Goal: Information Seeking & Learning: Learn about a topic

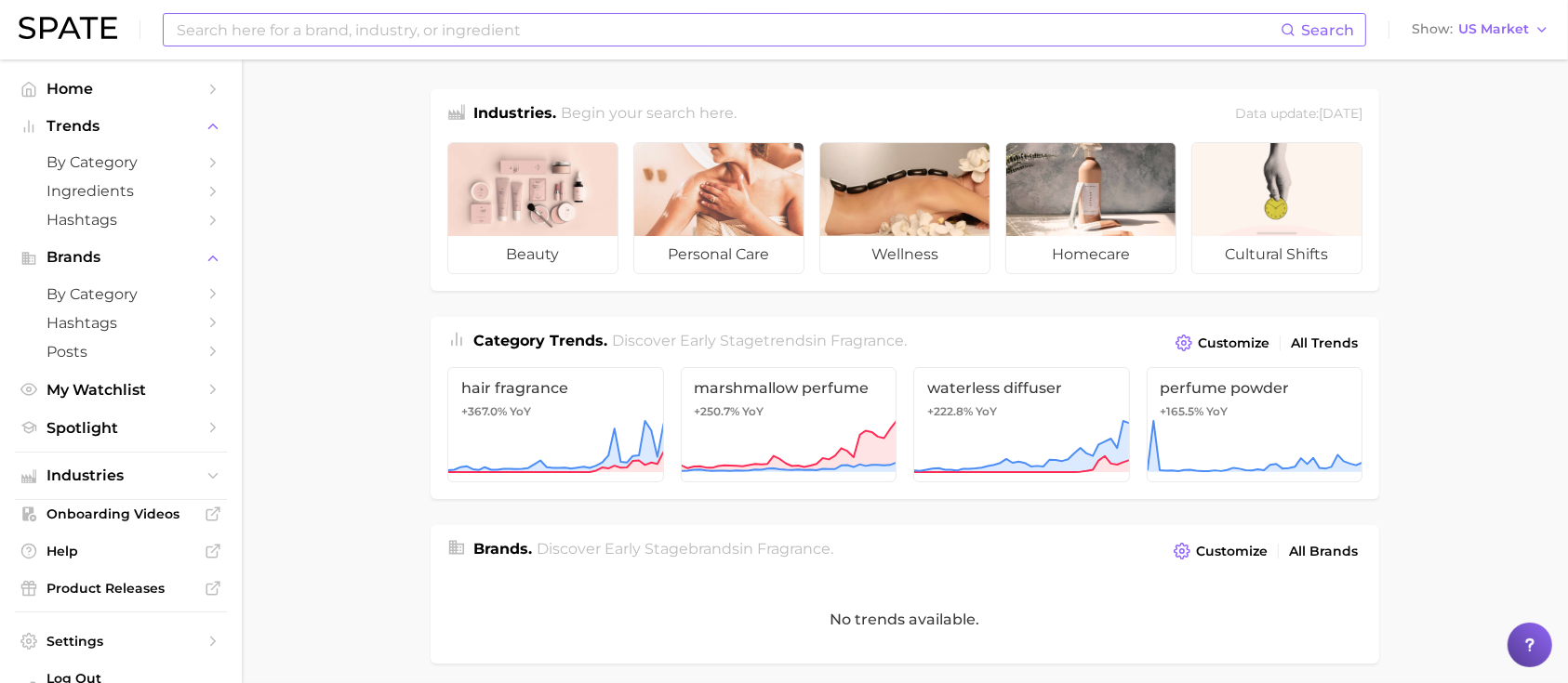
click at [386, 19] on input at bounding box center [728, 29] width 1106 height 31
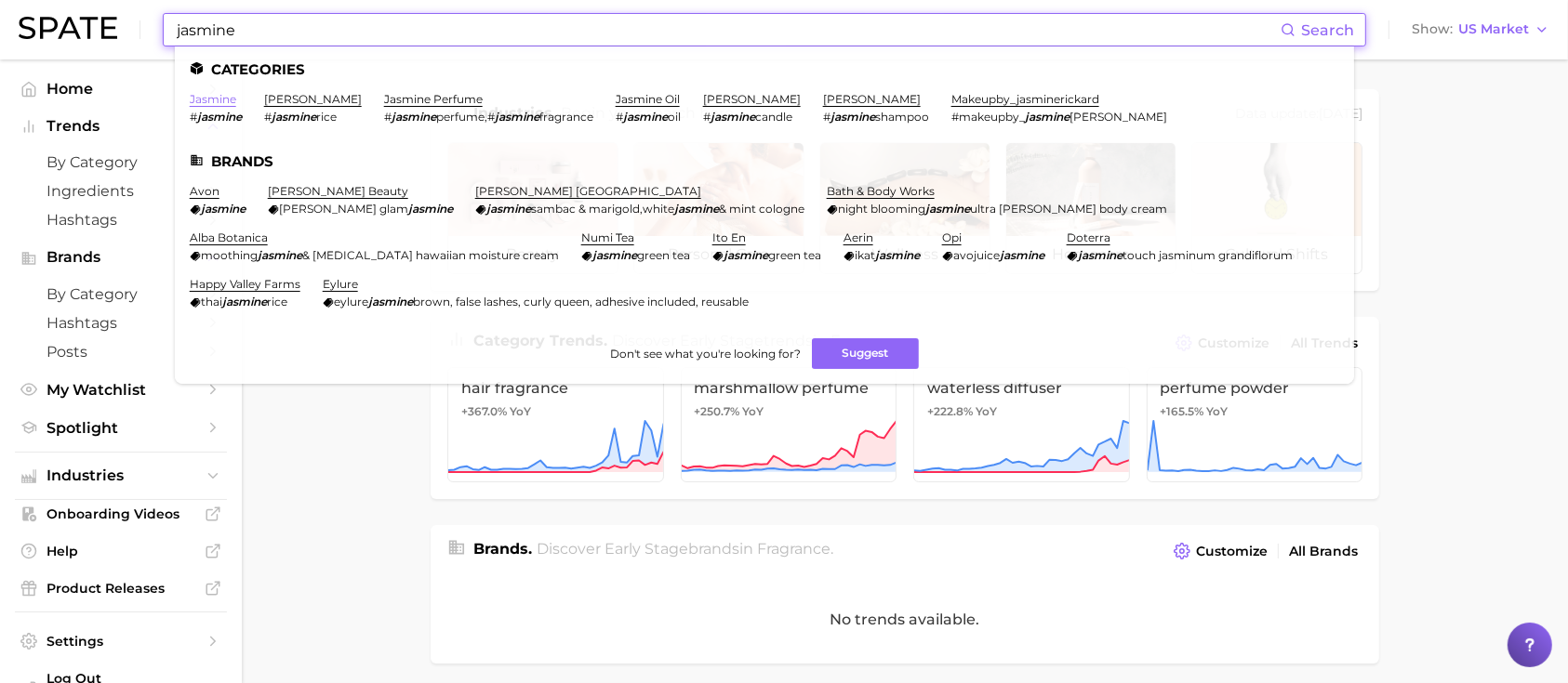
type input "jasmine"
click at [227, 103] on link "jasmine" at bounding box center [212, 99] width 46 height 14
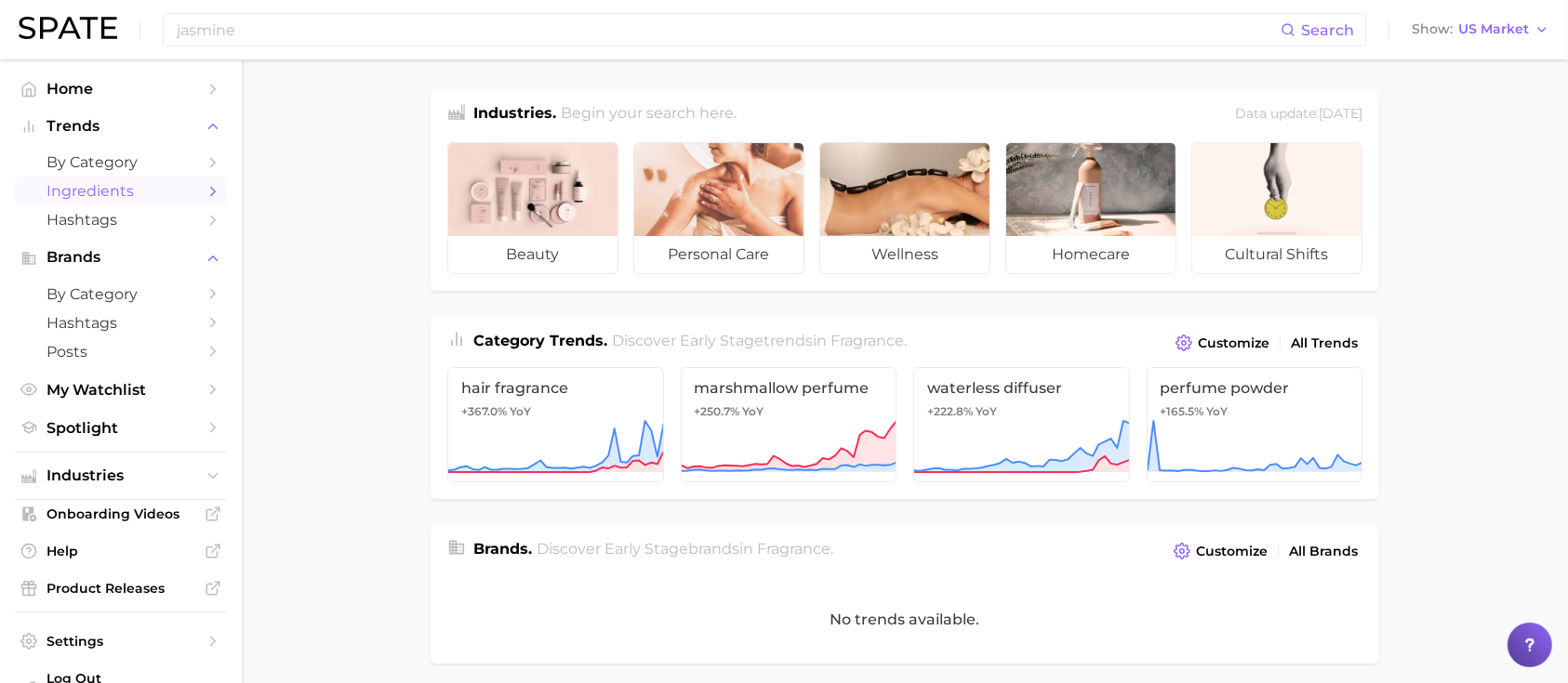
click at [134, 185] on span "Ingredients" at bounding box center [121, 191] width 149 height 18
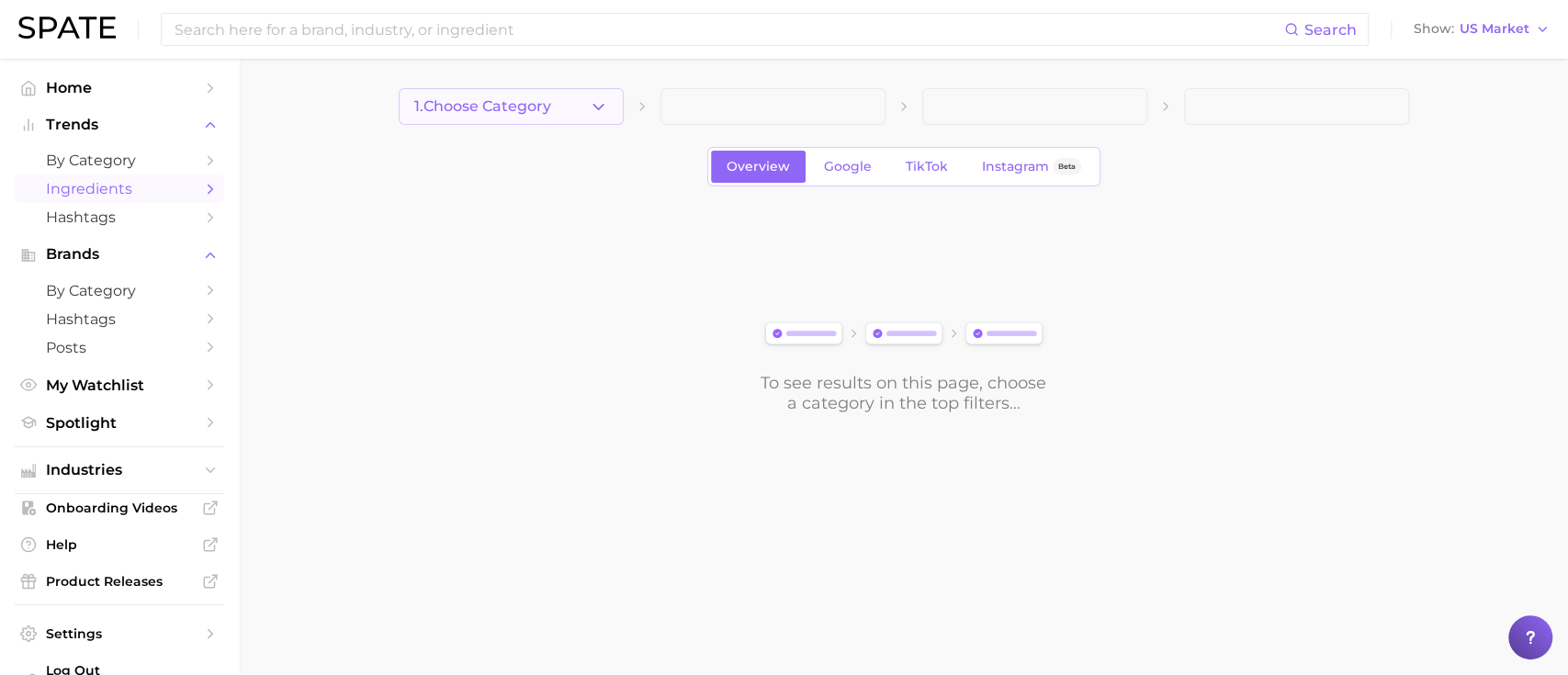
click at [497, 120] on button "1. Choose Category" at bounding box center [511, 107] width 225 height 37
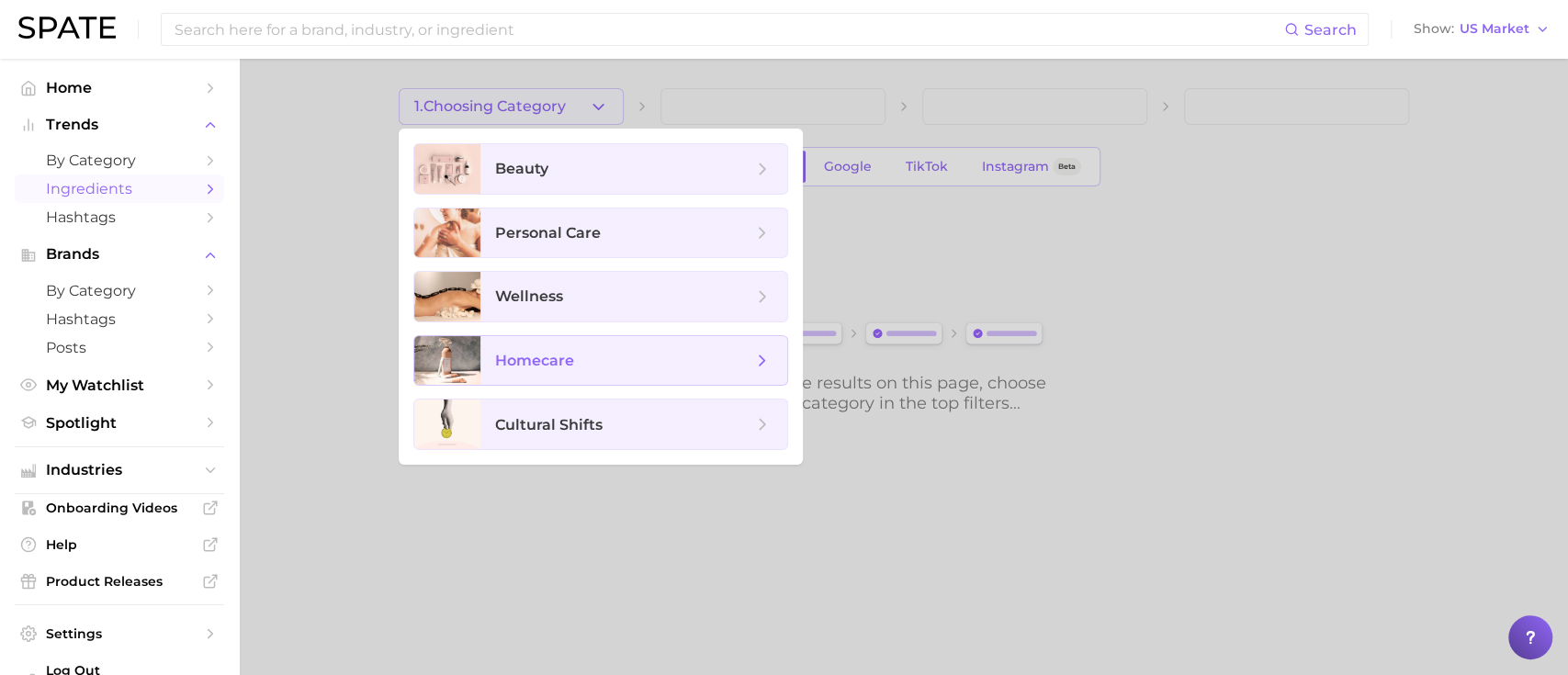
click at [561, 357] on span "homecare" at bounding box center [534, 361] width 79 height 17
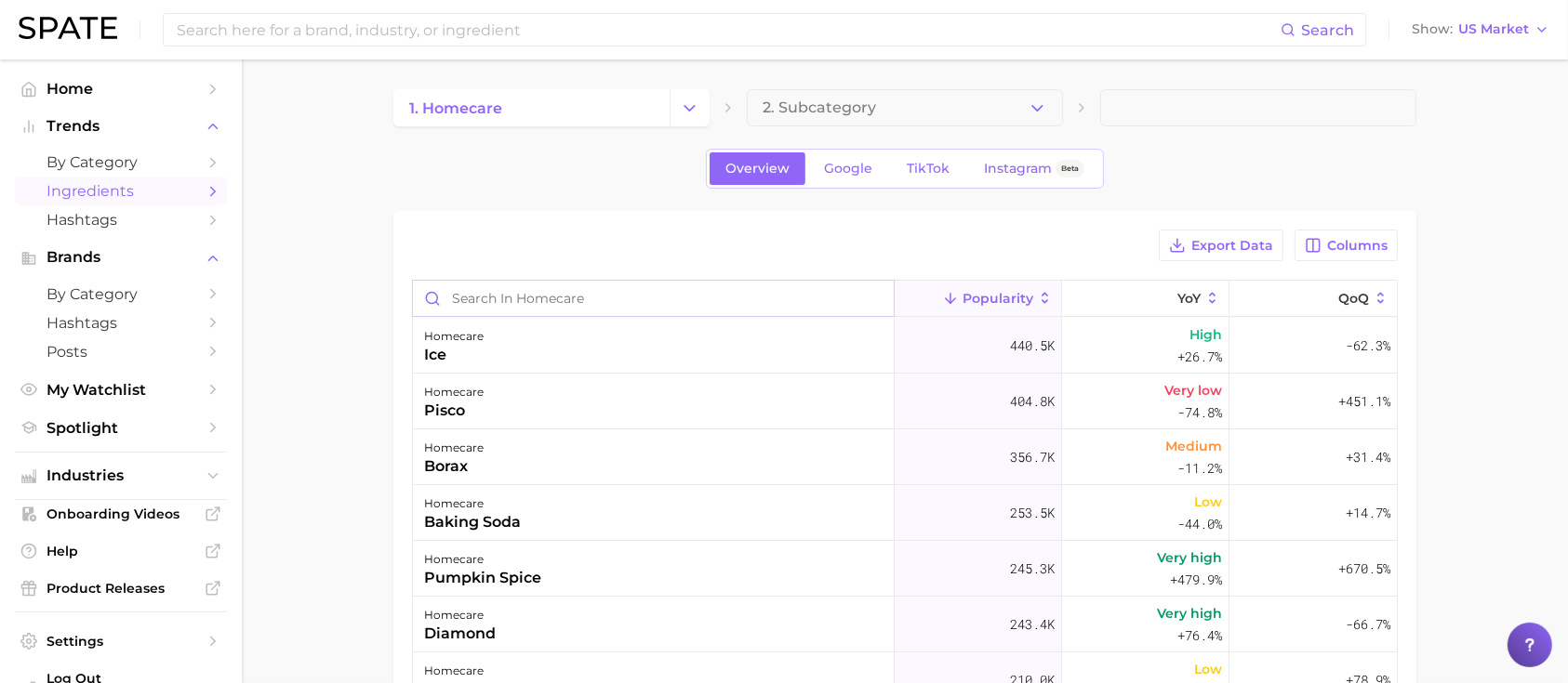
click at [552, 299] on input "Search in homecare" at bounding box center [654, 298] width 481 height 35
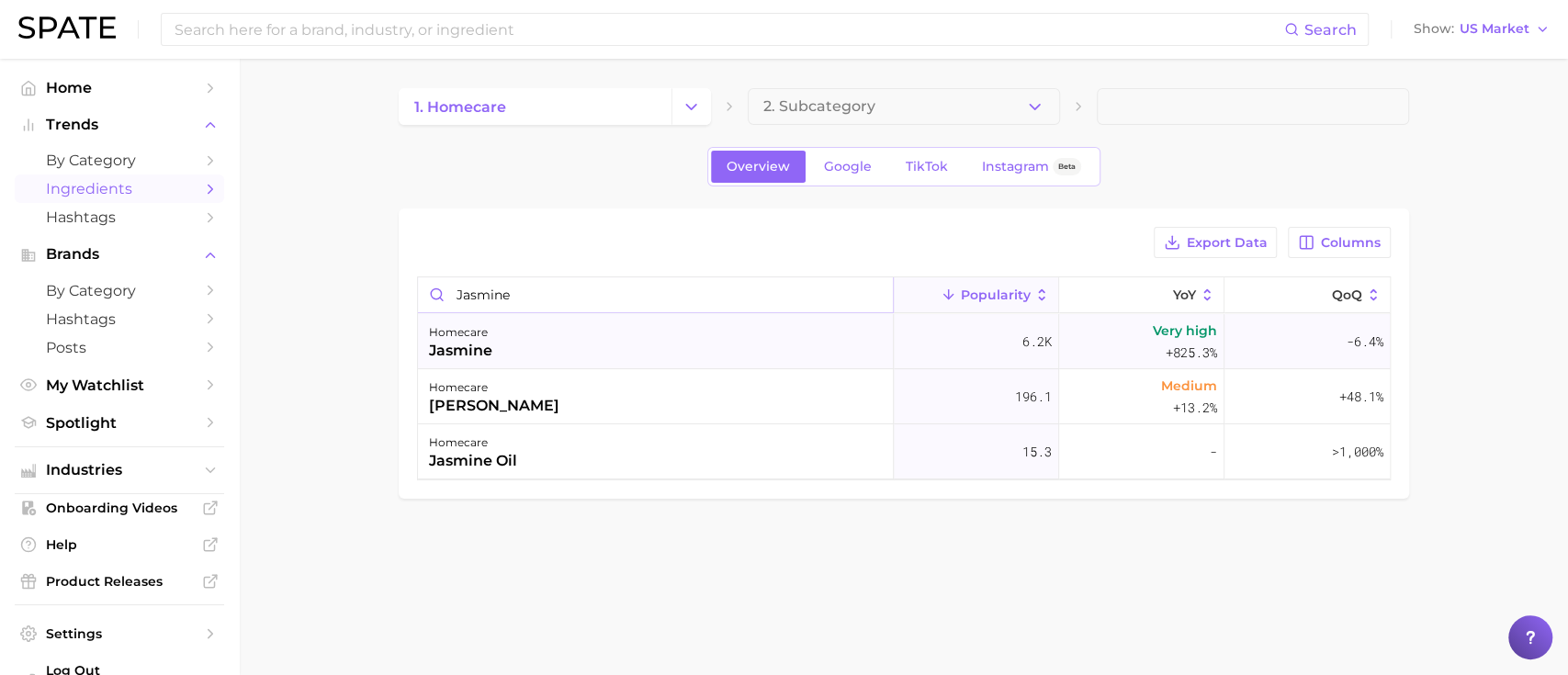
type input "jasmine"
click at [735, 338] on div "homecare jasmine" at bounding box center [656, 341] width 476 height 55
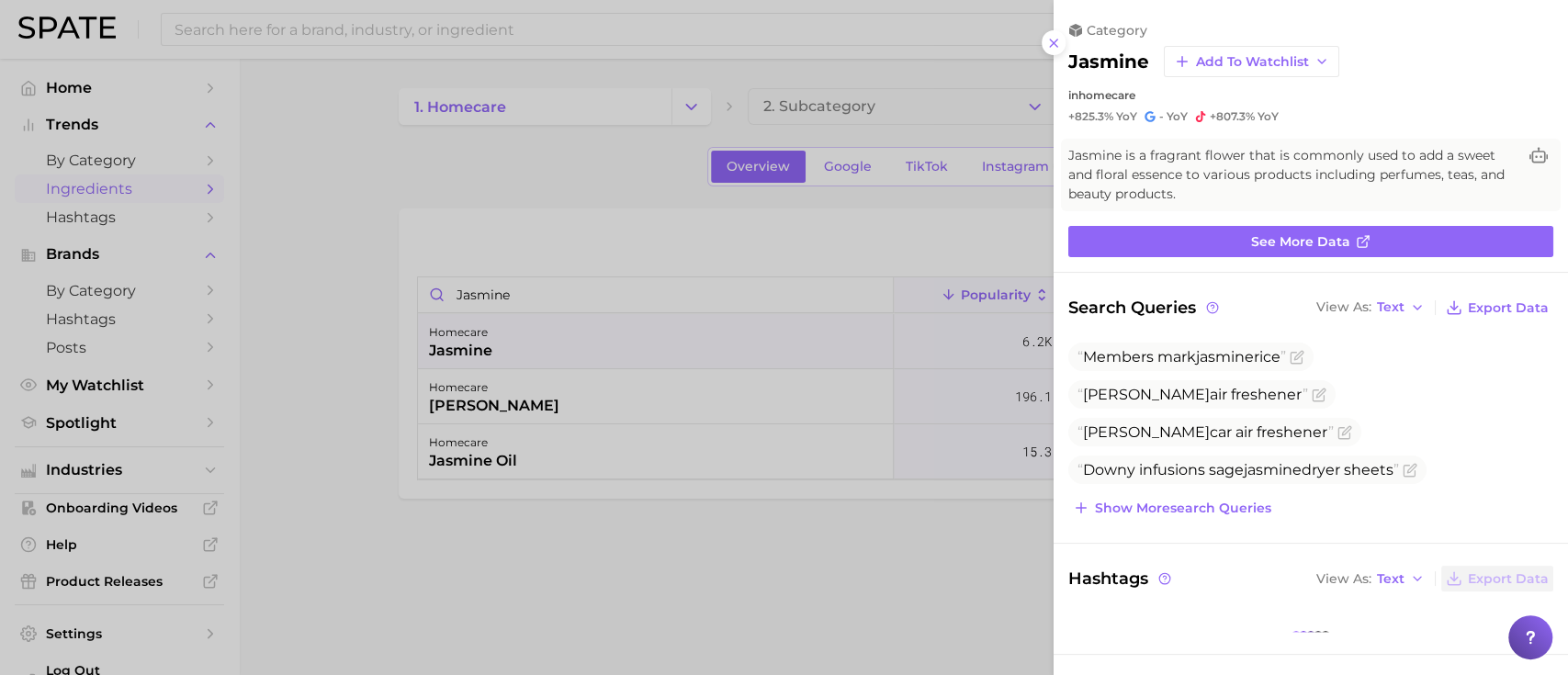
click at [1064, 55] on div "category jasmine Add to Watchlist in homecare +825.3% YoY - YoY +807.3% YoY" at bounding box center [1310, 73] width 514 height 102
click at [1049, 43] on icon at bounding box center [1053, 43] width 15 height 15
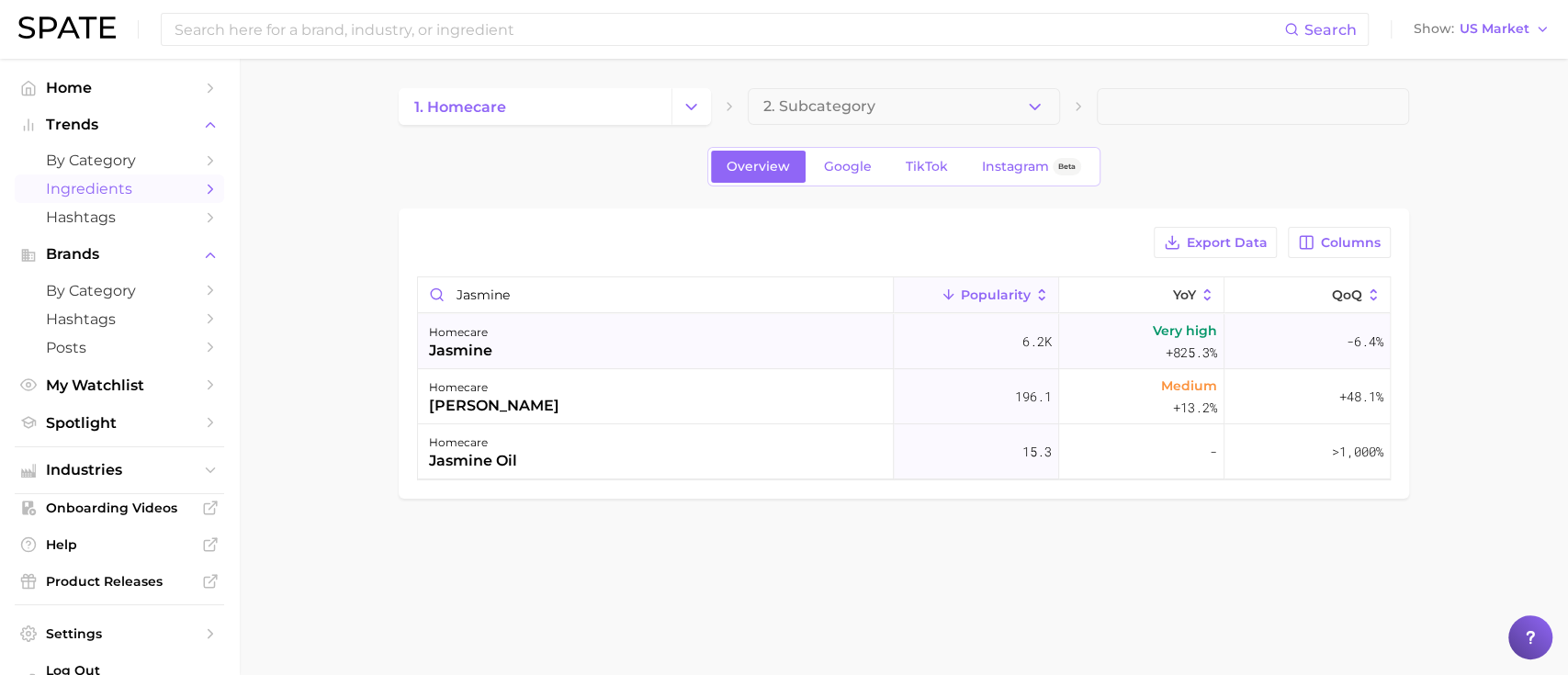
click at [1139, 349] on div "Very high +825.3%" at bounding box center [1141, 341] width 165 height 55
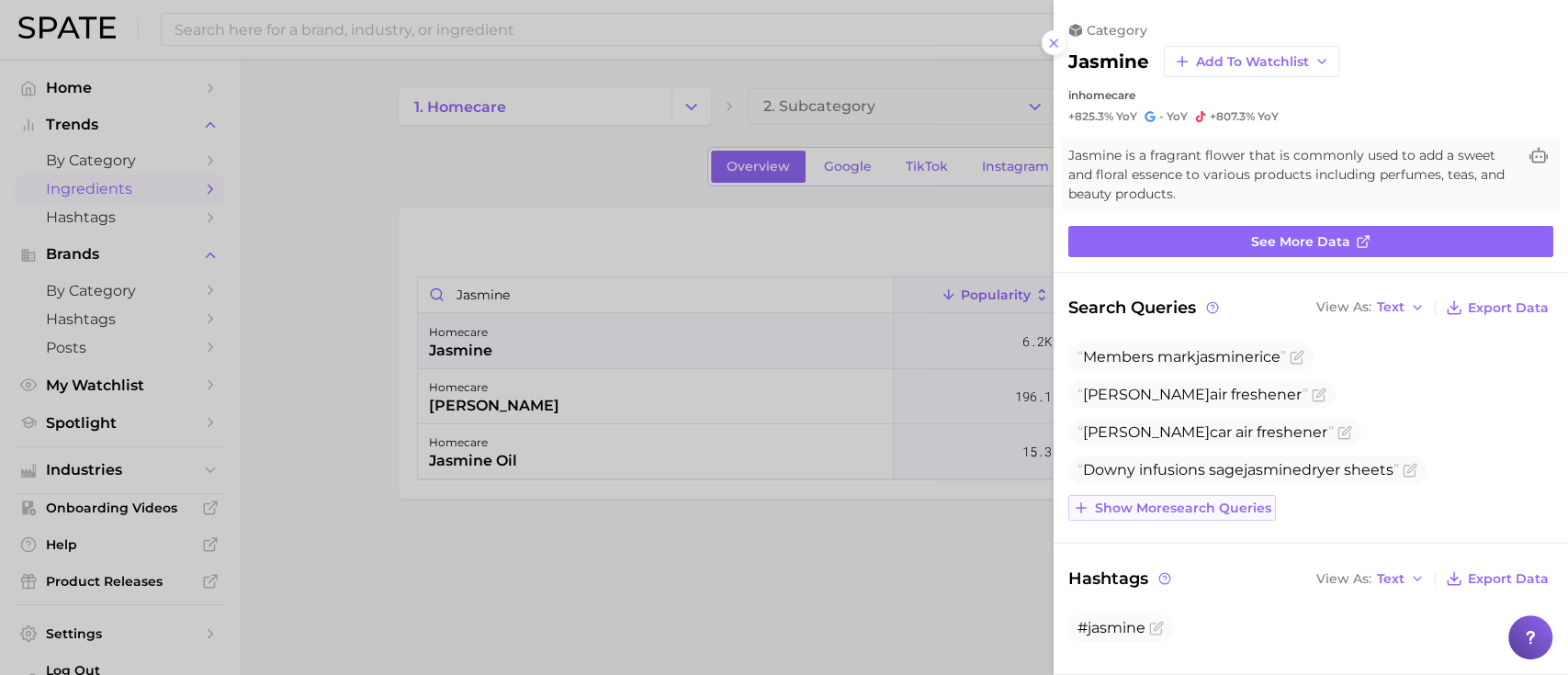
click at [1177, 505] on span "Show more search queries" at bounding box center [1183, 508] width 176 height 16
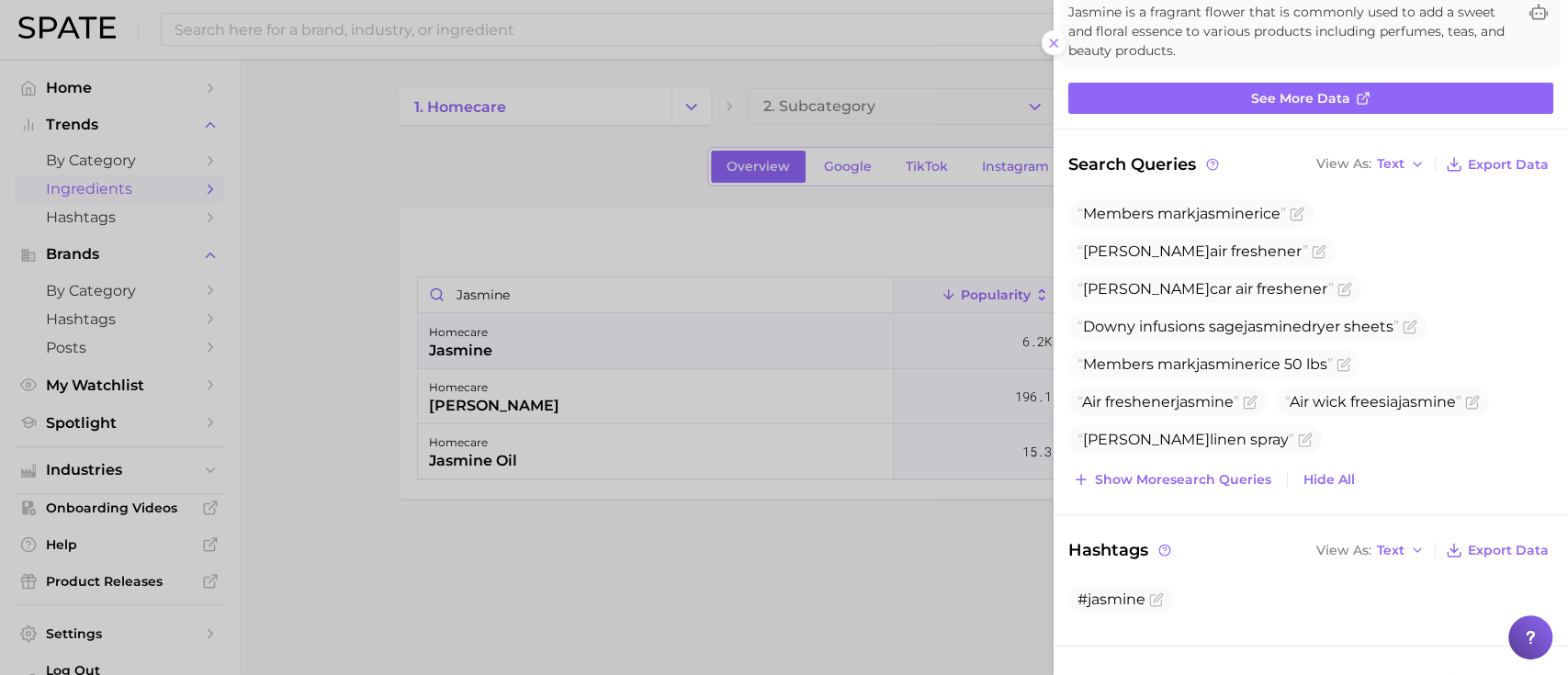
scroll to position [145, 0]
click at [1198, 482] on span "Show more search queries" at bounding box center [1183, 479] width 176 height 16
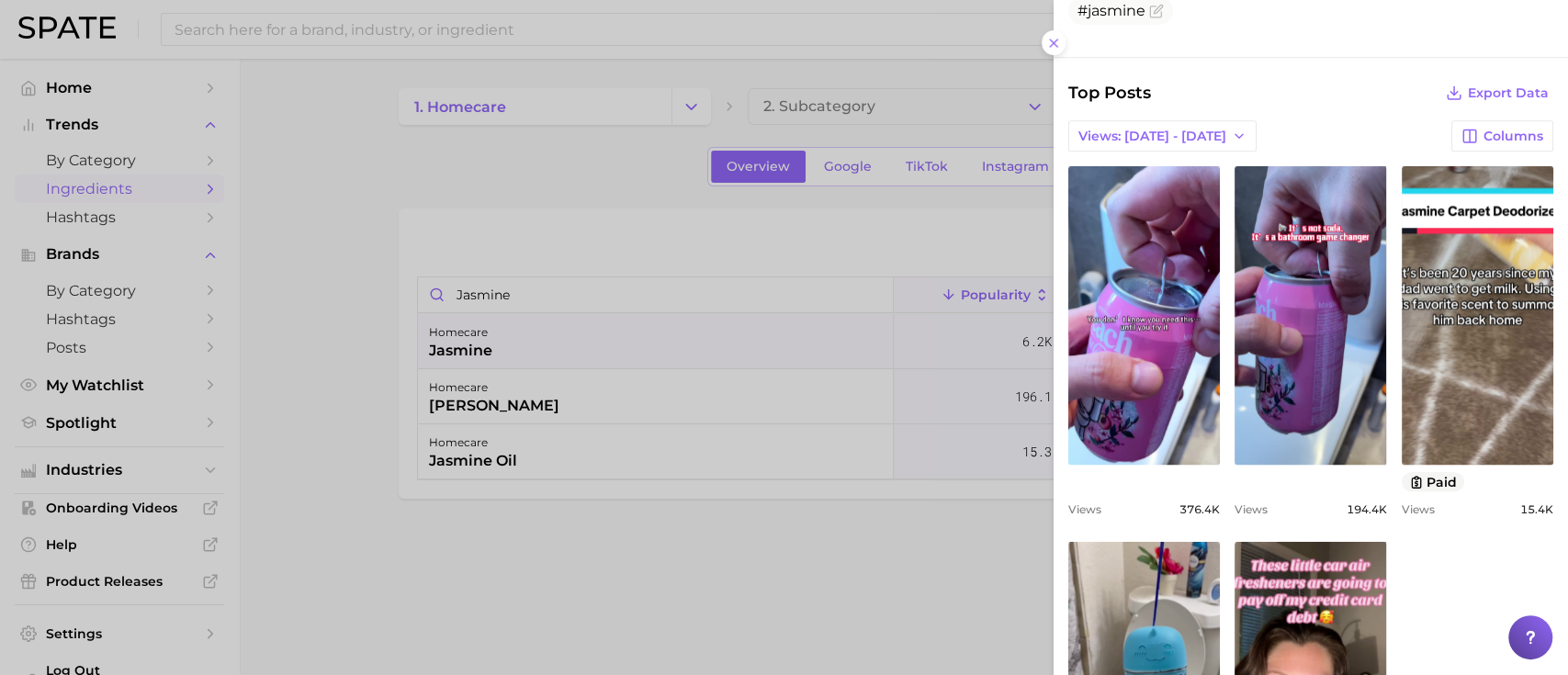
scroll to position [809, 0]
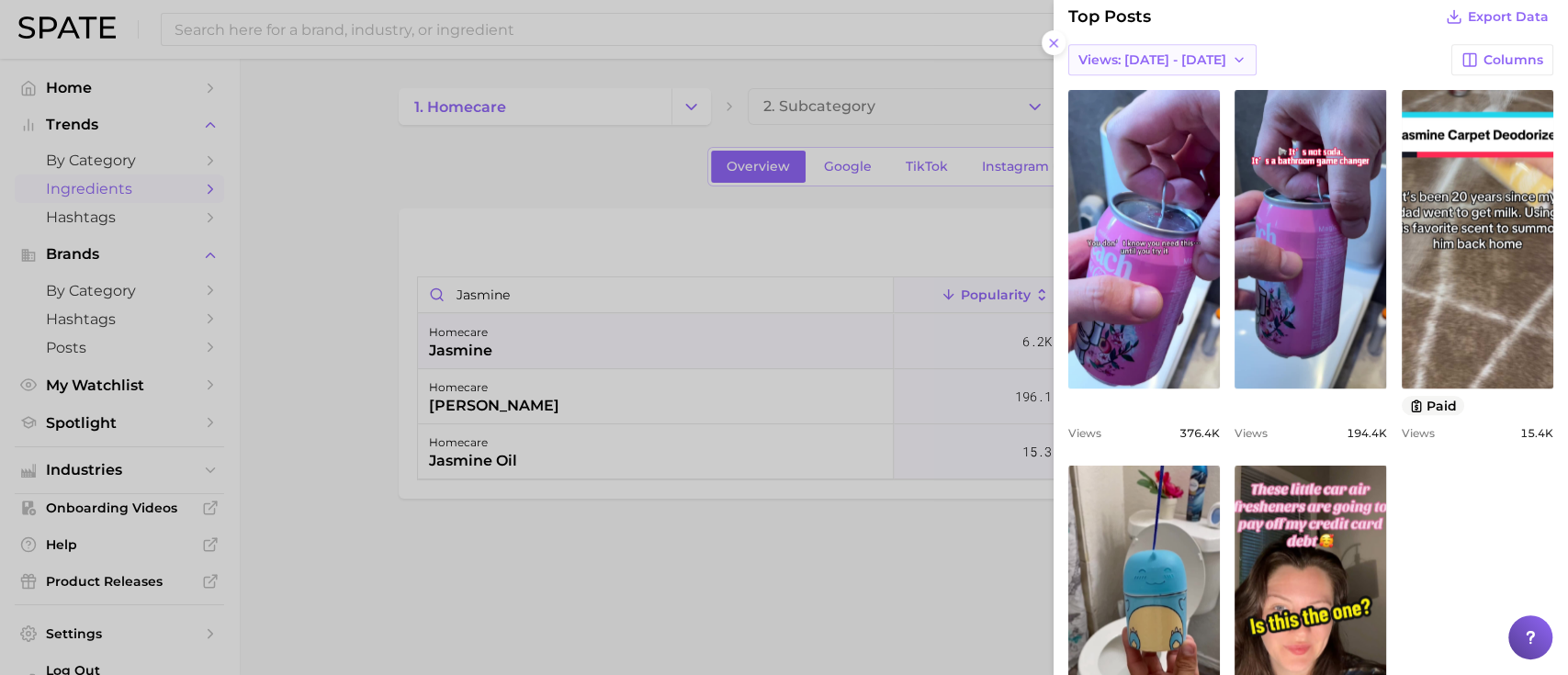
click at [1157, 62] on span "Views: [DATE] - [DATE]" at bounding box center [1152, 60] width 148 height 16
click at [1144, 126] on span "Total Views" at bounding box center [1115, 127] width 76 height 16
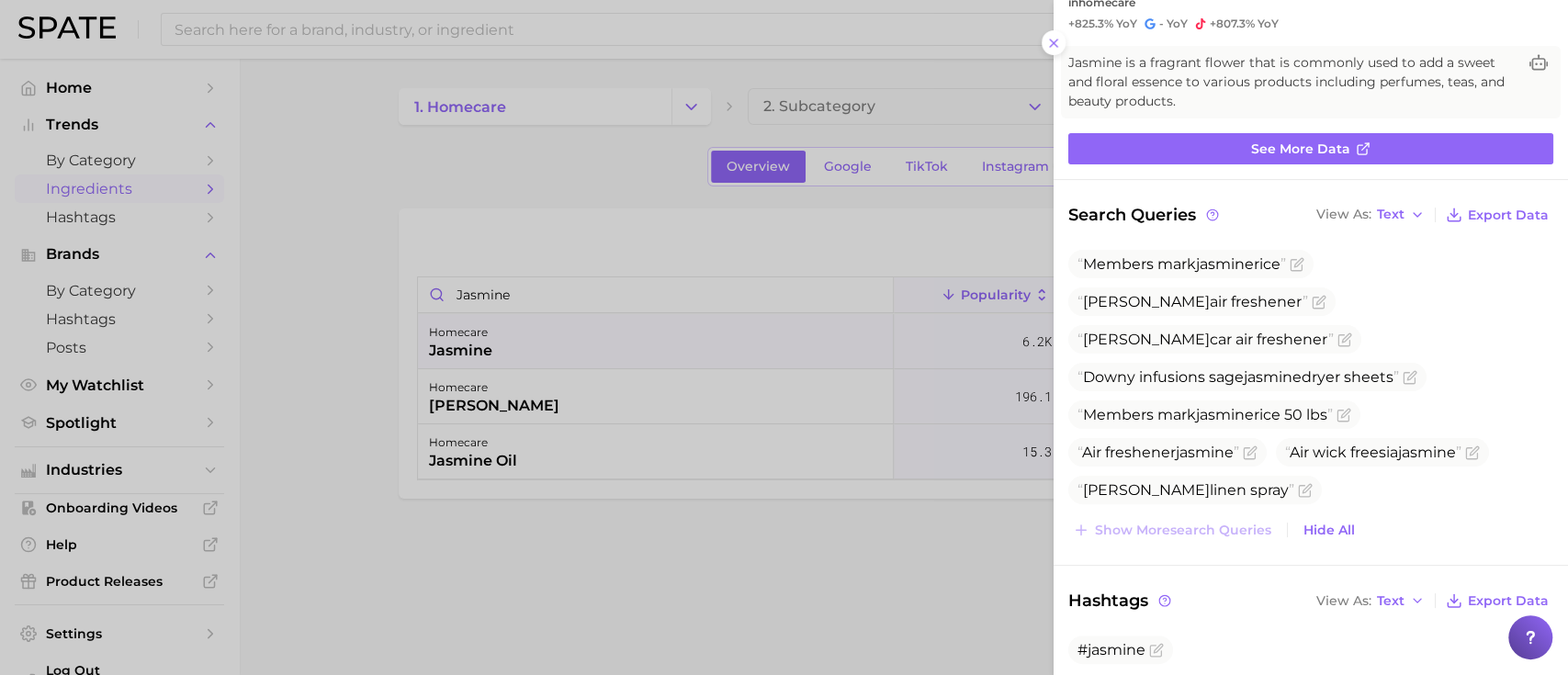
scroll to position [0, 0]
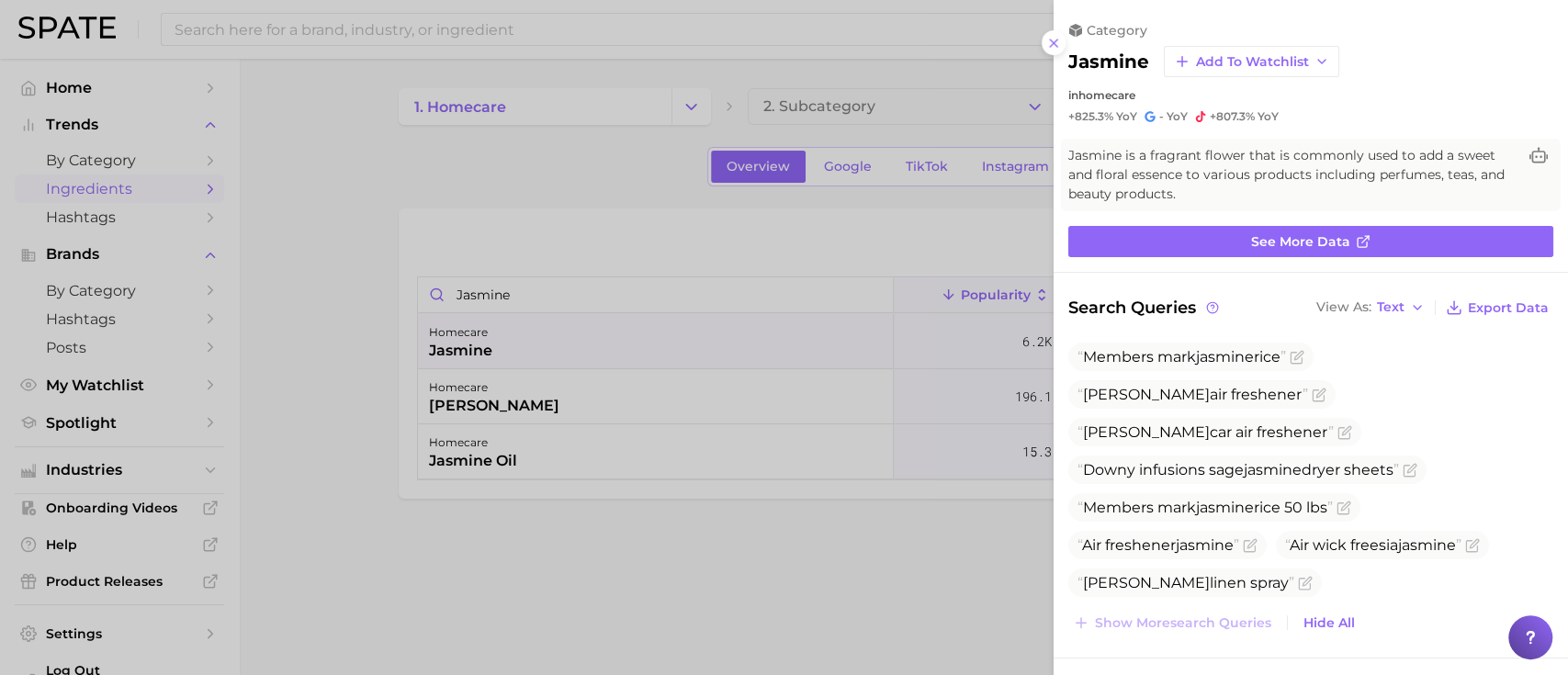
click at [610, 148] on div at bounding box center [784, 338] width 1568 height 675
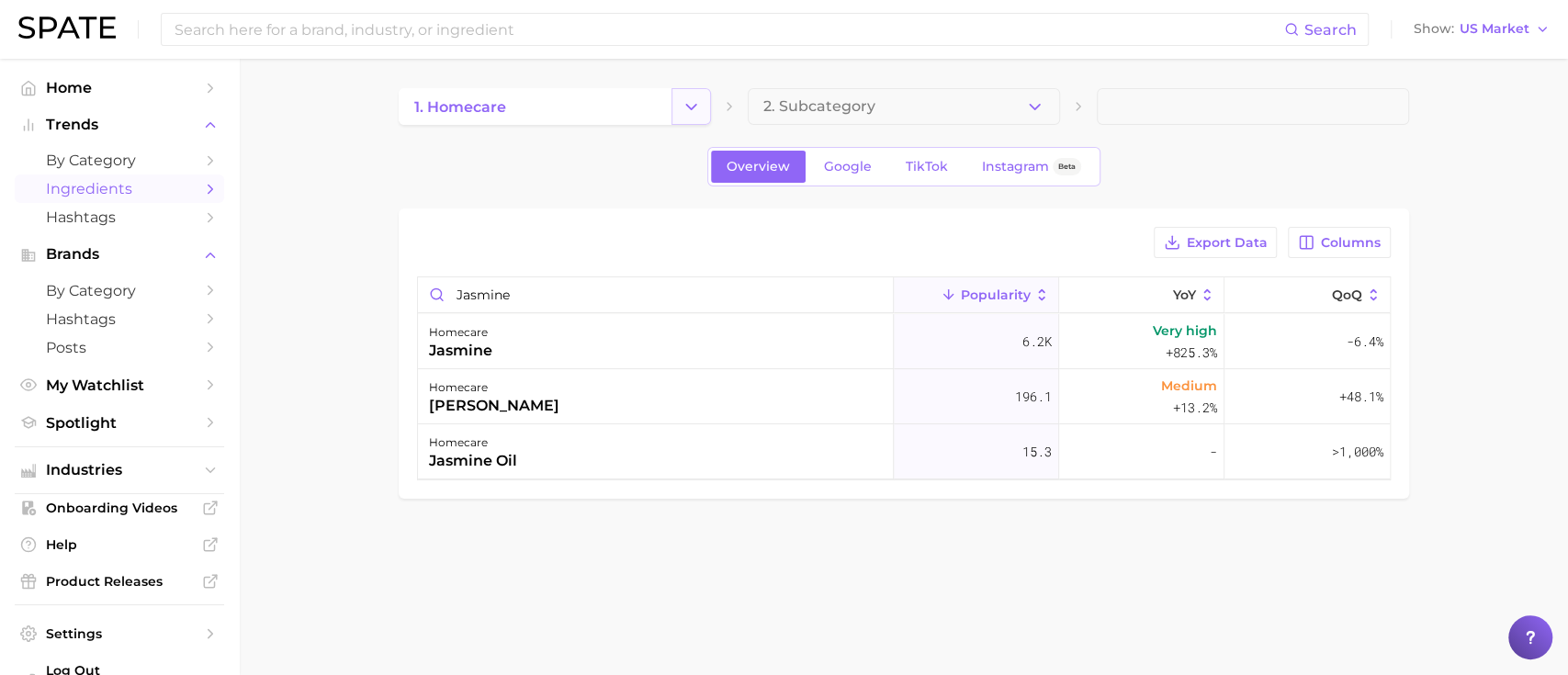
click at [680, 117] on button "Change Category" at bounding box center [690, 107] width 40 height 37
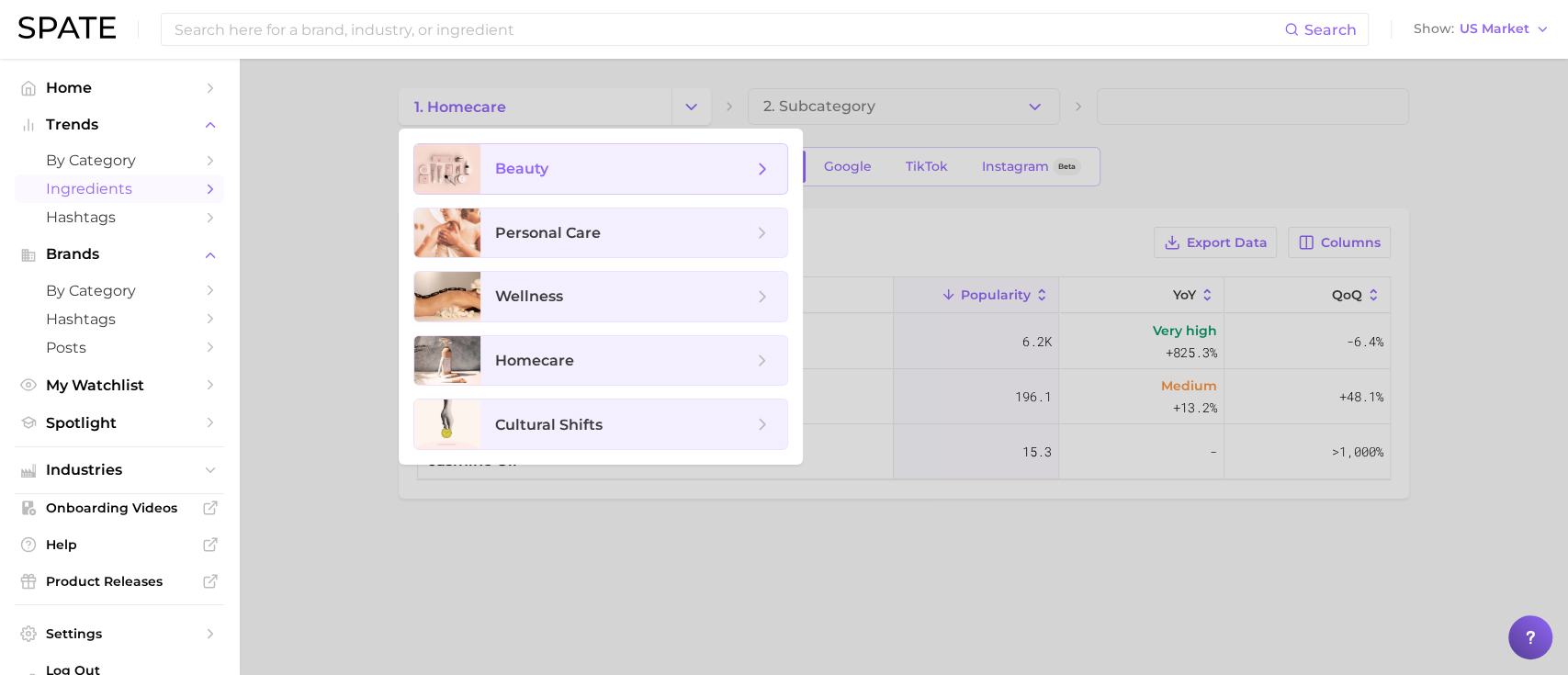
click at [559, 183] on span "beauty" at bounding box center [633, 169] width 306 height 49
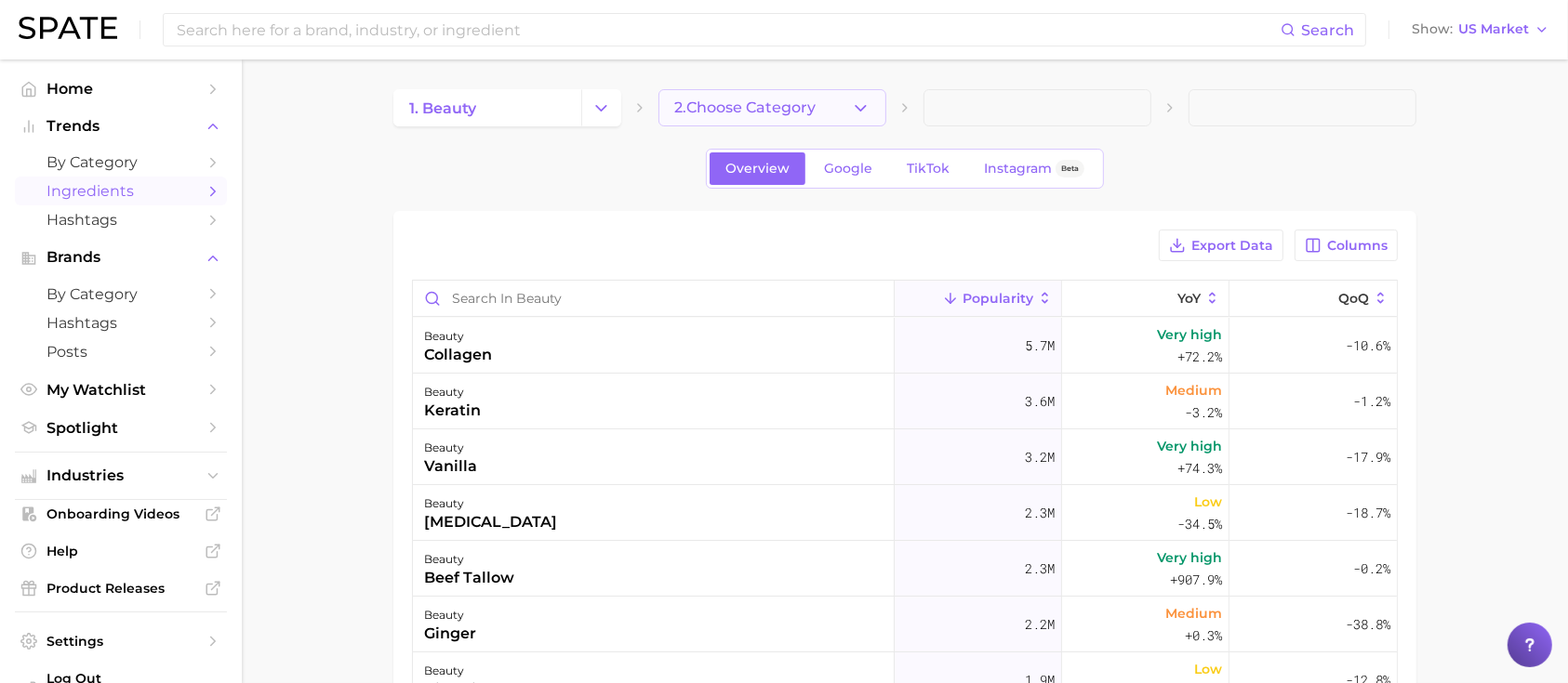
click at [871, 117] on button "2. Choose Category" at bounding box center [773, 108] width 228 height 37
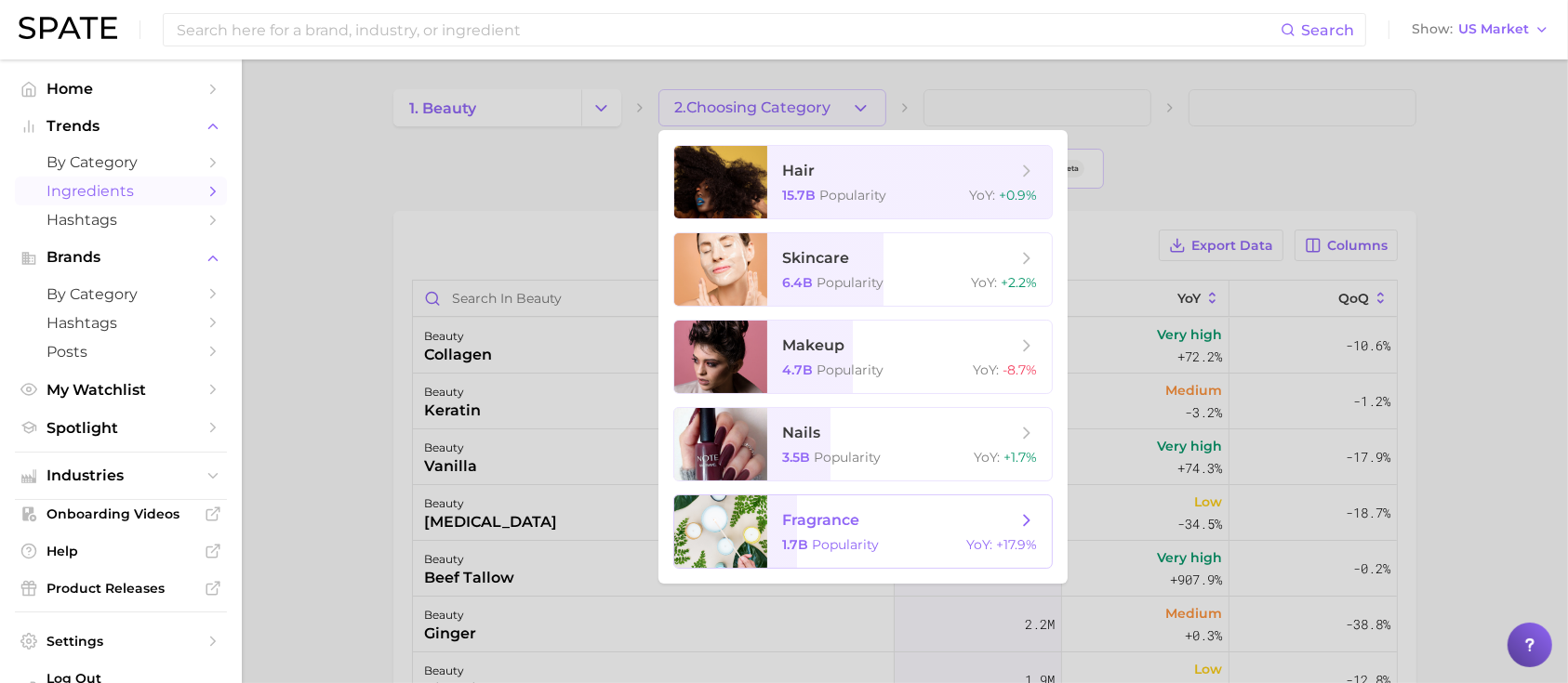
click at [912, 540] on div "1.7b Popularity YoY : +17.9%" at bounding box center [910, 545] width 255 height 17
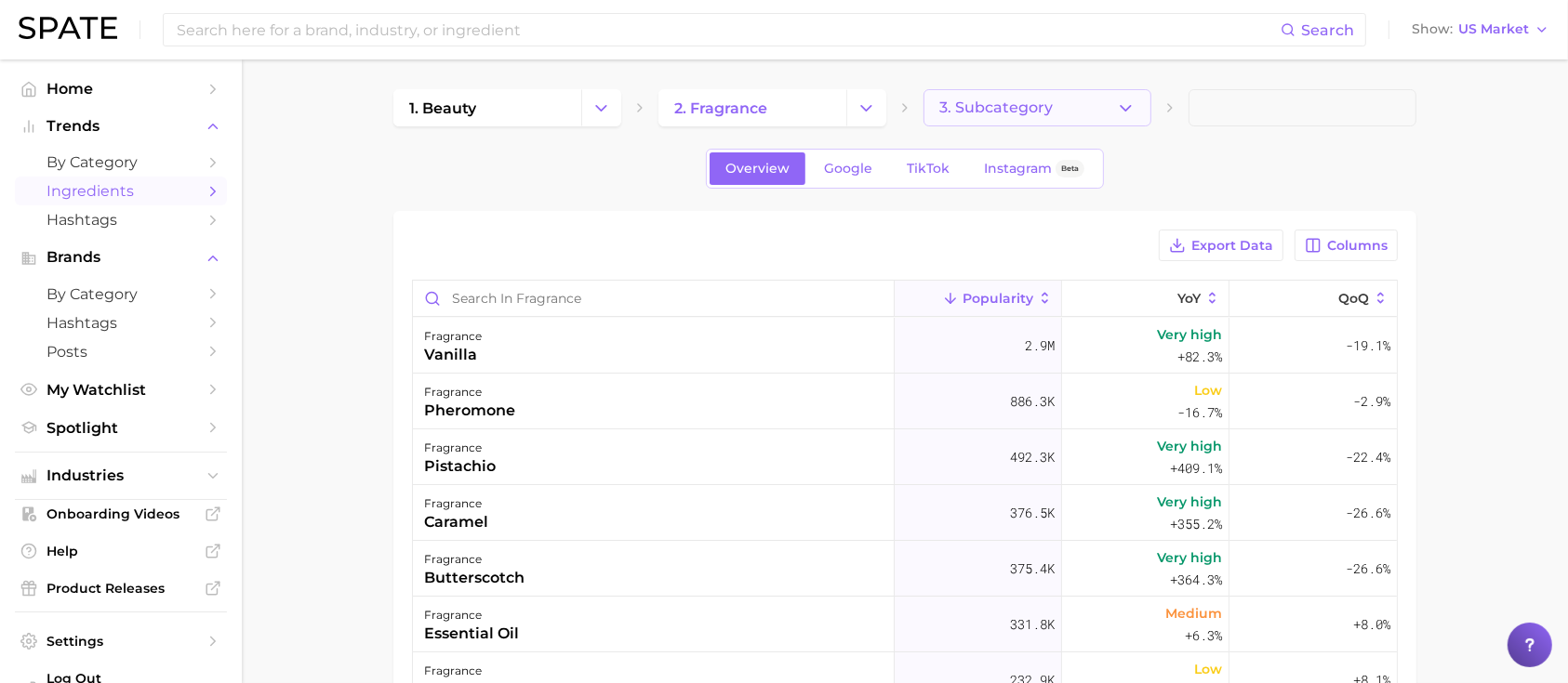
click at [1064, 117] on button "3. Subcategory" at bounding box center [1038, 108] width 228 height 37
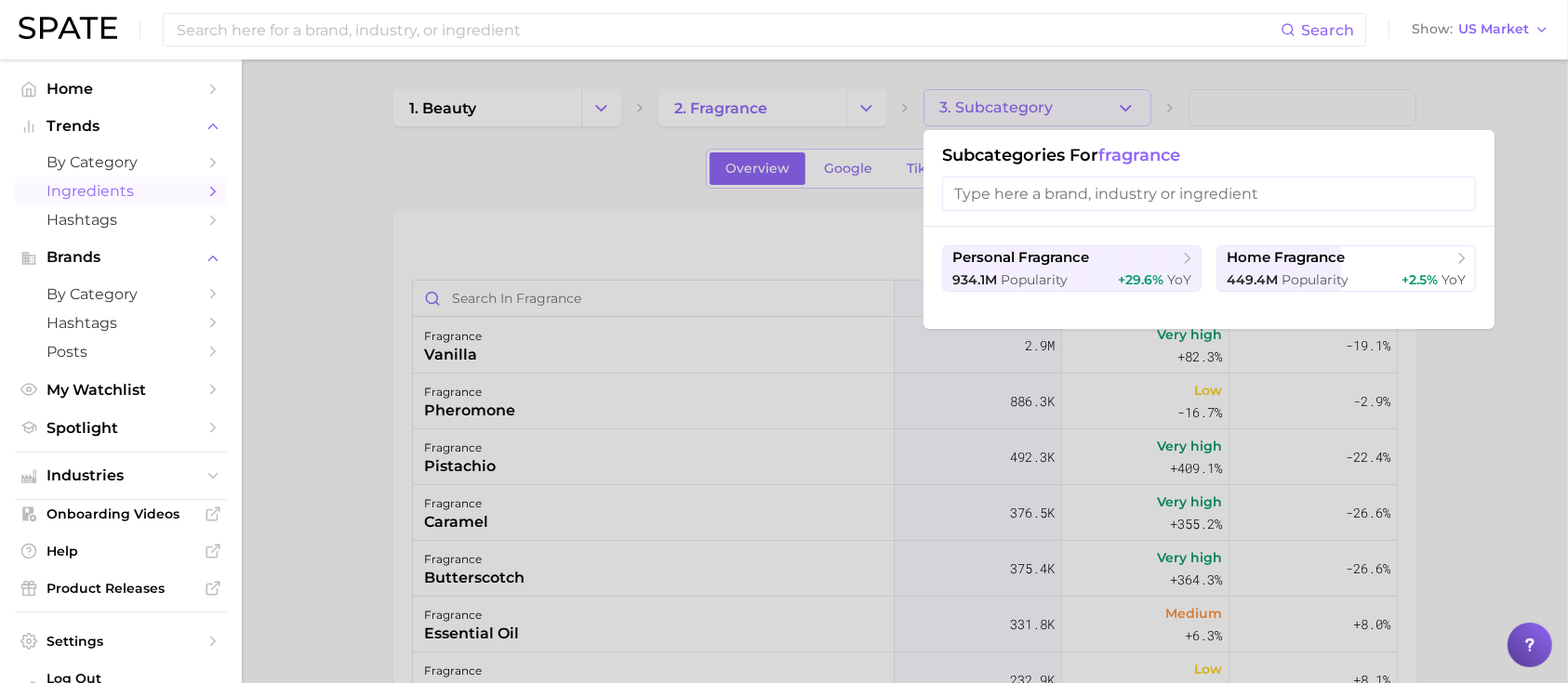
click at [662, 210] on div at bounding box center [784, 342] width 1568 height 683
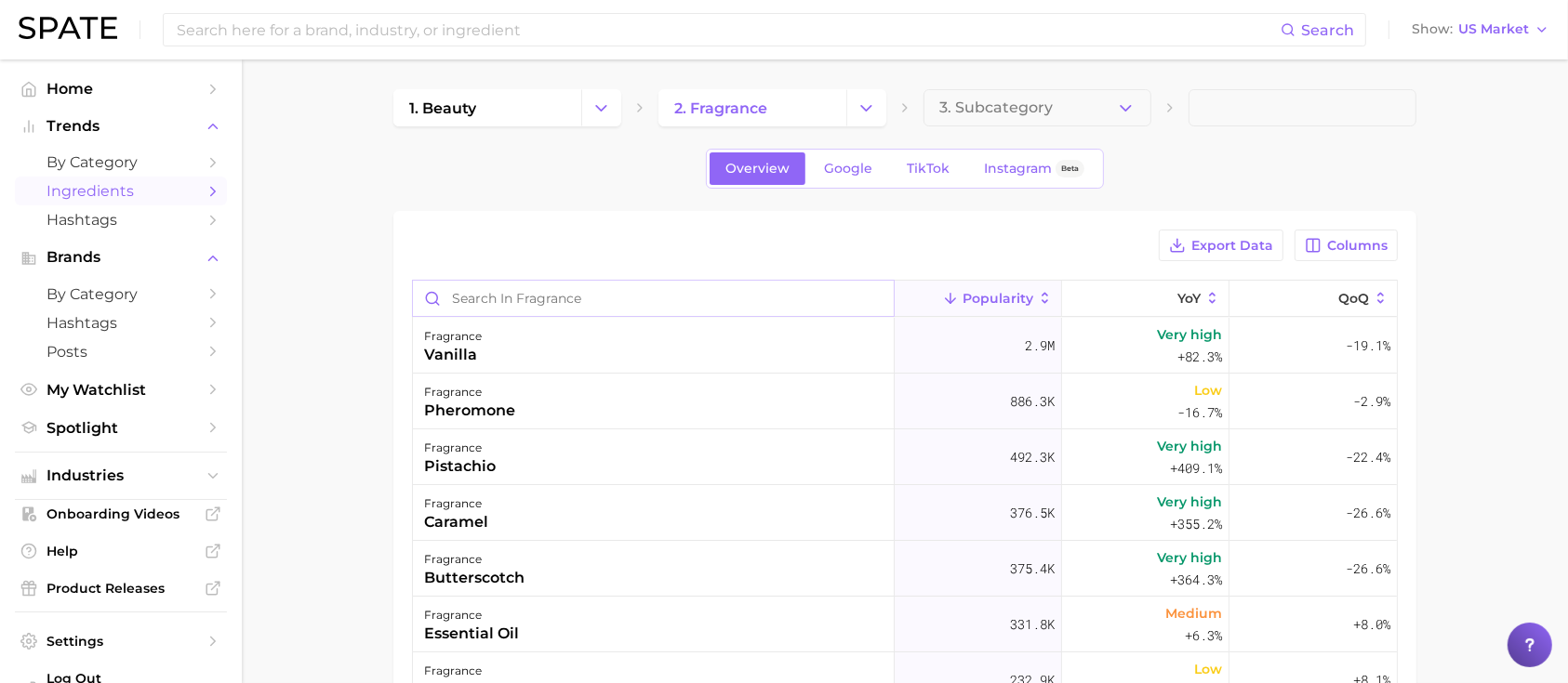
click at [627, 295] on input "Search in fragrance" at bounding box center [654, 298] width 481 height 35
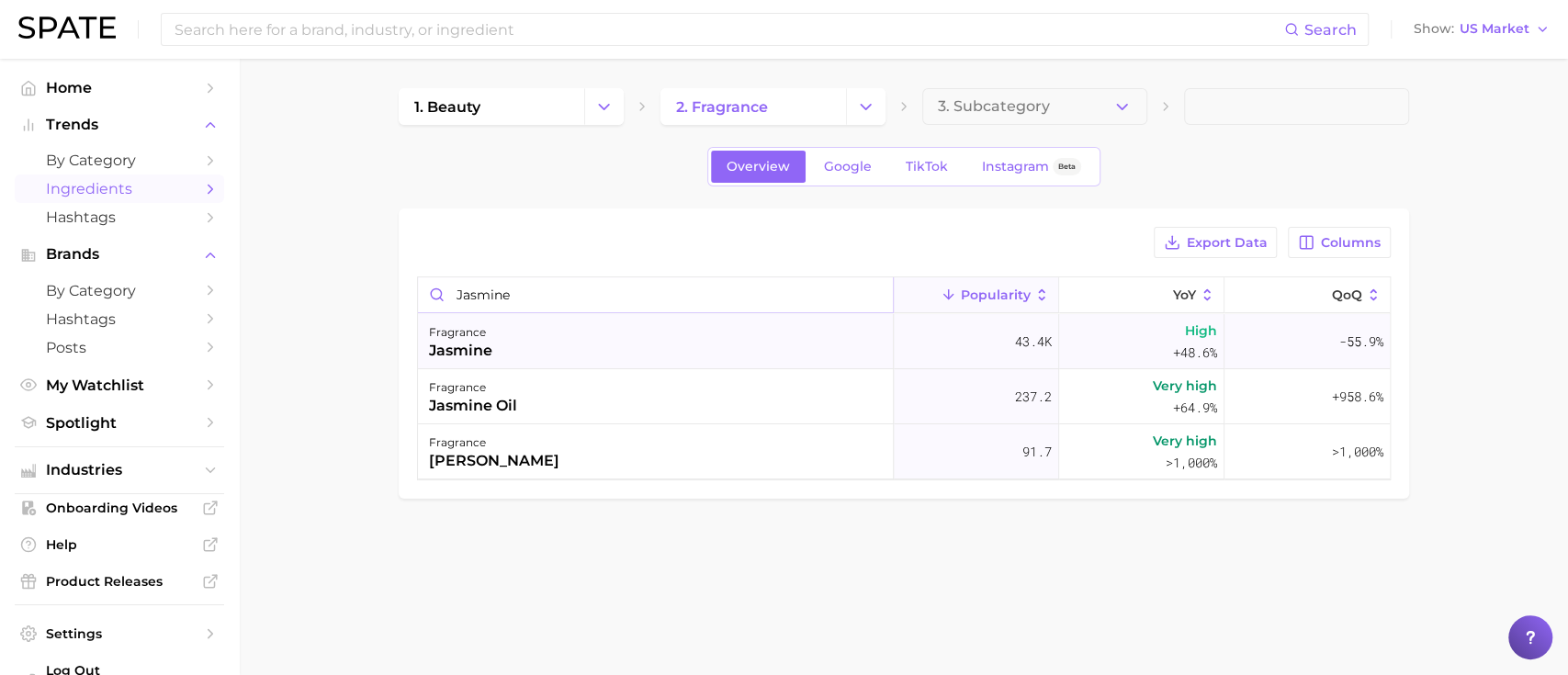
type input "jasmine"
click at [1018, 351] on span "43.4k" at bounding box center [1034, 341] width 37 height 22
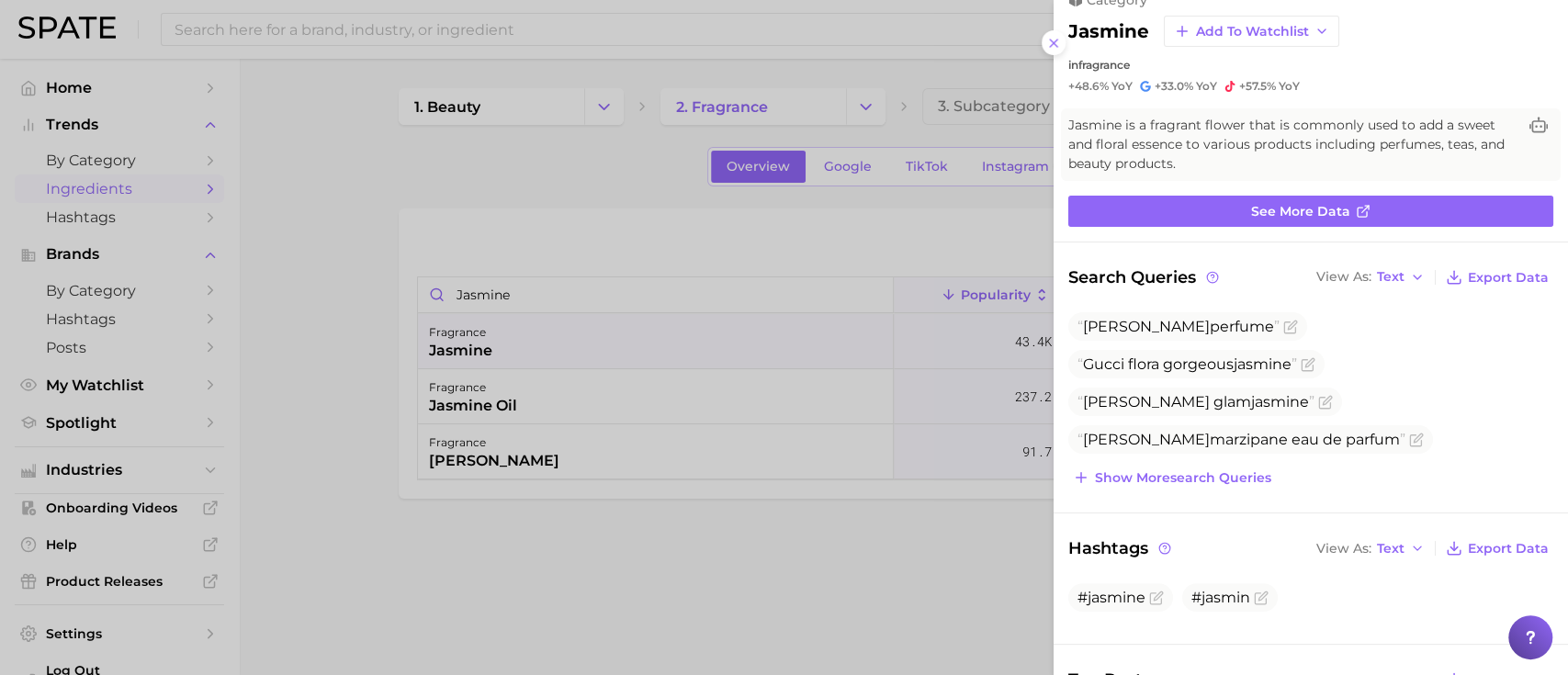
click at [989, 113] on div at bounding box center [784, 338] width 1568 height 675
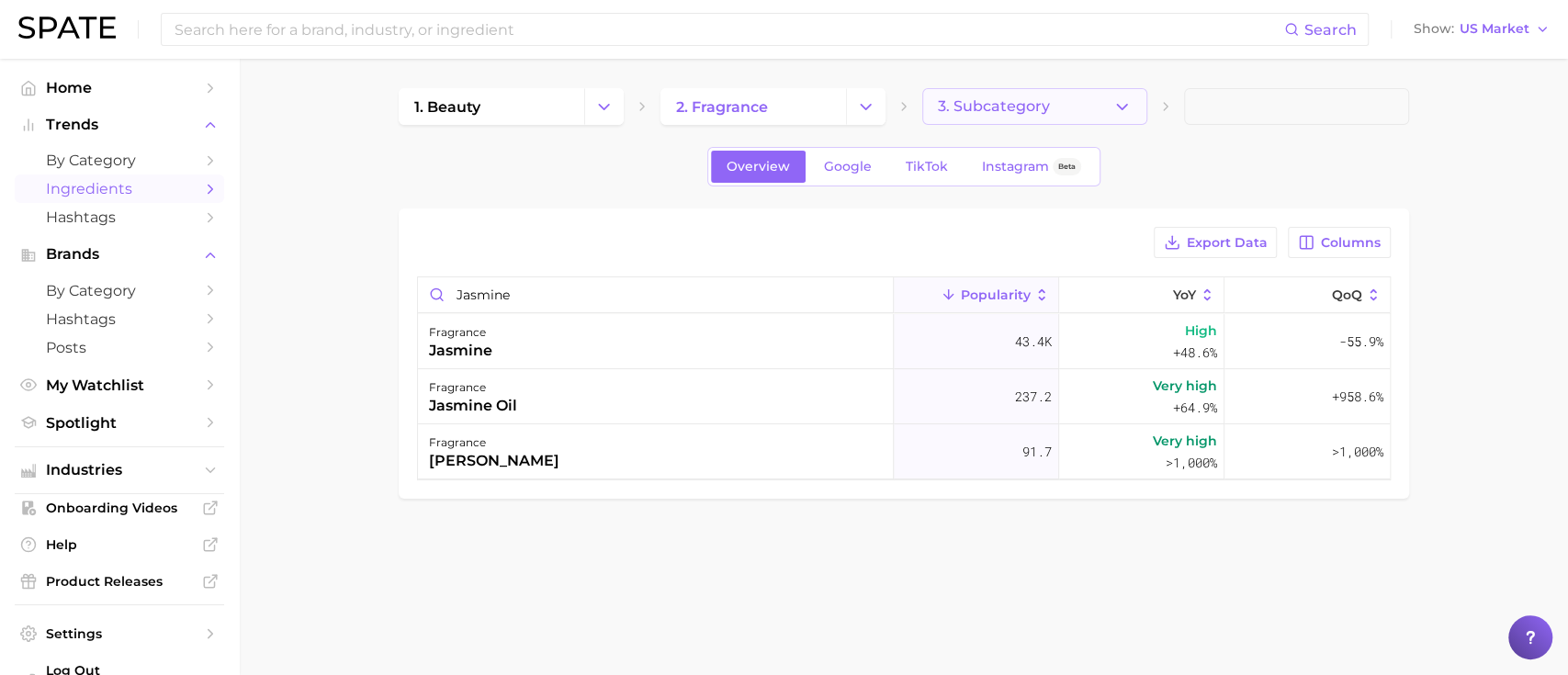
click at [1007, 107] on span "3. Subcategory" at bounding box center [994, 106] width 112 height 16
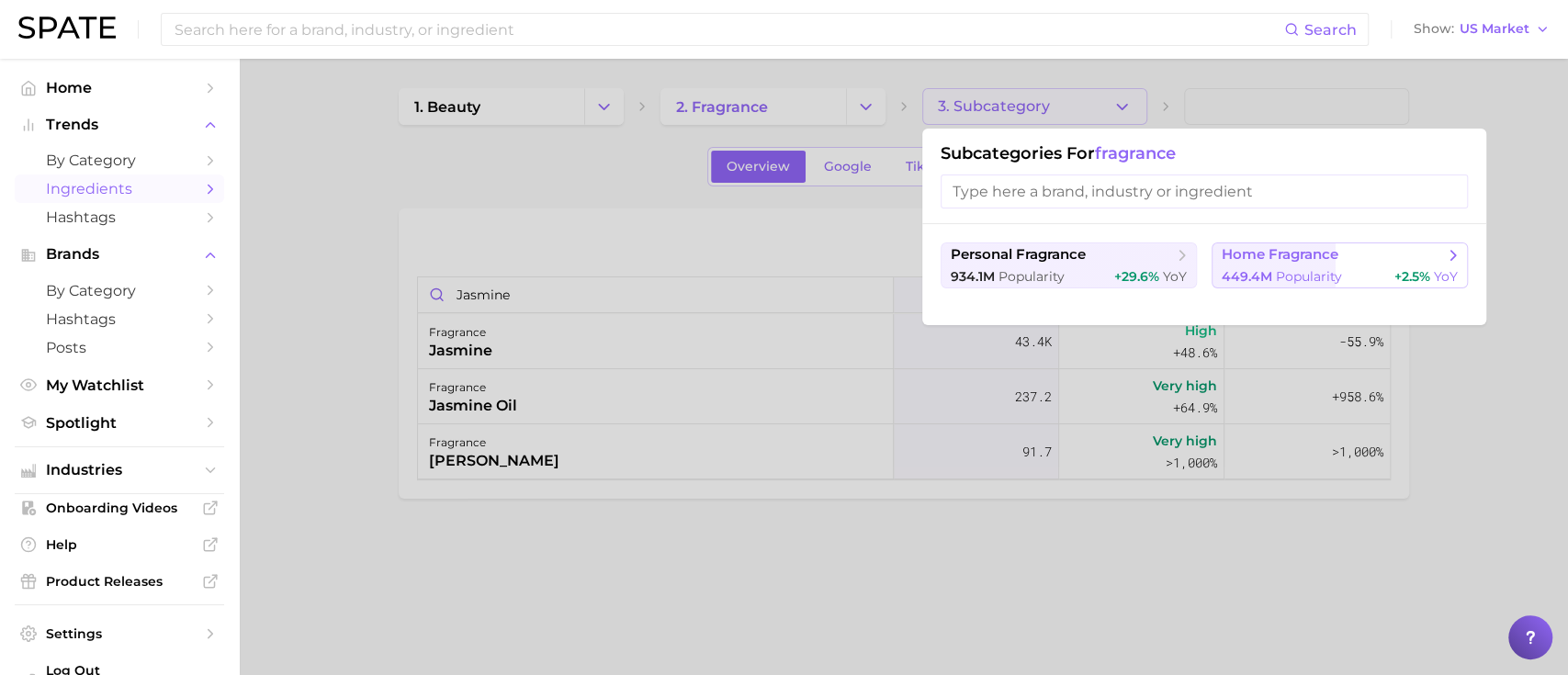
click at [1244, 264] on span "home fragrance" at bounding box center [1333, 255] width 223 height 18
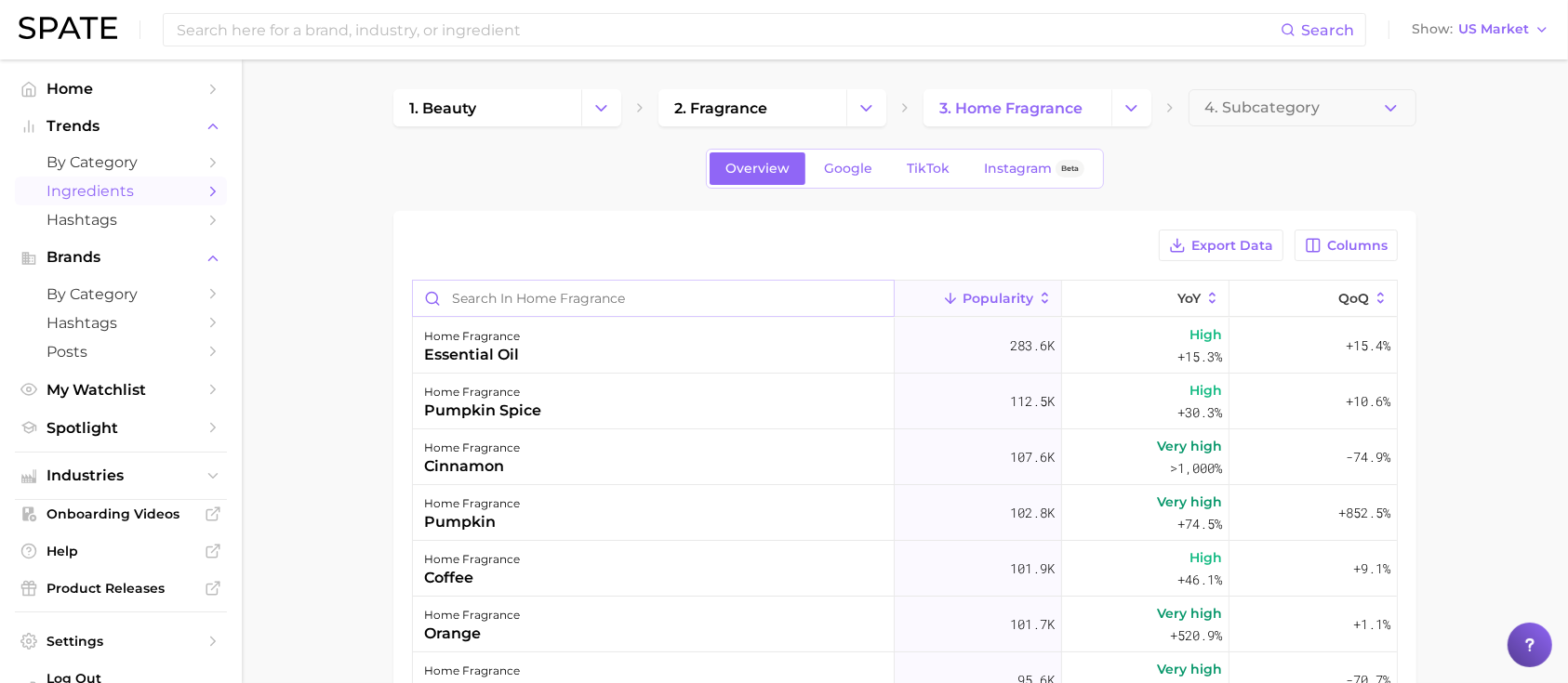
click at [613, 290] on input "Search in home fragrance" at bounding box center [654, 298] width 481 height 35
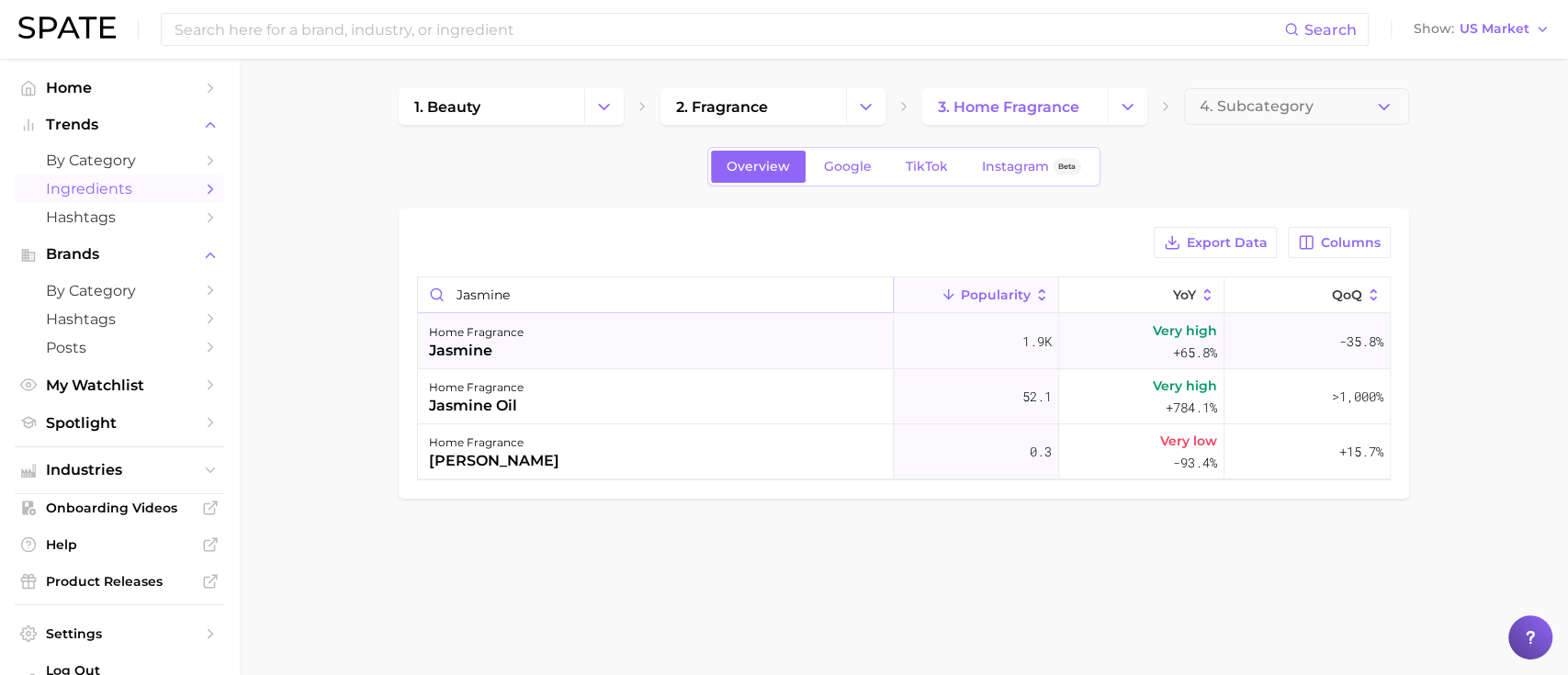
type input "jasmine"
click at [634, 349] on div "home fragrance jasmine" at bounding box center [656, 341] width 476 height 55
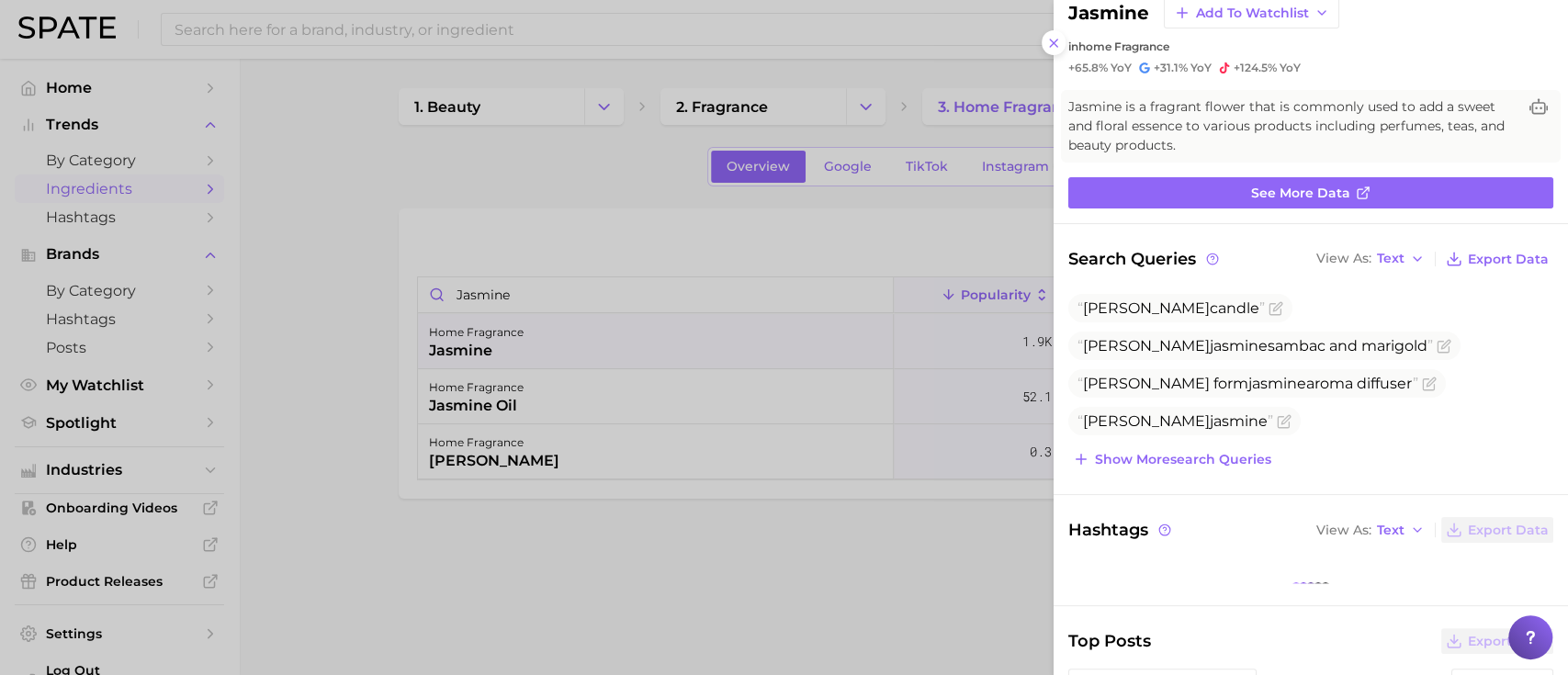
scroll to position [55, 0]
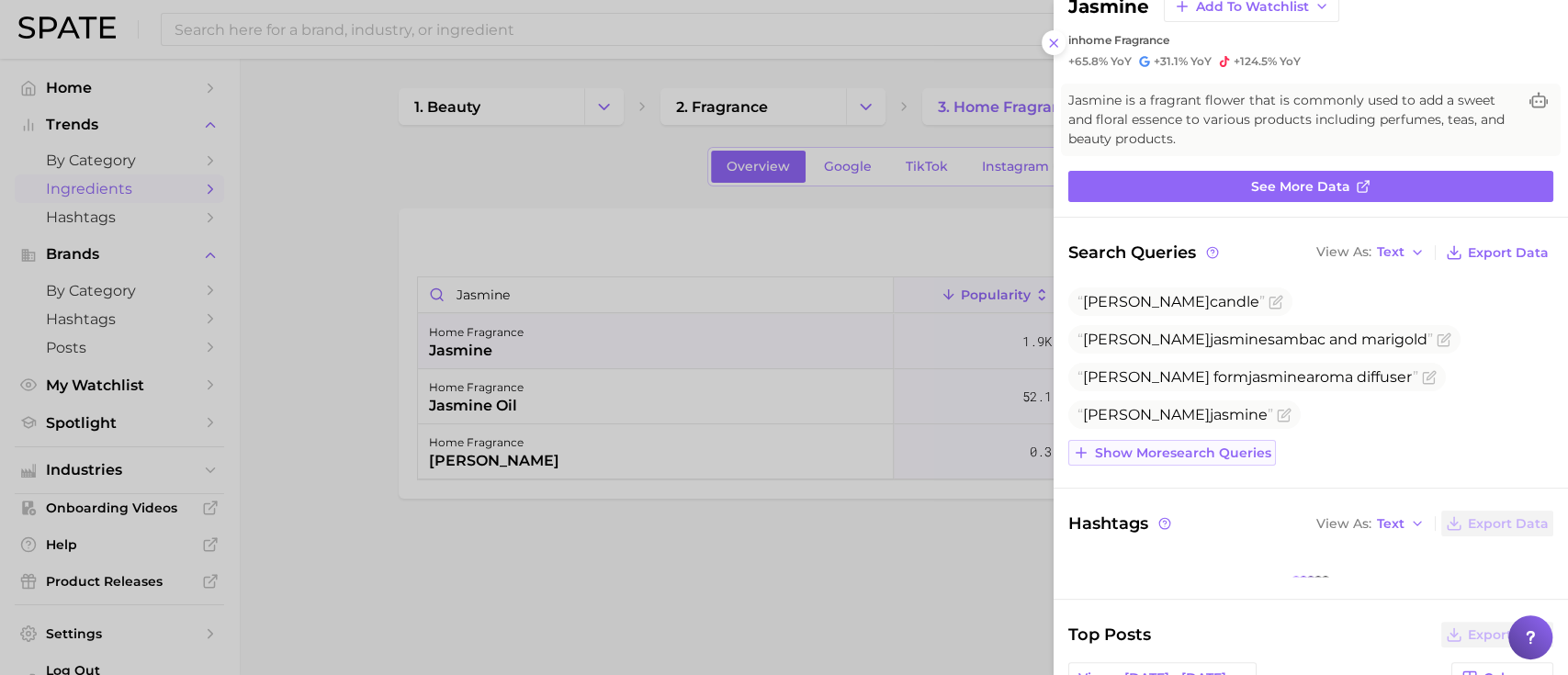
click at [1232, 457] on span "Show more search queries" at bounding box center [1183, 453] width 176 height 16
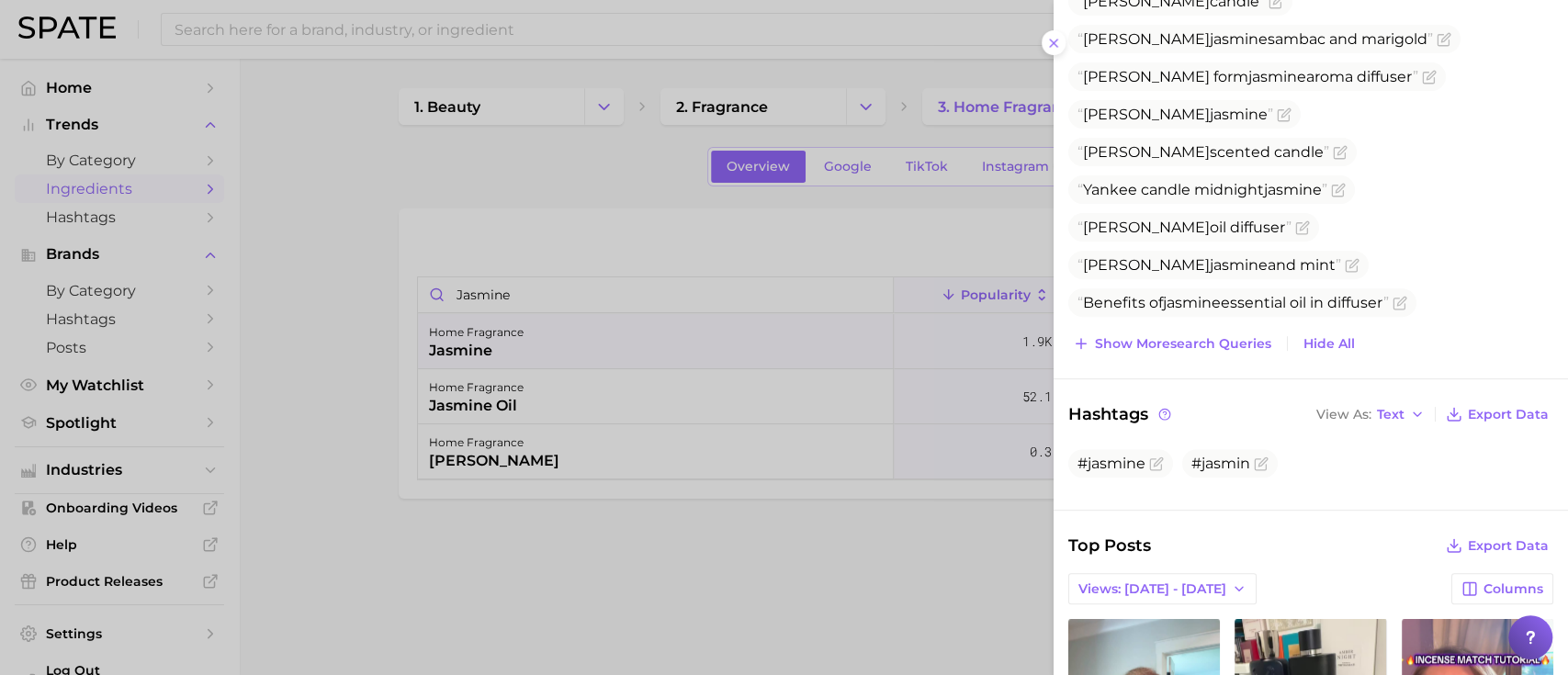
scroll to position [356, 0]
click at [1232, 582] on icon "button" at bounding box center [1238, 589] width 15 height 15
click at [1196, 639] on button "Total Views" at bounding box center [1169, 656] width 202 height 33
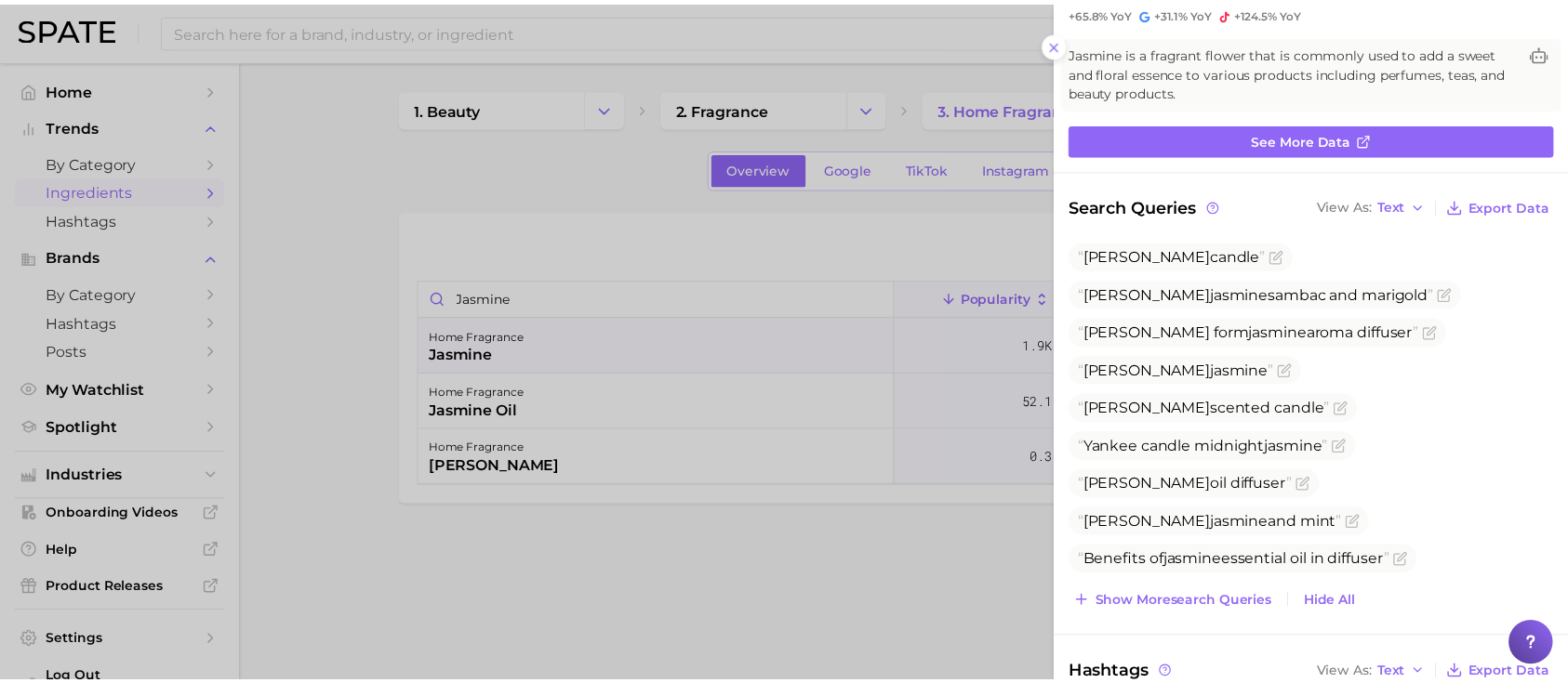
scroll to position [0, 0]
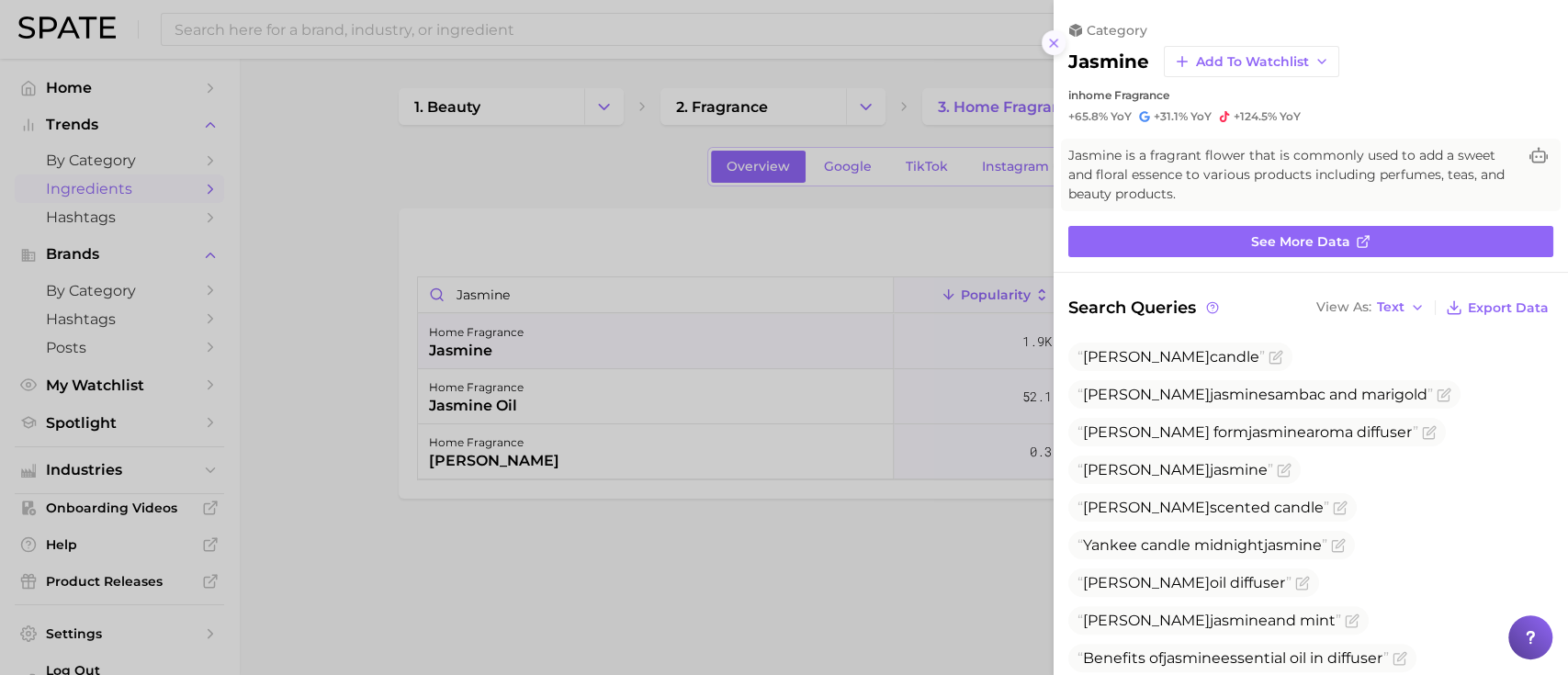
click at [1054, 38] on icon at bounding box center [1053, 43] width 15 height 15
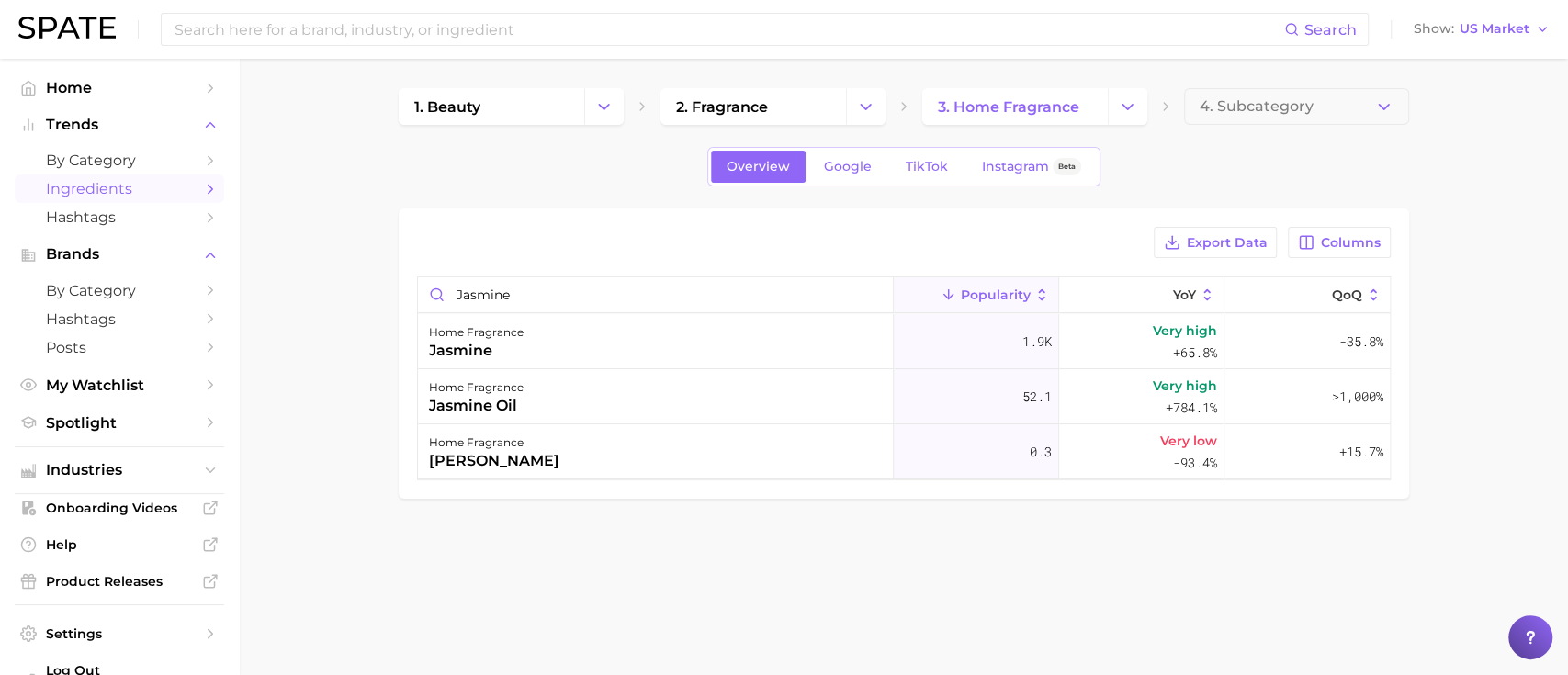
click at [359, 191] on main "1. beauty 2. fragrance 3. home fragrance 4. Subcategory Overview Google TikTok …" at bounding box center [903, 325] width 1329 height 531
click at [99, 188] on span "Ingredients" at bounding box center [119, 189] width 147 height 17
click at [76, 253] on span "Brands" at bounding box center [119, 254] width 147 height 16
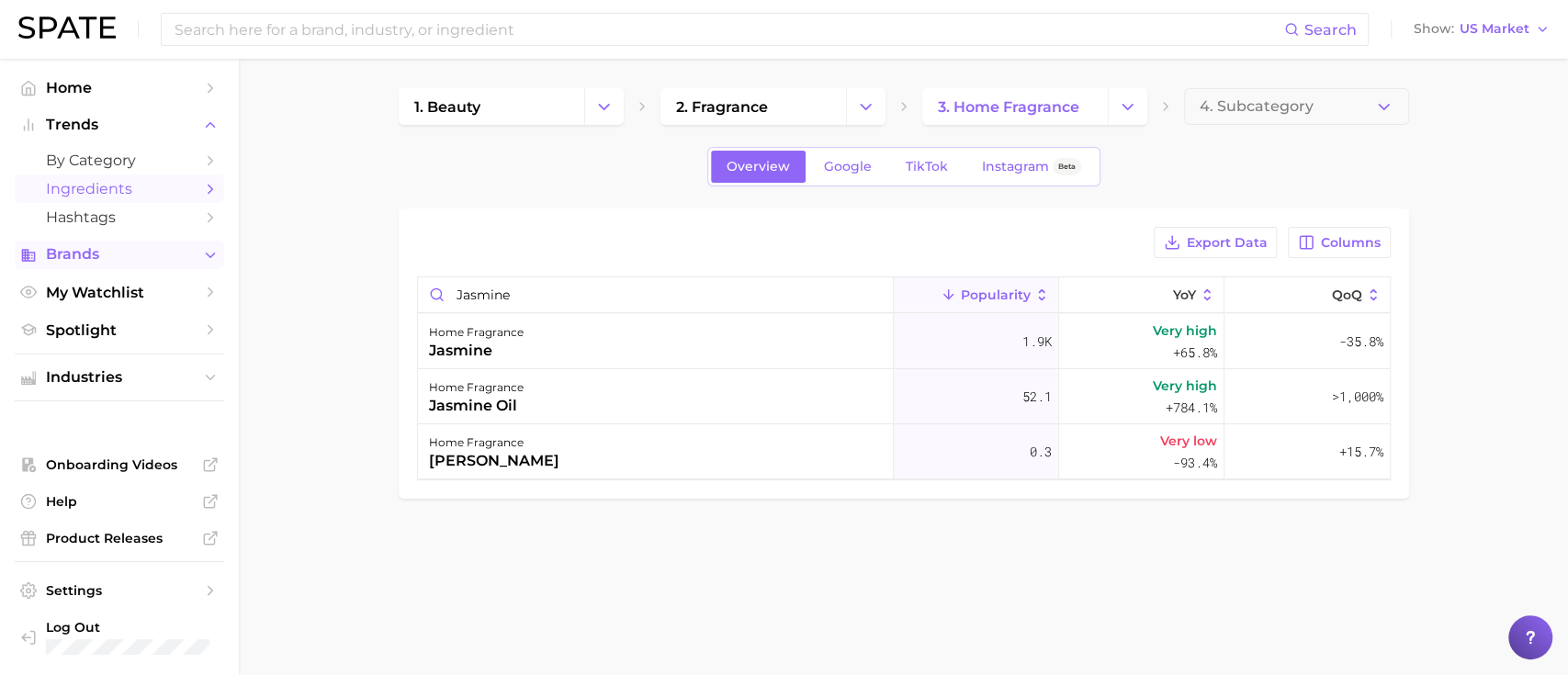
click at [89, 246] on button "Brands" at bounding box center [119, 254] width 209 height 27
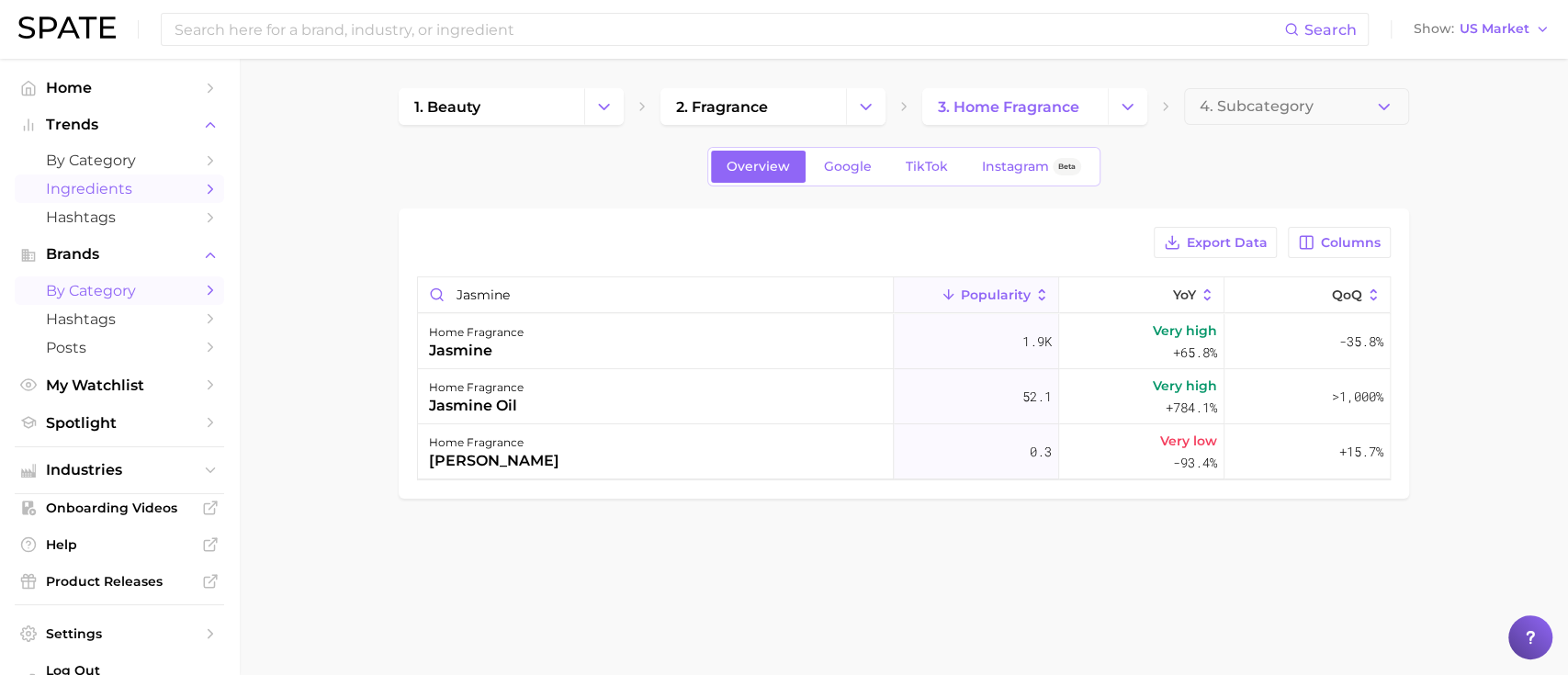
click at [104, 290] on span "by Category" at bounding box center [119, 291] width 147 height 17
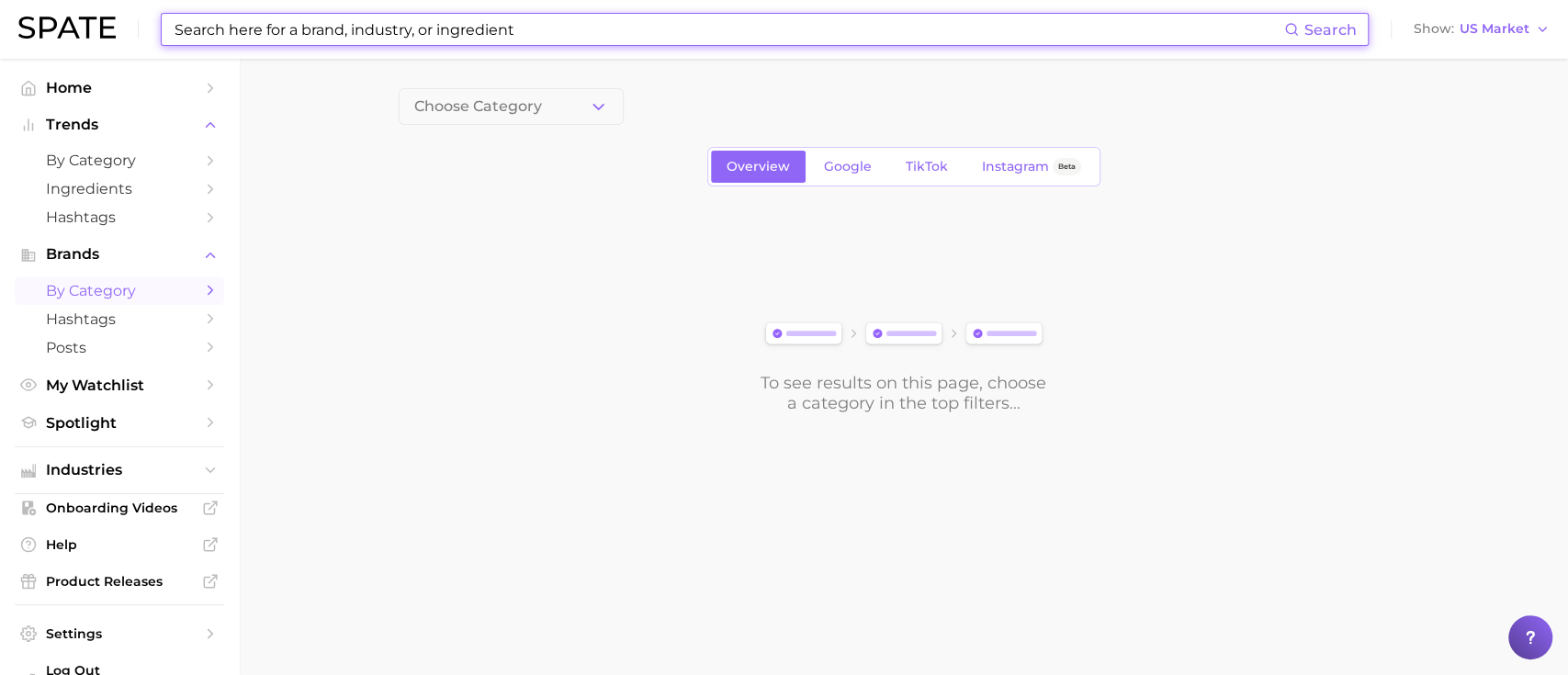
click at [346, 39] on input at bounding box center [728, 29] width 1111 height 31
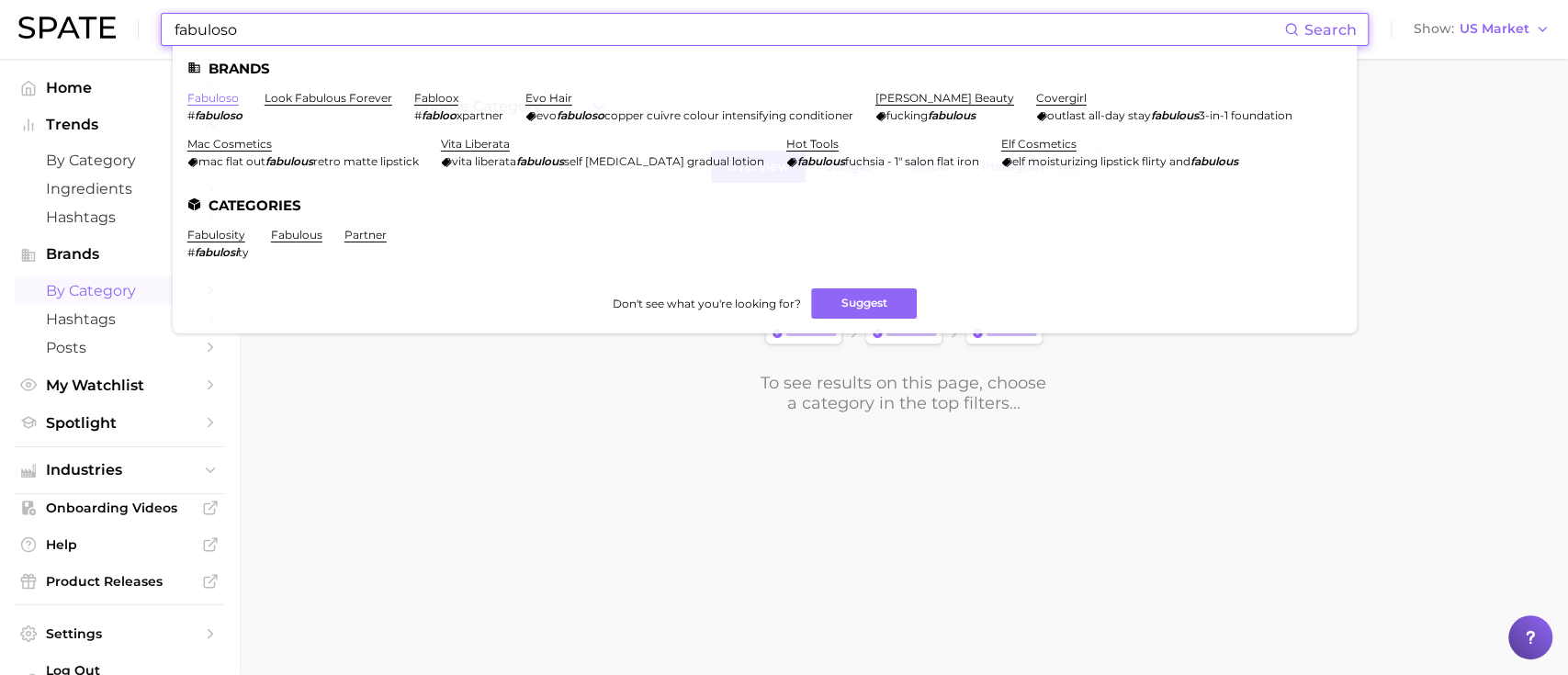
type input "fabuloso"
click at [212, 101] on link "fabuloso" at bounding box center [212, 98] width 51 height 14
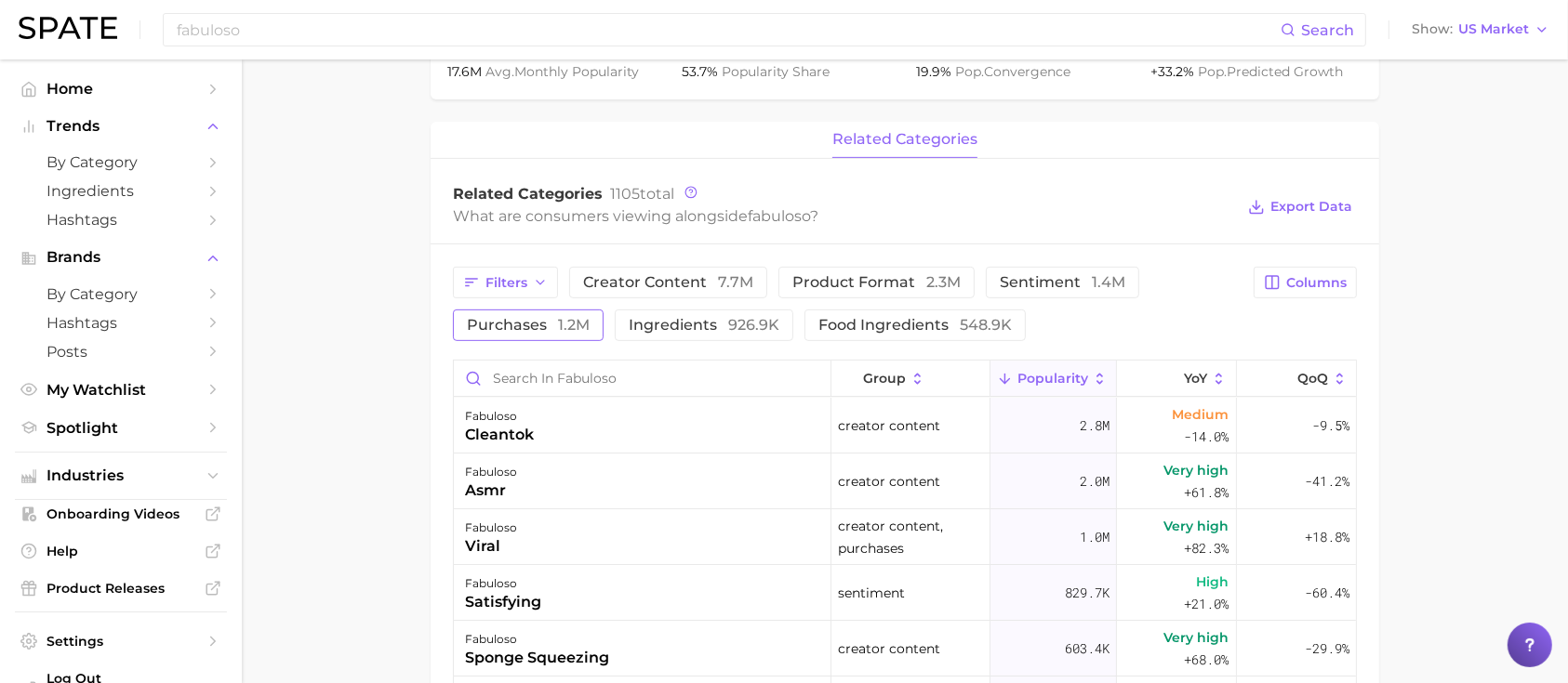
scroll to position [728, 0]
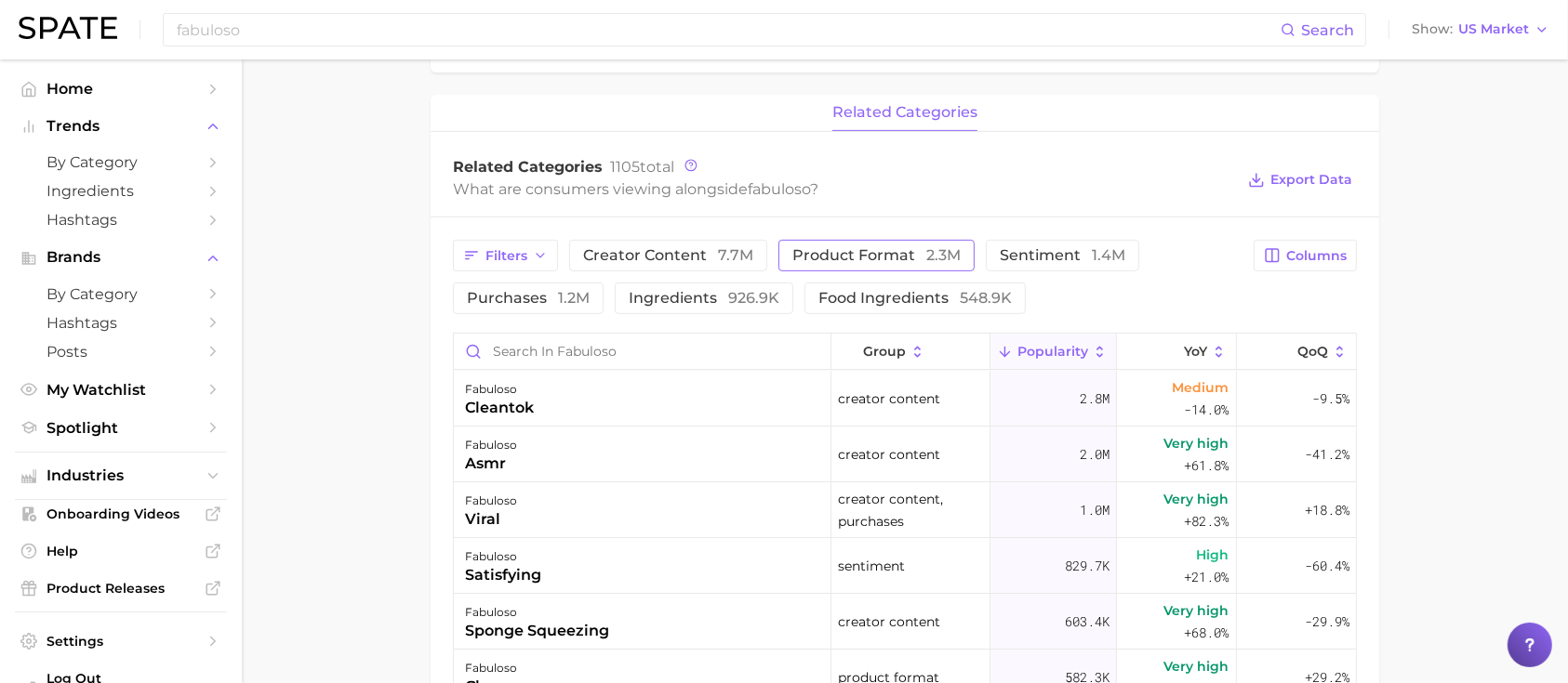
click at [884, 253] on span "product format 2.3m" at bounding box center [876, 255] width 168 height 15
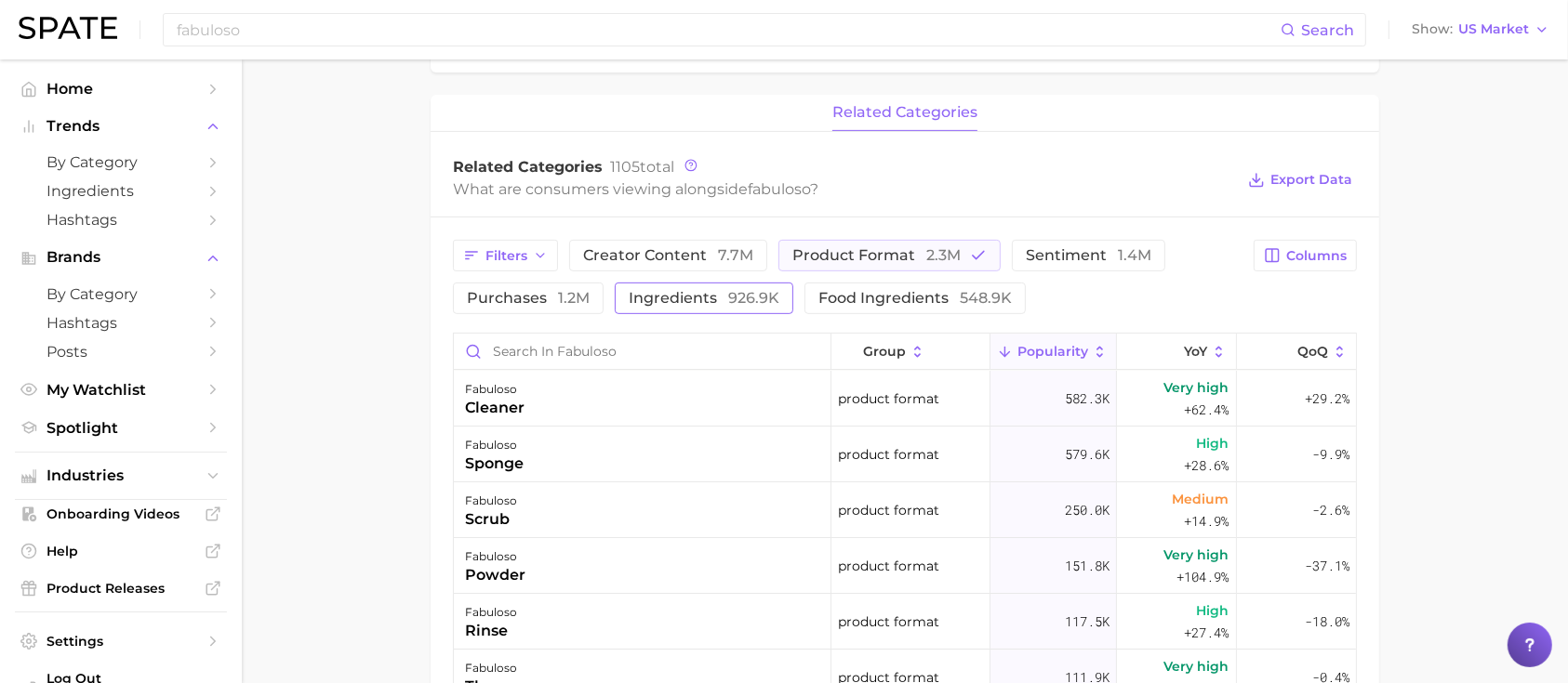
click at [714, 303] on span "ingredients 926.9k" at bounding box center [703, 297] width 150 height 15
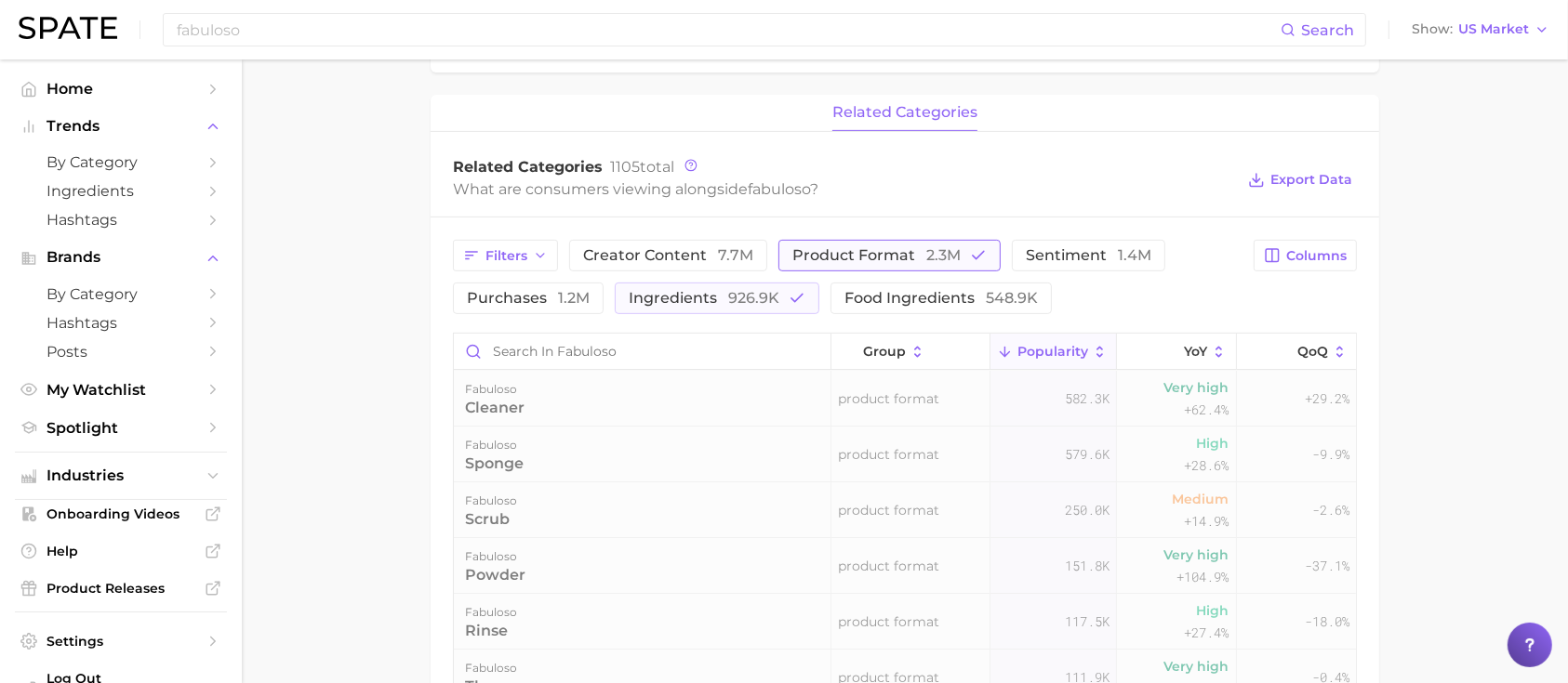
click at [834, 262] on span "product format 2.3m" at bounding box center [876, 255] width 168 height 15
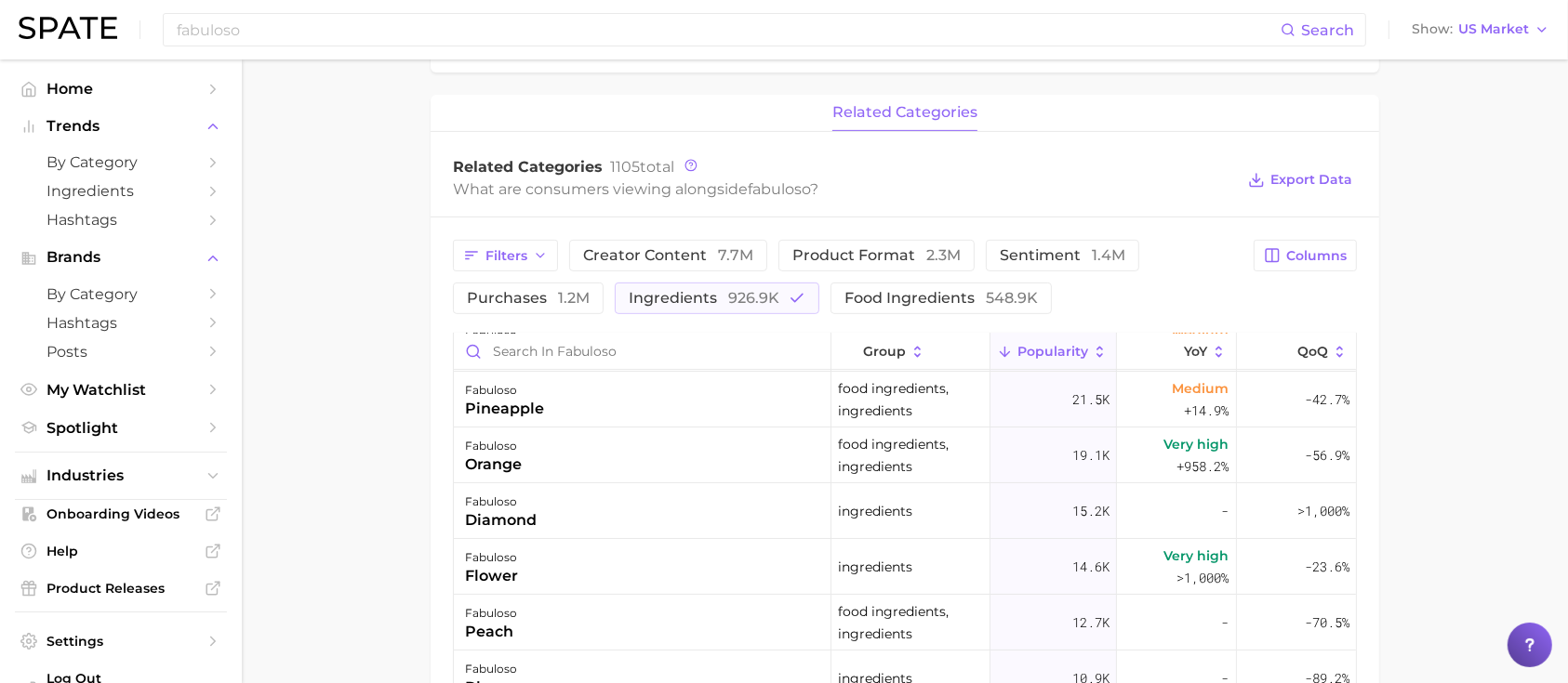
scroll to position [0, 0]
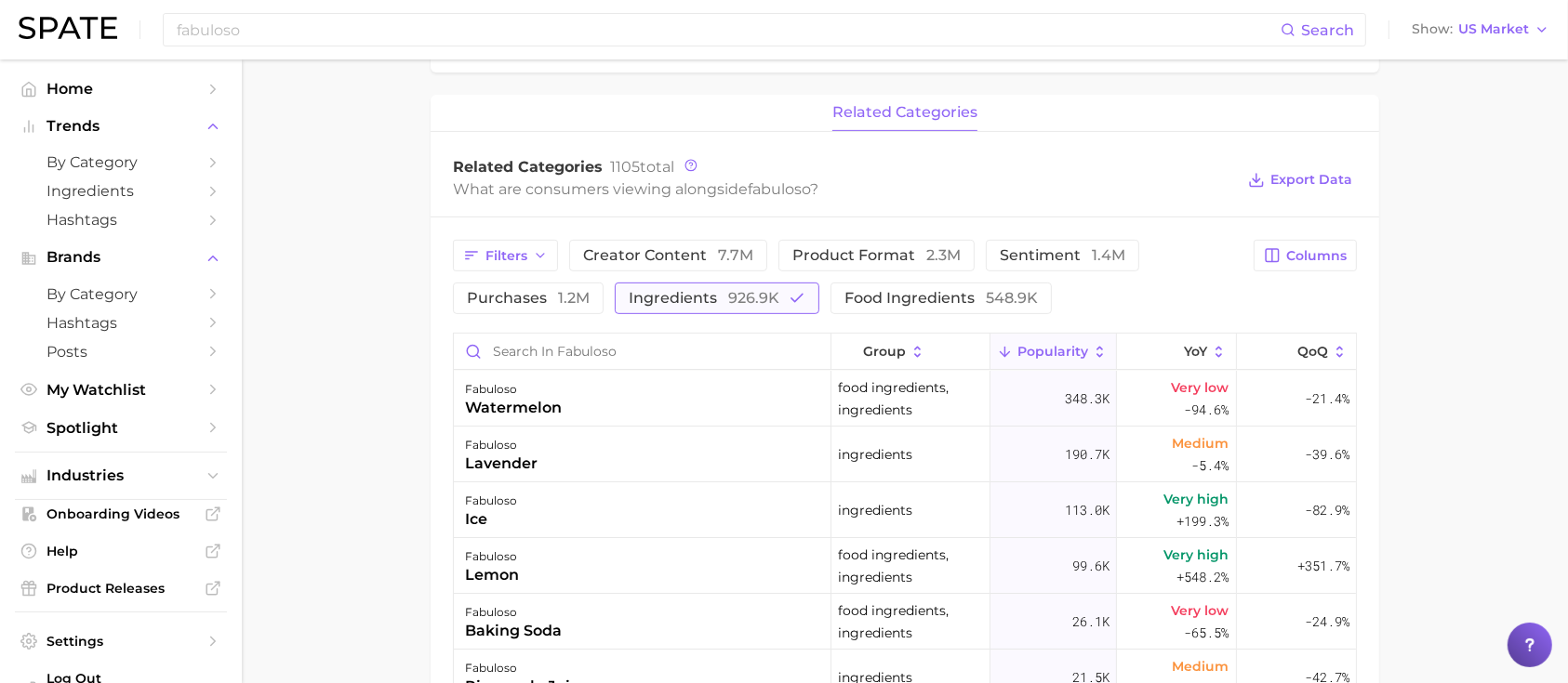
click at [736, 308] on button "ingredients 926.9k" at bounding box center [717, 298] width 204 height 31
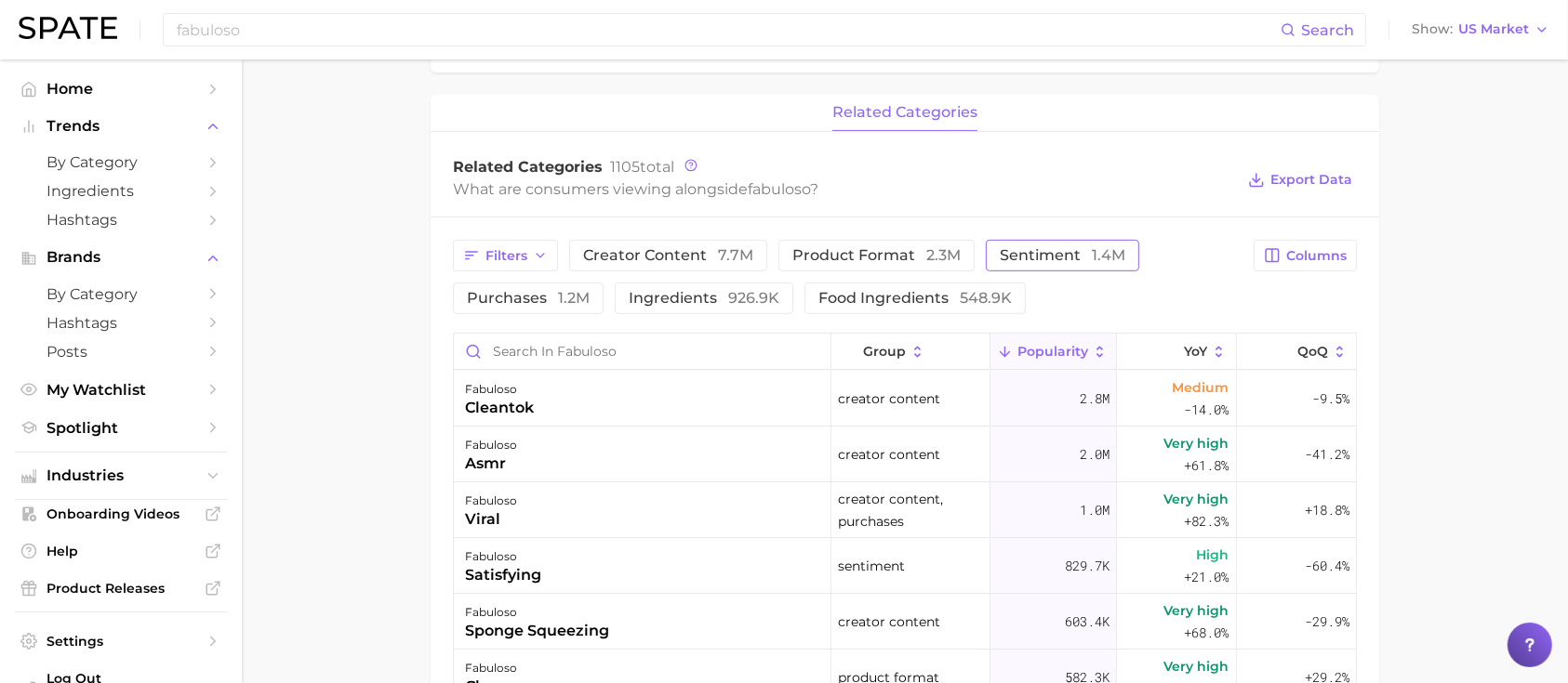
click at [1084, 265] on button "sentiment 1.4m" at bounding box center [1062, 255] width 153 height 31
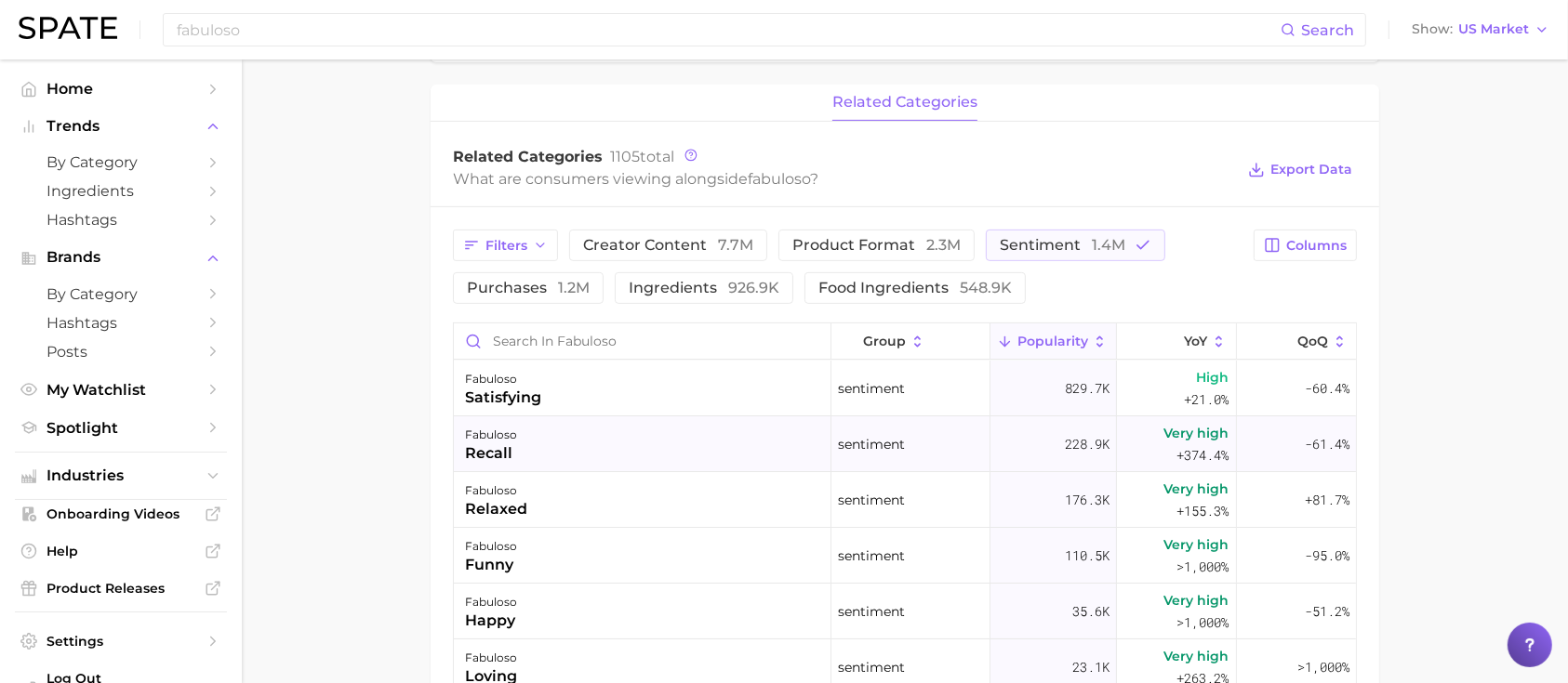
scroll to position [740, 0]
click at [1067, 243] on span "sentiment 1.4m" at bounding box center [1062, 243] width 126 height 15
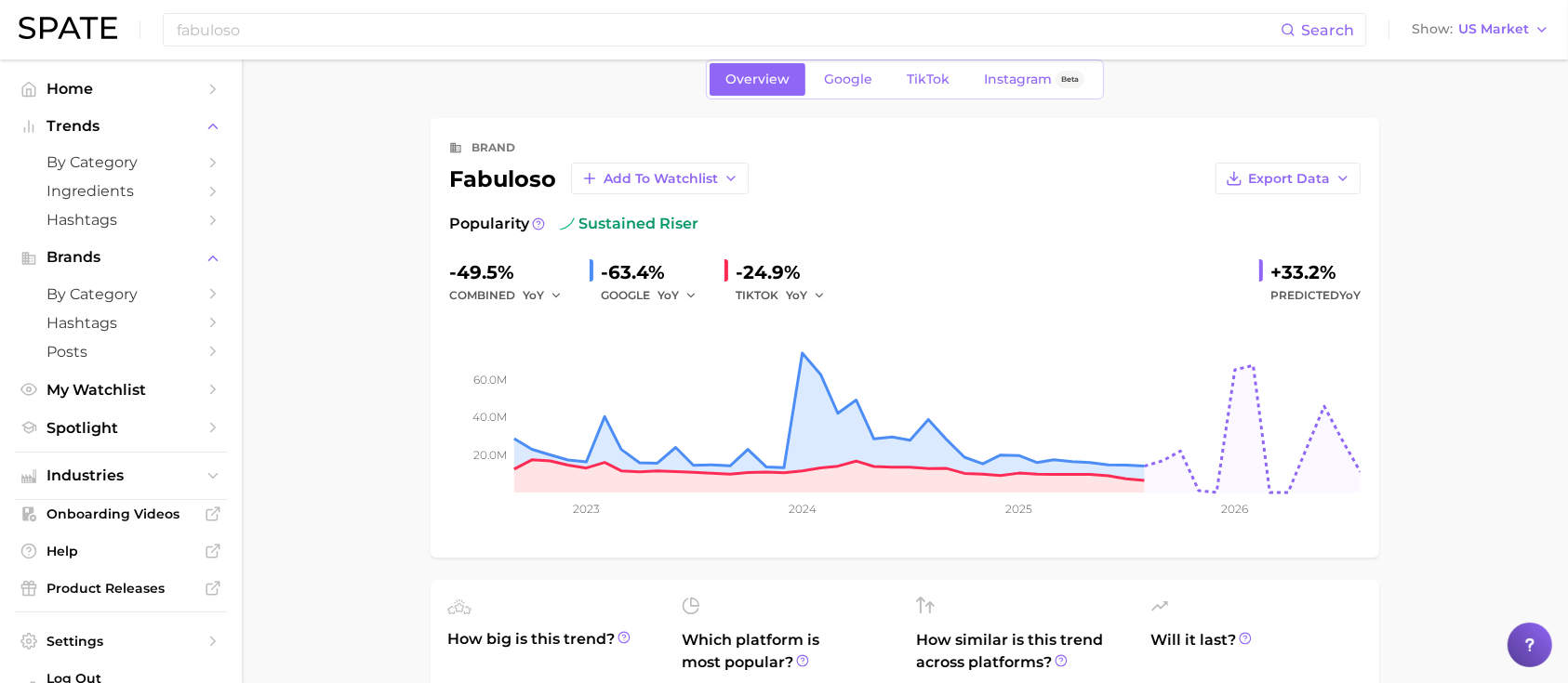
scroll to position [29, 0]
click at [590, 499] on icon "20.0m 40.0m 60.0m 2023 2024 2025 2026" at bounding box center [905, 423] width 911 height 233
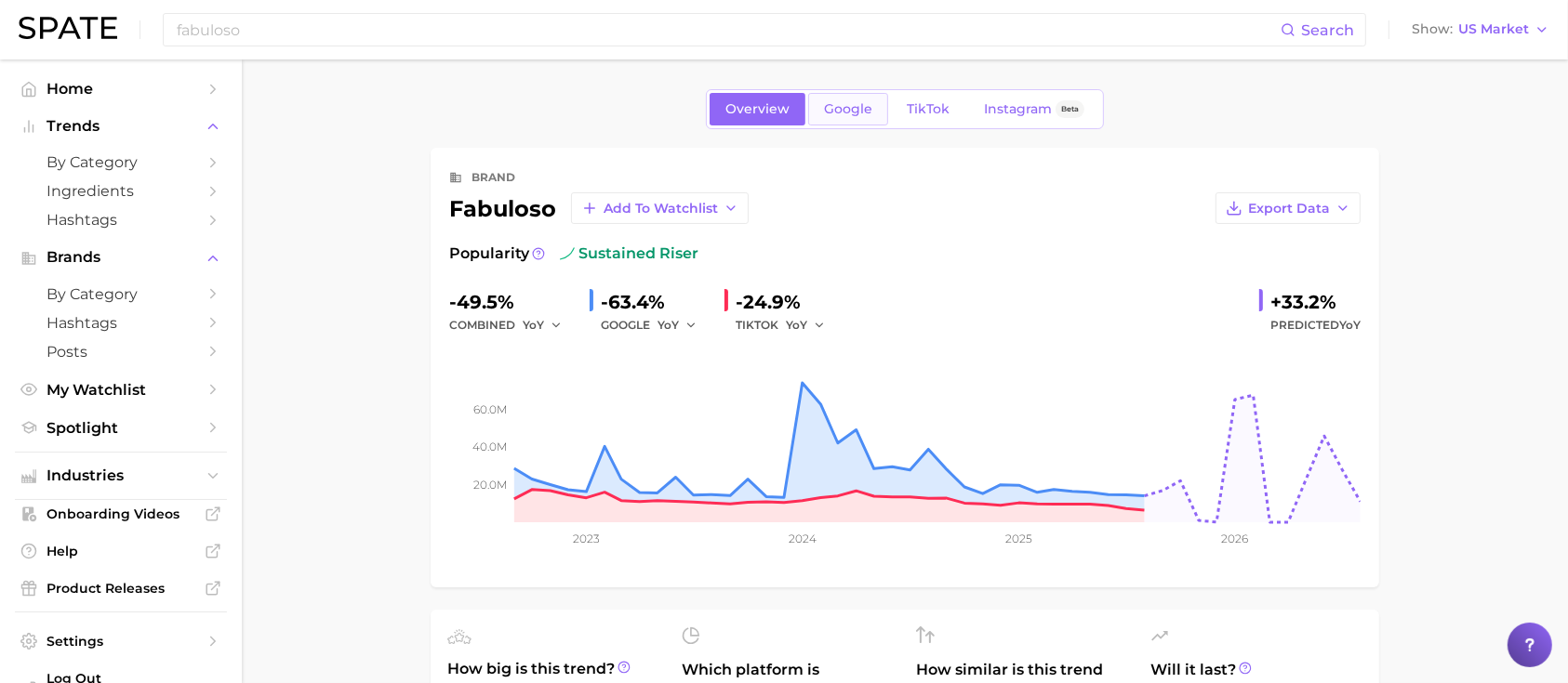
click at [867, 105] on span "Google" at bounding box center [847, 109] width 48 height 16
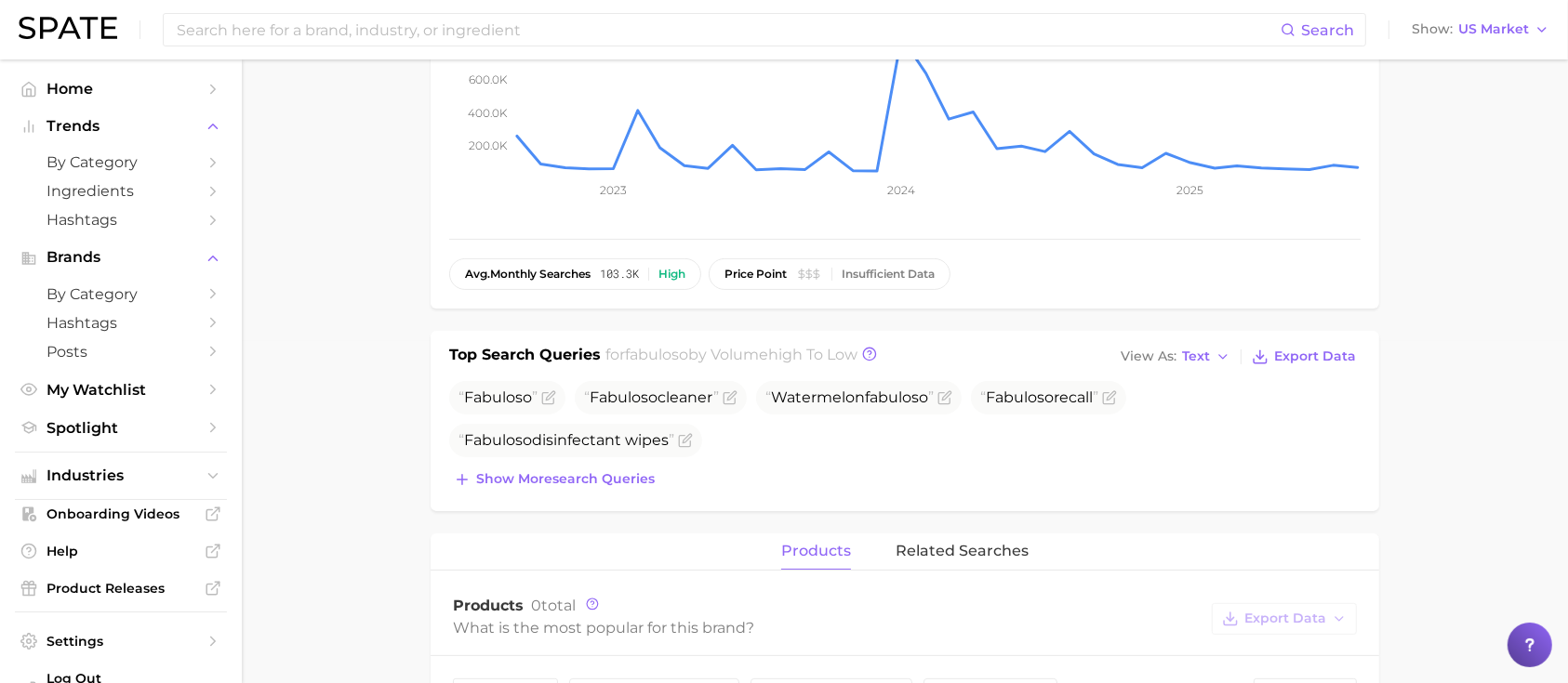
scroll to position [346, 0]
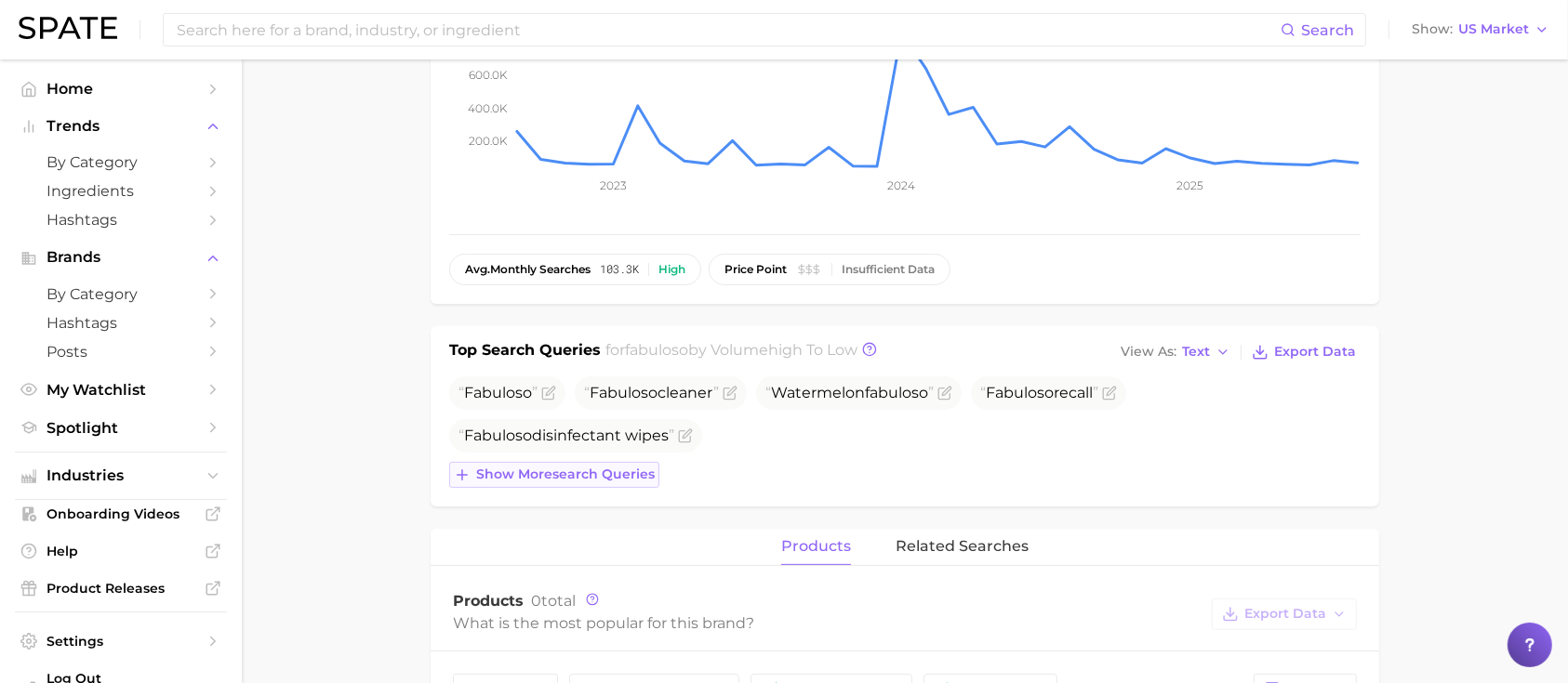
click at [587, 476] on span "Show more search queries" at bounding box center [566, 475] width 179 height 16
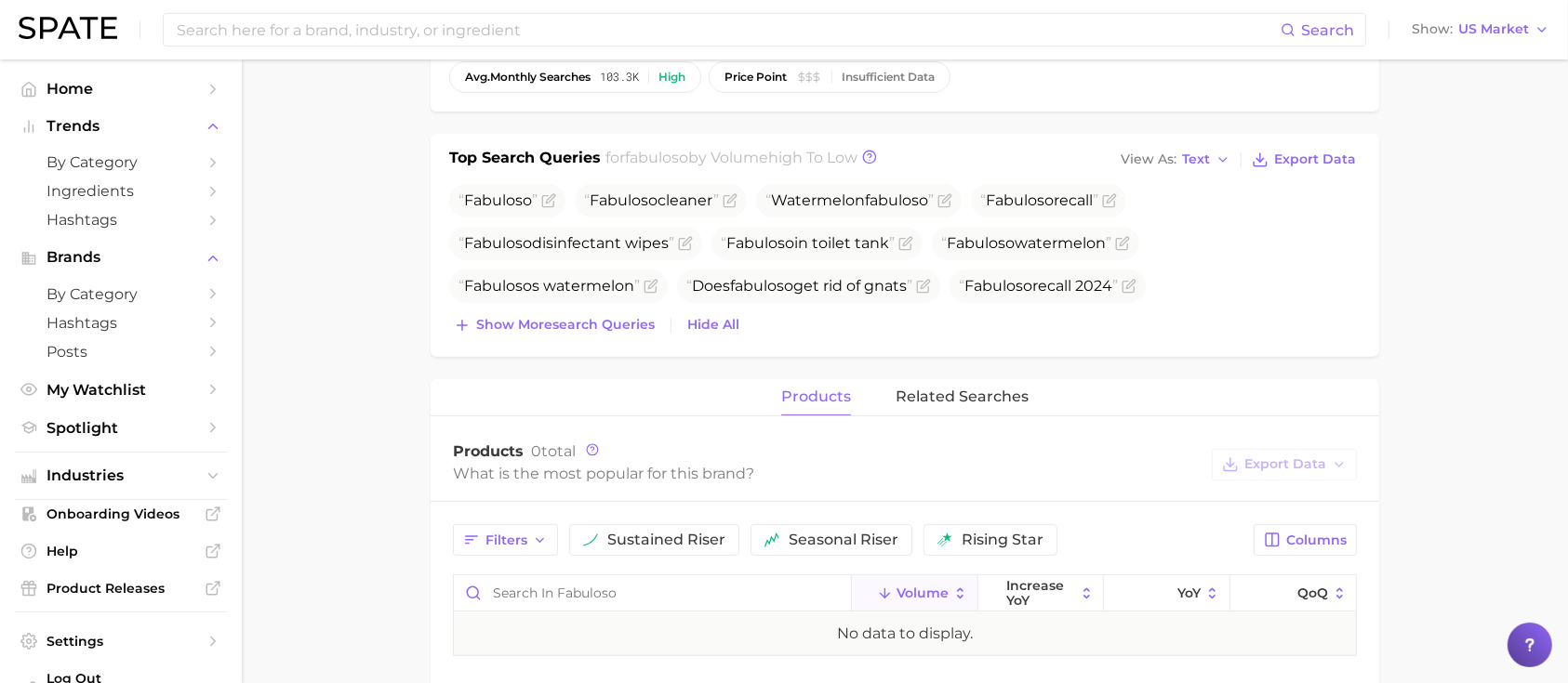
scroll to position [473, 0]
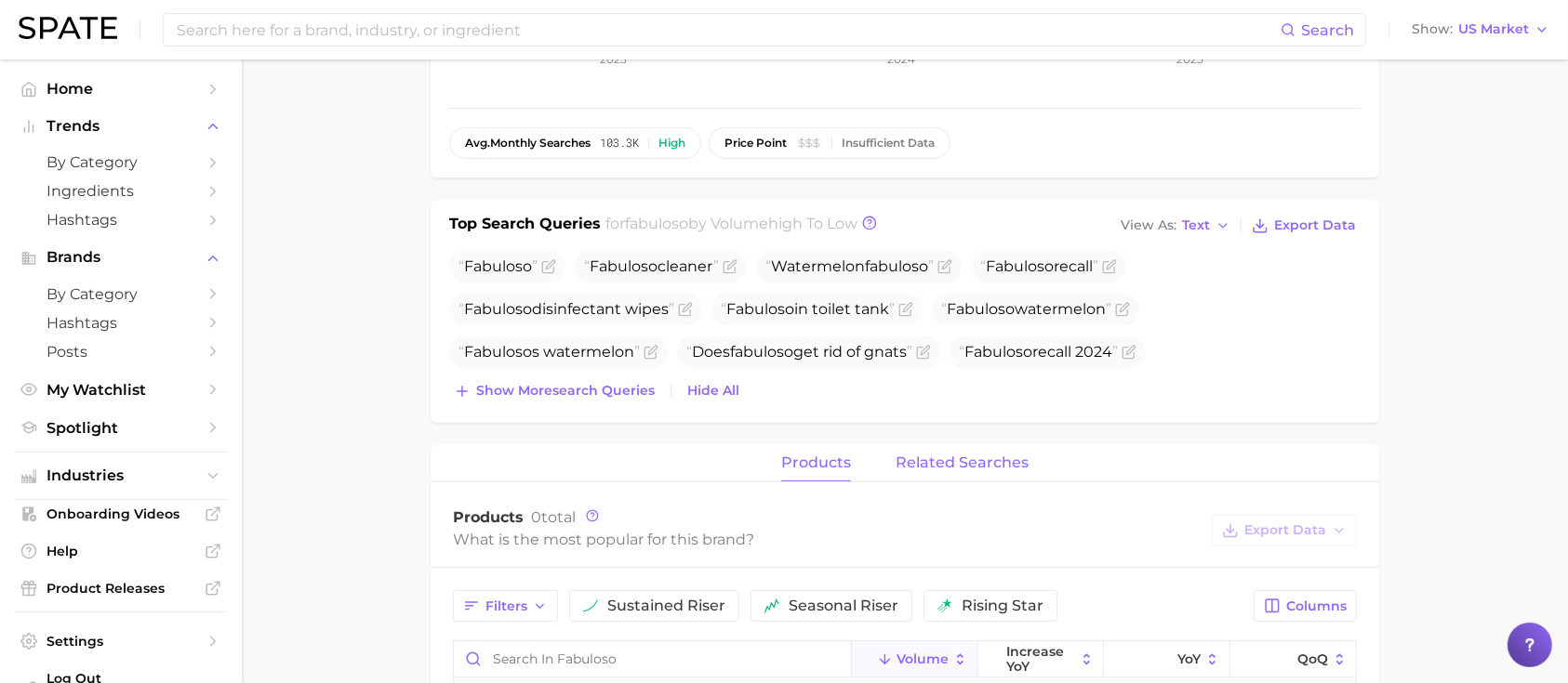
click at [978, 455] on span "related searches" at bounding box center [961, 462] width 133 height 17
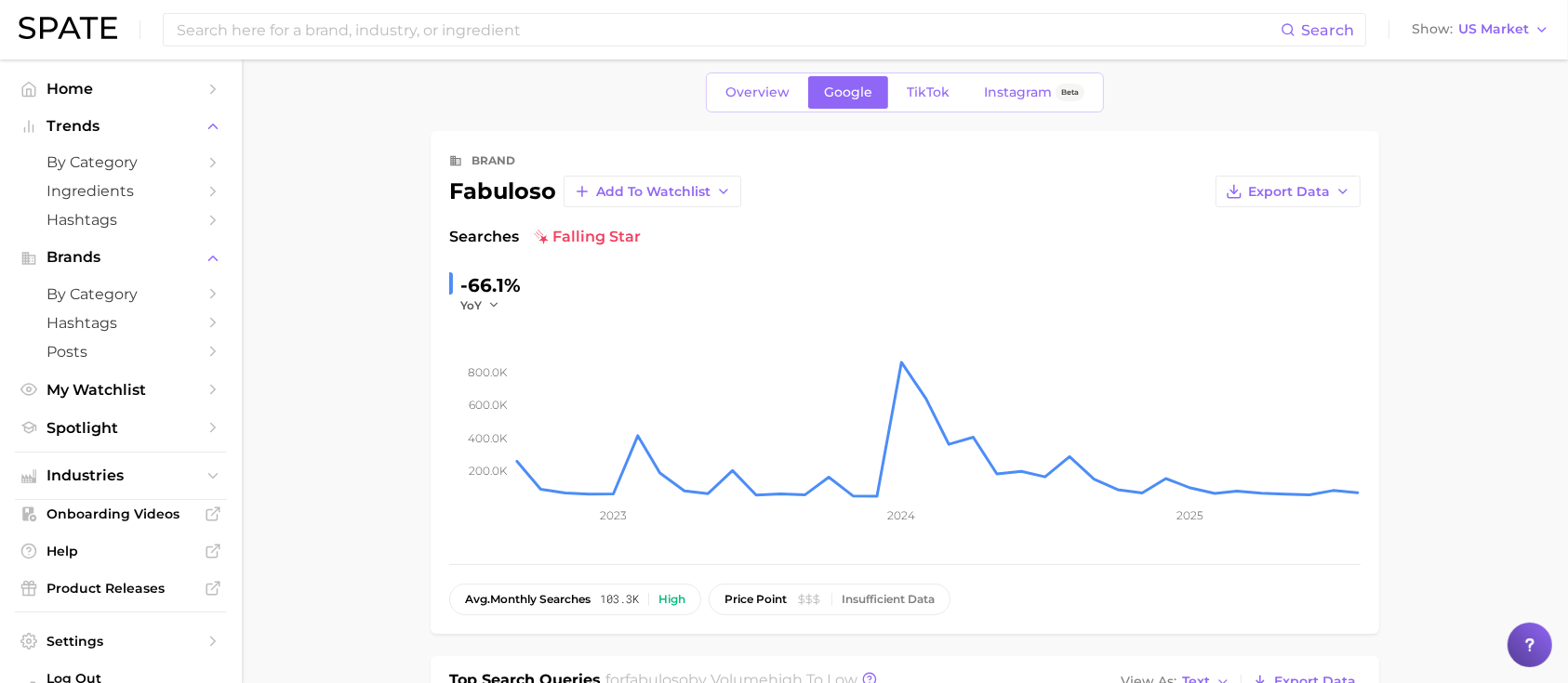
scroll to position [16, 0]
click at [929, 85] on span "TikTok" at bounding box center [929, 93] width 43 height 16
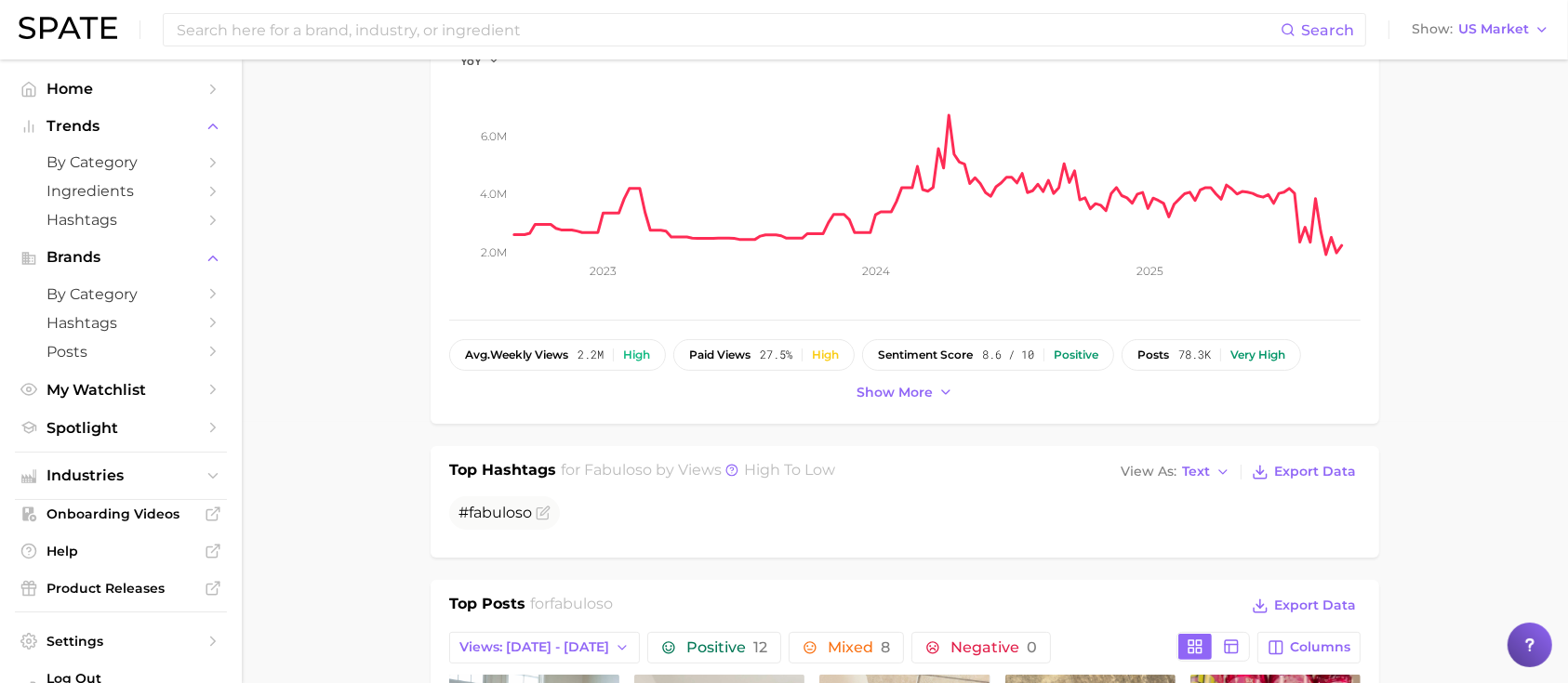
scroll to position [259, 0]
click at [900, 402] on button "Show more" at bounding box center [905, 394] width 106 height 26
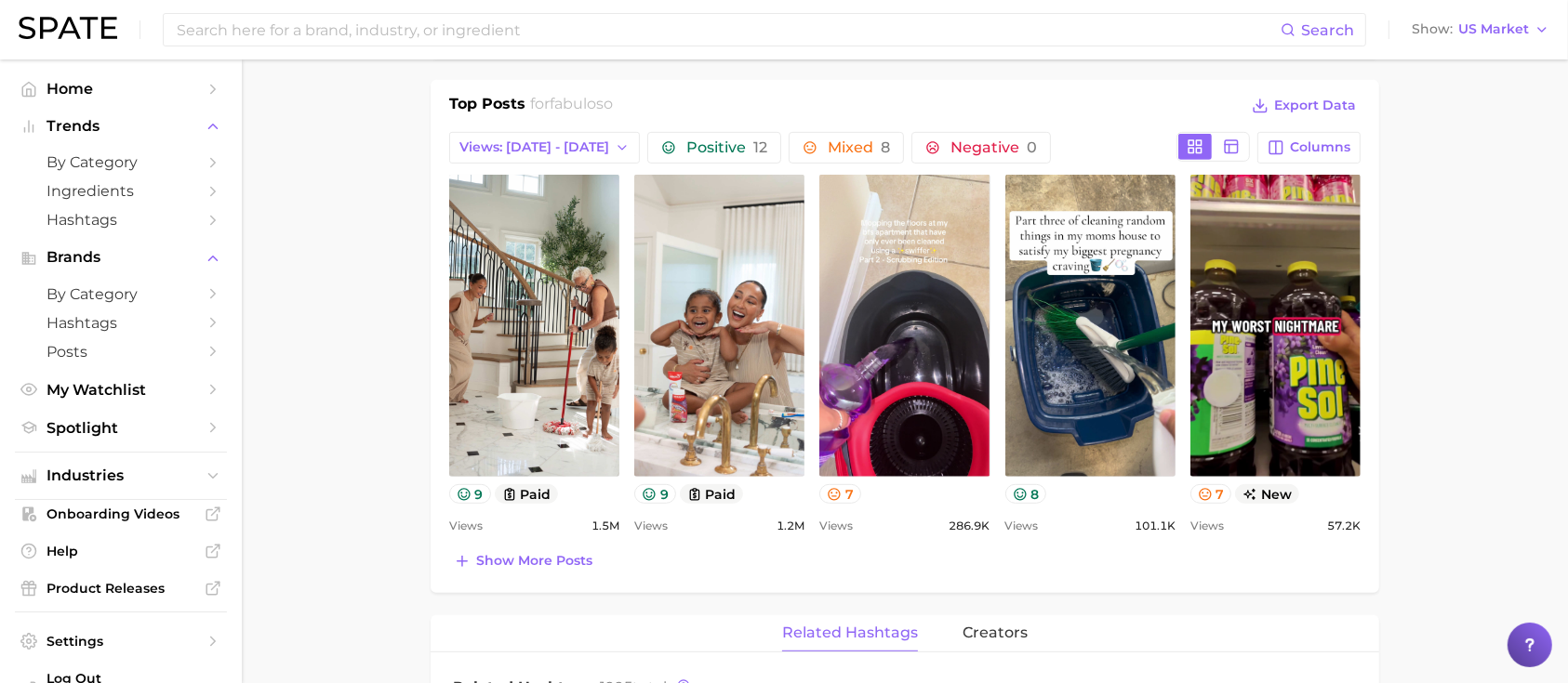
scroll to position [804, 0]
click at [568, 131] on button "Views: [DATE] - [DATE]" at bounding box center [545, 147] width 190 height 31
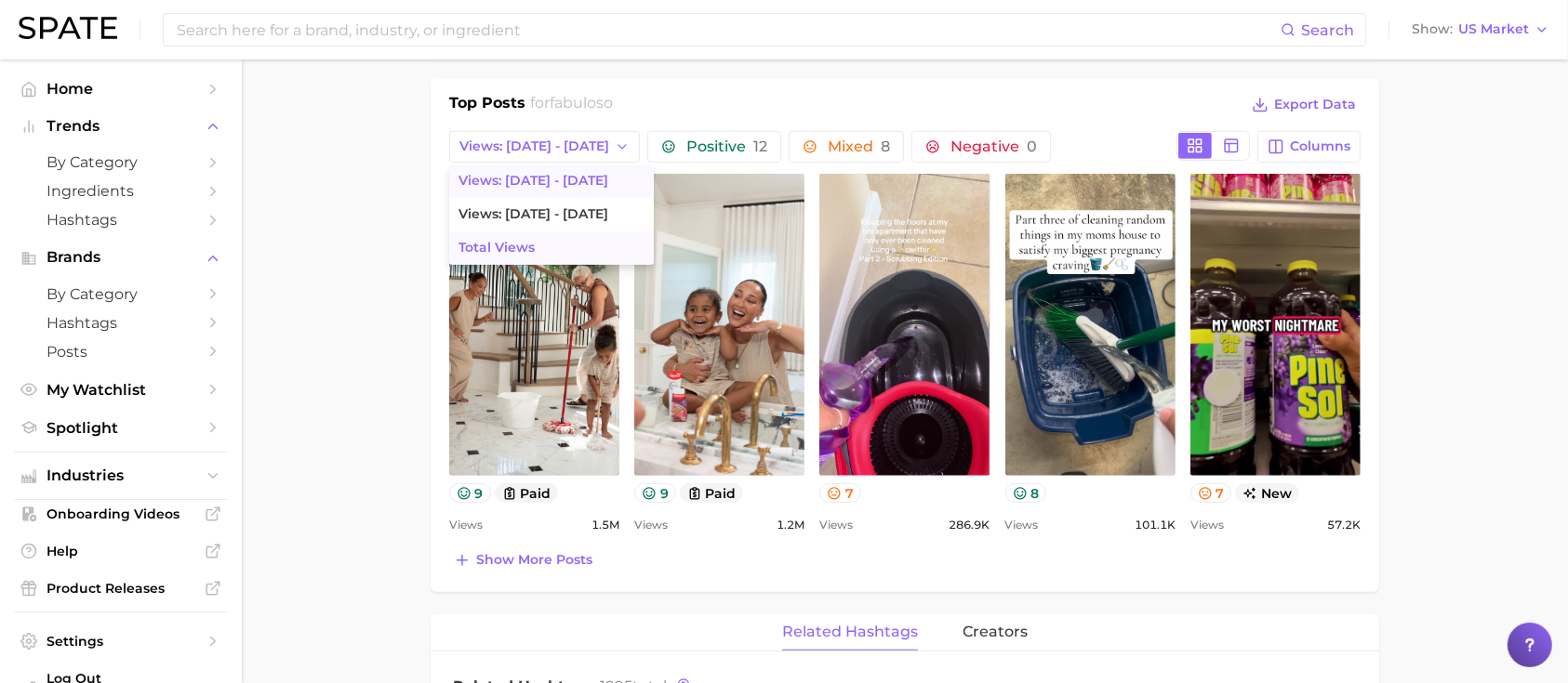
click at [551, 241] on button "Total Views" at bounding box center [552, 248] width 204 height 33
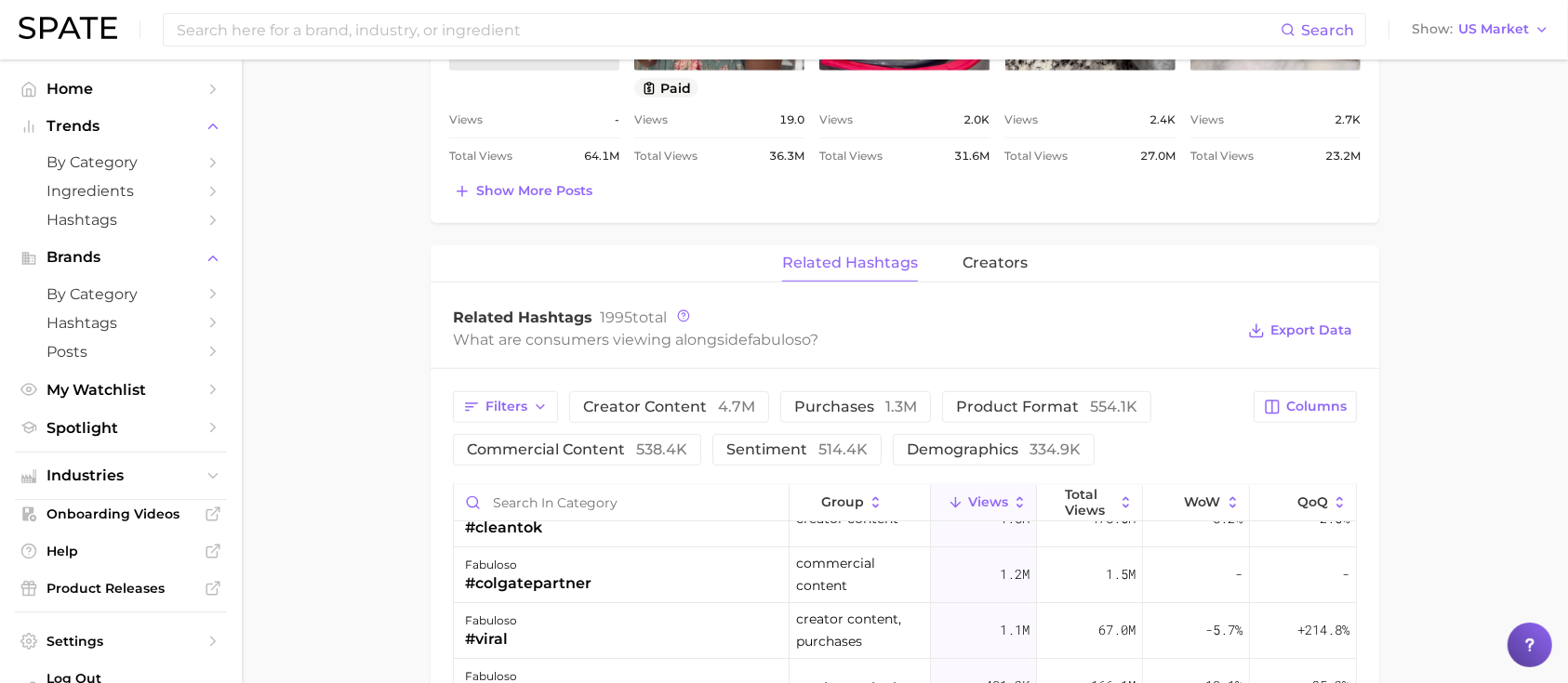
scroll to position [34, 0]
click at [1015, 255] on span "creators" at bounding box center [995, 263] width 65 height 17
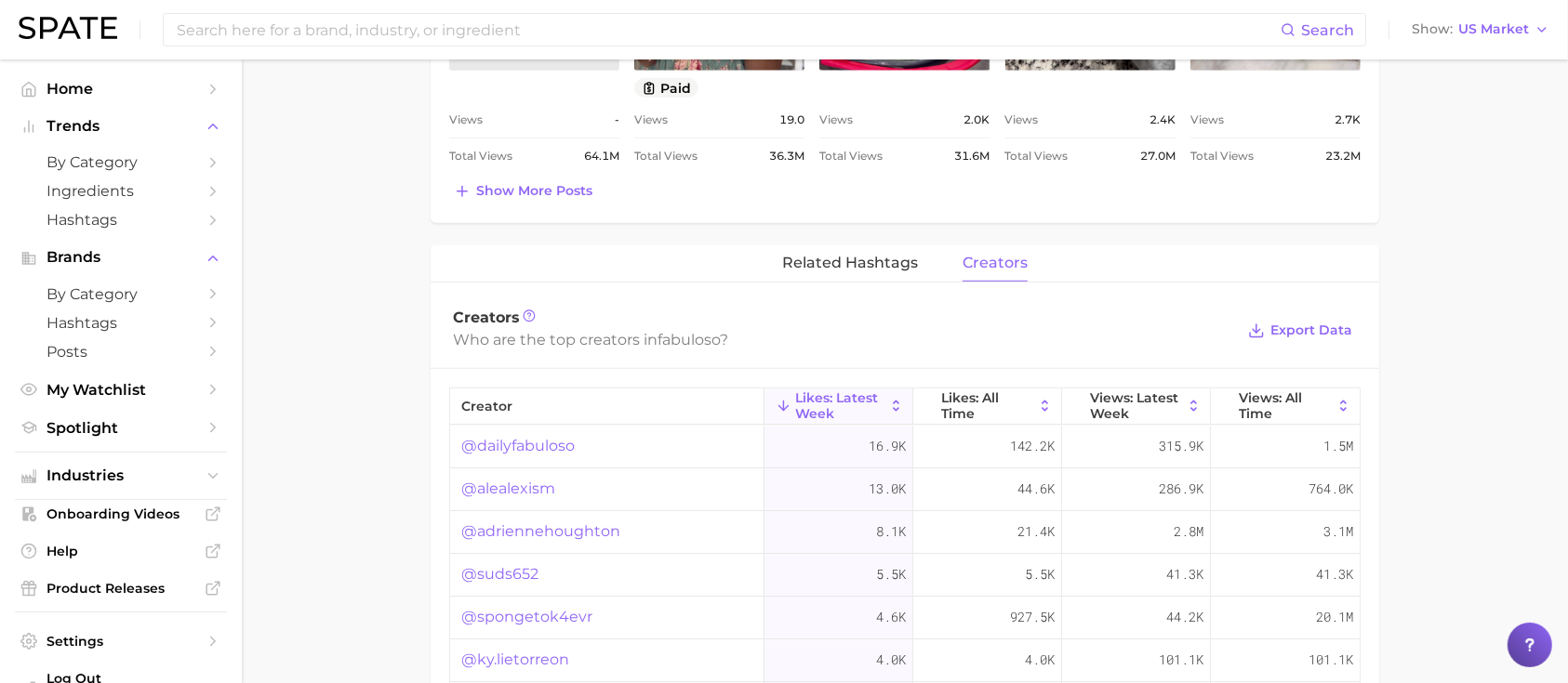
click at [1463, 368] on main "Overview Google TikTok Instagram Beta brand fabuloso Add to Watchlist Export Da…" at bounding box center [904, 16] width 1326 height 2333
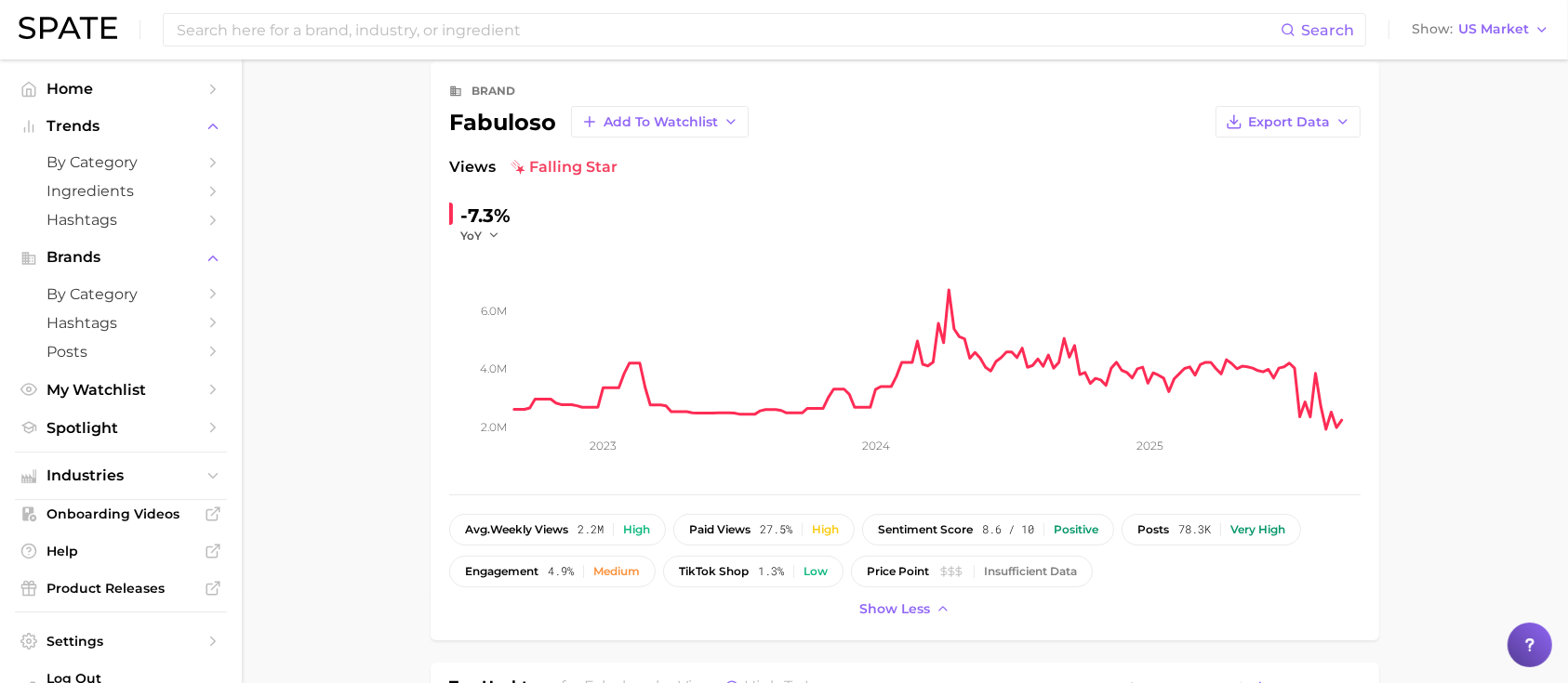
scroll to position [0, 0]
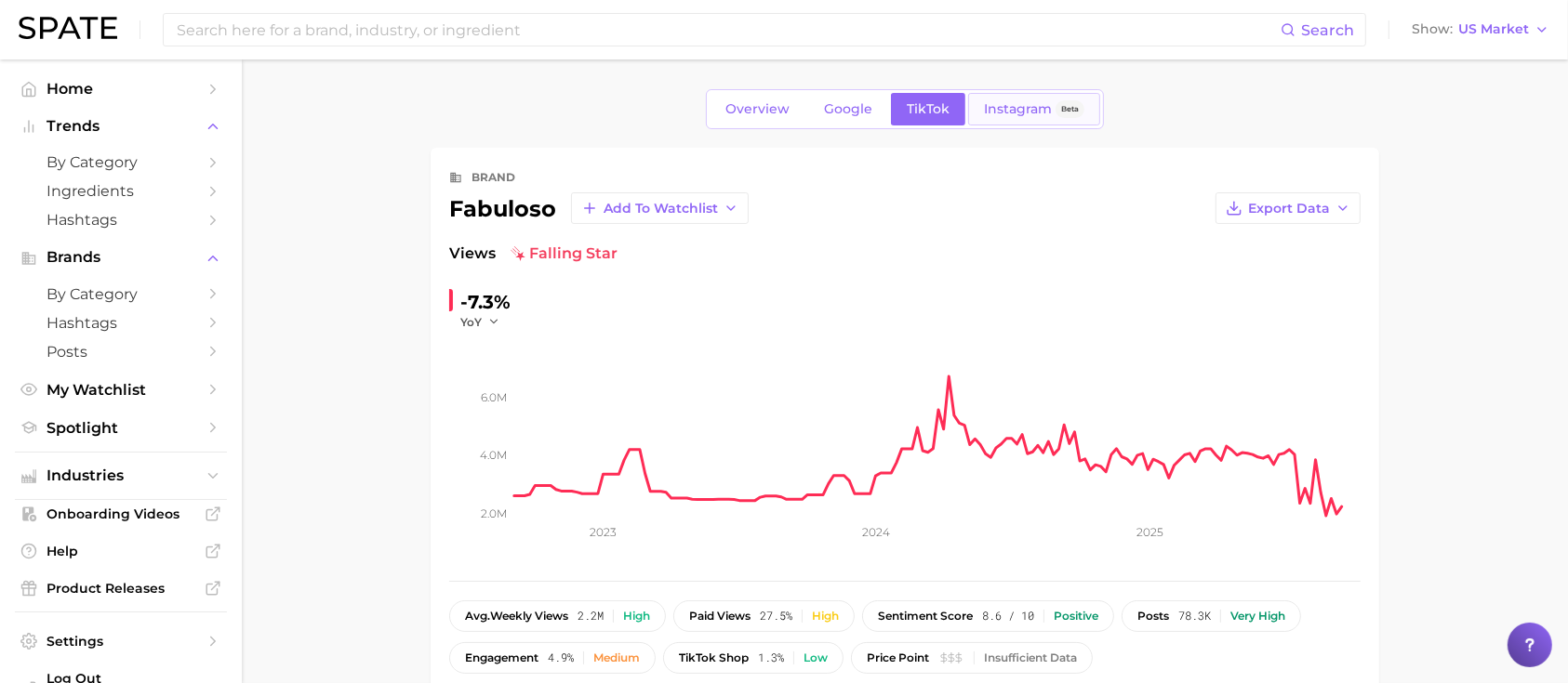
click at [1013, 117] on link "Instagram Beta" at bounding box center [1034, 109] width 133 height 32
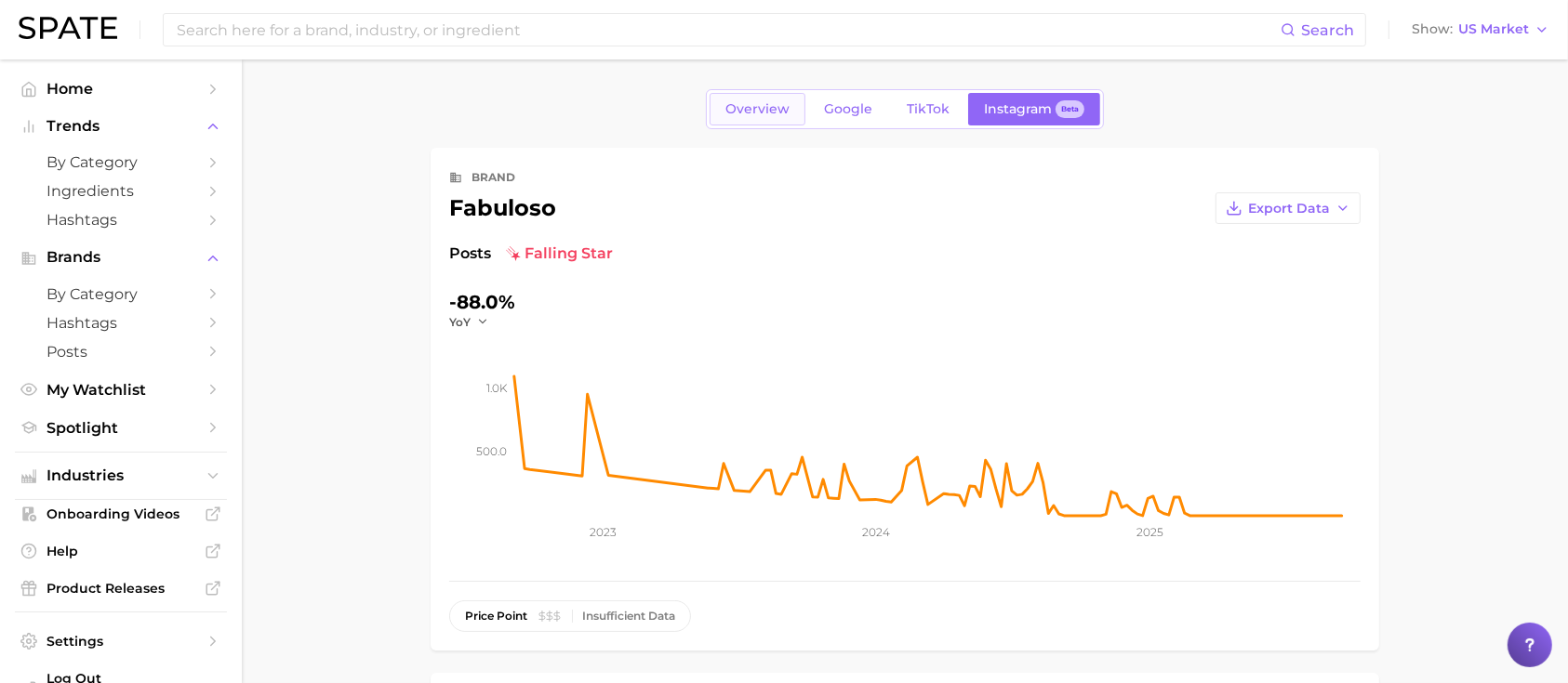
click at [757, 109] on span "Overview" at bounding box center [757, 109] width 64 height 16
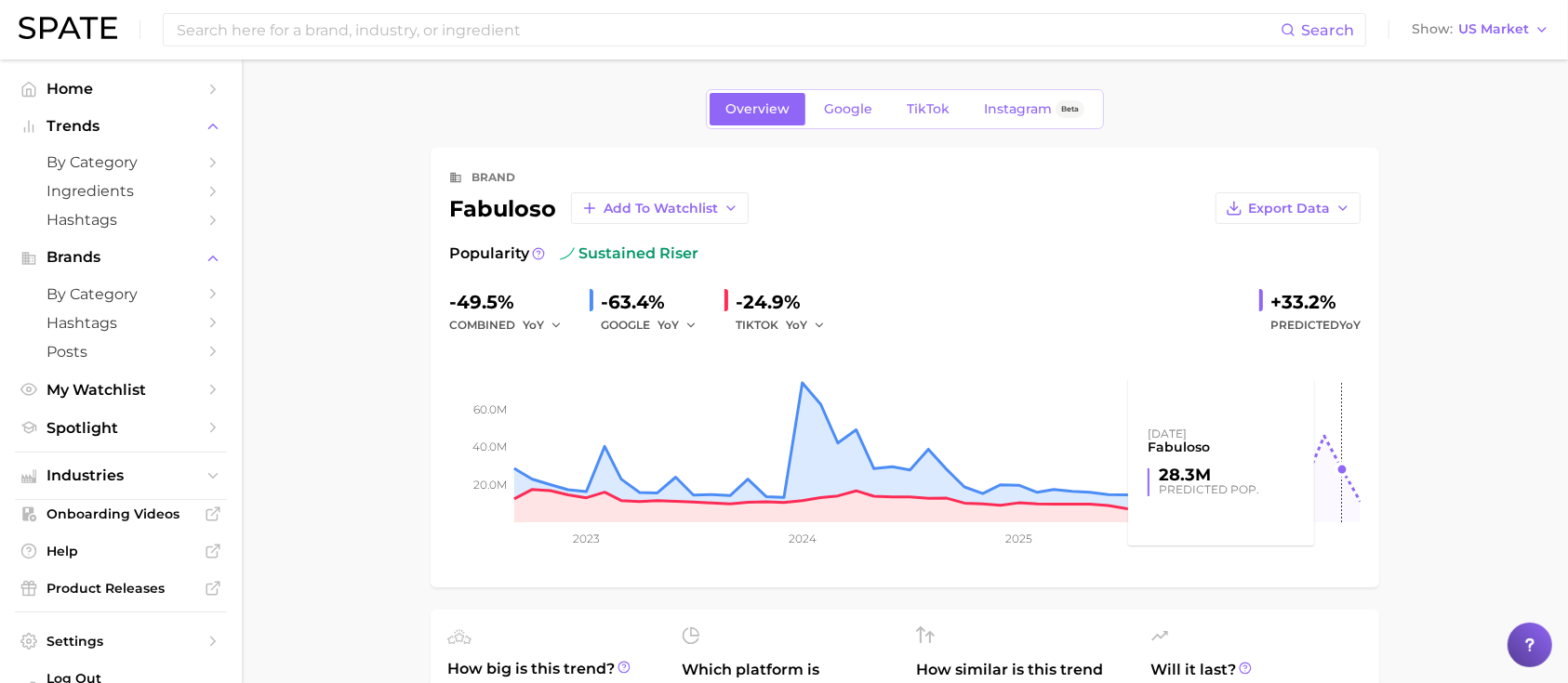
click at [1334, 449] on rect at bounding box center [905, 429] width 911 height 185
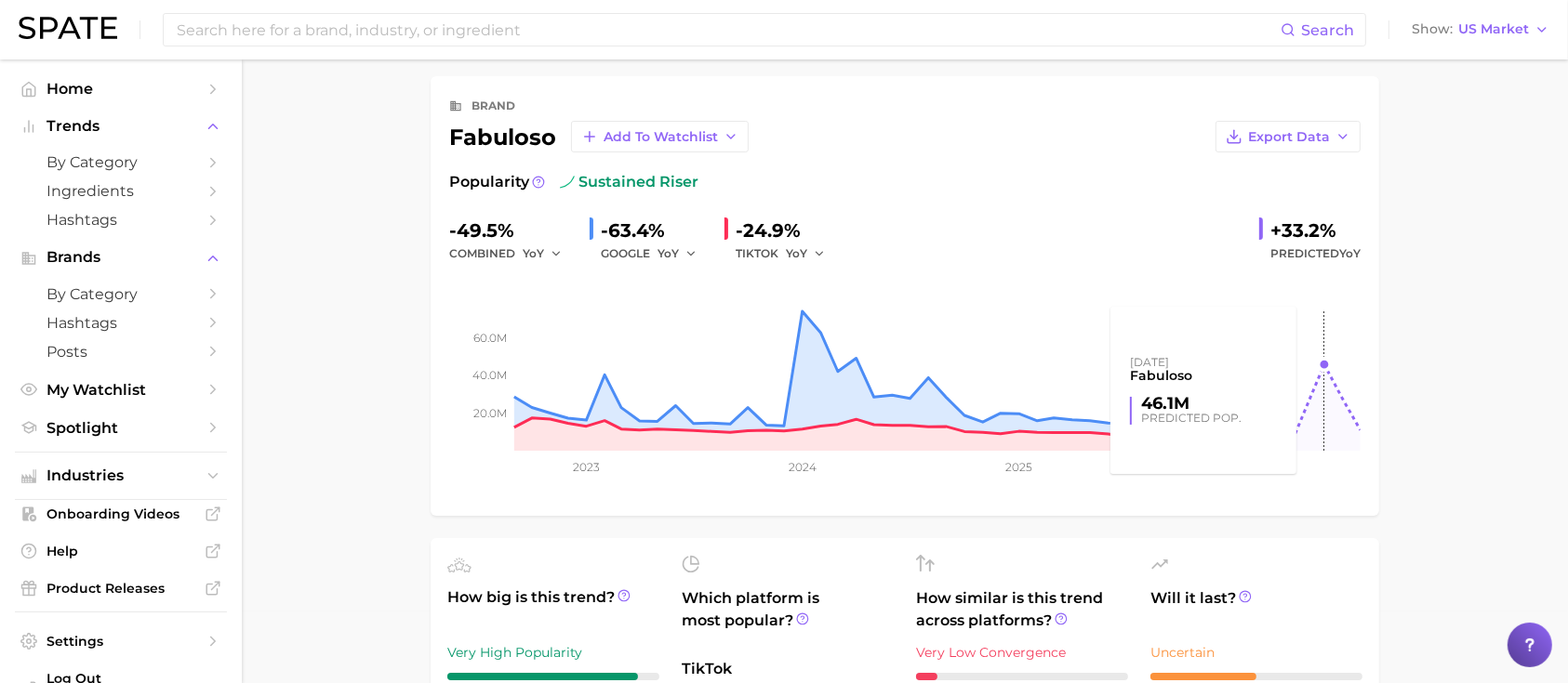
scroll to position [75, 0]
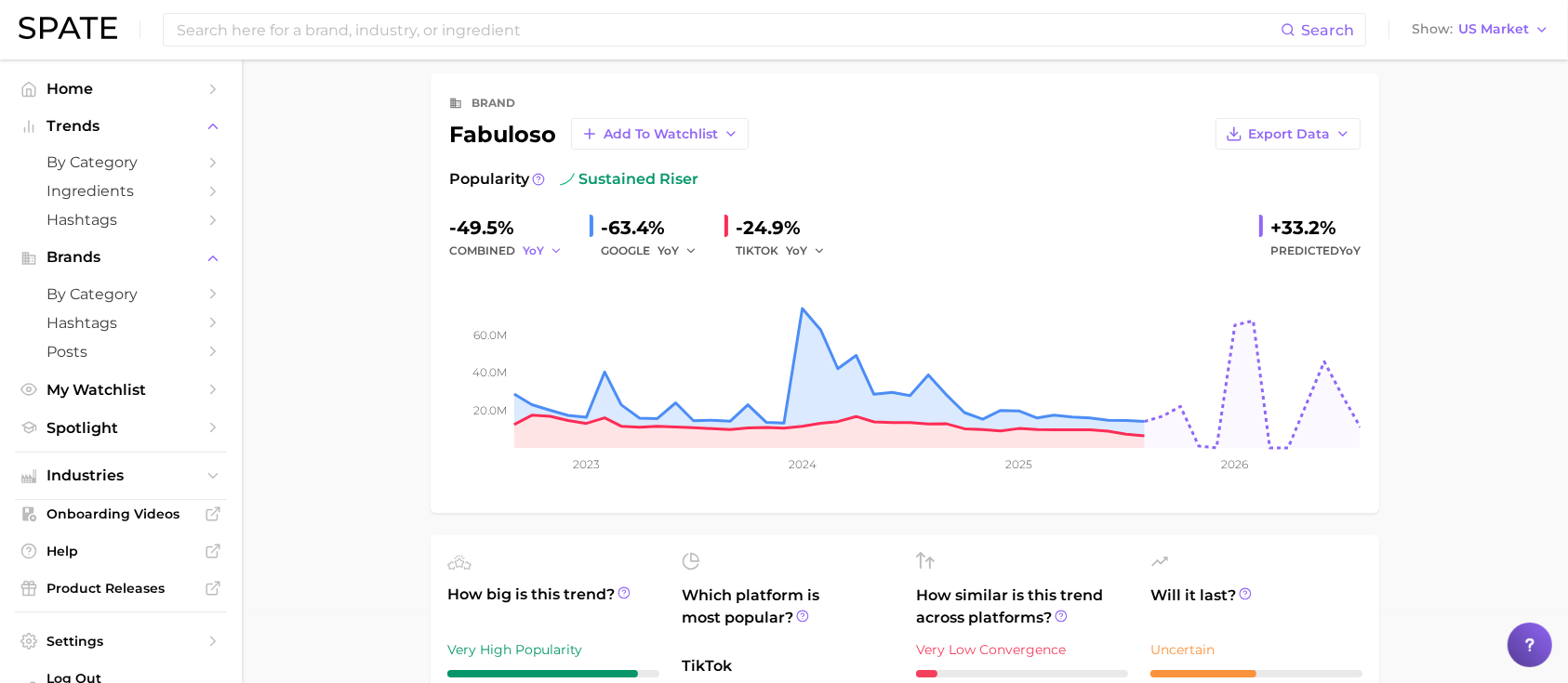
click at [545, 245] on button "YoY" at bounding box center [542, 250] width 40 height 23
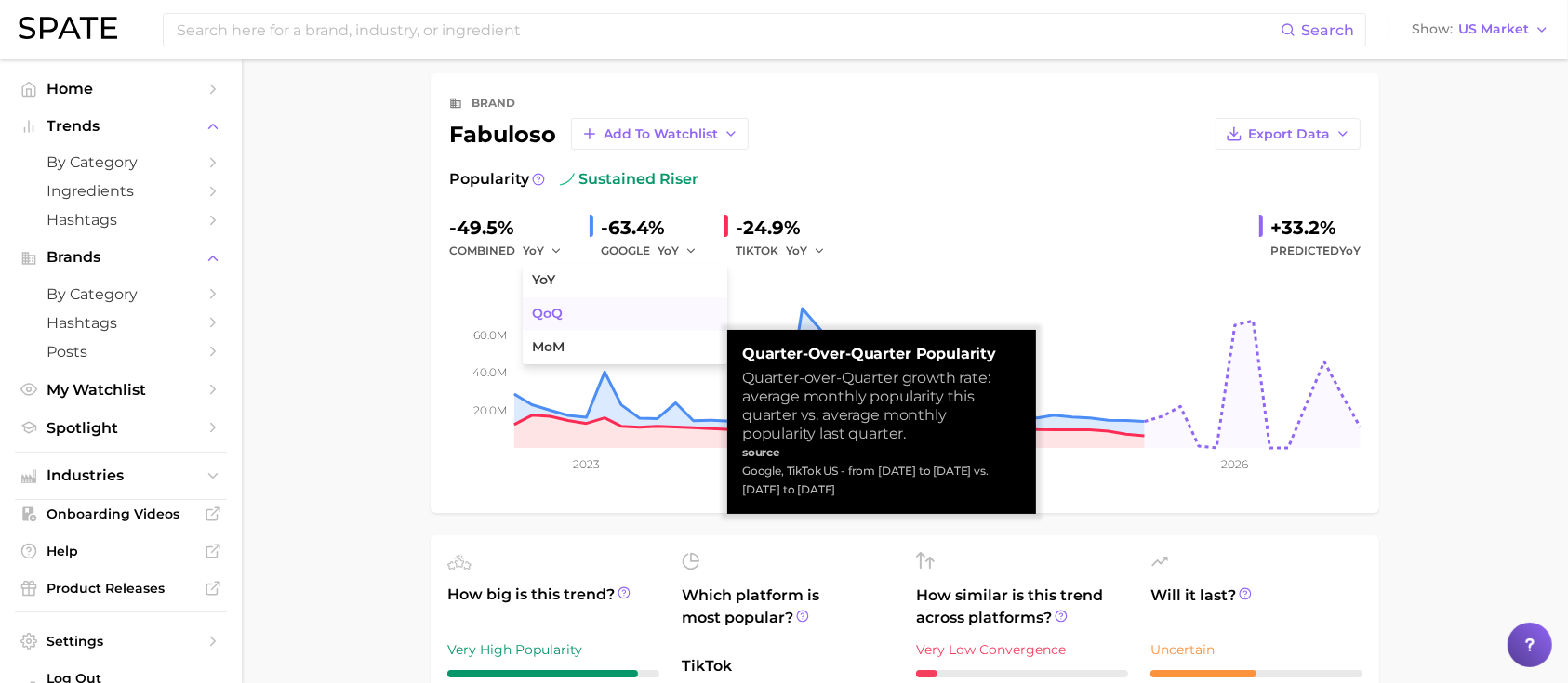
click at [544, 317] on span "QoQ" at bounding box center [547, 314] width 30 height 16
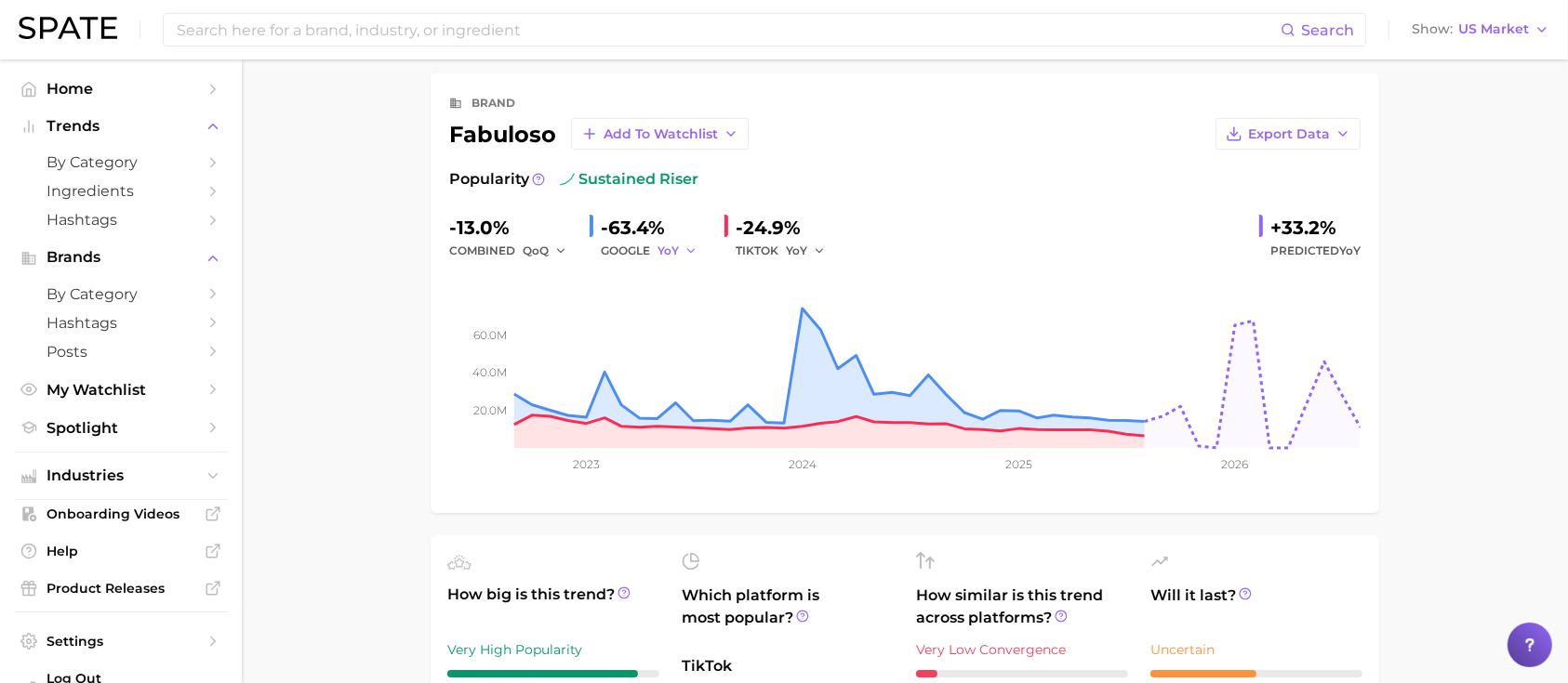
click at [666, 257] on span "YoY" at bounding box center [669, 250] width 22 height 16
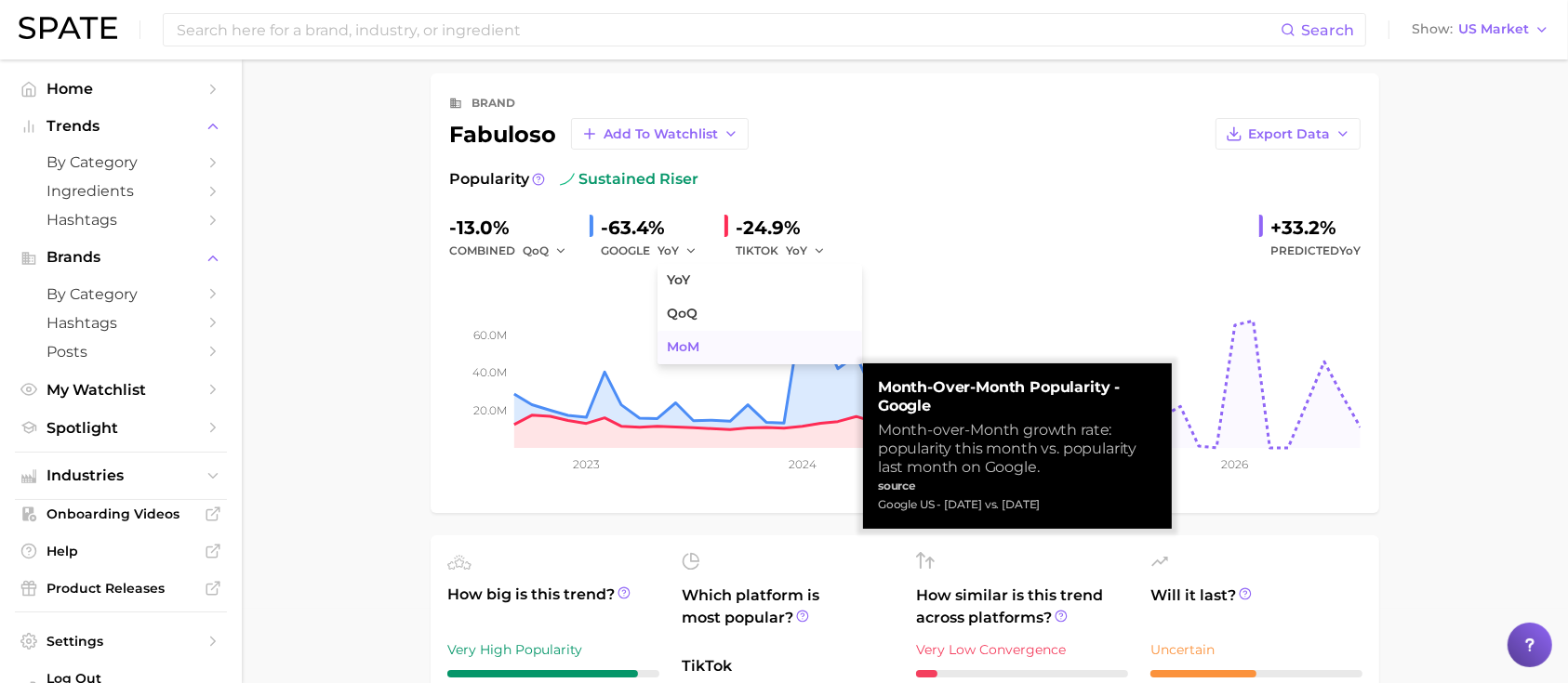
click at [682, 337] on button "MoM" at bounding box center [760, 347] width 204 height 33
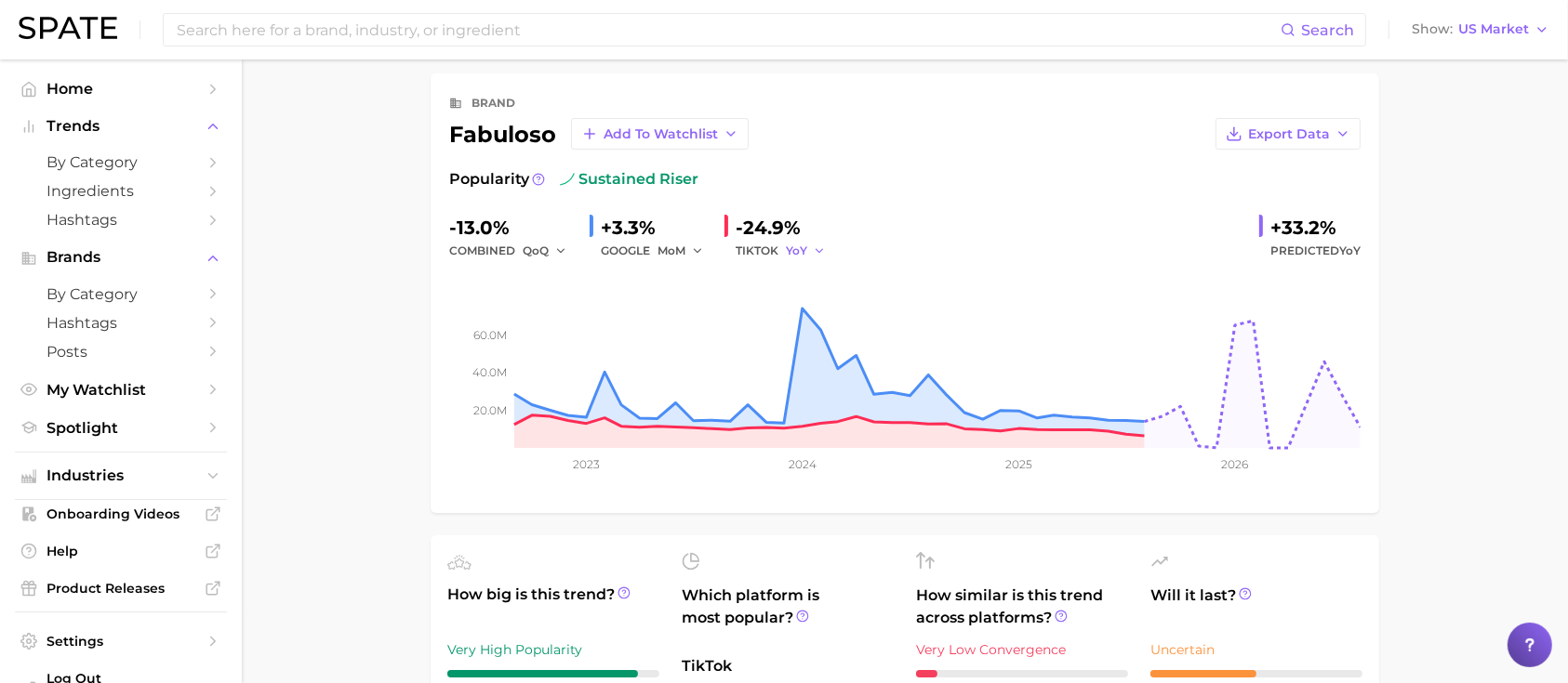
click at [814, 240] on button "YoY" at bounding box center [805, 250] width 40 height 23
click at [816, 346] on span "MoM" at bounding box center [811, 347] width 32 height 16
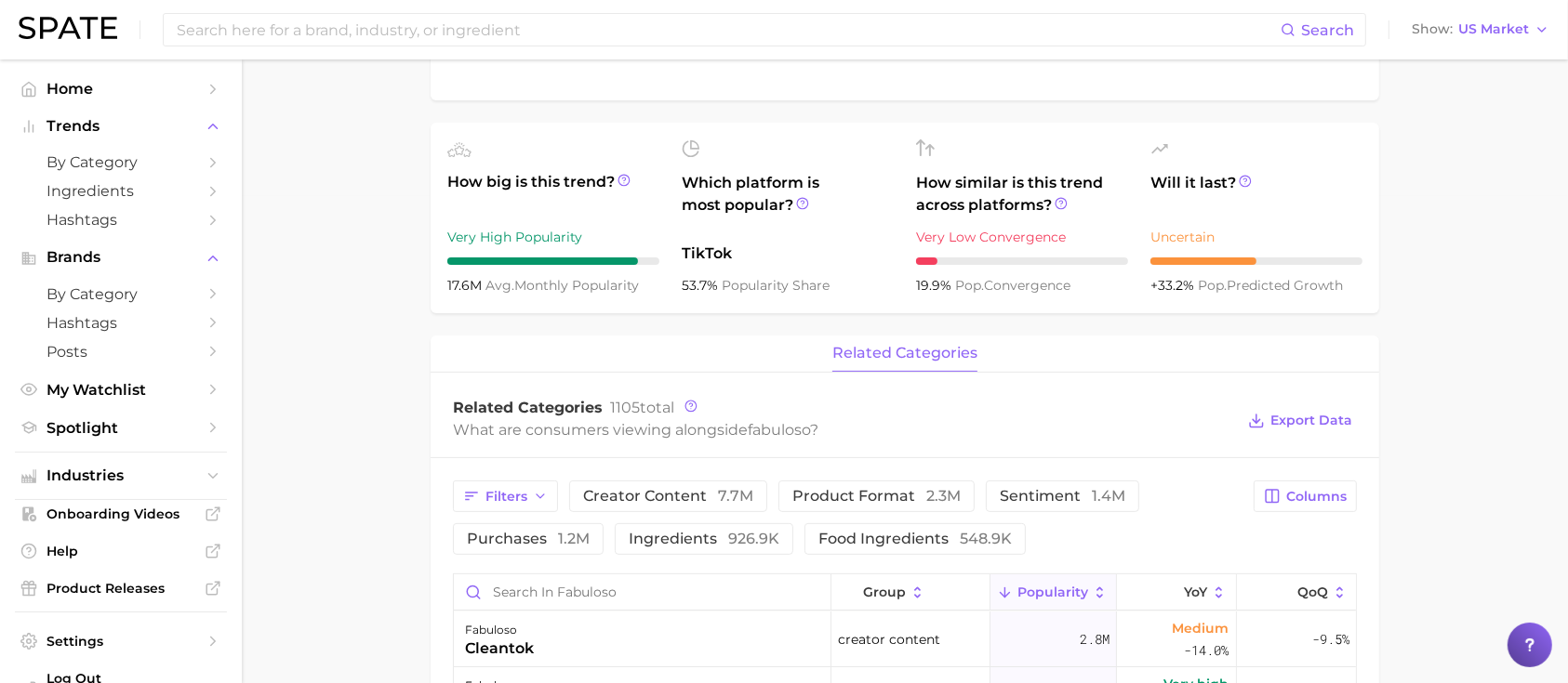
scroll to position [488, 0]
click at [103, 156] on span "by Category" at bounding box center [121, 162] width 149 height 18
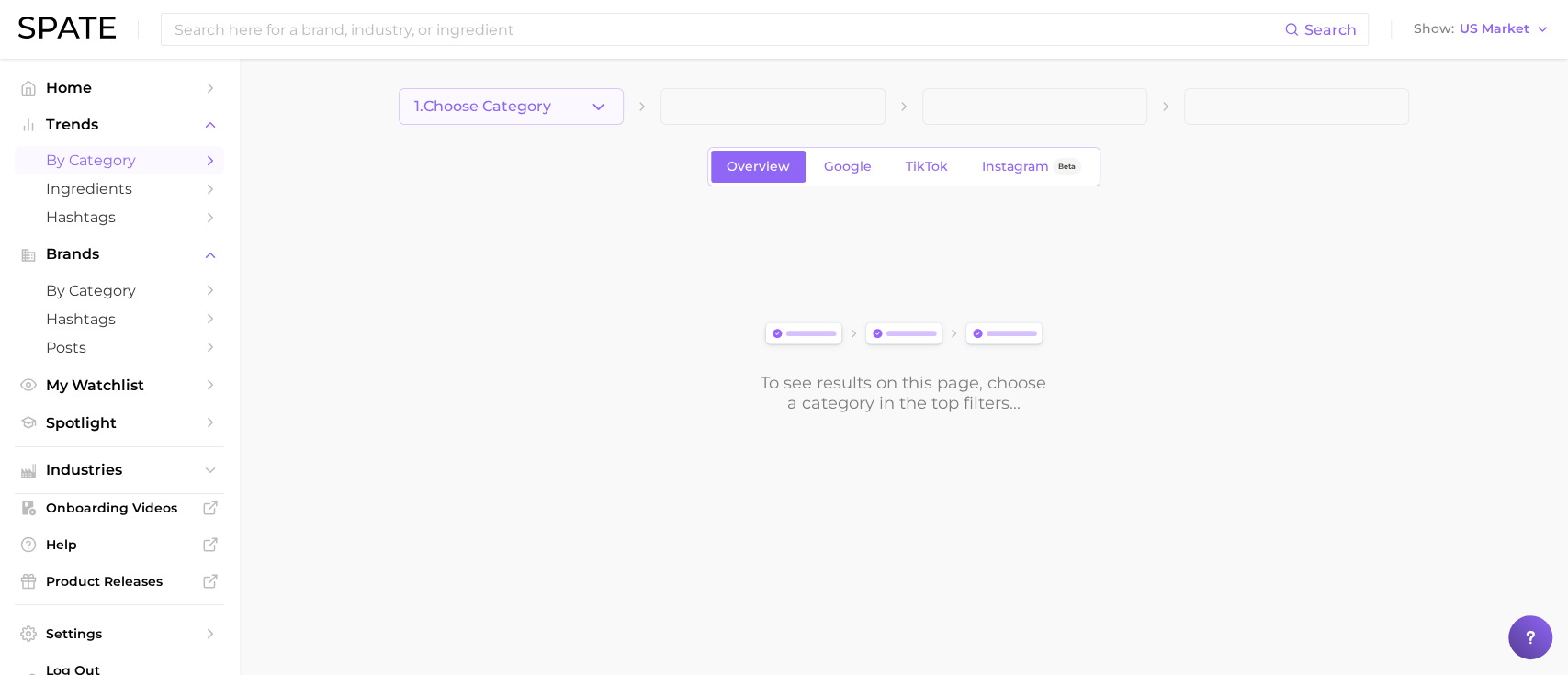
click at [474, 113] on span "1. Choose Category" at bounding box center [482, 106] width 137 height 16
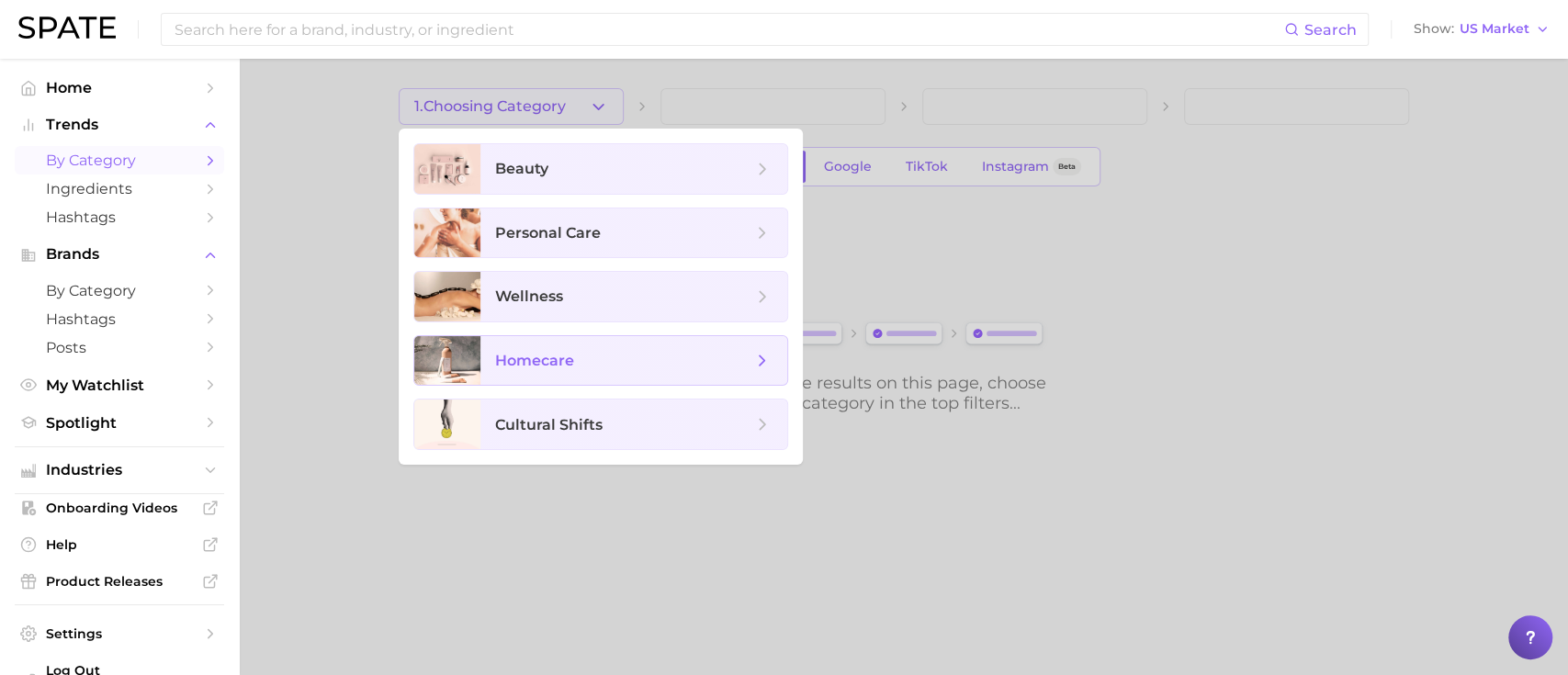
click at [589, 375] on span "homecare" at bounding box center [633, 361] width 306 height 49
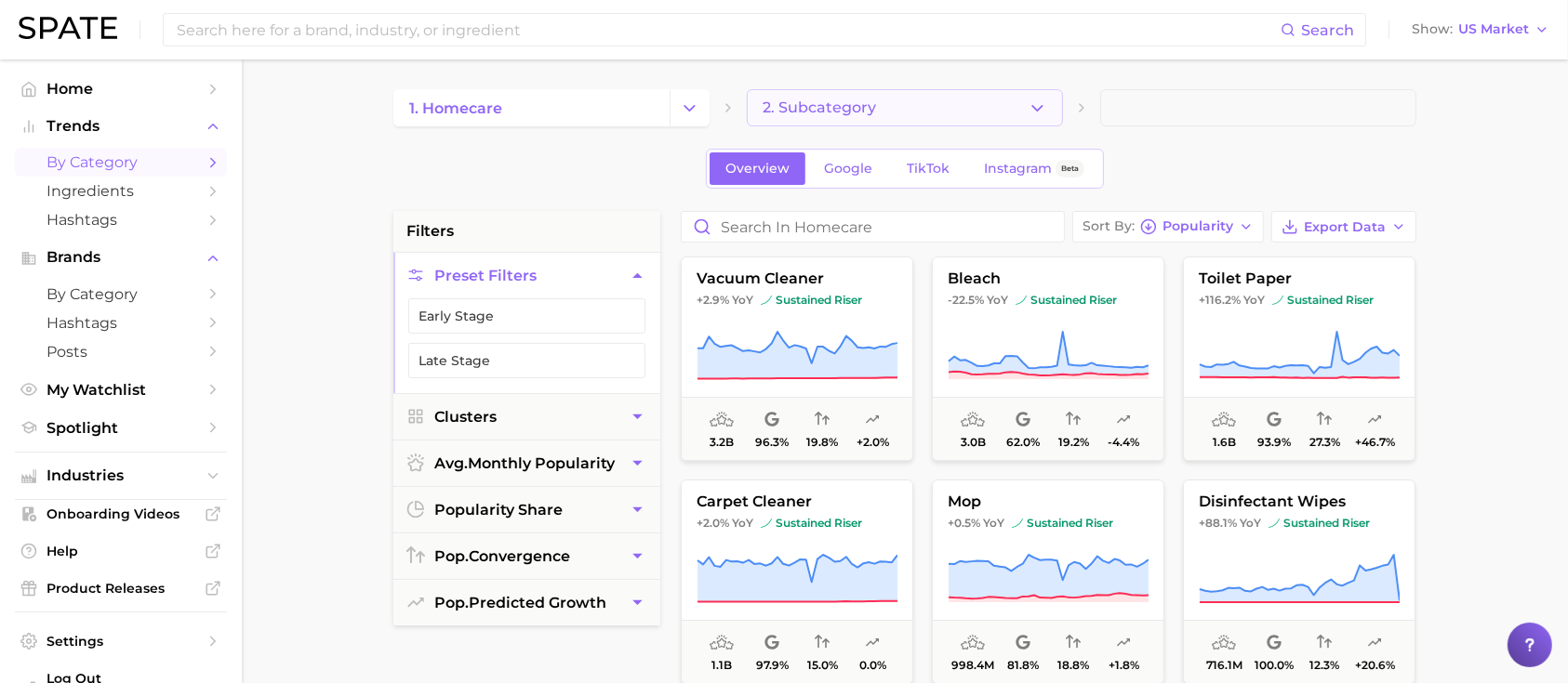
click at [811, 123] on button "2. Subcategory" at bounding box center [905, 108] width 316 height 37
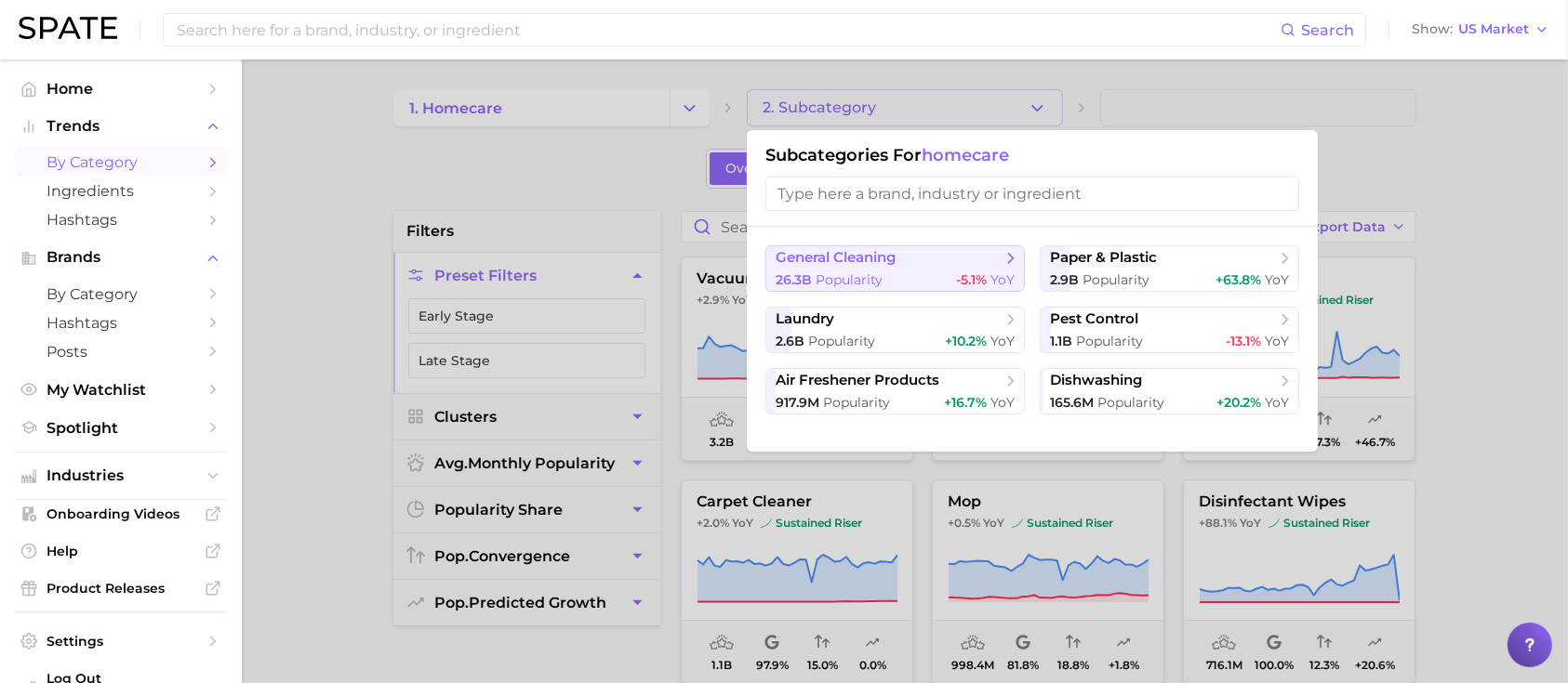
click at [935, 270] on button "general cleaning 26.3b Popularity -5.1% YoY" at bounding box center [895, 268] width 259 height 46
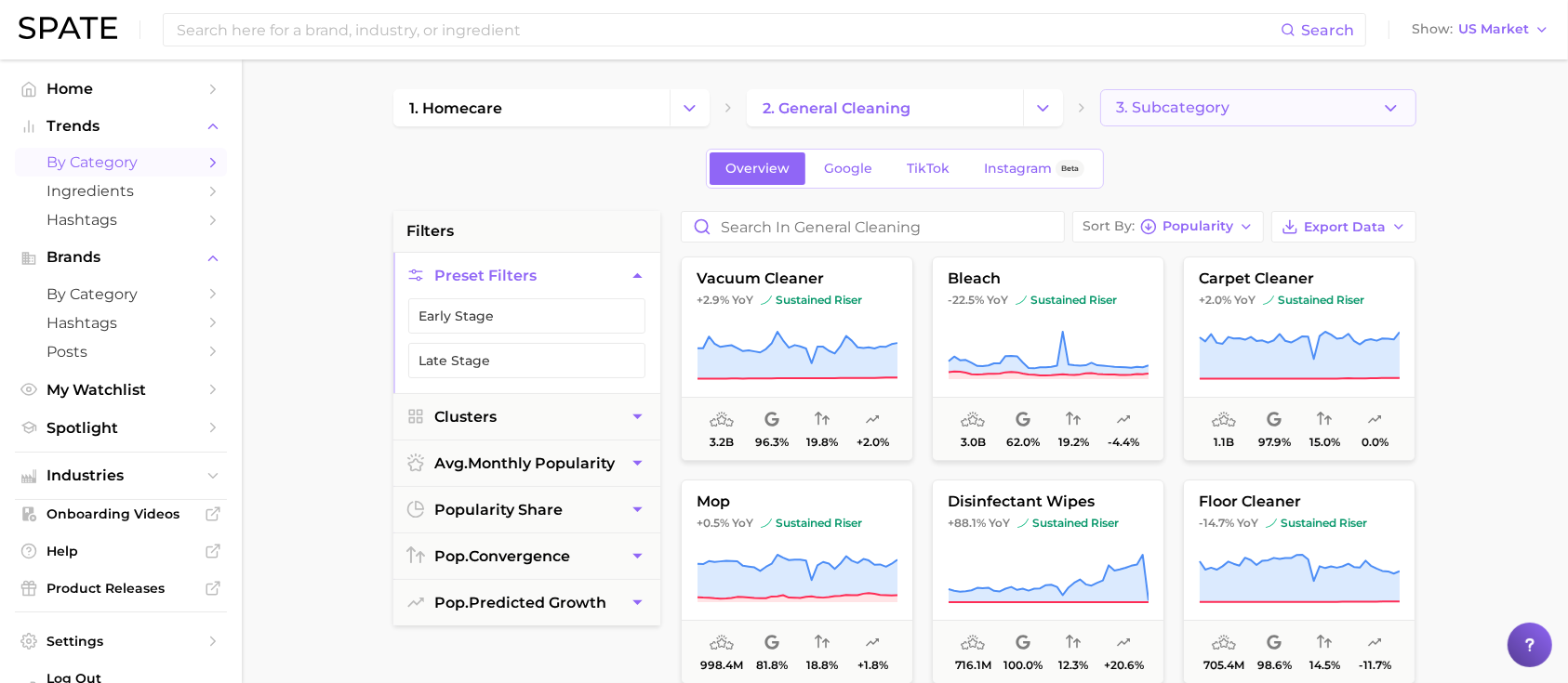
click at [1167, 110] on span "3. Subcategory" at bounding box center [1173, 107] width 114 height 17
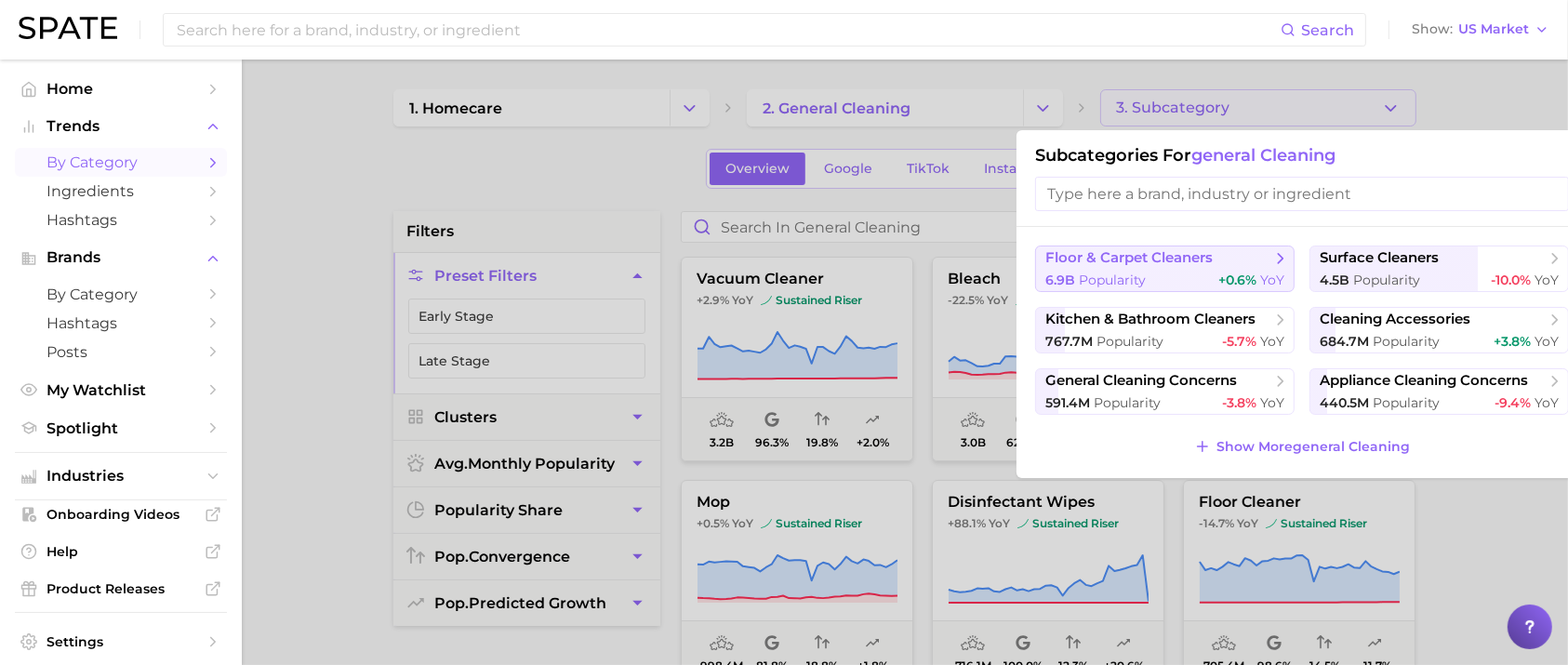
click at [1098, 263] on span "floor & carpet cleaners" at bounding box center [1129, 258] width 167 height 18
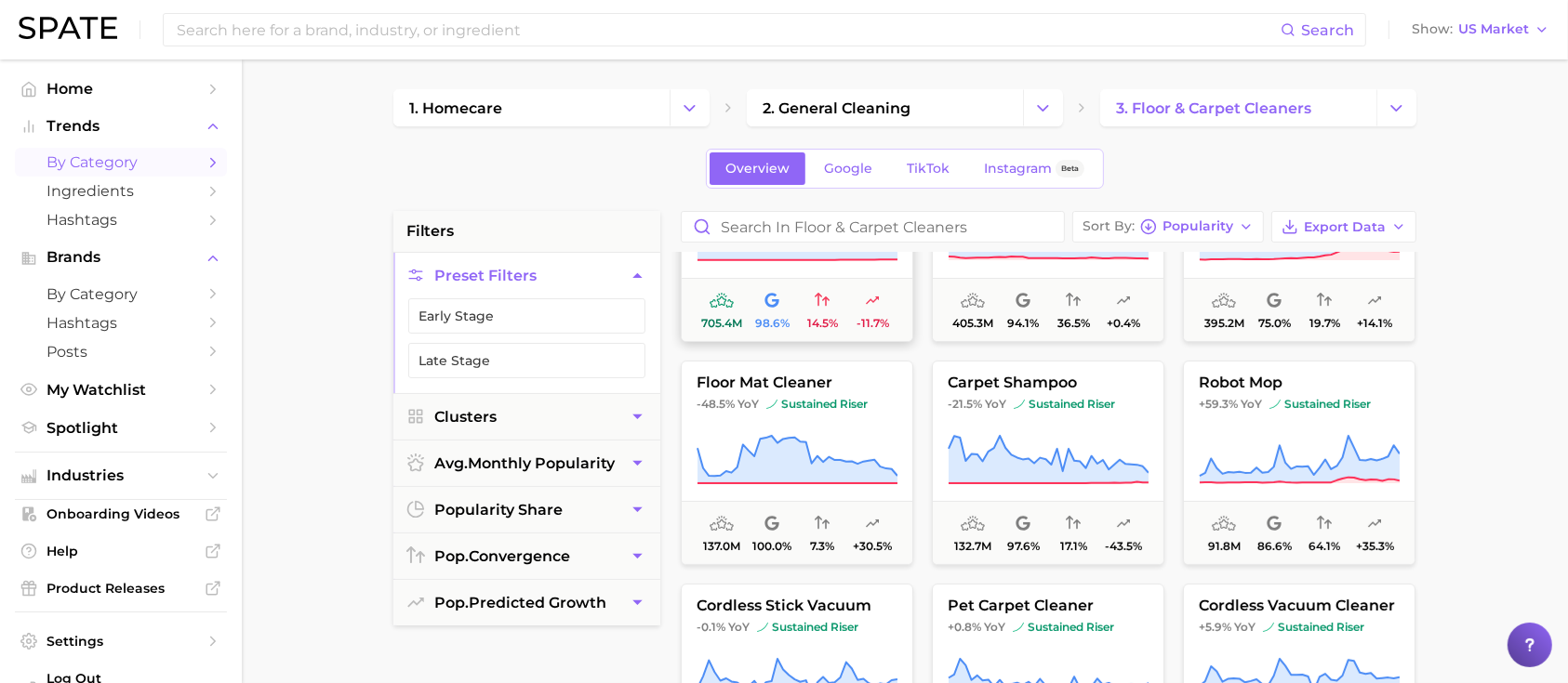
scroll to position [343, 0]
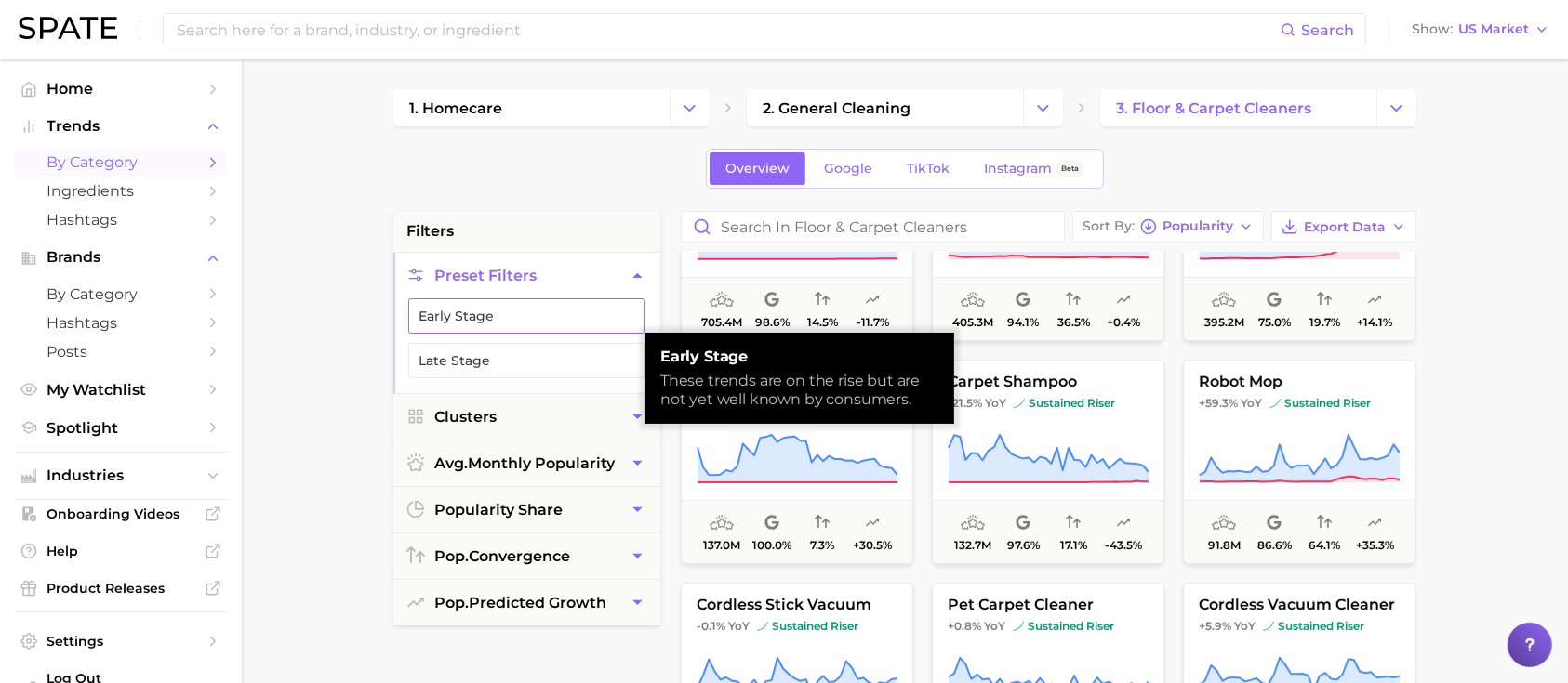
click at [565, 316] on button "Early Stage" at bounding box center [527, 316] width 238 height 35
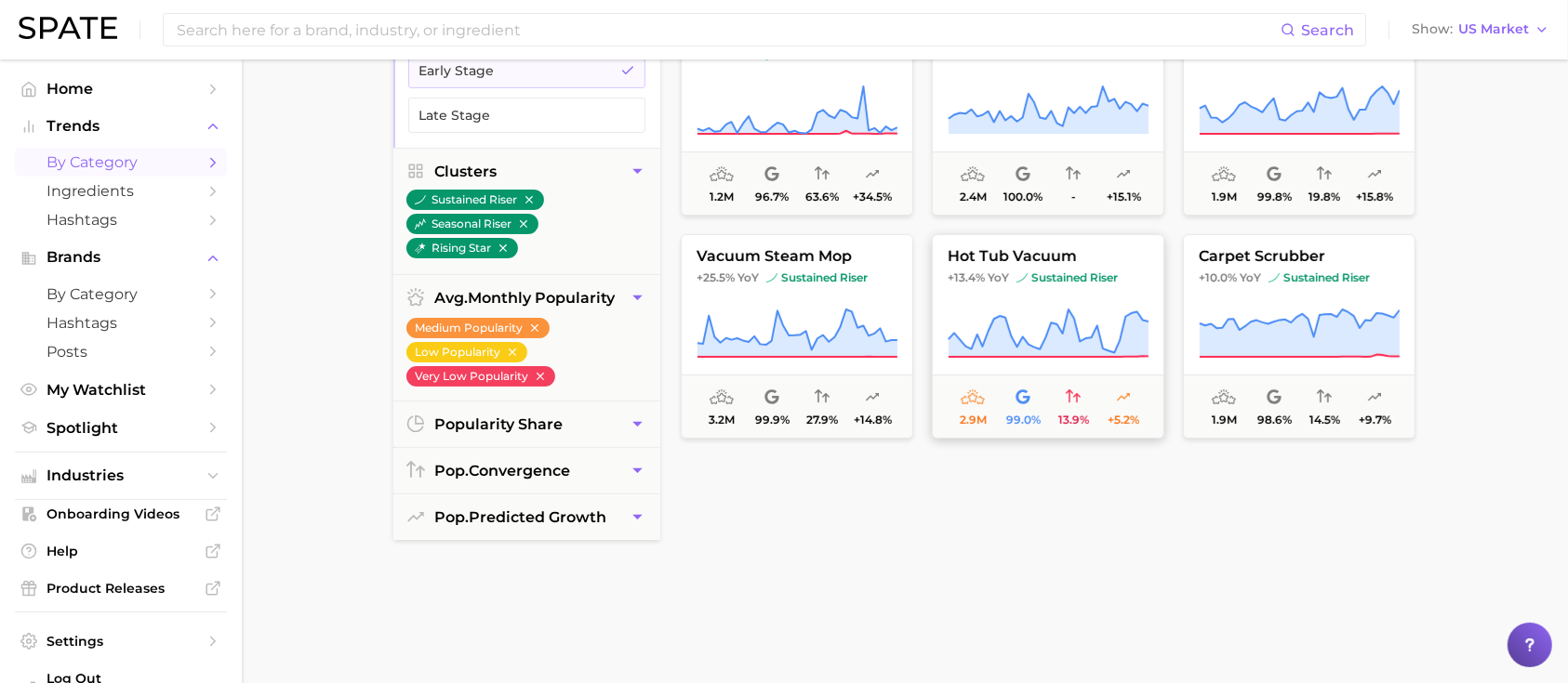
scroll to position [22, 0]
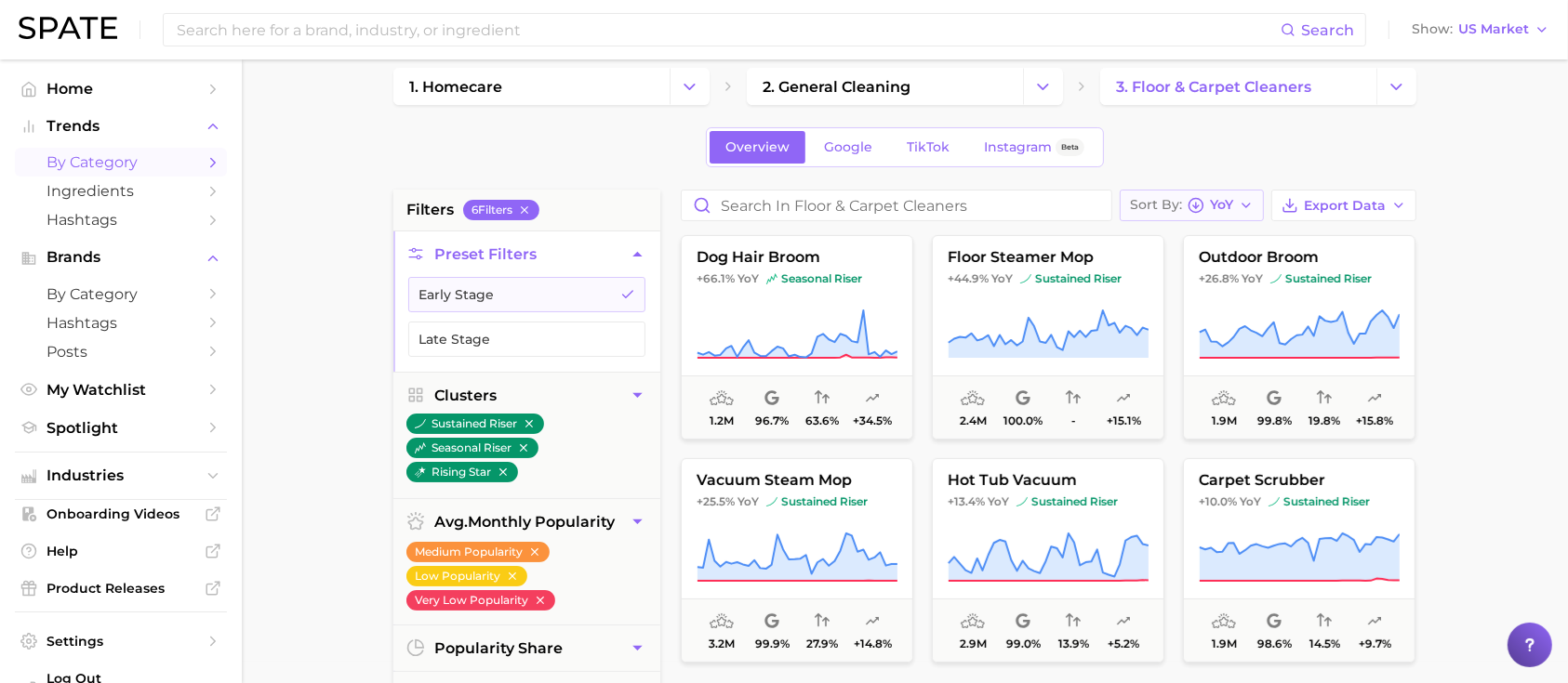
click at [1242, 203] on icon "button" at bounding box center [1246, 205] width 15 height 15
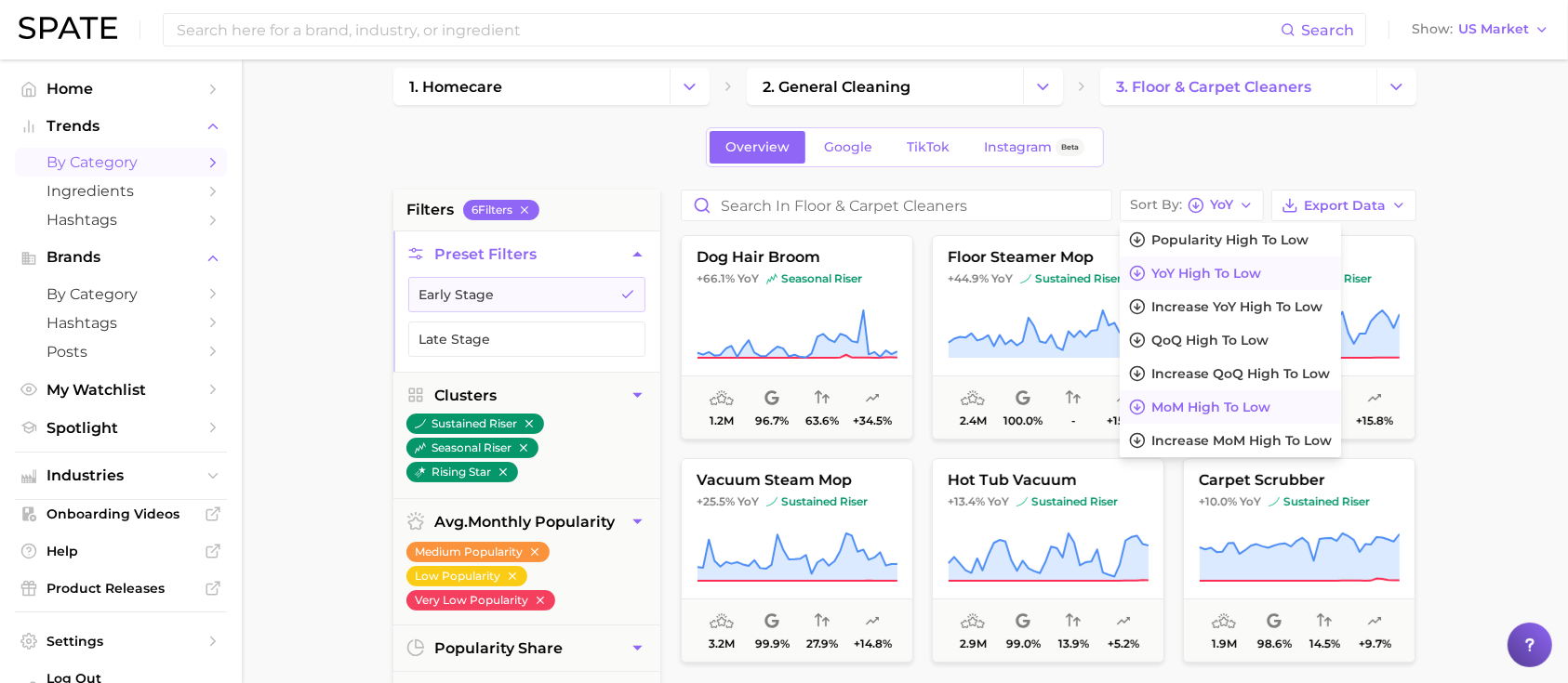
click at [1243, 414] on button "MoM high to low" at bounding box center [1229, 407] width 221 height 33
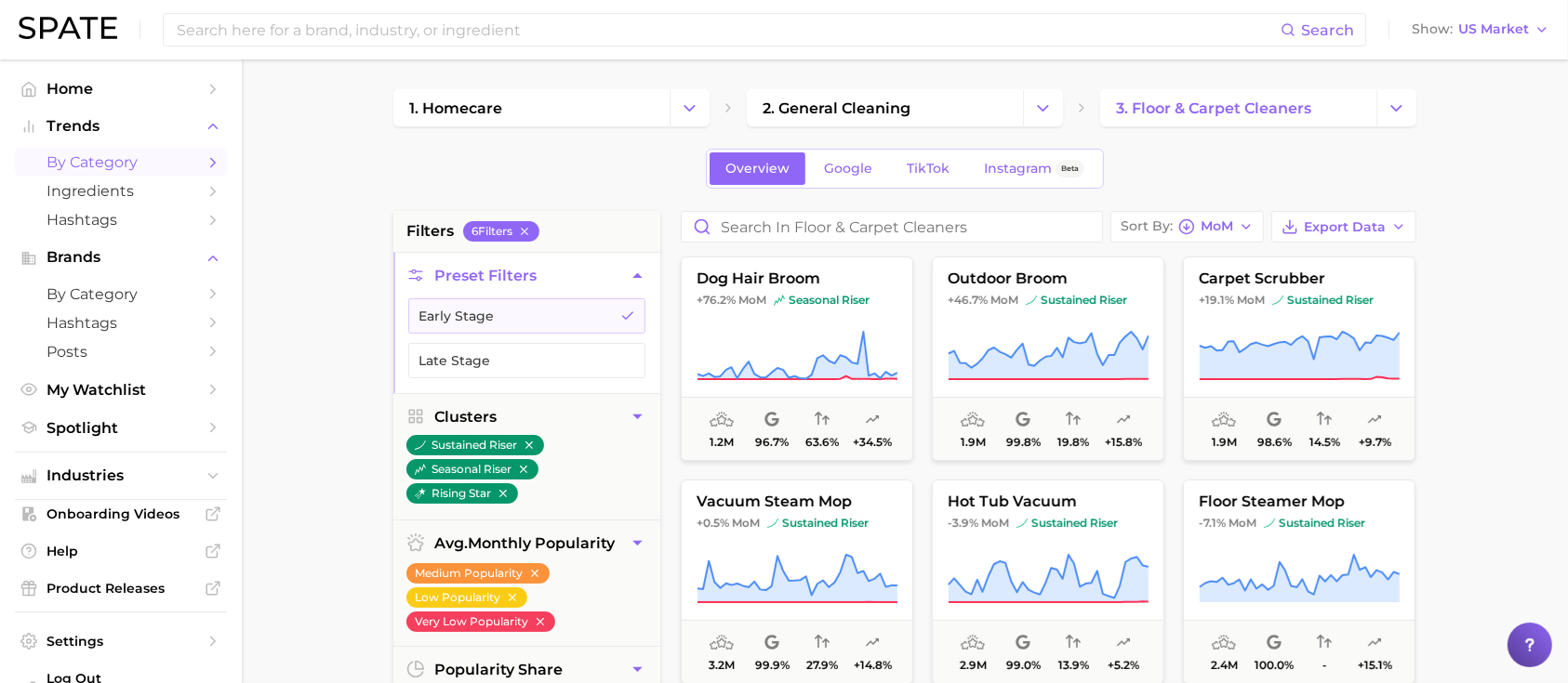
scroll to position [1, 0]
click at [1195, 218] on icon "button" at bounding box center [1186, 226] width 17 height 17
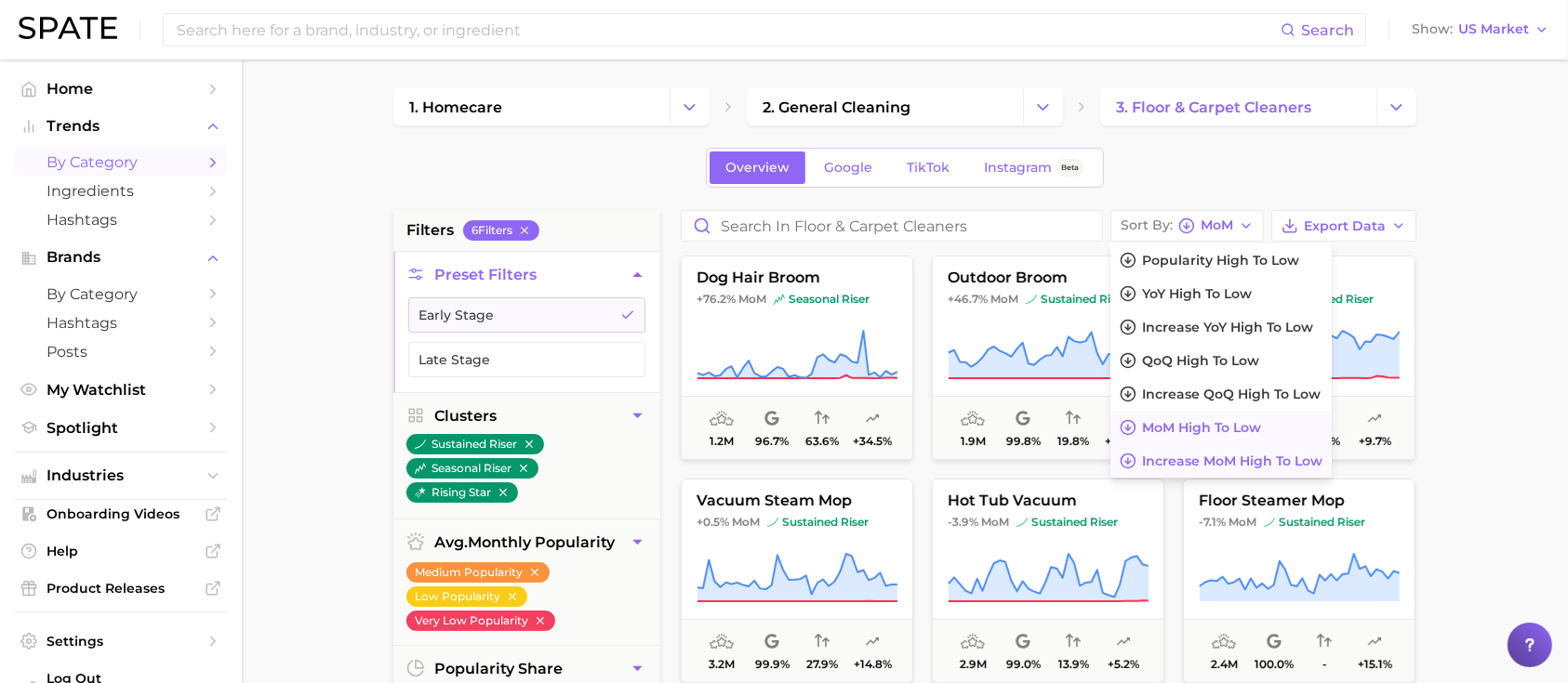
click at [1217, 463] on span "Increase MoM high to low" at bounding box center [1232, 461] width 181 height 16
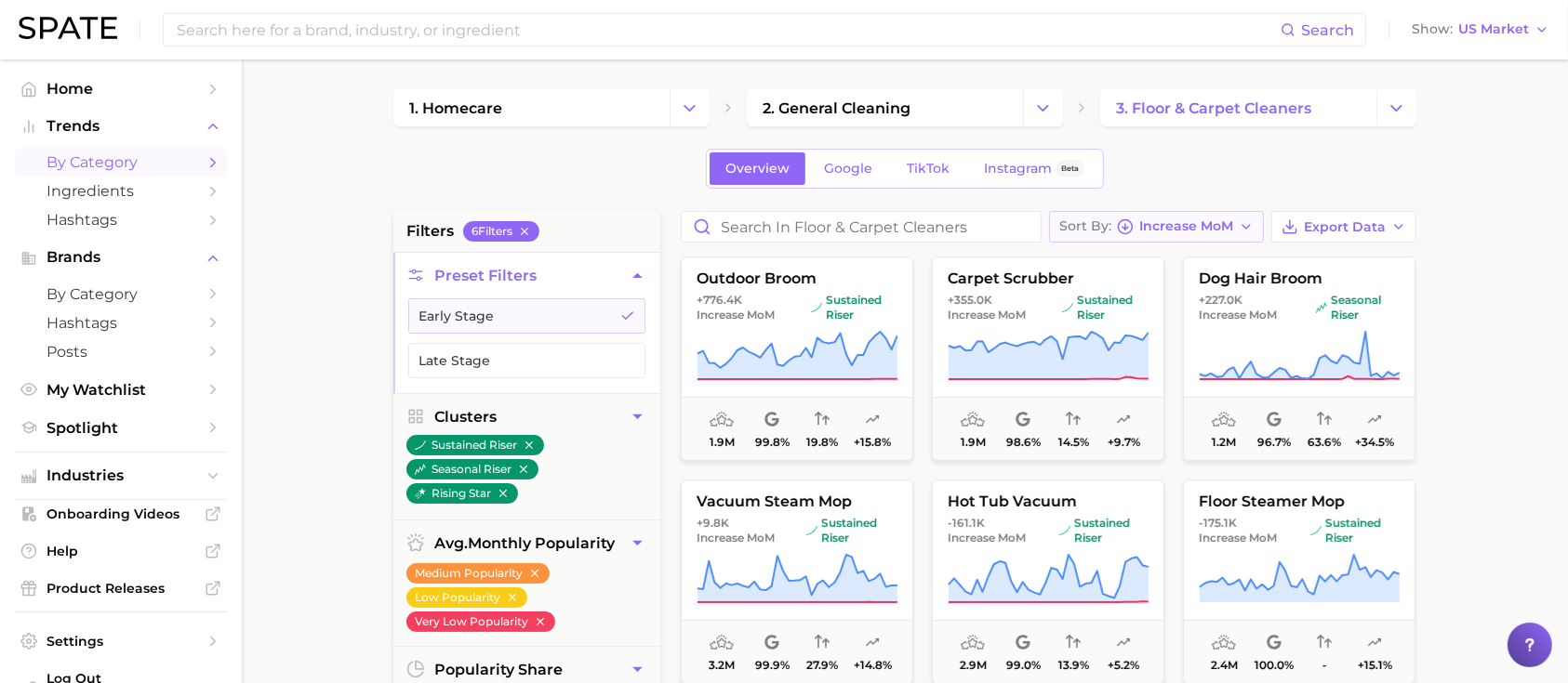
click at [1240, 236] on button "Sort By Increase MoM" at bounding box center [1156, 227] width 215 height 31
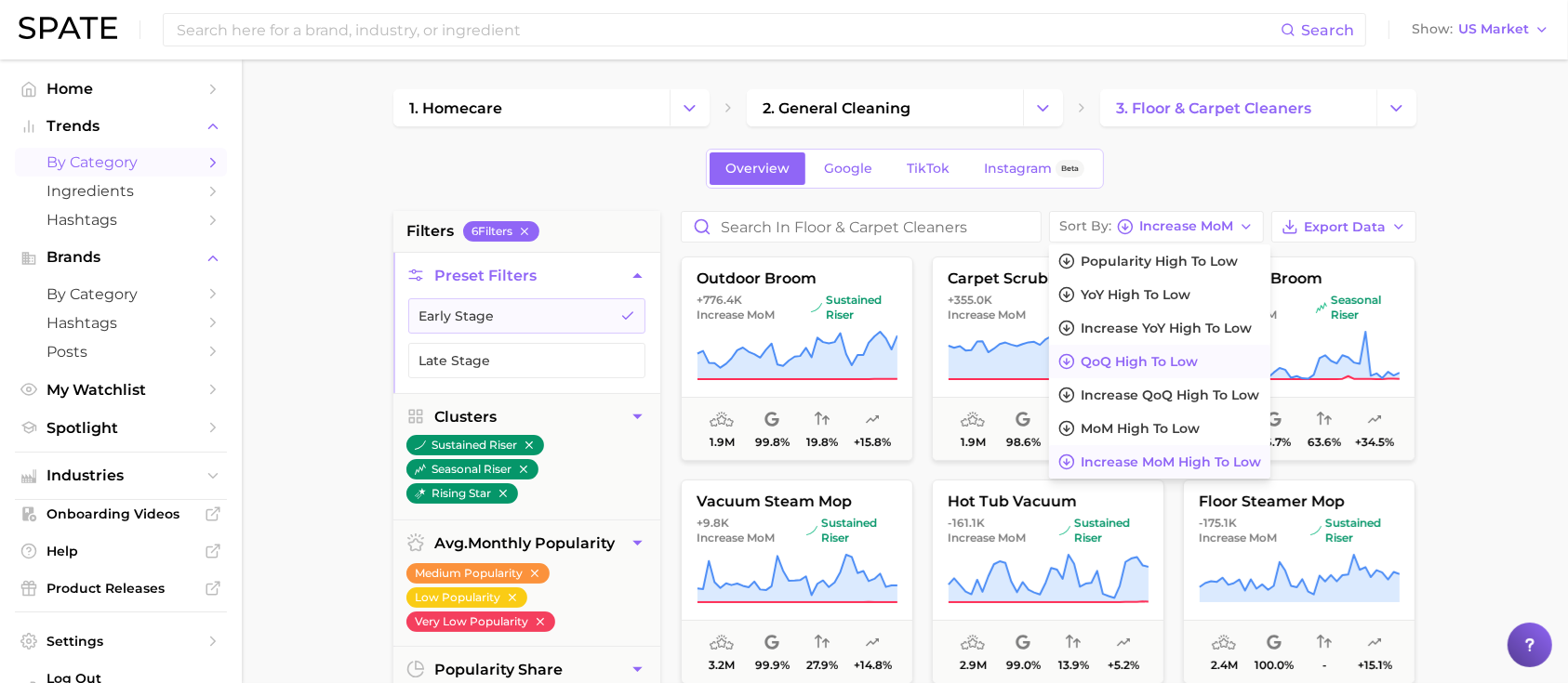
click at [1208, 360] on button "QoQ high to low" at bounding box center [1159, 361] width 221 height 33
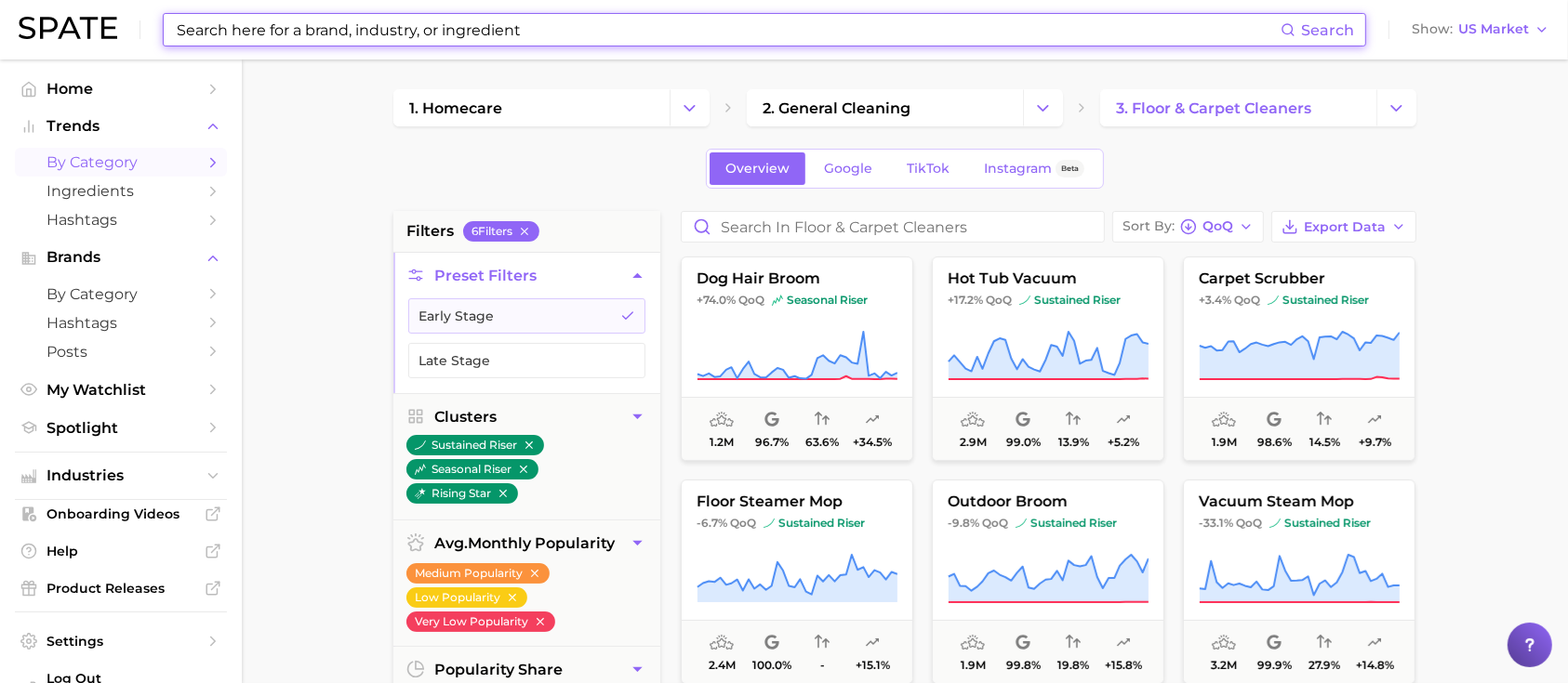
click at [369, 24] on input at bounding box center [728, 29] width 1106 height 31
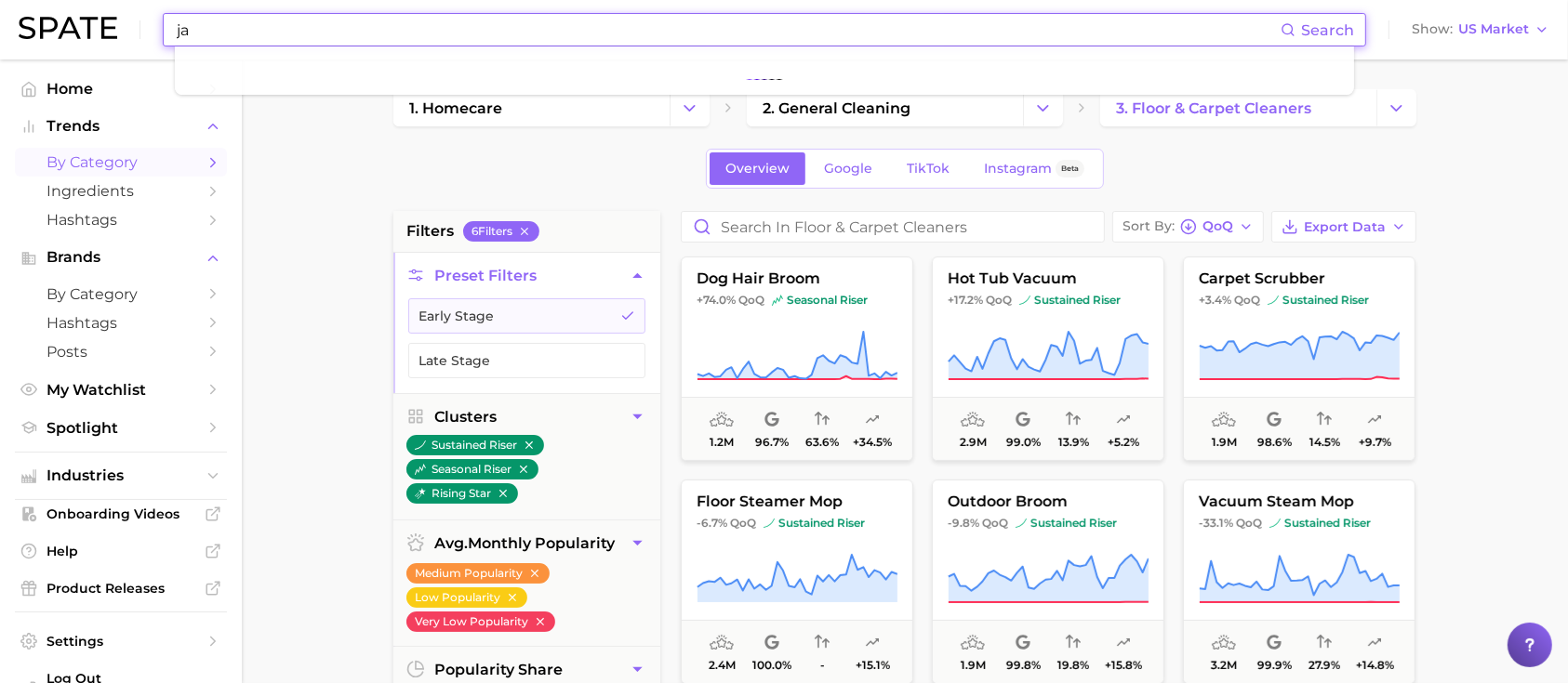
type input "j"
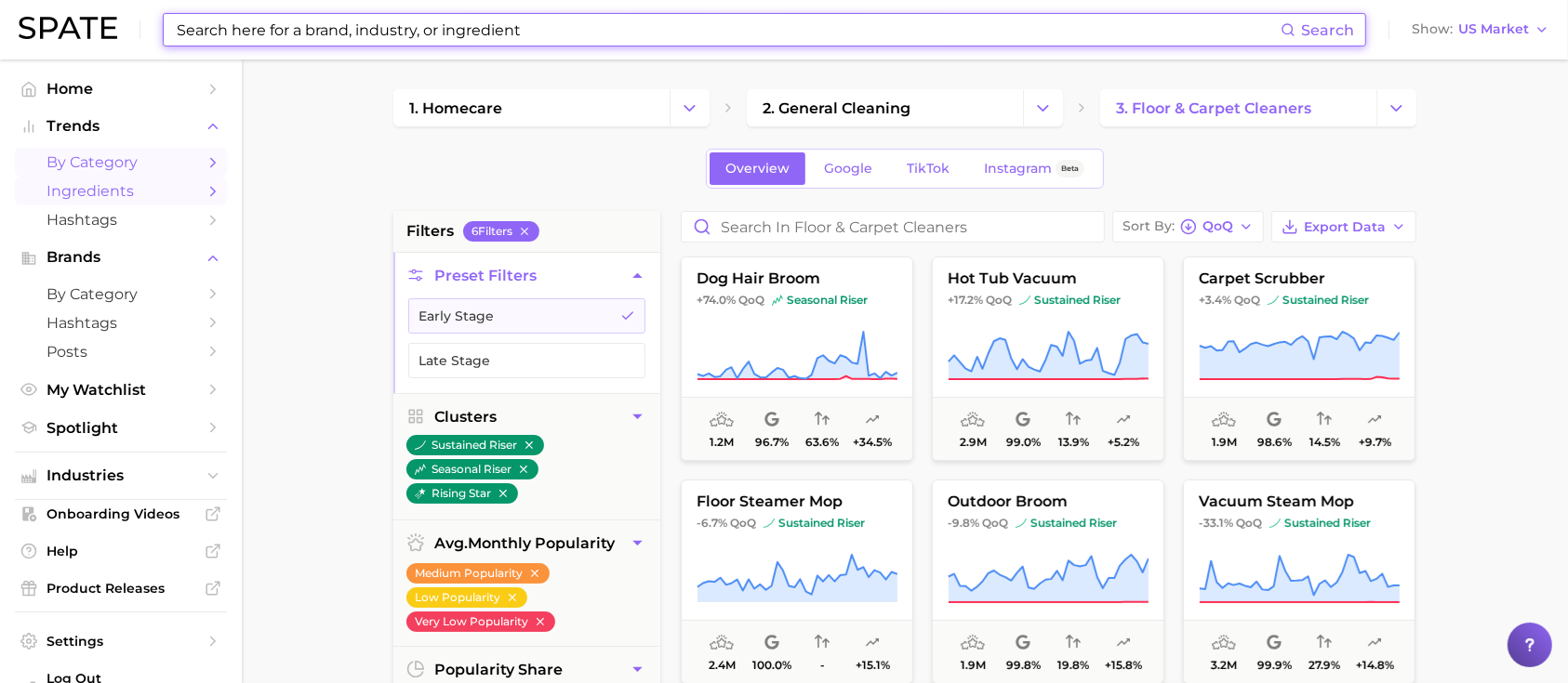
click at [112, 198] on span "Ingredients" at bounding box center [121, 191] width 149 height 18
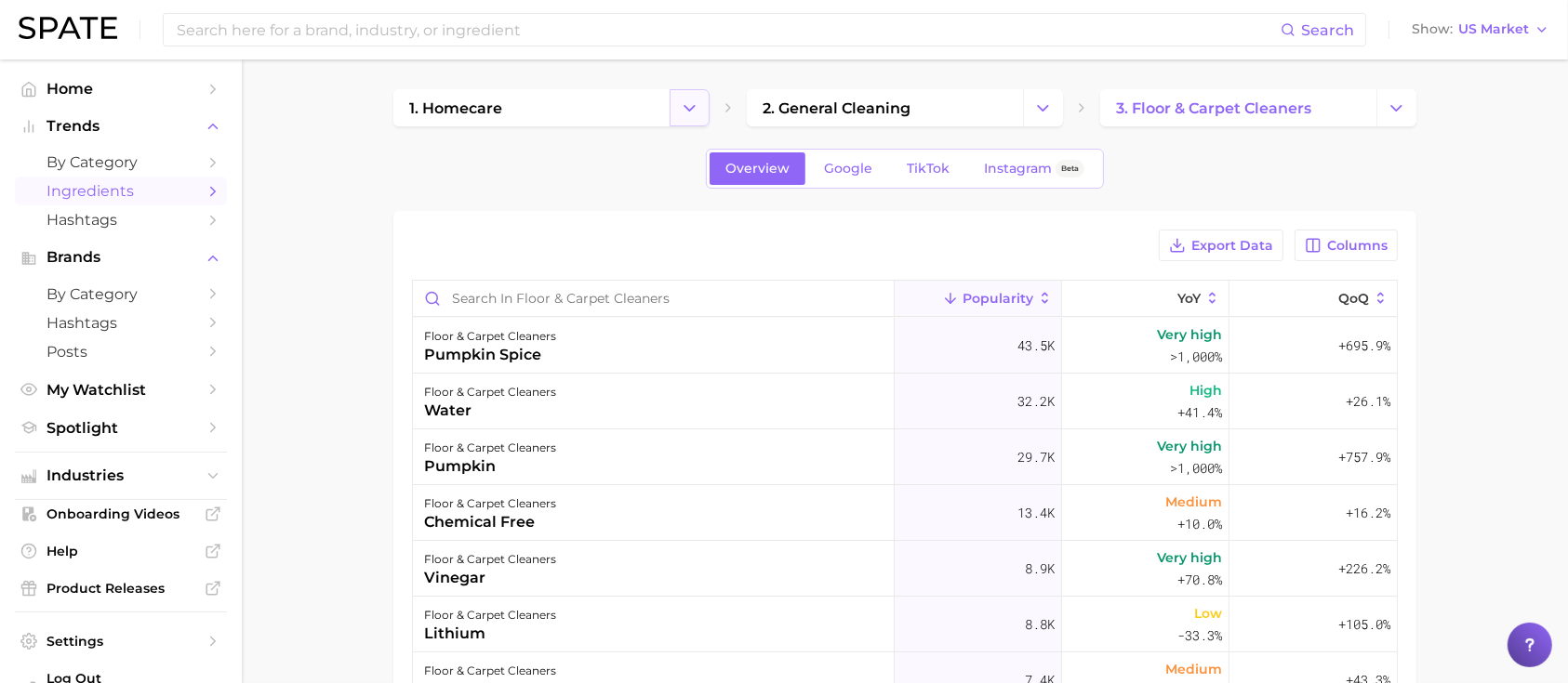
click at [701, 105] on button "Change Category" at bounding box center [689, 108] width 40 height 37
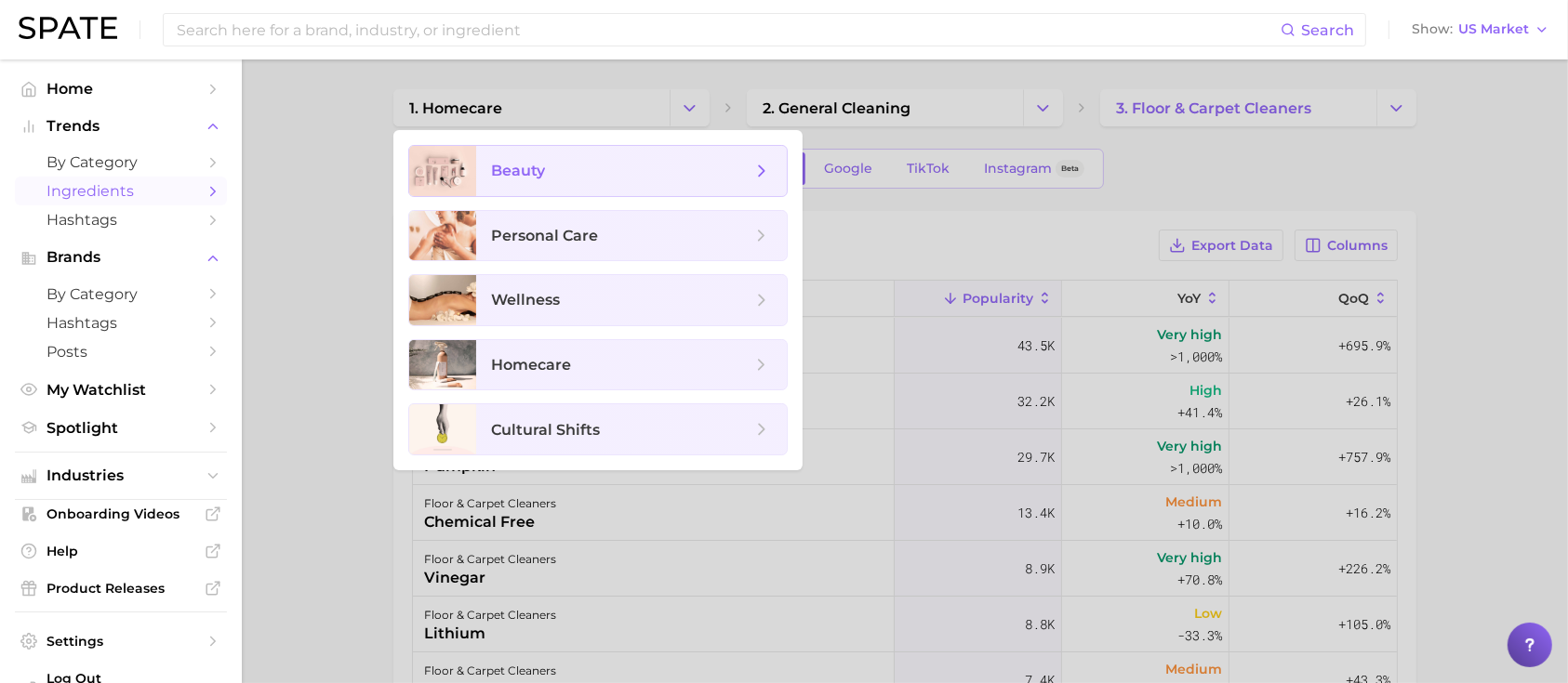
click at [687, 162] on span "beauty" at bounding box center [621, 171] width 260 height 21
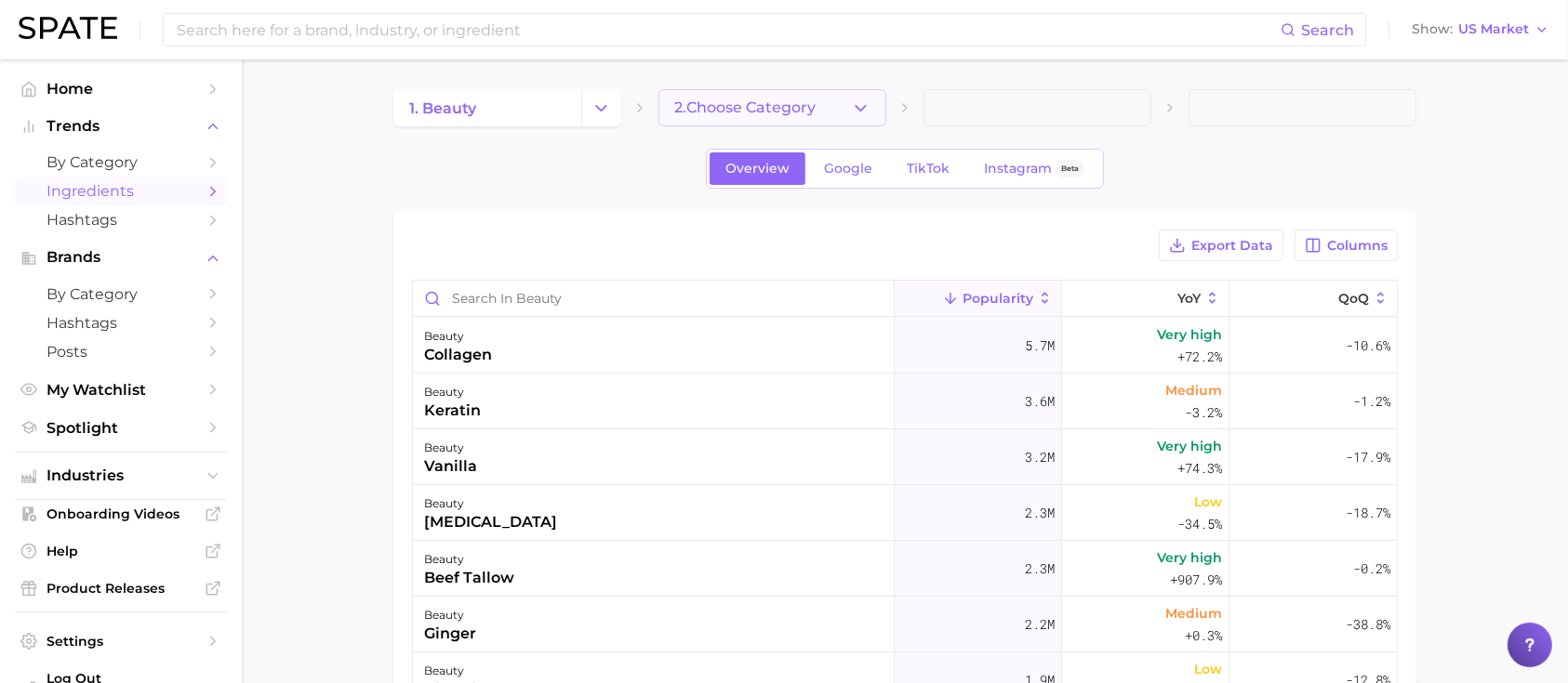
click at [791, 116] on button "2. Choose Category" at bounding box center [773, 108] width 228 height 37
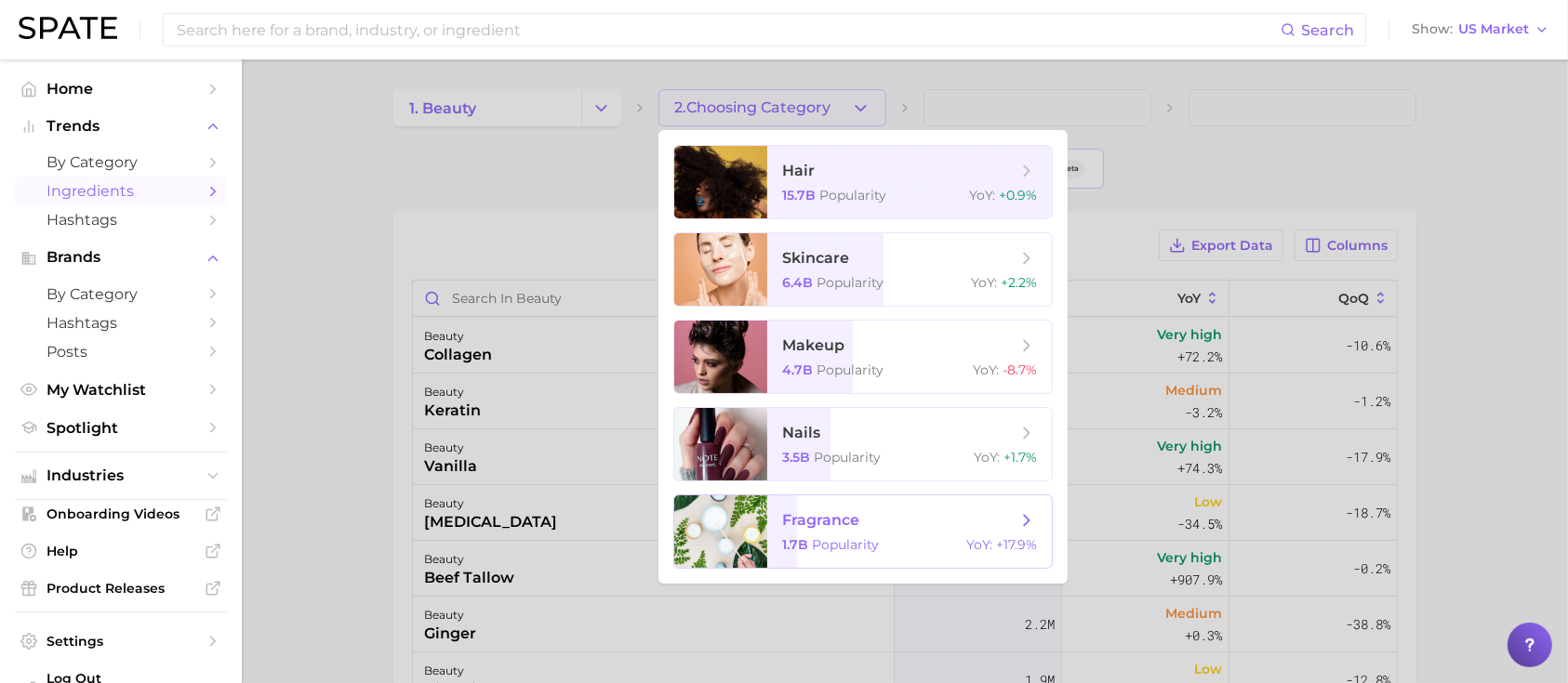
click at [847, 514] on span "fragrance" at bounding box center [821, 520] width 78 height 18
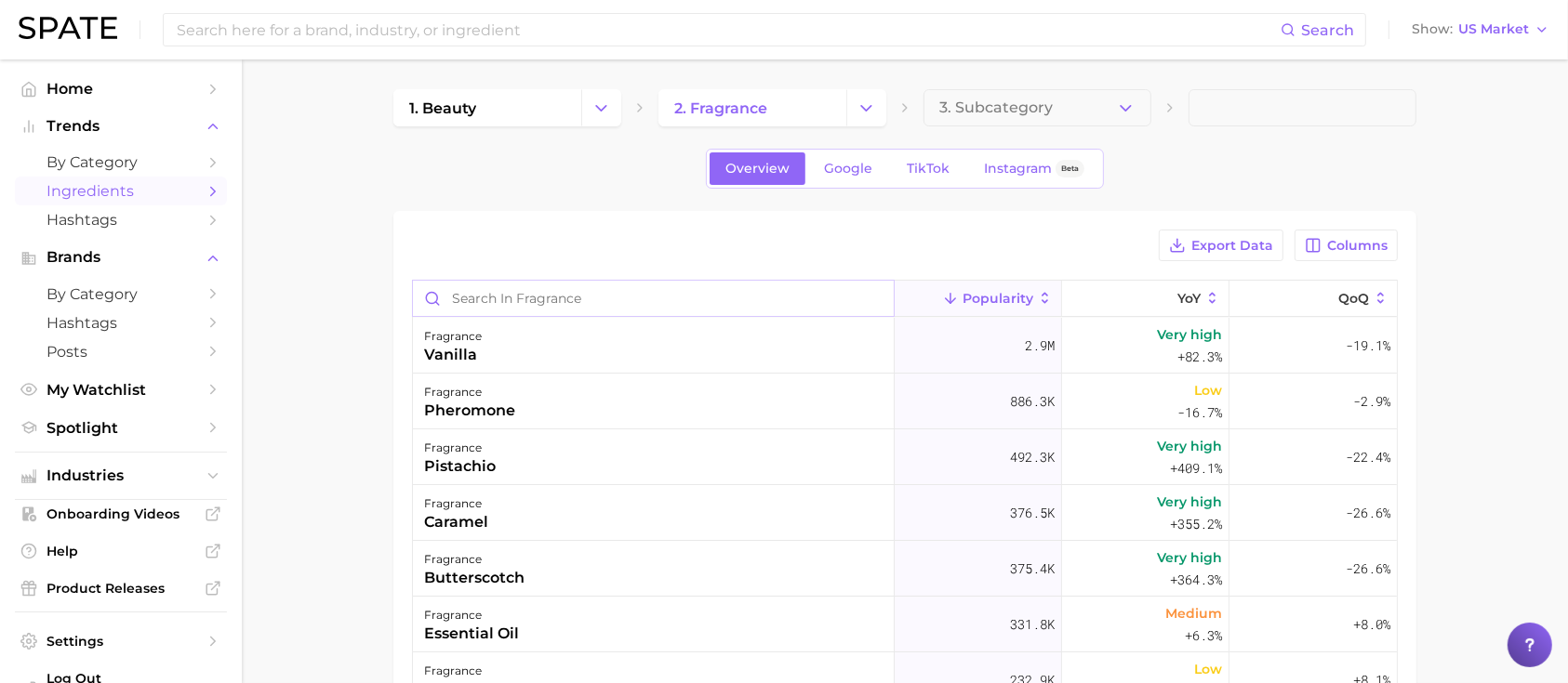
click at [707, 289] on input "Search in fragrance" at bounding box center [654, 298] width 481 height 35
type input "jasmine"
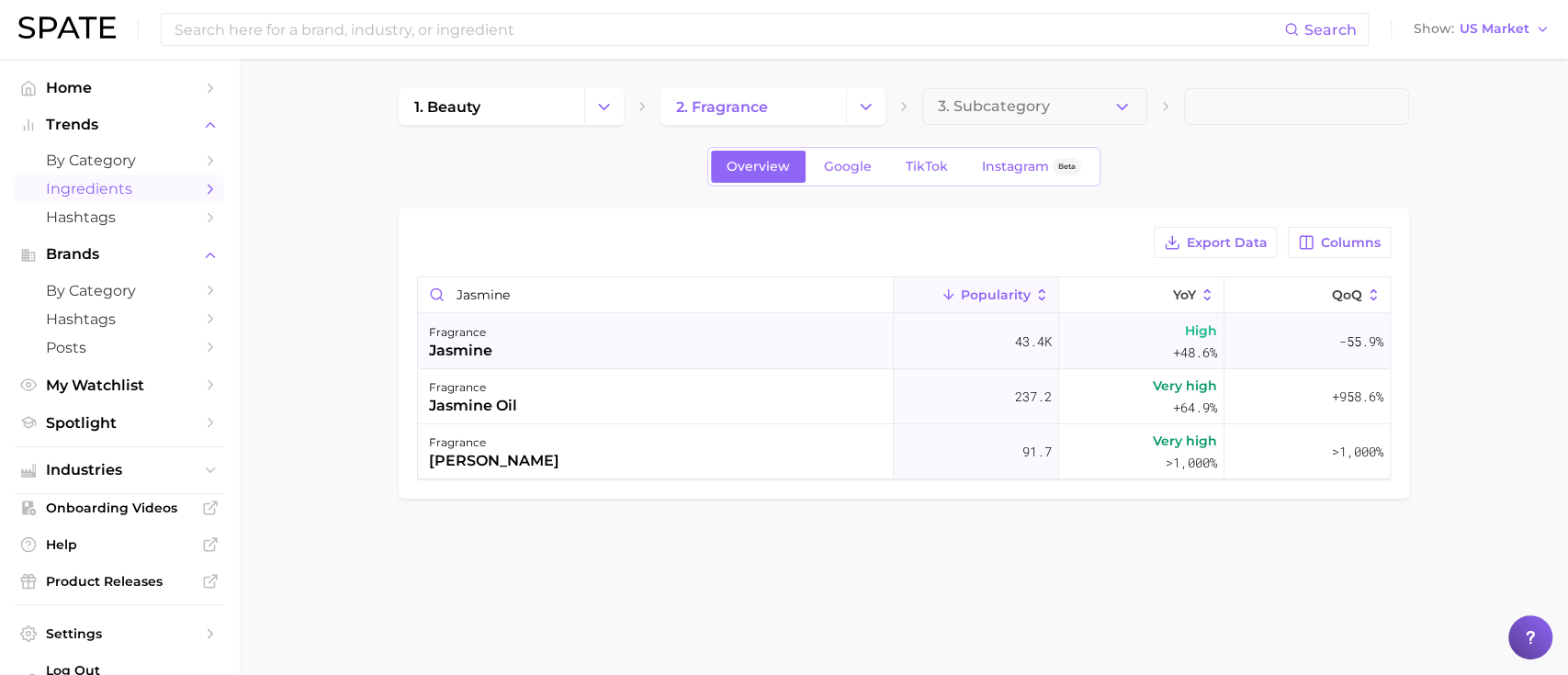
click at [704, 341] on div "fragrance jasmine" at bounding box center [656, 341] width 476 height 55
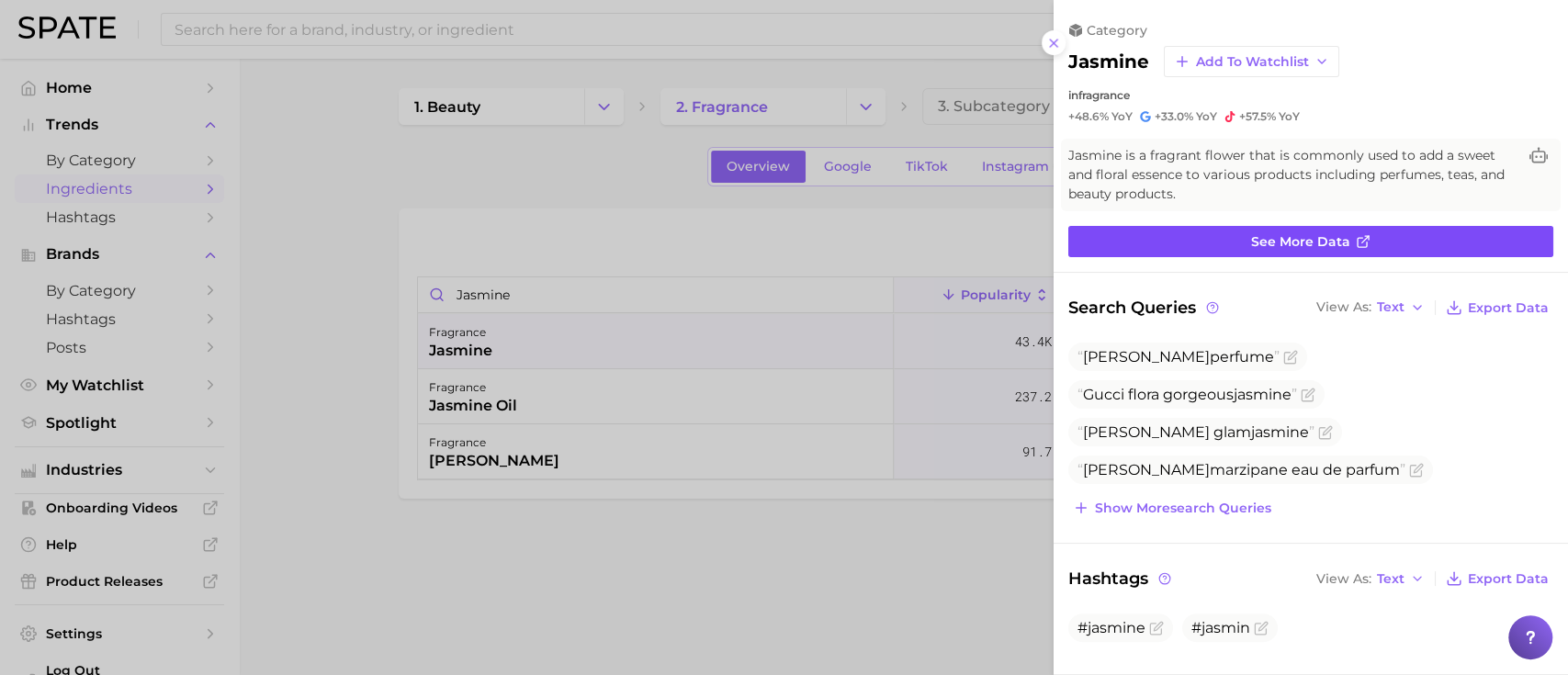
click at [1286, 246] on span "See more data" at bounding box center [1300, 242] width 99 height 16
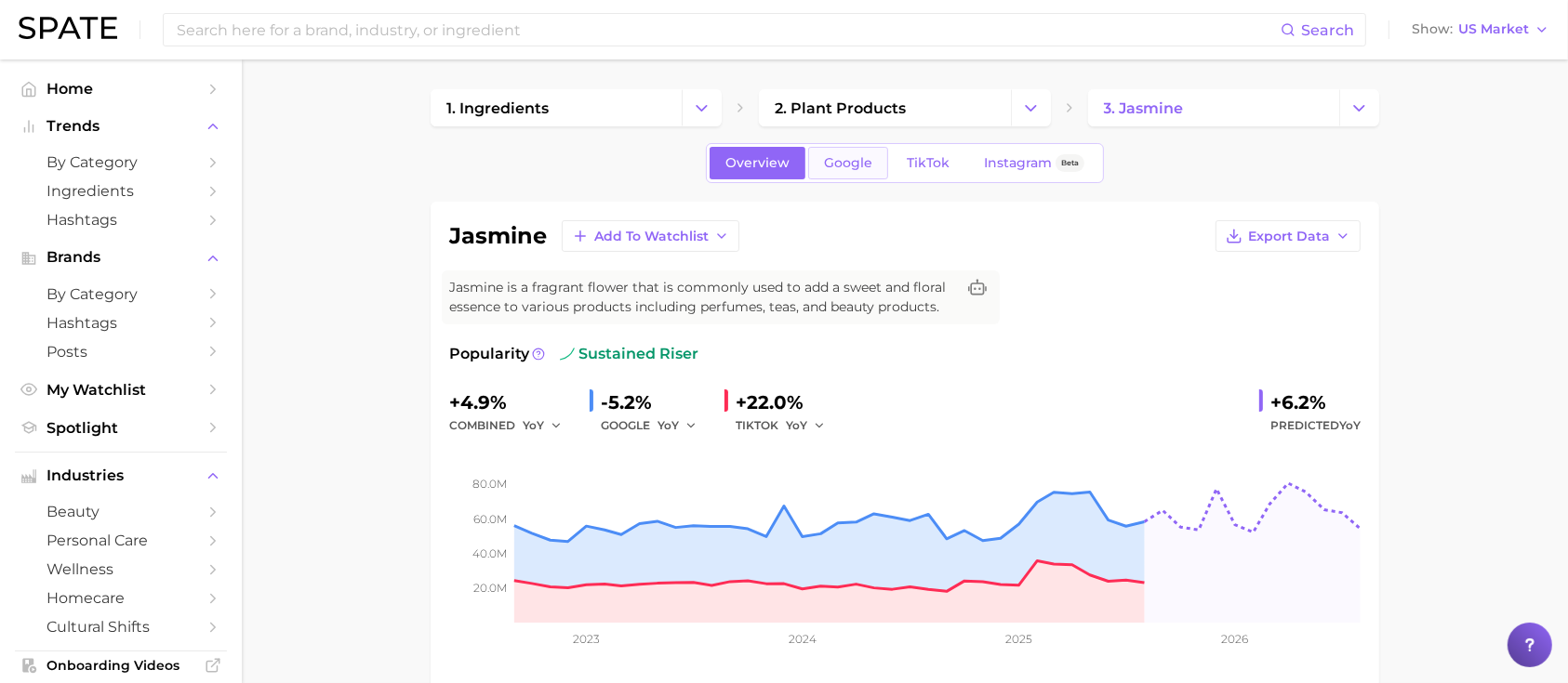
click at [863, 153] on link "Google" at bounding box center [847, 163] width 80 height 32
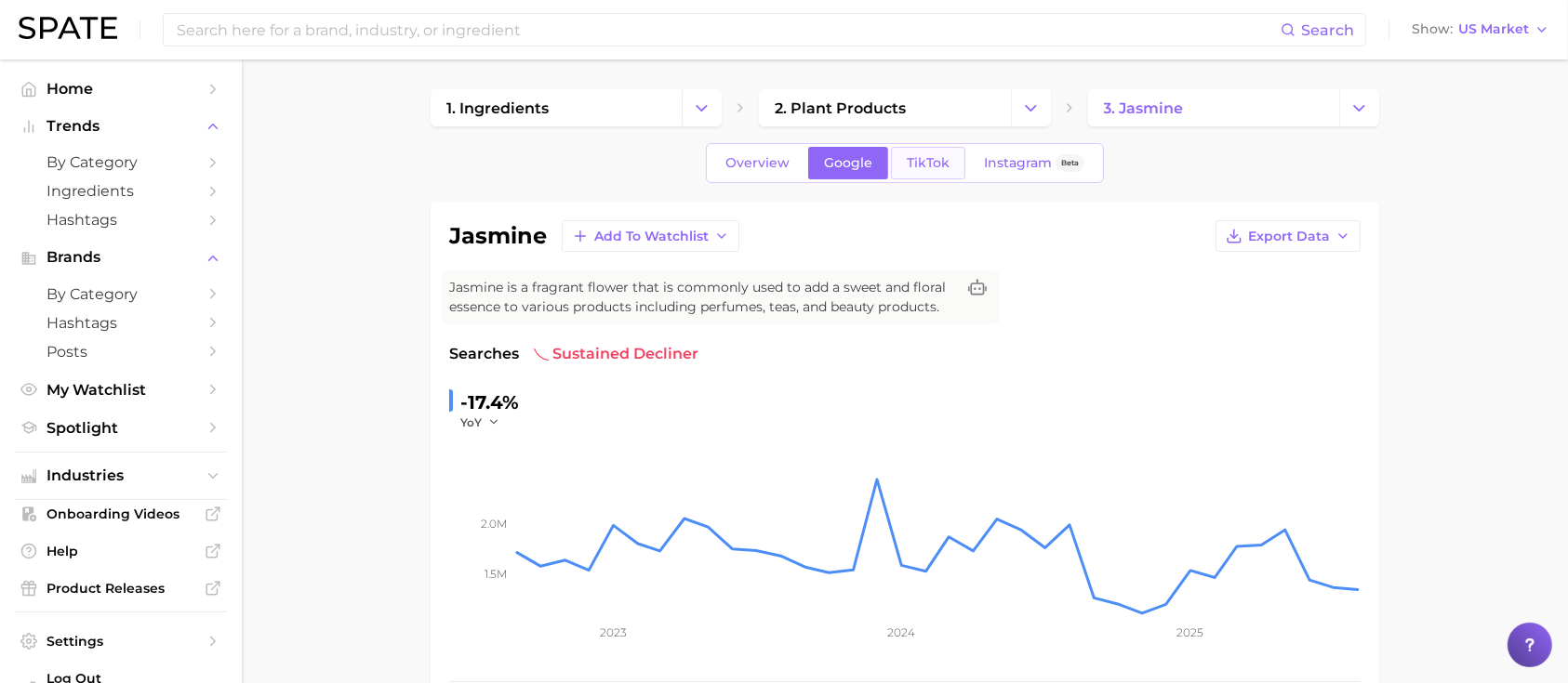
click at [916, 149] on link "TikTok" at bounding box center [928, 163] width 75 height 32
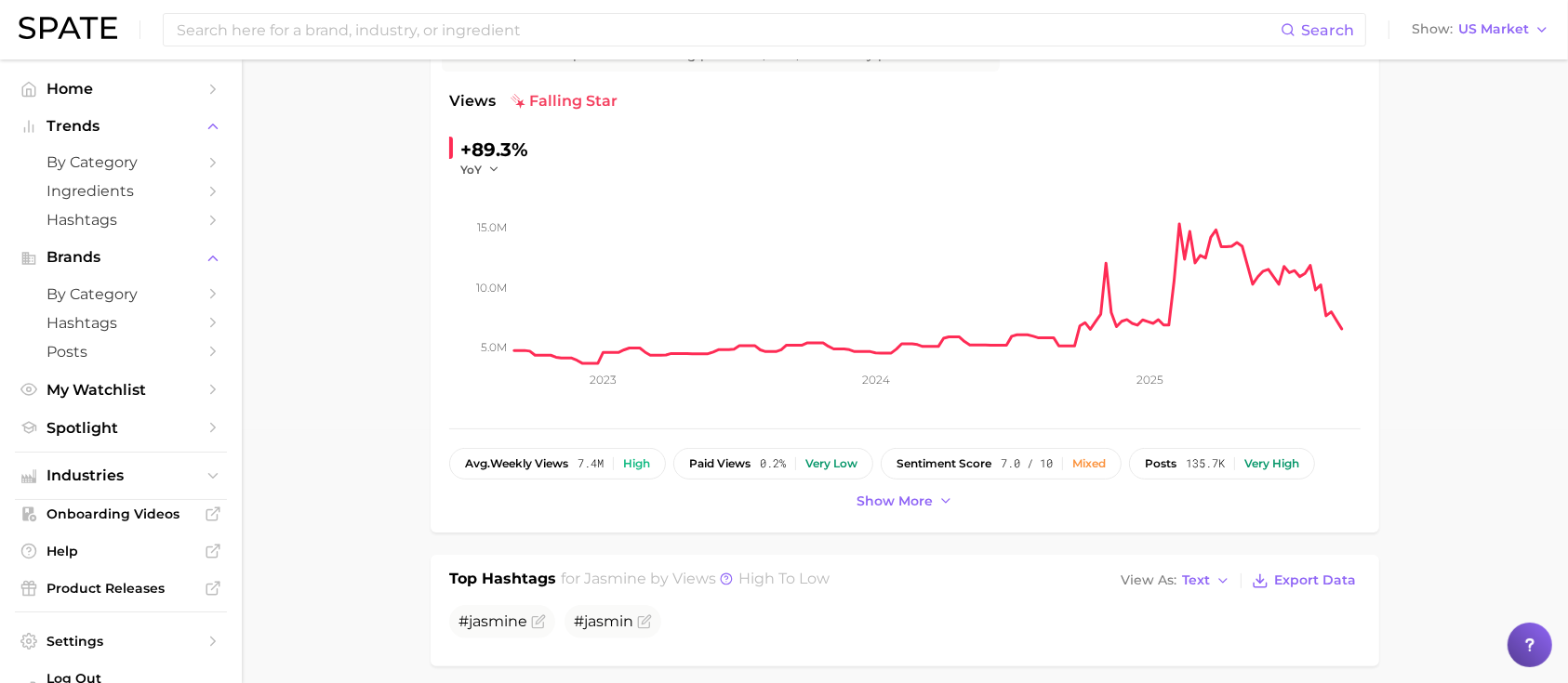
scroll to position [54, 0]
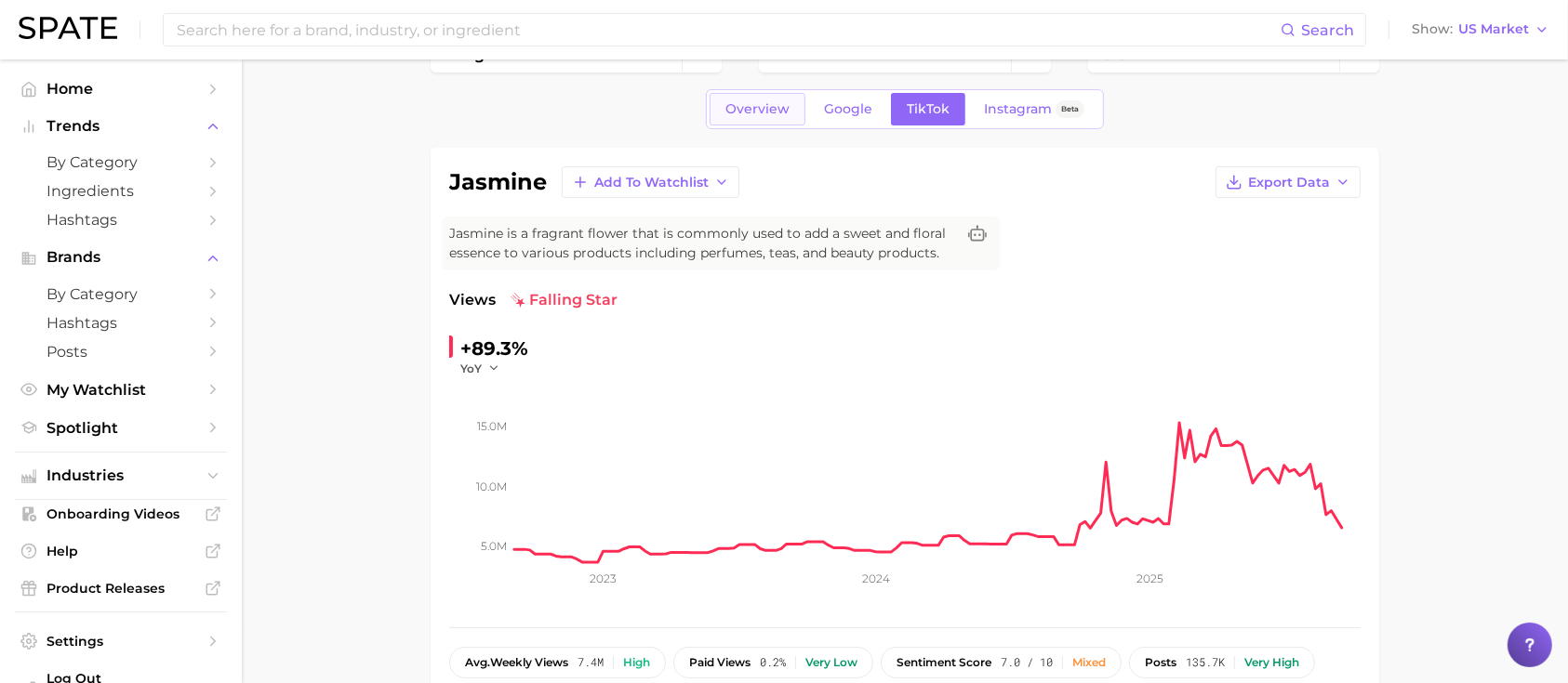
click at [763, 108] on span "Overview" at bounding box center [757, 109] width 64 height 16
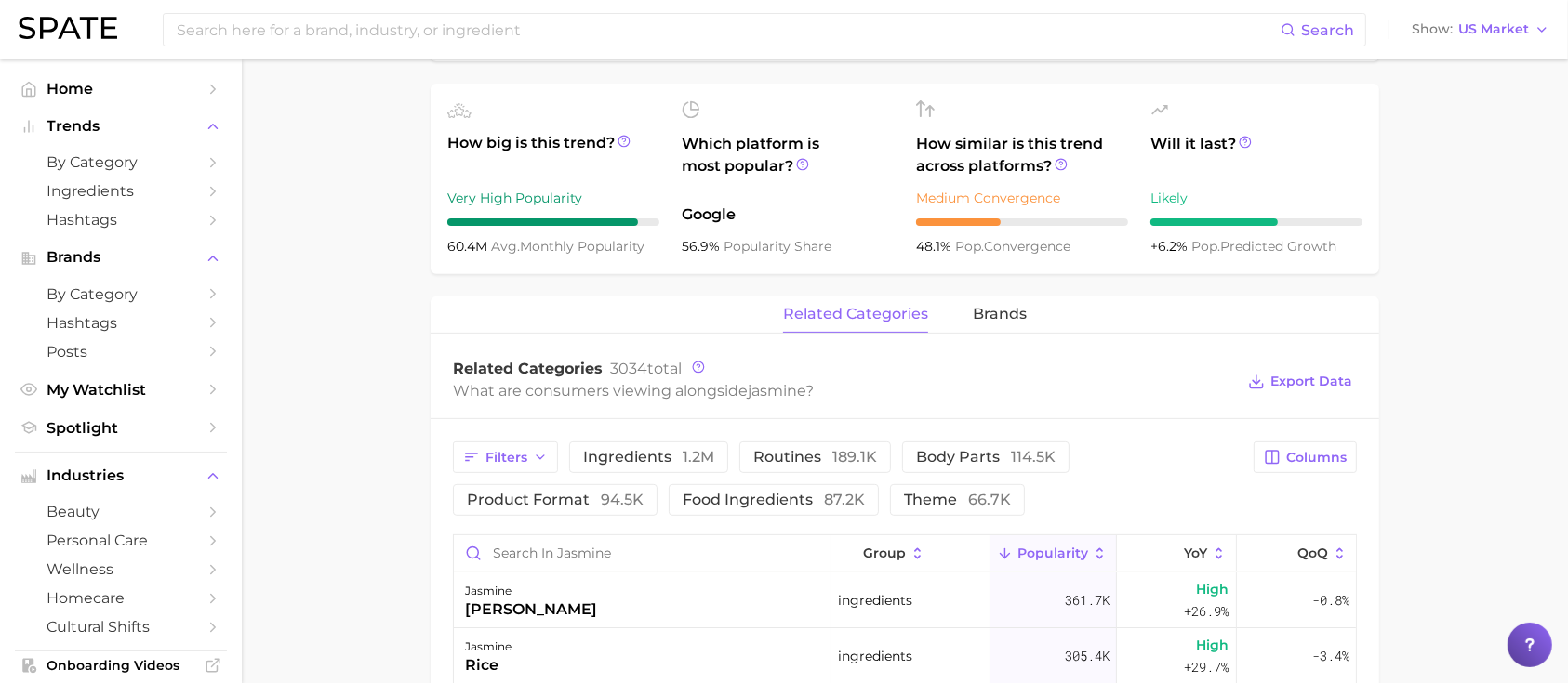
scroll to position [416, 0]
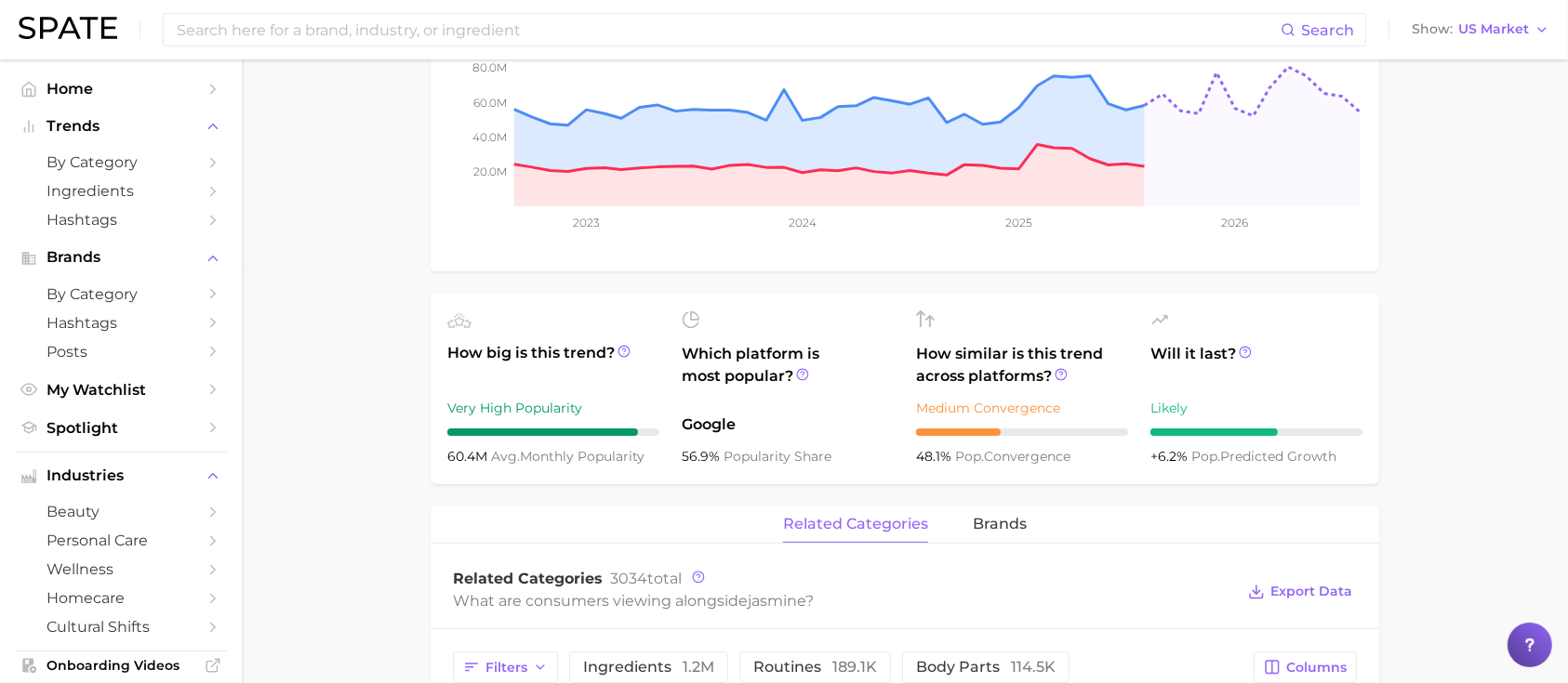
click at [1009, 543] on div "related categories brands" at bounding box center [905, 525] width 948 height 37
click at [1007, 532] on span "brands" at bounding box center [1000, 524] width 54 height 17
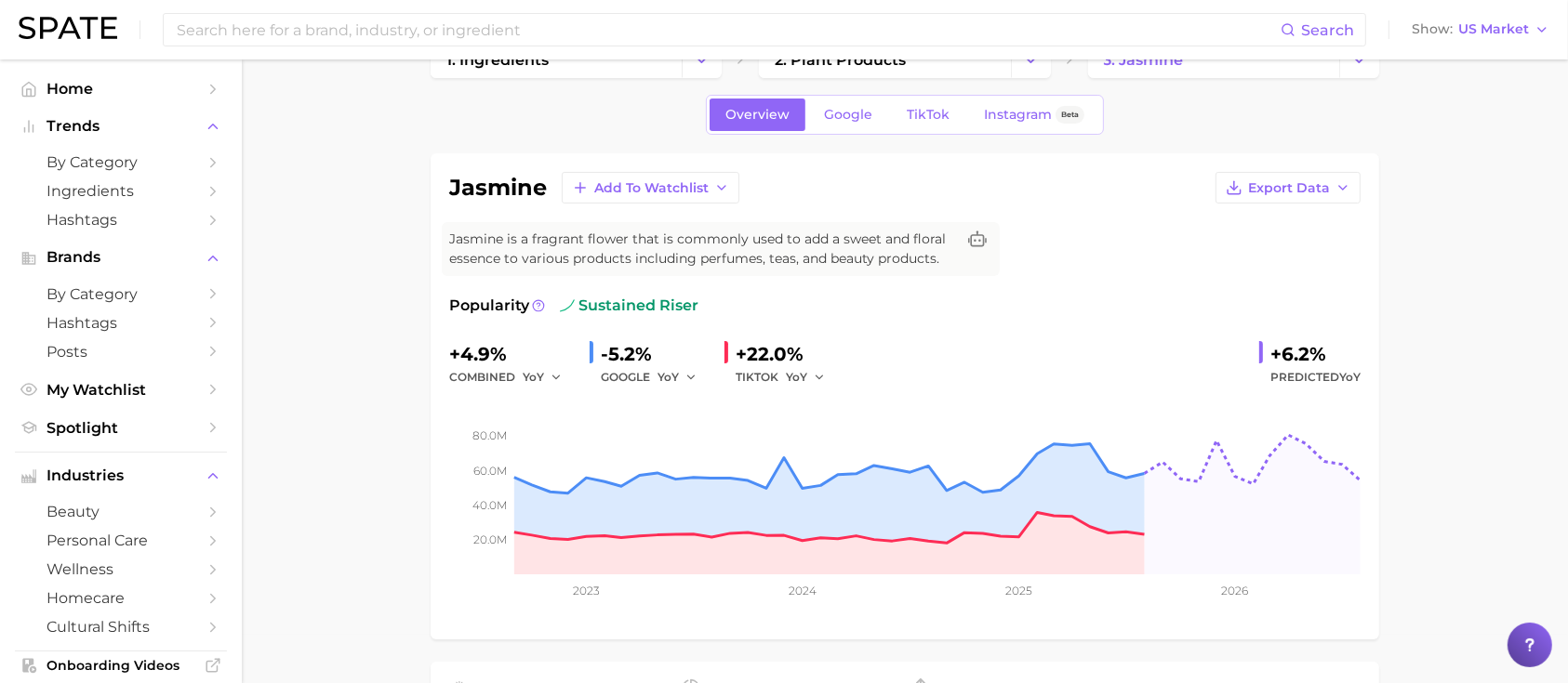
scroll to position [49, 0]
click at [936, 122] on link "TikTok" at bounding box center [928, 113] width 75 height 32
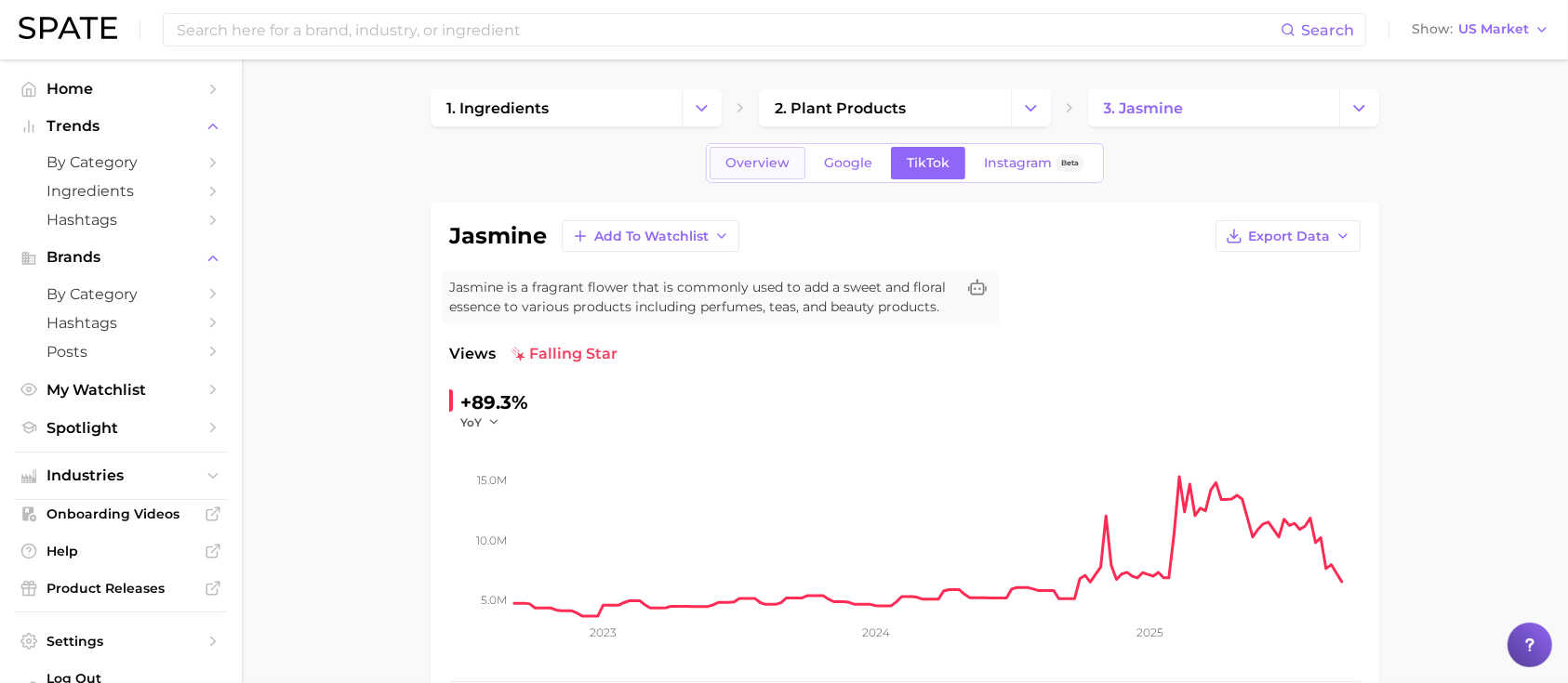
click at [755, 160] on span "Overview" at bounding box center [757, 163] width 64 height 16
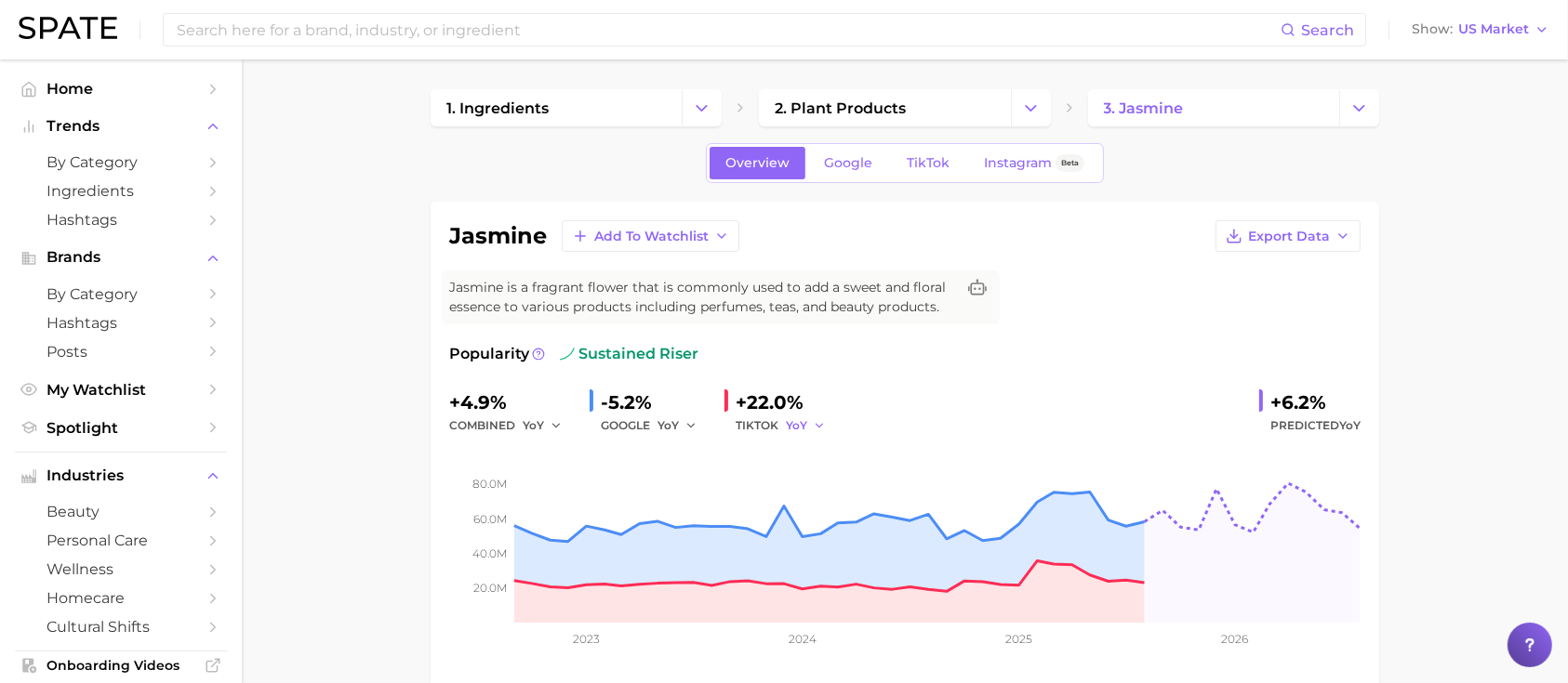
click at [814, 417] on button "YoY" at bounding box center [805, 425] width 40 height 23
click at [943, 171] on link "TikTok" at bounding box center [928, 163] width 75 height 32
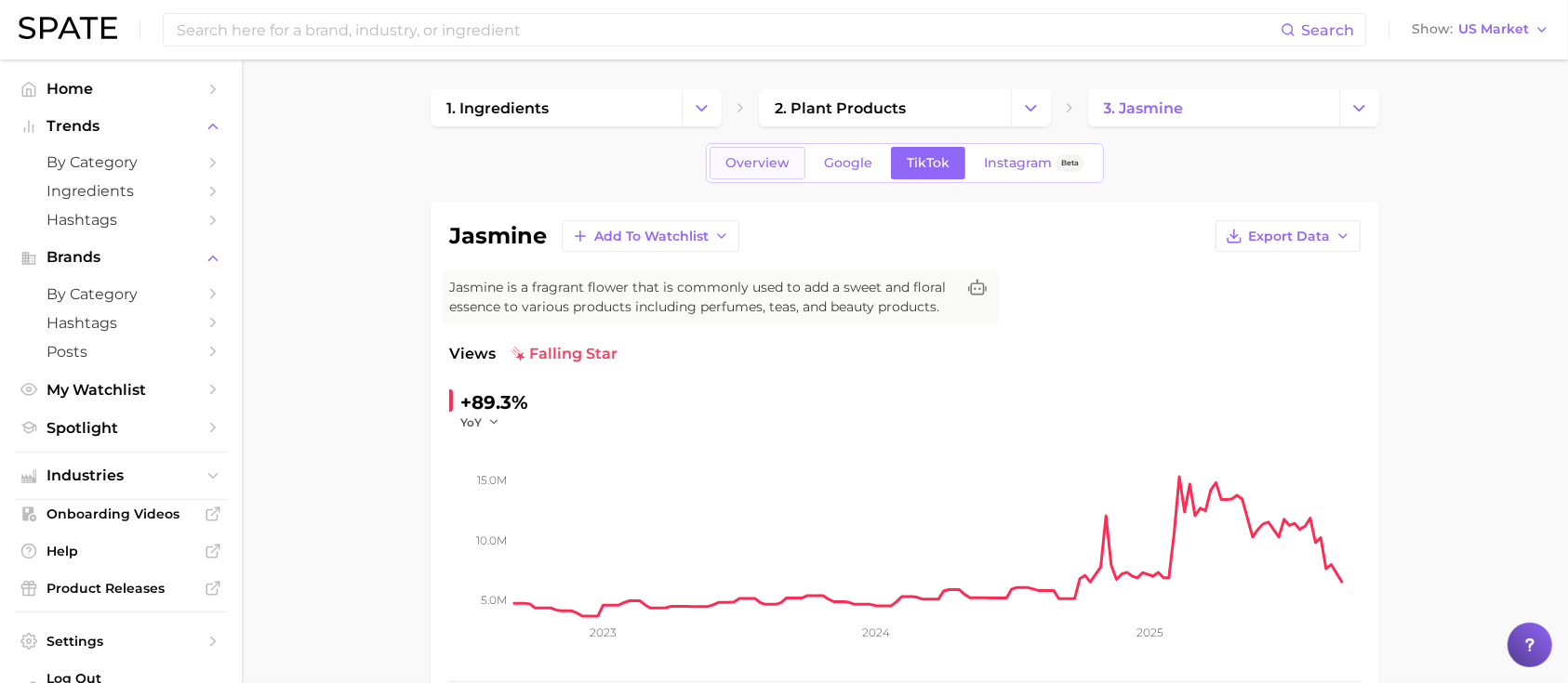
click at [763, 160] on span "Overview" at bounding box center [757, 163] width 64 height 16
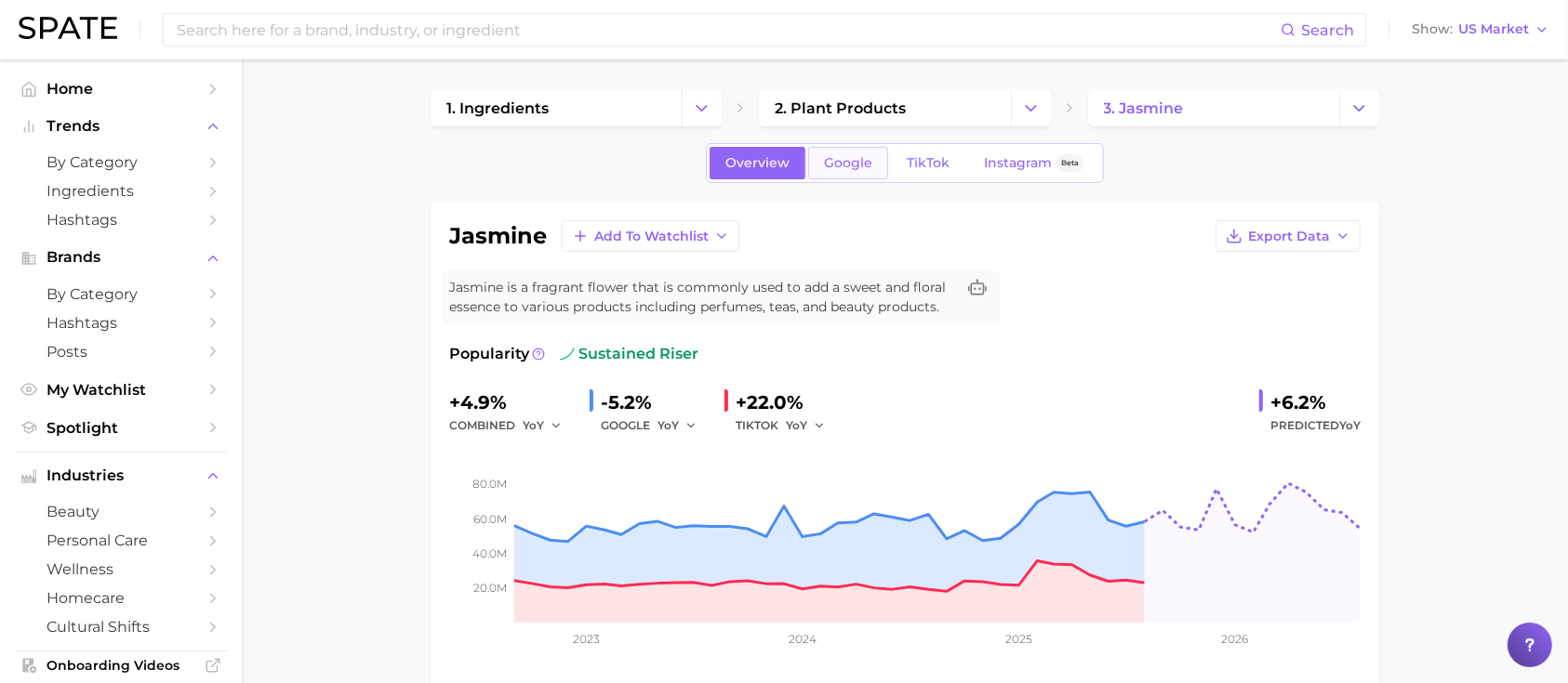
click at [859, 160] on span "Google" at bounding box center [847, 163] width 48 height 16
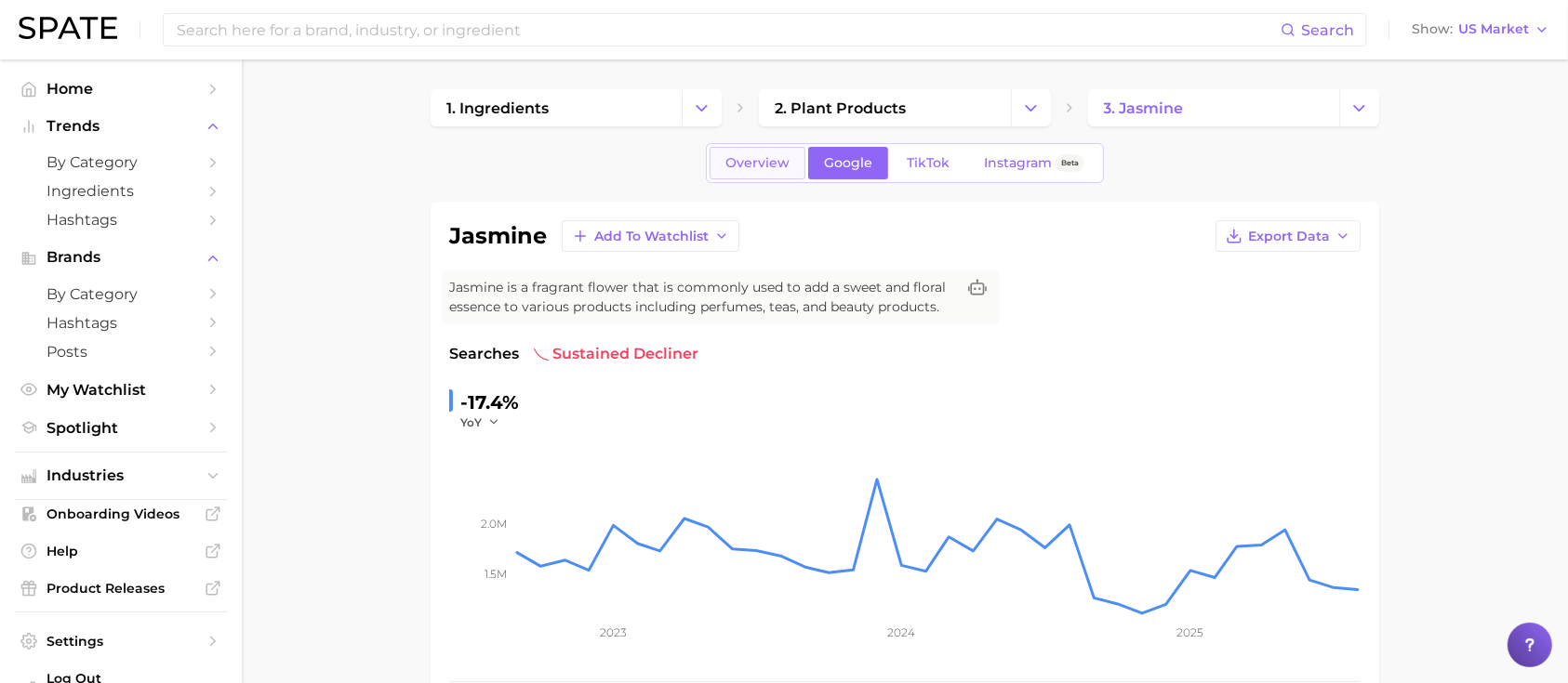
click at [768, 167] on span "Overview" at bounding box center [757, 163] width 64 height 16
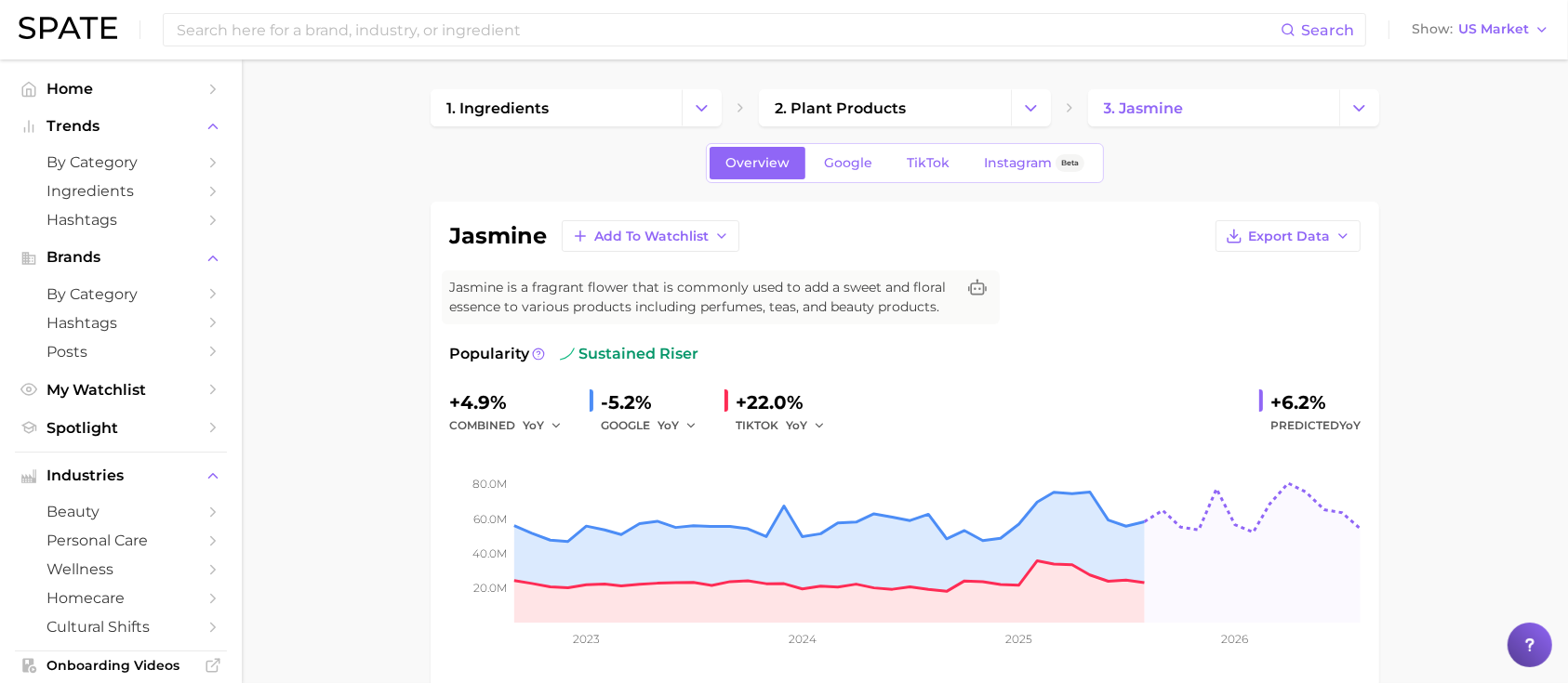
click at [871, 163] on link "Google" at bounding box center [847, 163] width 80 height 32
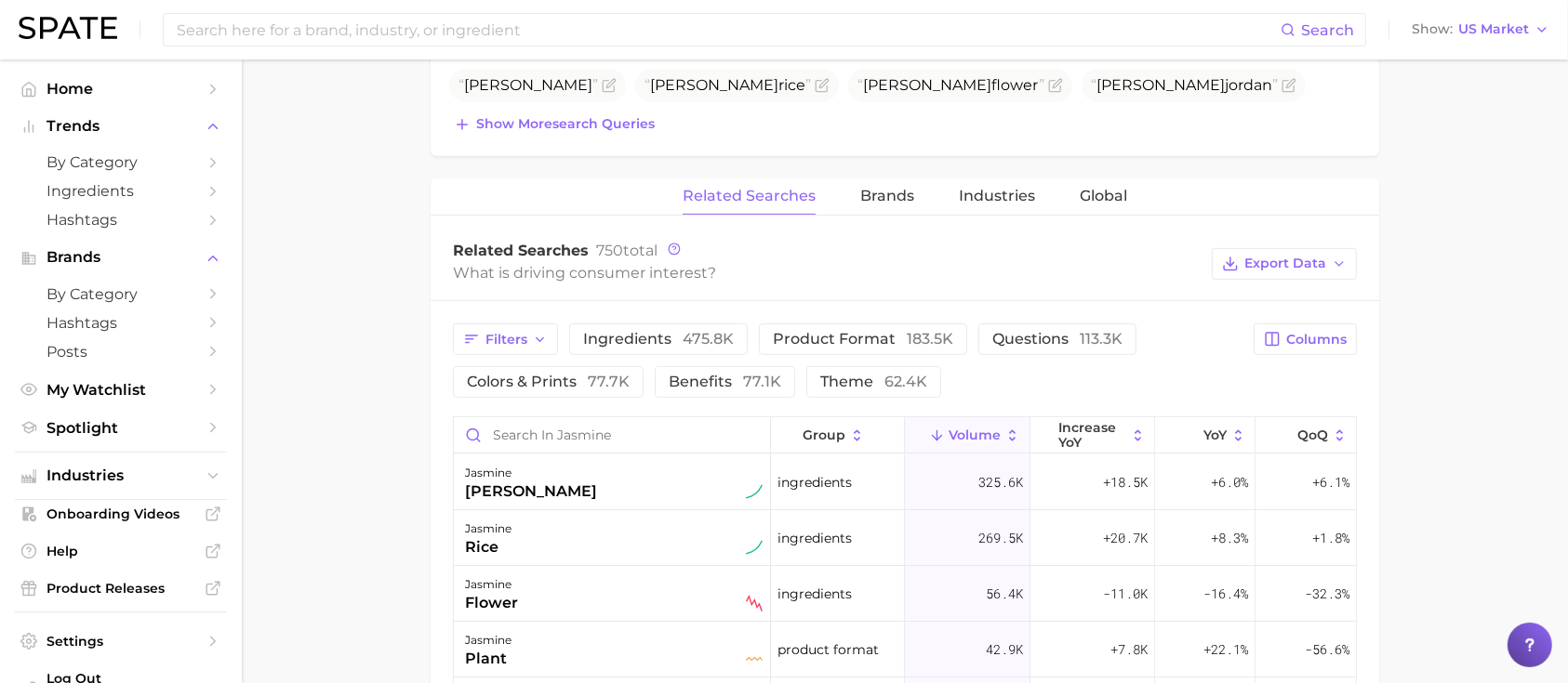
scroll to position [758, 0]
click at [883, 198] on span "Brands" at bounding box center [887, 192] width 54 height 17
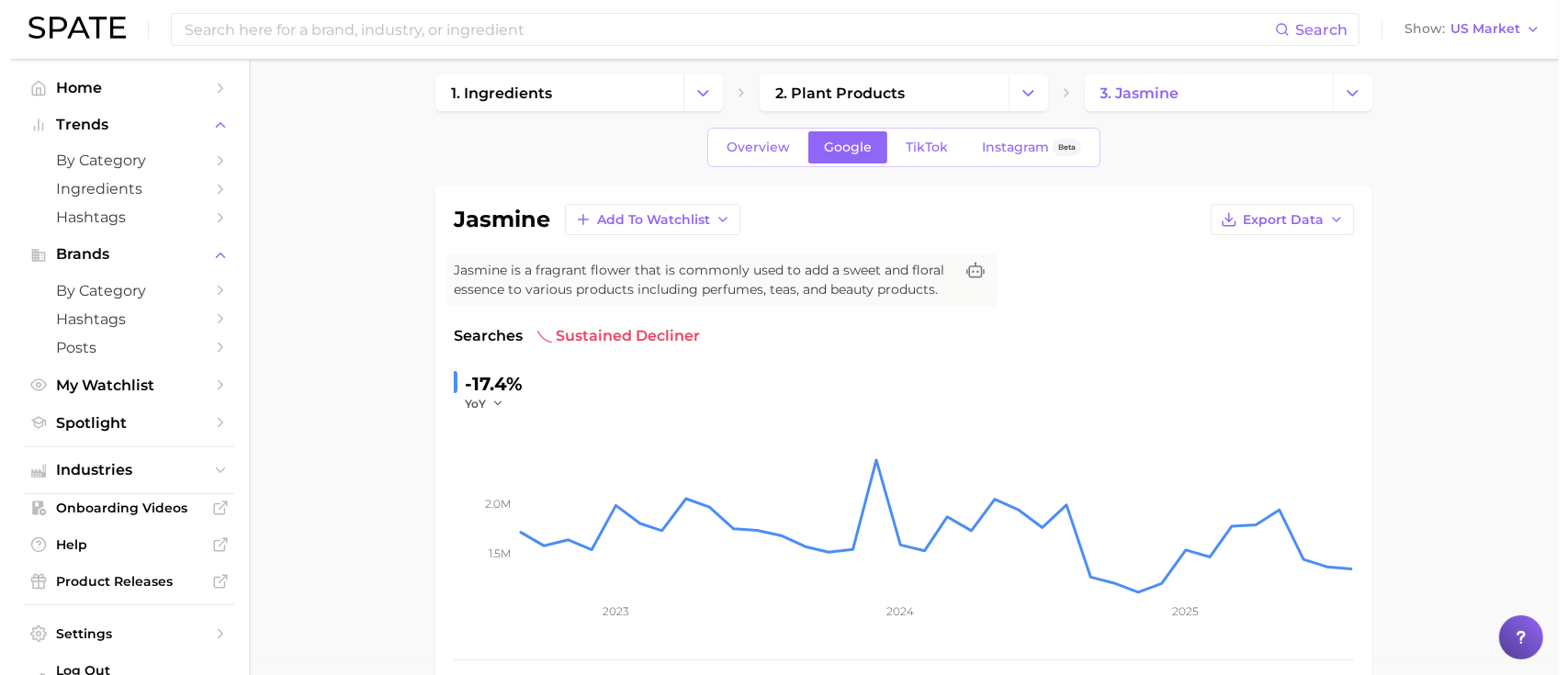
scroll to position [0, 0]
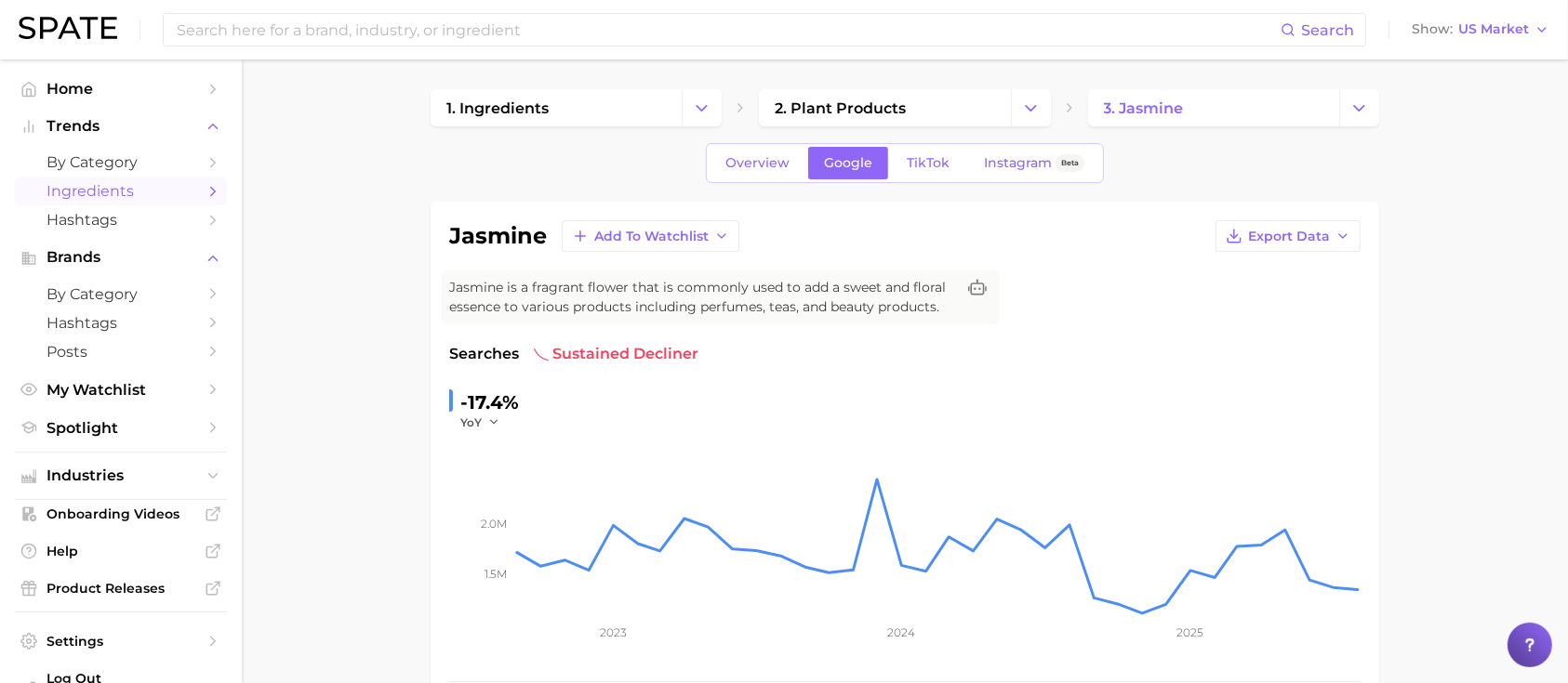
click at [89, 202] on link "Ingredients" at bounding box center [121, 190] width 212 height 28
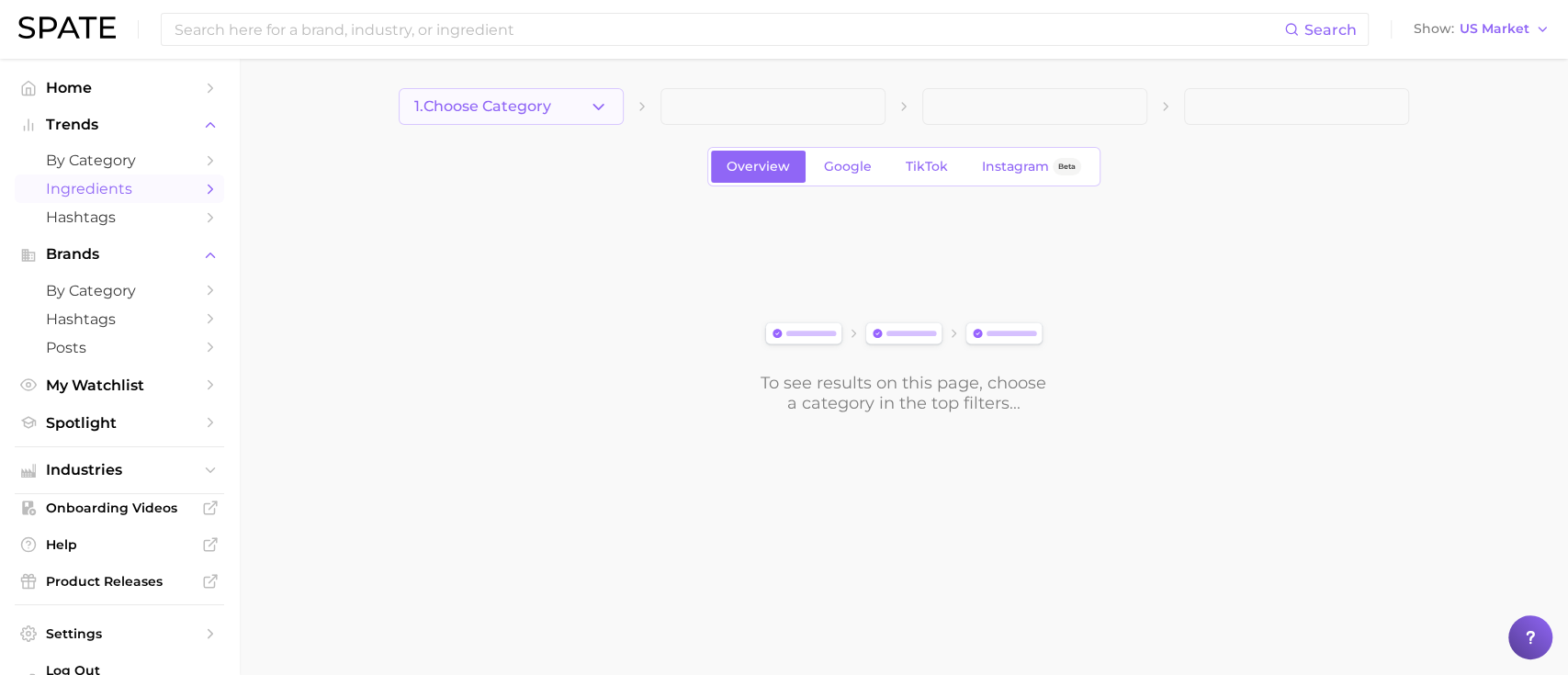
click at [513, 99] on span "1. Choose Category" at bounding box center [482, 106] width 137 height 16
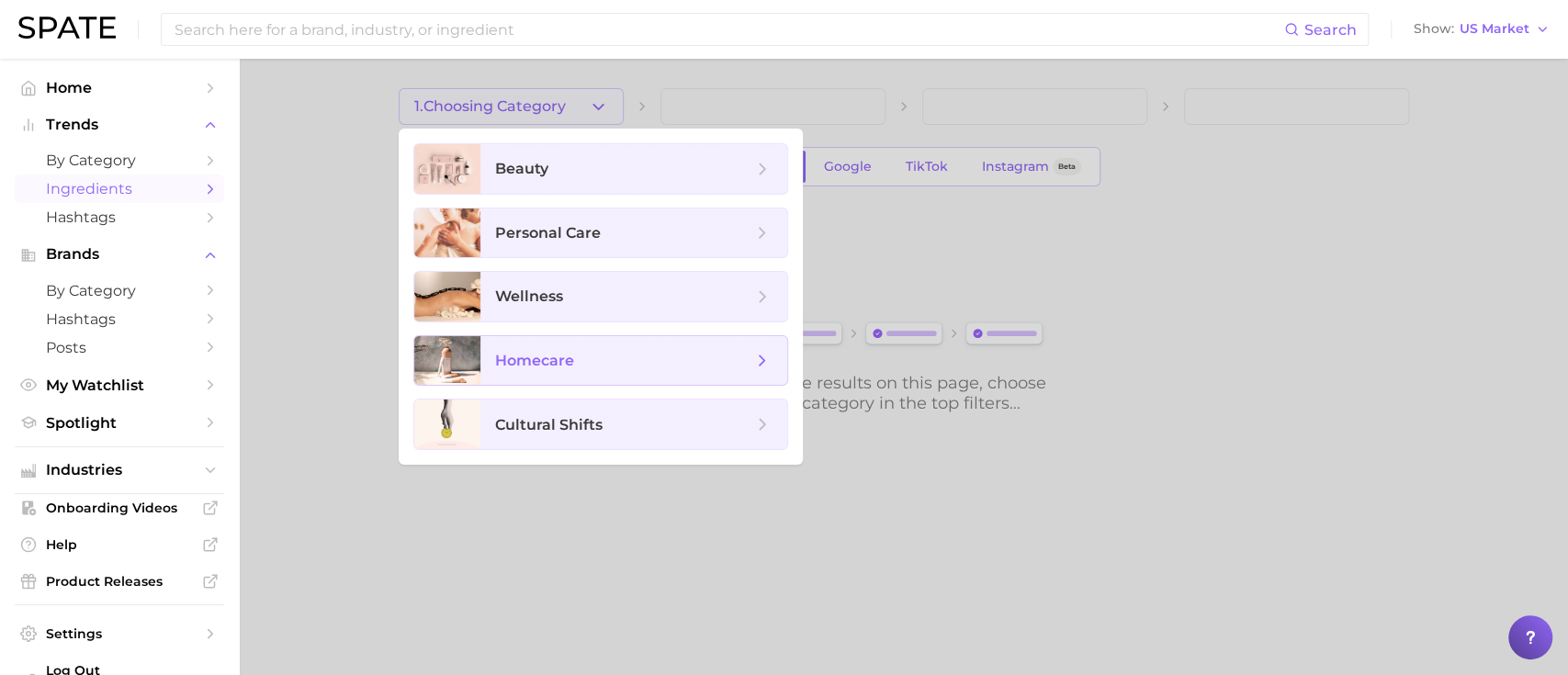
click at [595, 378] on span "homecare" at bounding box center [633, 361] width 306 height 49
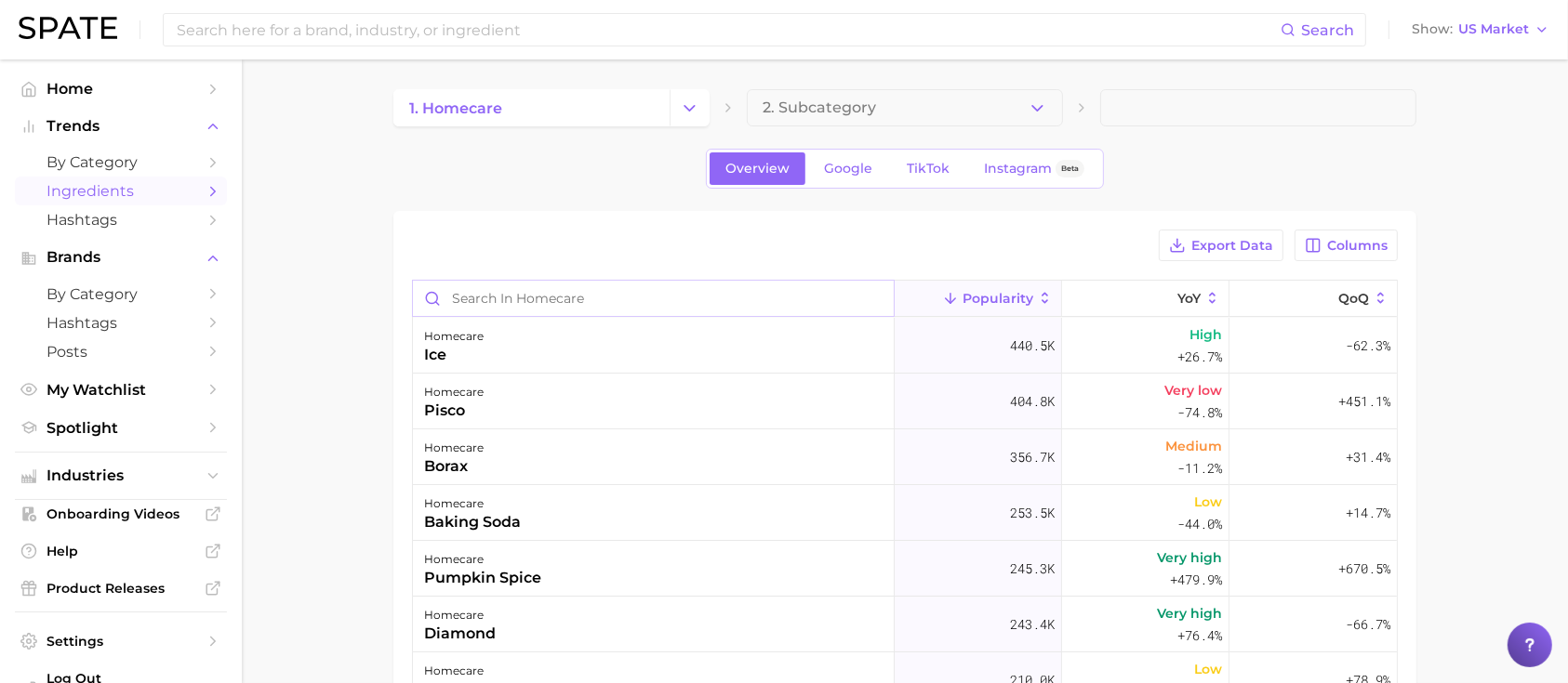
click at [567, 289] on input "Search in homecare" at bounding box center [654, 298] width 481 height 35
type input "jasmine"
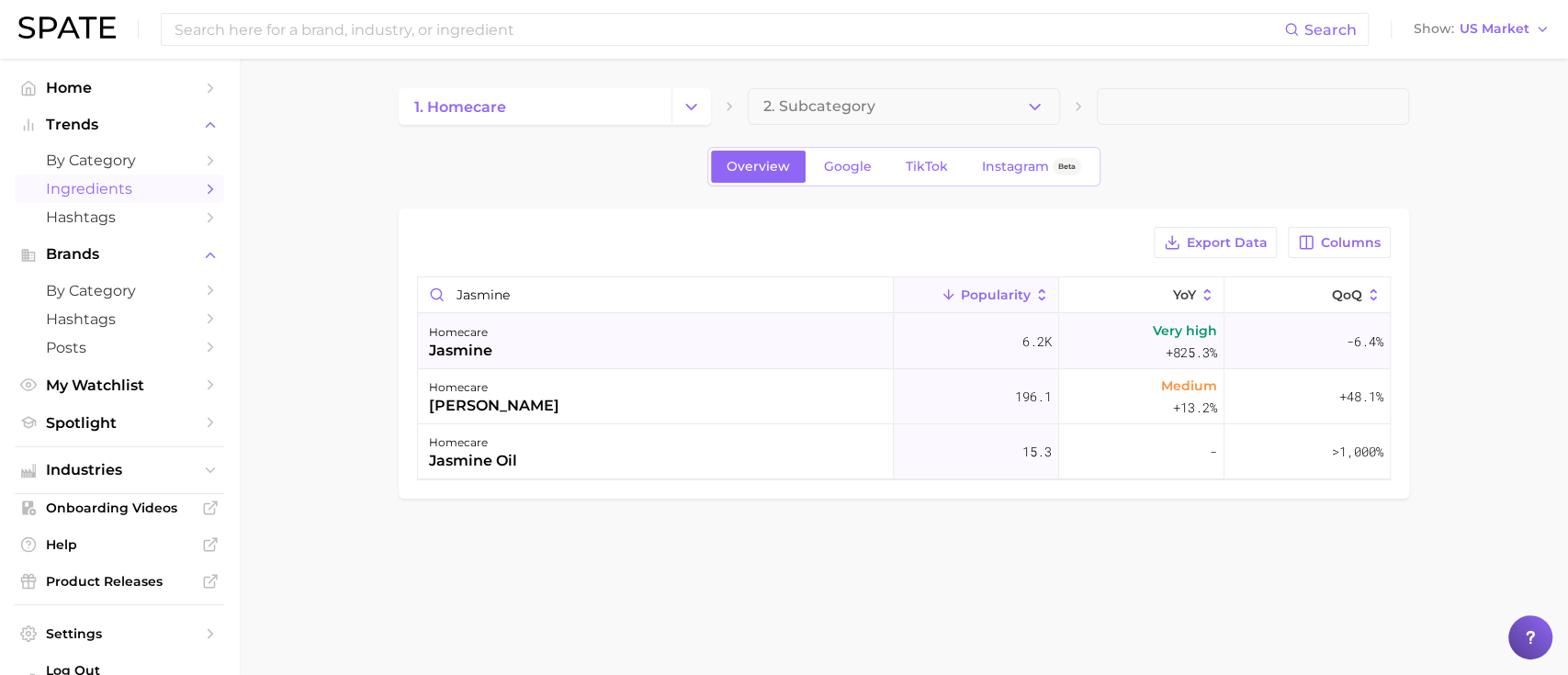
click at [555, 342] on div "homecare jasmine" at bounding box center [656, 341] width 476 height 55
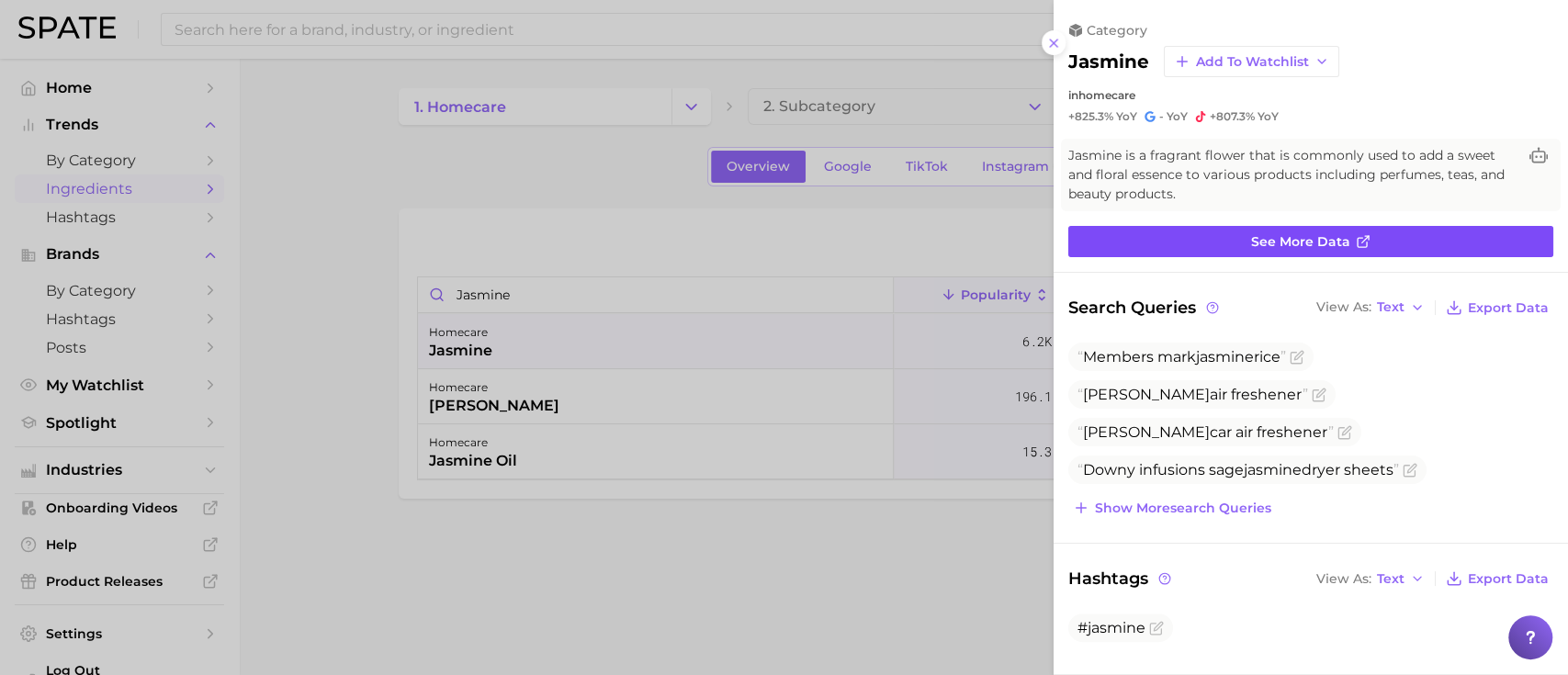
click at [1258, 239] on span "See more data" at bounding box center [1300, 242] width 99 height 16
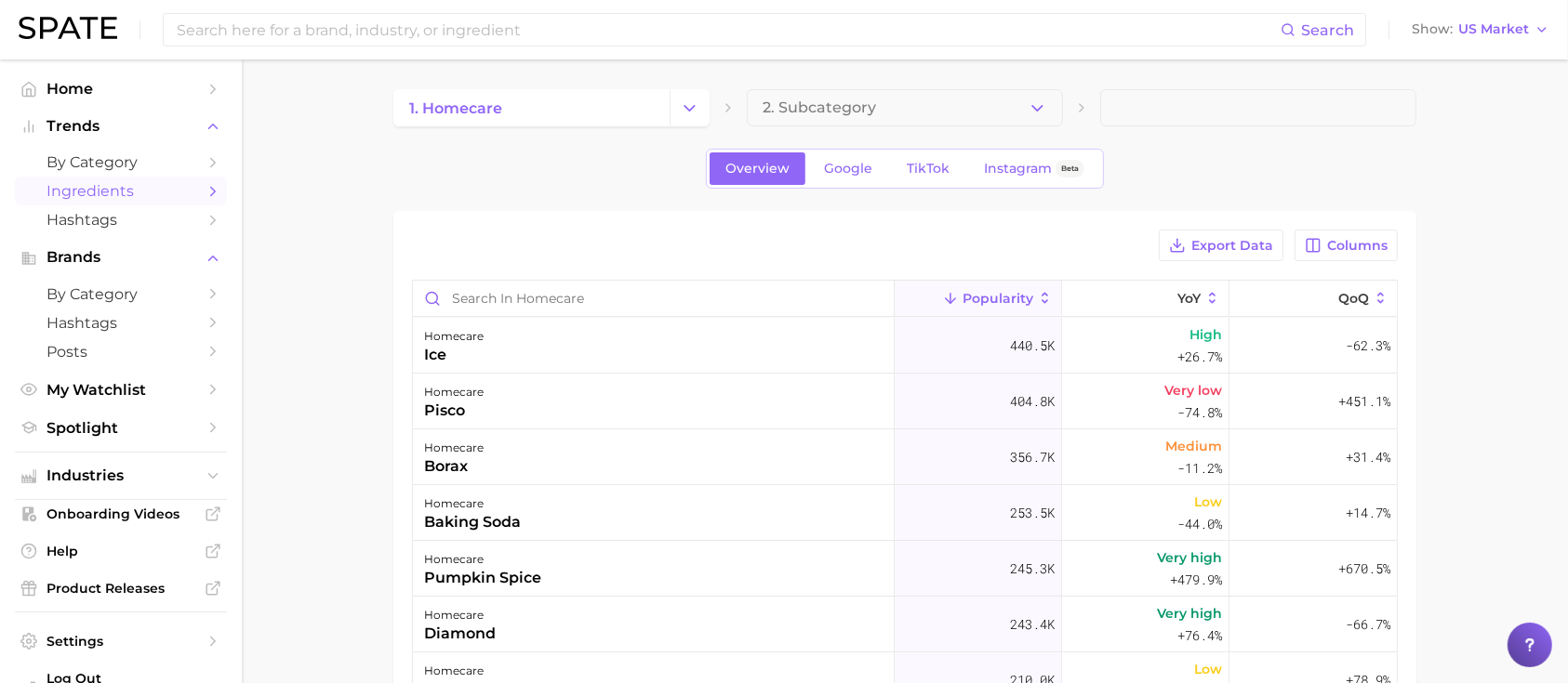
click at [546, 280] on div "Popularity YoY QoQ homecare ice 440.5k High +26.7% -62.3% homecare pisco 404.8k…" at bounding box center [905, 621] width 986 height 683
click at [519, 290] on input "Search in homecare" at bounding box center [654, 298] width 481 height 35
type input "jasmine"
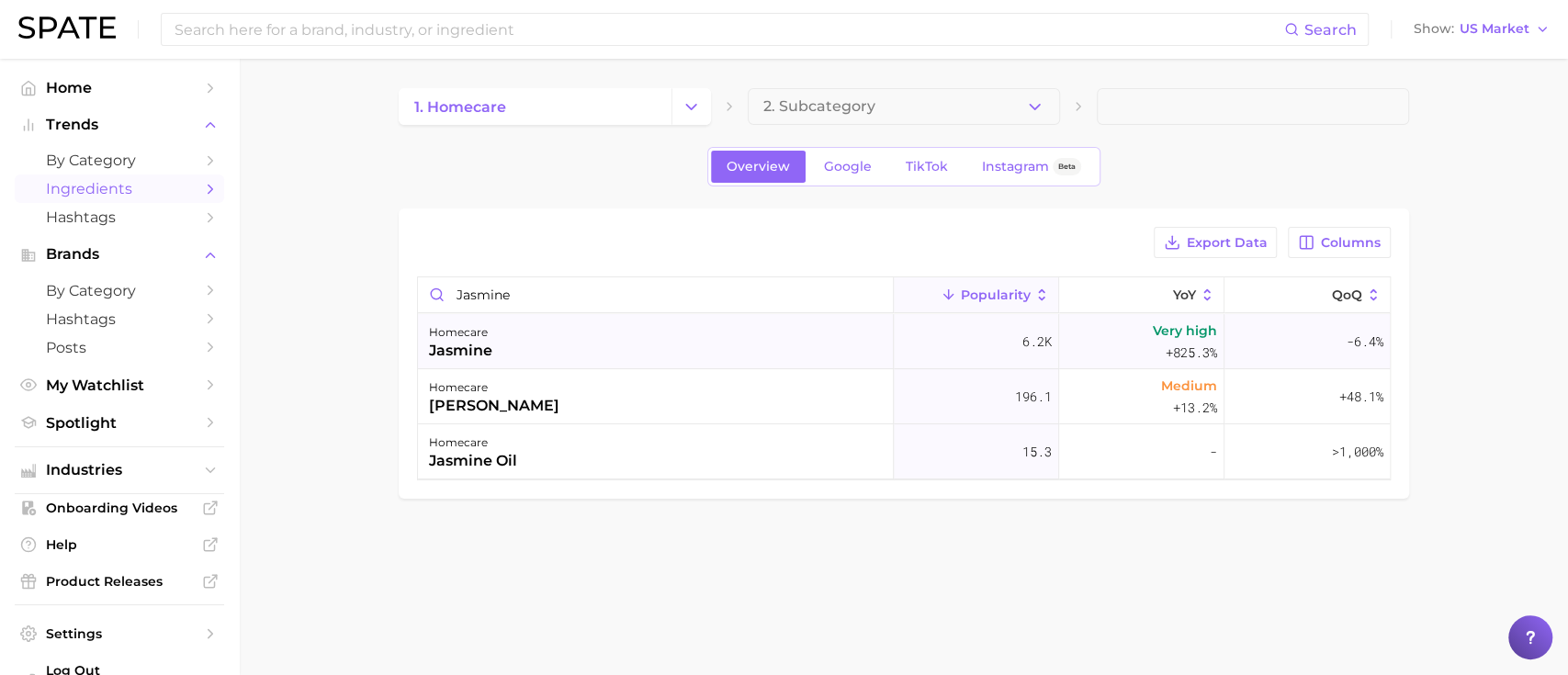
click at [581, 355] on div "homecare jasmine" at bounding box center [656, 341] width 476 height 55
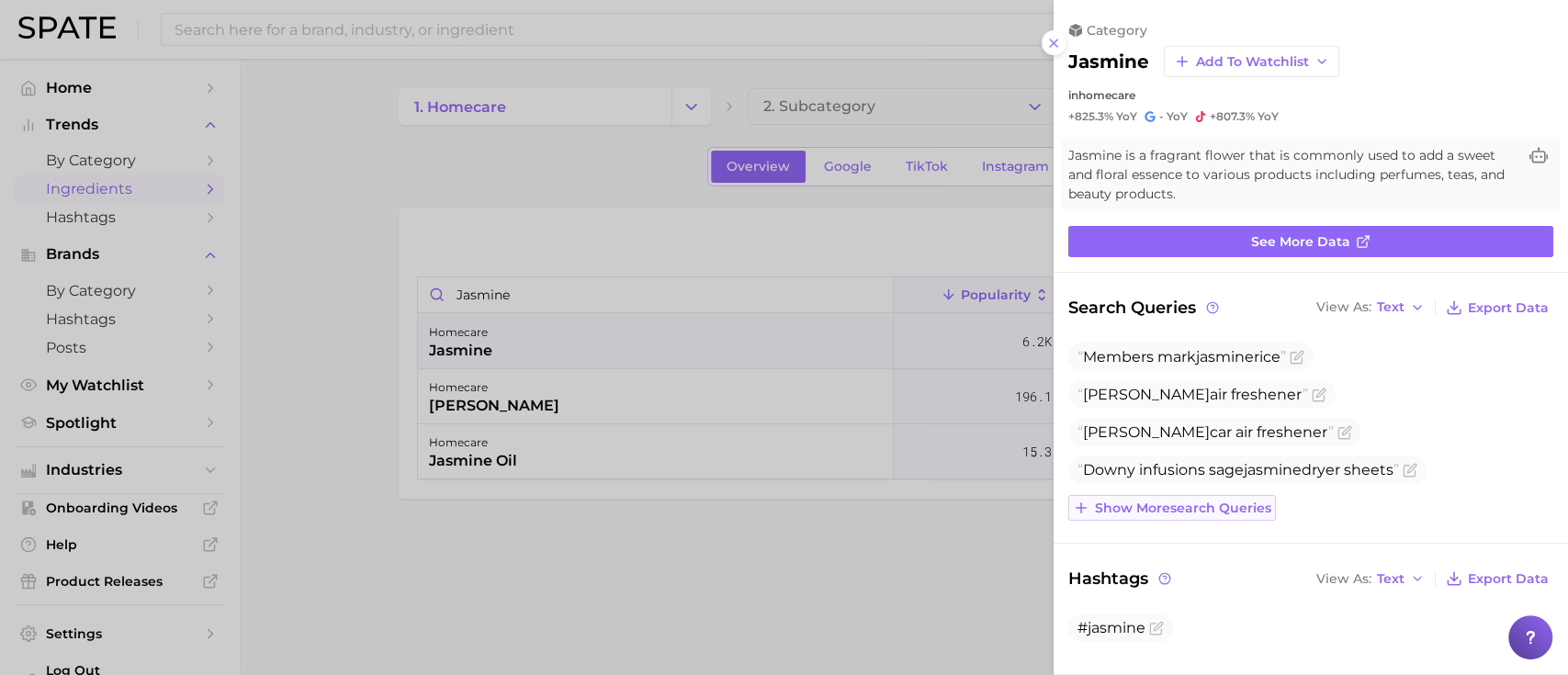
click at [1233, 503] on span "Show more search queries" at bounding box center [1183, 508] width 176 height 16
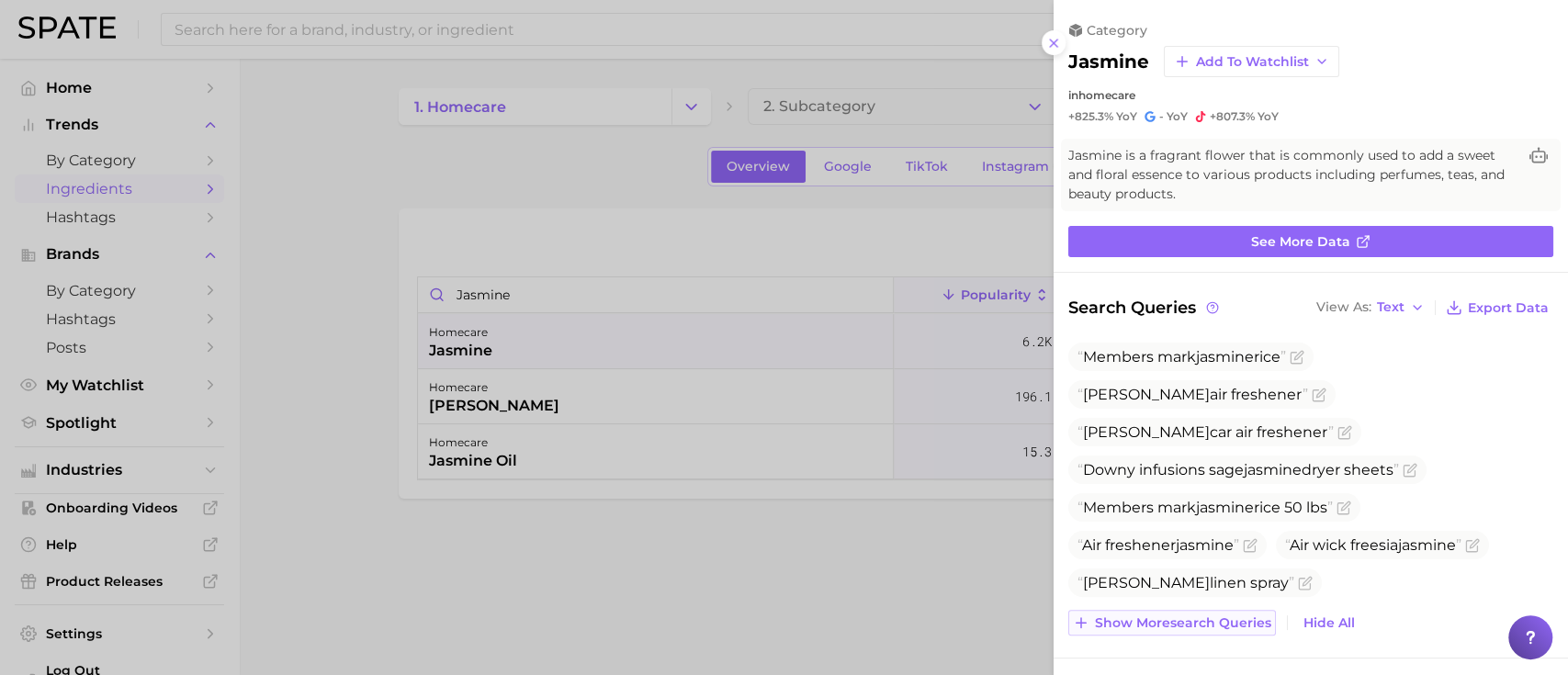
click at [1195, 625] on span "Show more search queries" at bounding box center [1183, 624] width 176 height 16
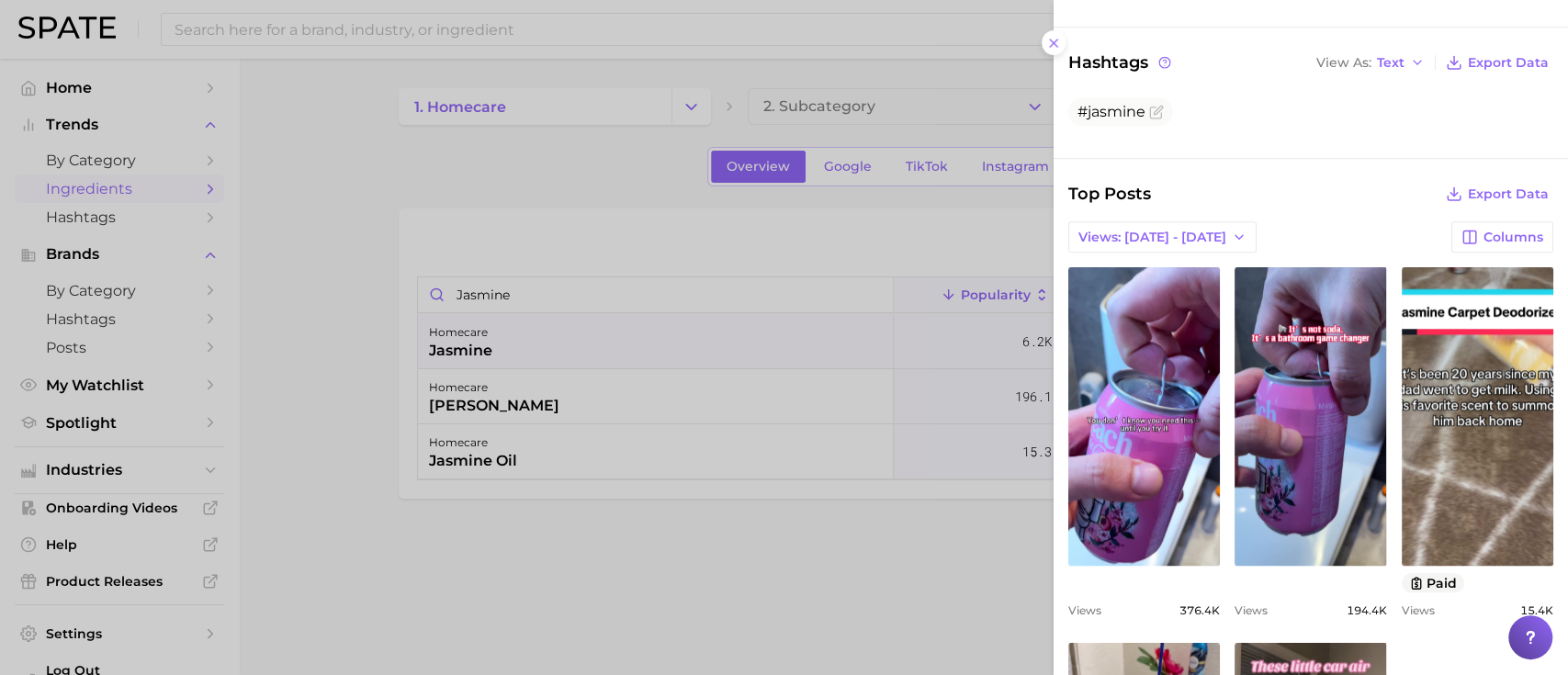
scroll to position [735, 0]
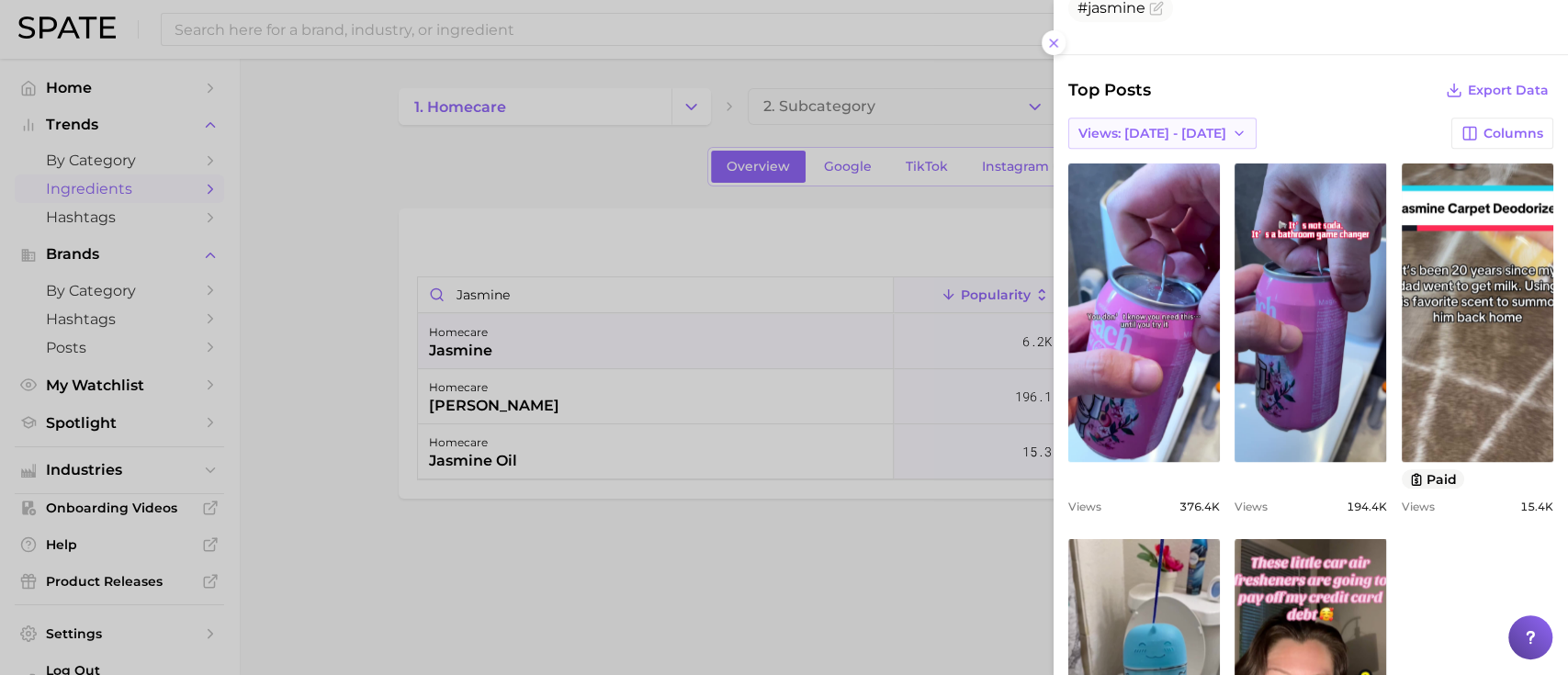
click at [1140, 129] on span "Views: [DATE] - [DATE]" at bounding box center [1152, 134] width 148 height 16
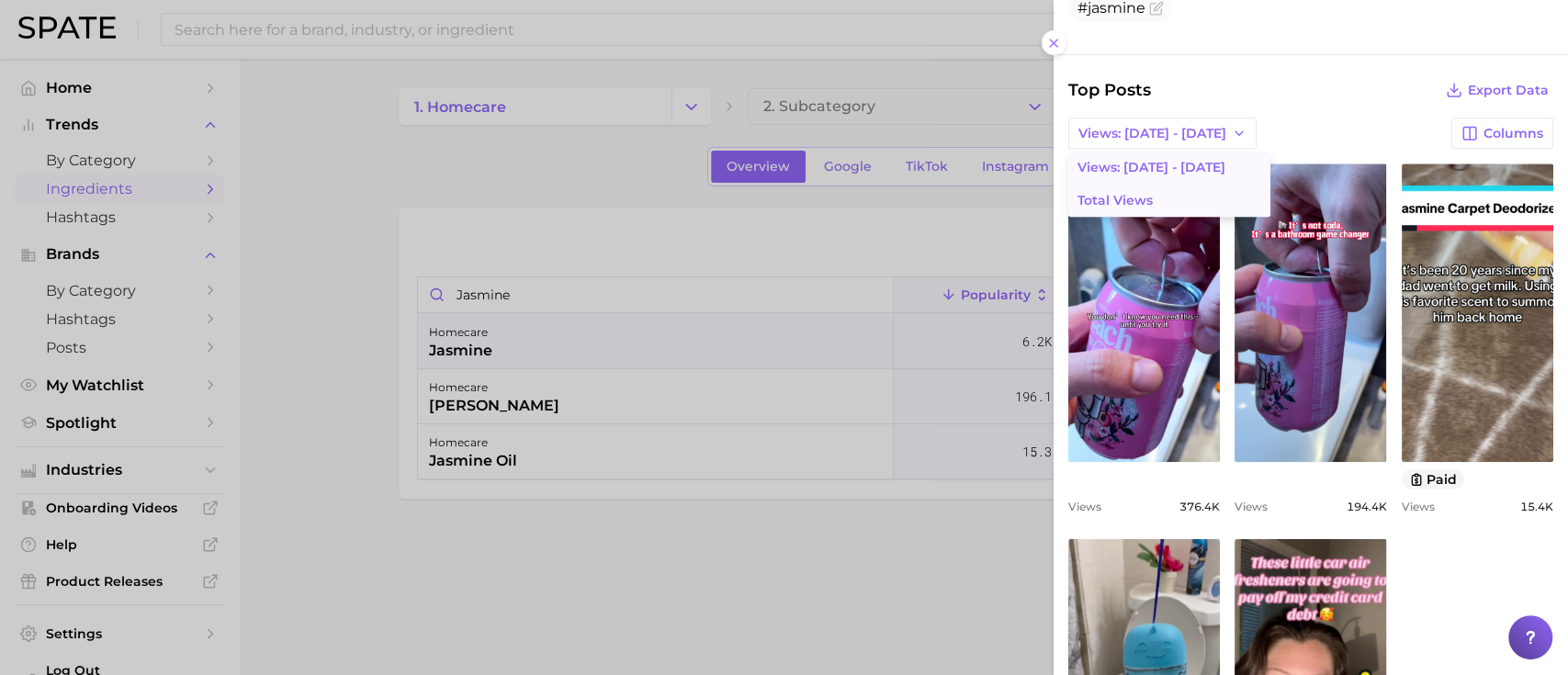
click at [1139, 185] on button "Total Views" at bounding box center [1169, 200] width 202 height 33
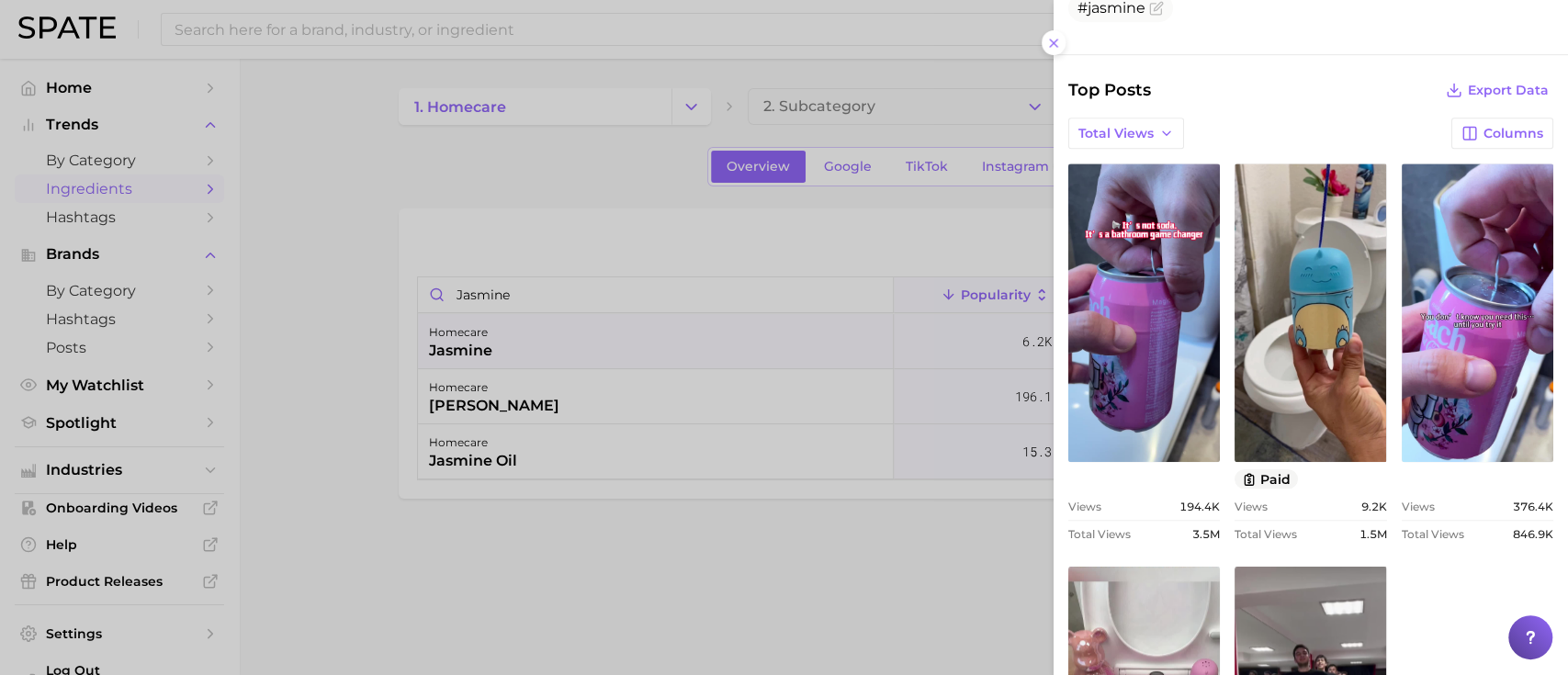
scroll to position [0, 0]
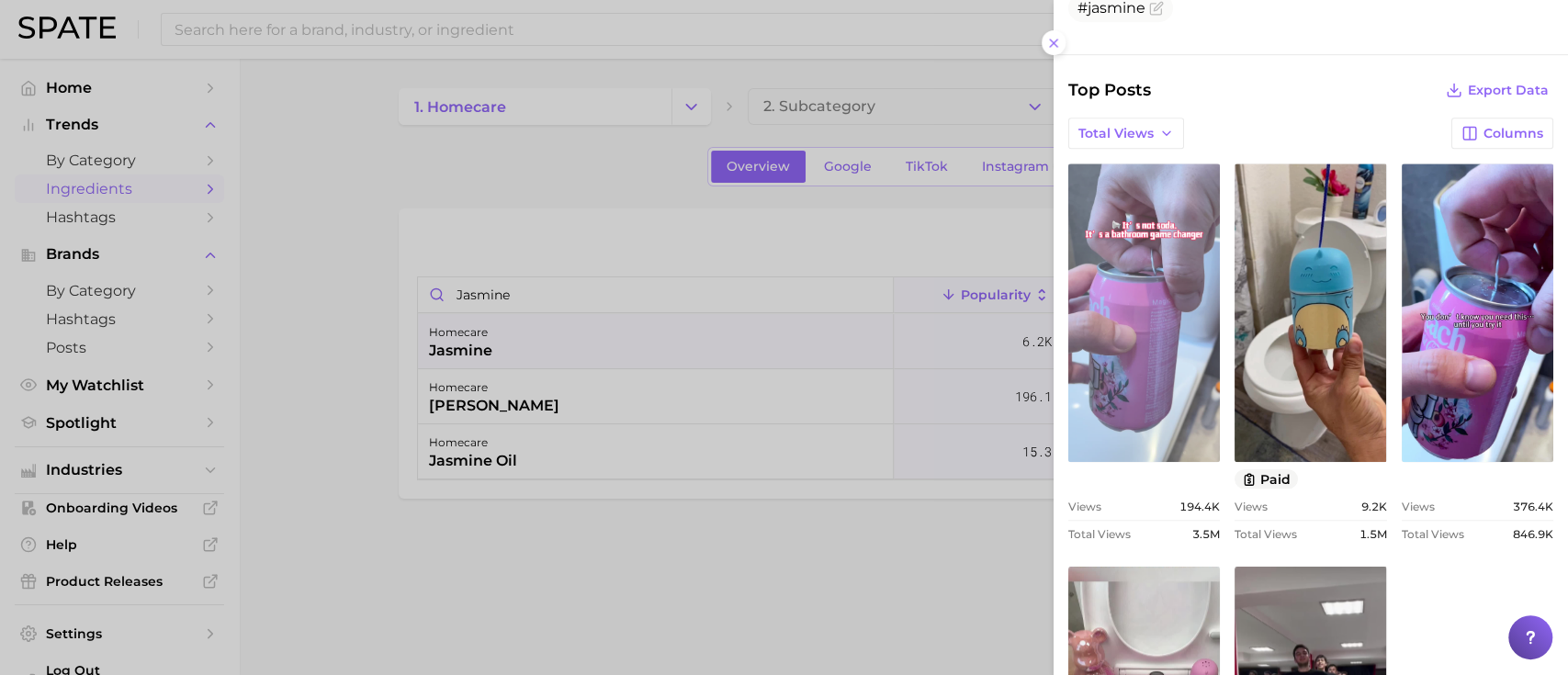
click at [1158, 281] on link "view post on TikTok" at bounding box center [1144, 313] width 151 height 299
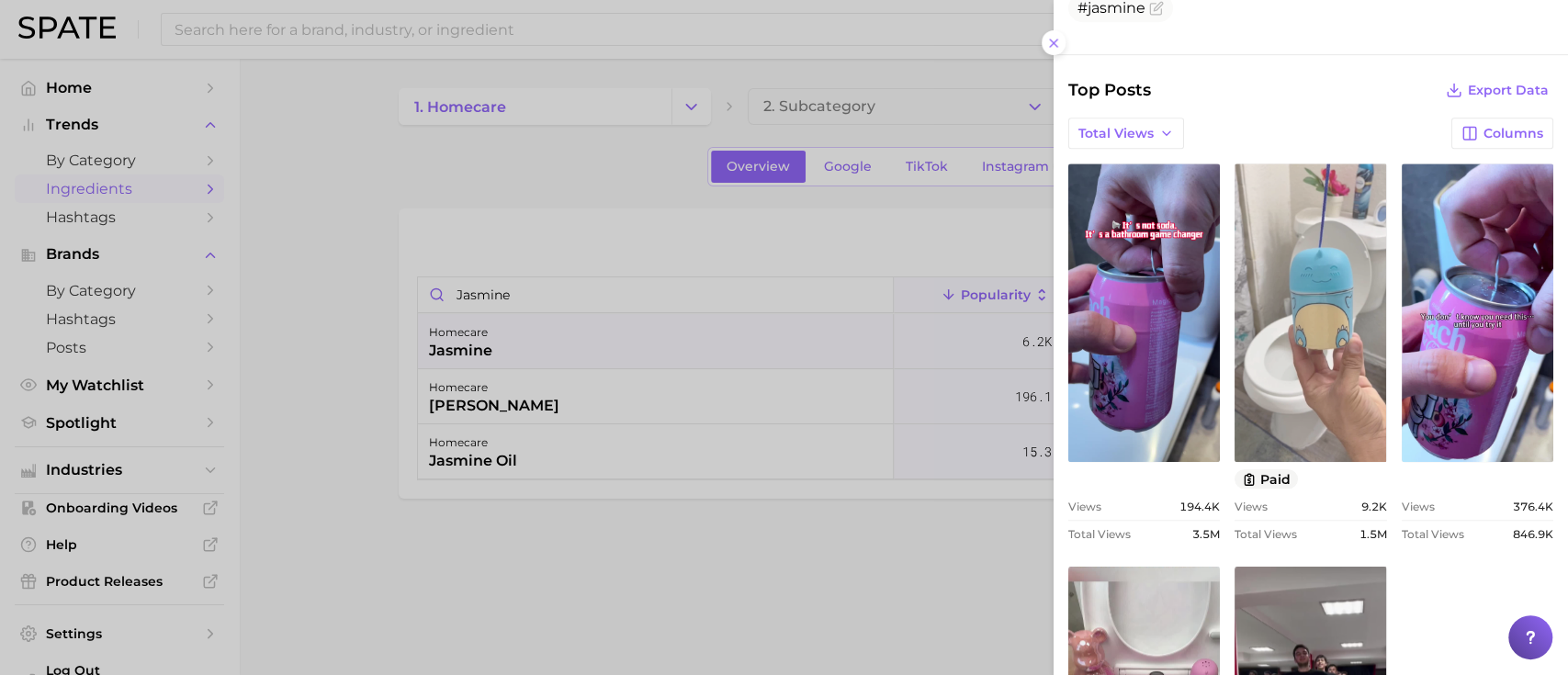
click at [1386, 303] on link "view post on TikTok" at bounding box center [1310, 313] width 151 height 299
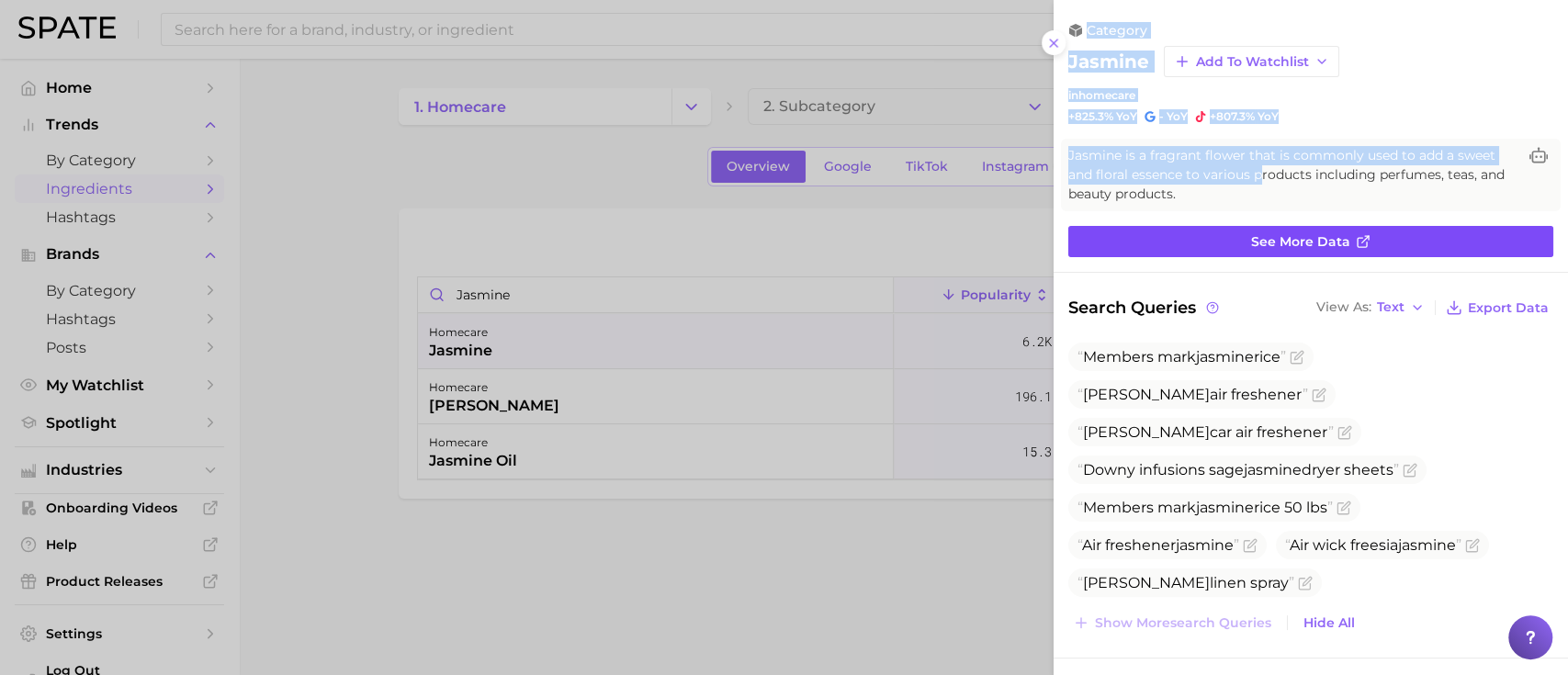
drag, startPoint x: 785, startPoint y: 282, endPoint x: 1261, endPoint y: 247, distance: 477.3
click at [1262, 591] on div "category jasmine Add to Watchlist in homecare +825.3% YoY - YoY +807.3% YoY Jas…" at bounding box center [784, 591] width 1568 height 0
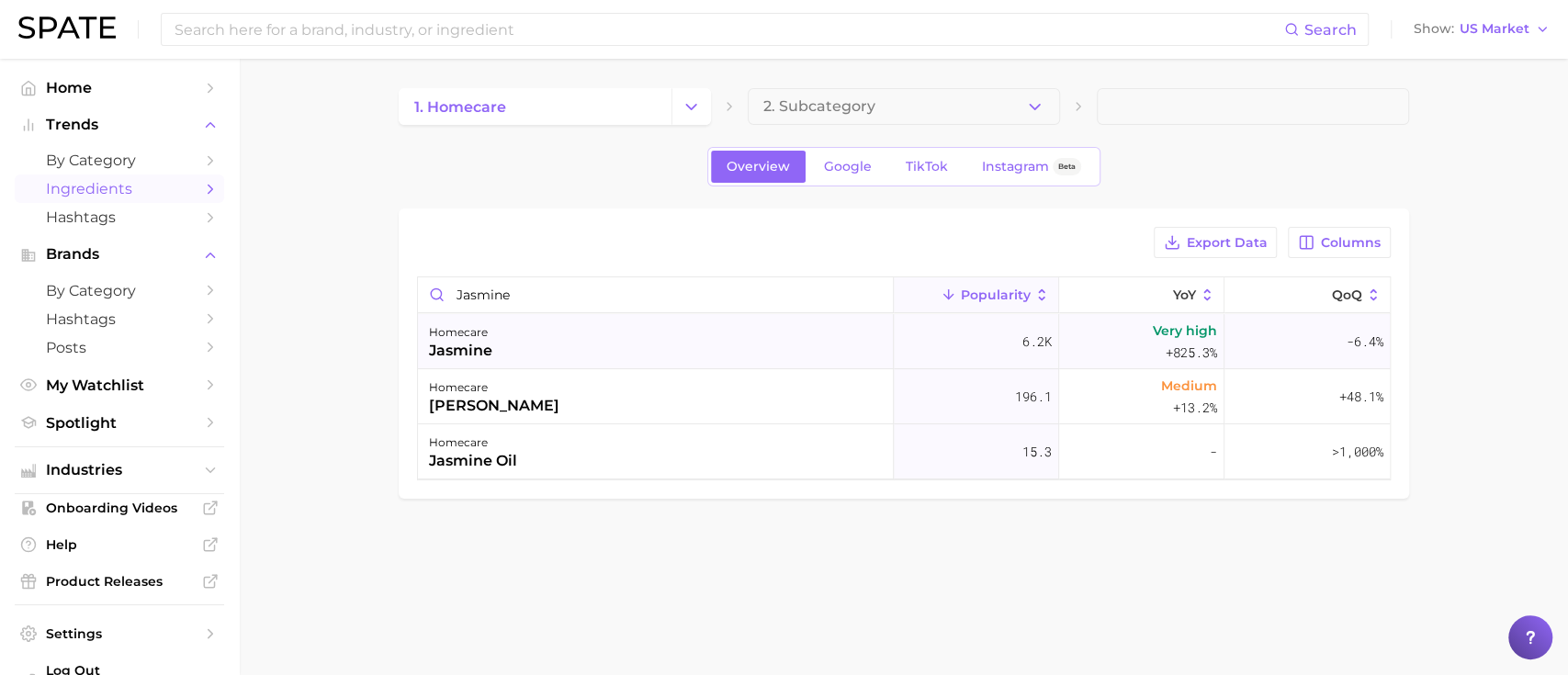
click at [672, 353] on div "homecare jasmine" at bounding box center [656, 341] width 476 height 55
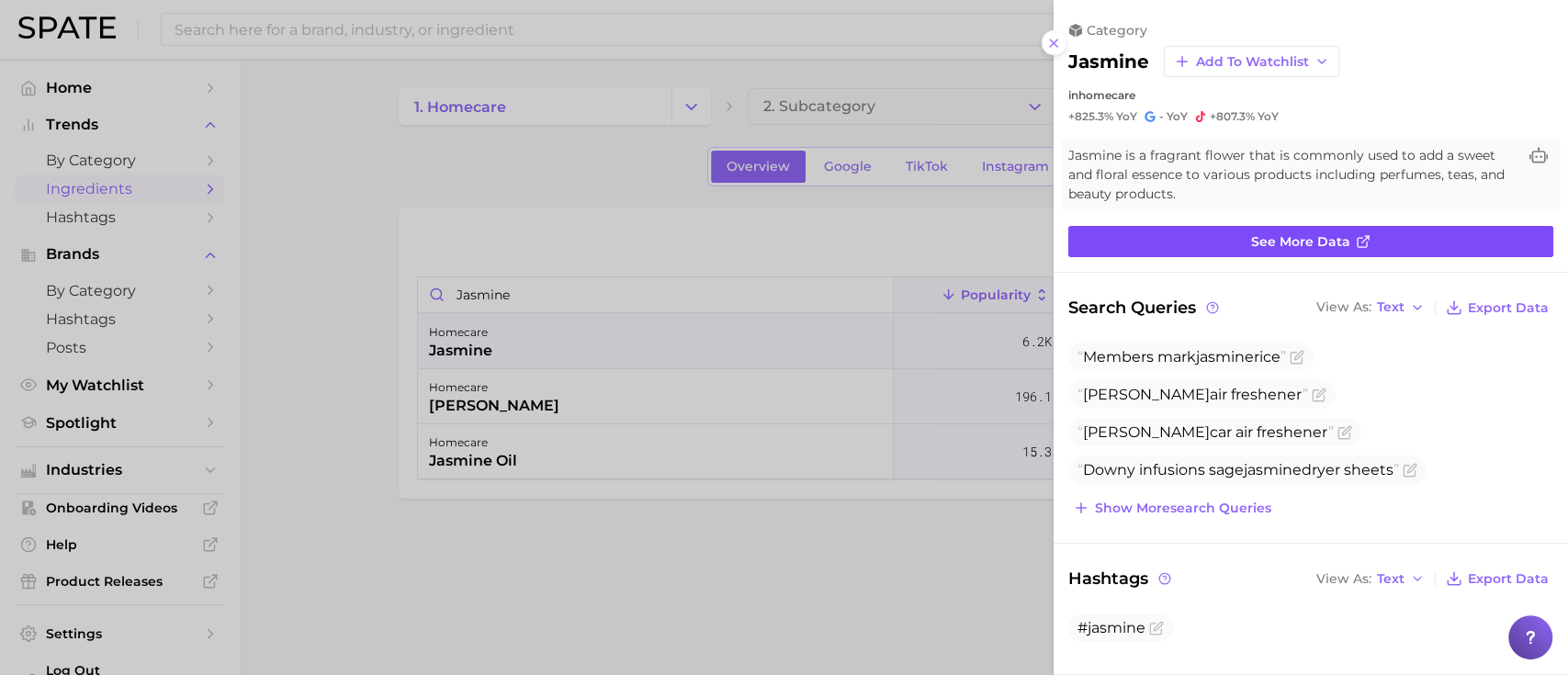
click at [1319, 241] on span "See more data" at bounding box center [1300, 242] width 99 height 16
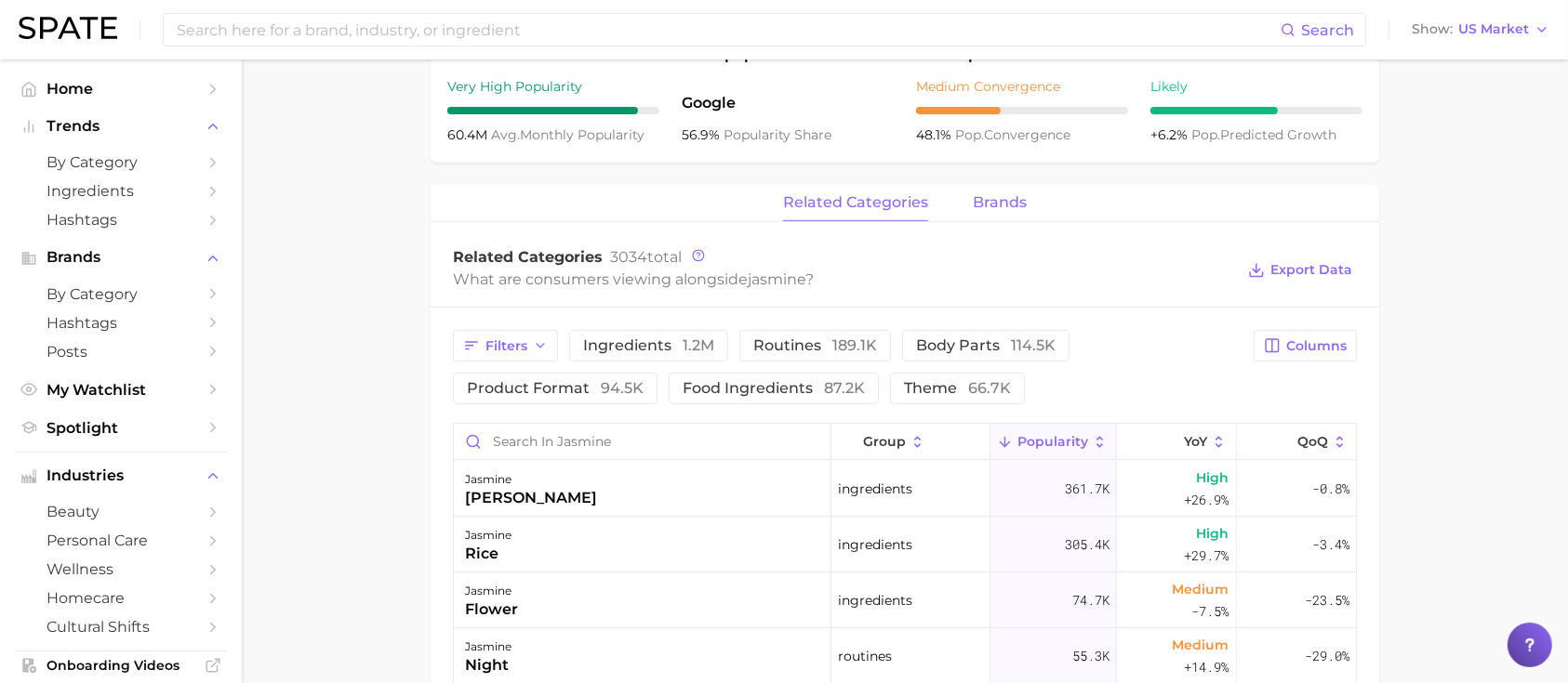
click at [981, 212] on button "brands" at bounding box center [1000, 202] width 54 height 36
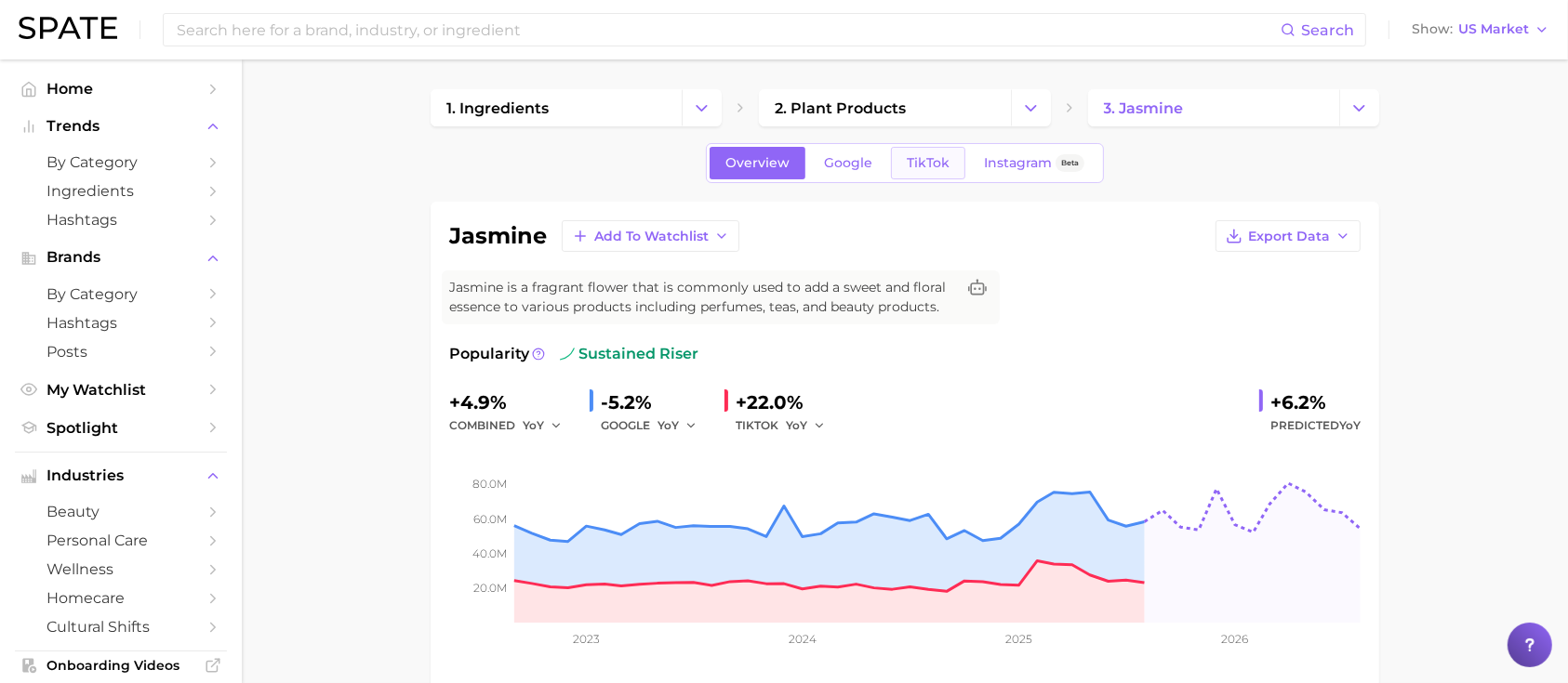
click at [943, 174] on link "TikTok" at bounding box center [928, 163] width 75 height 32
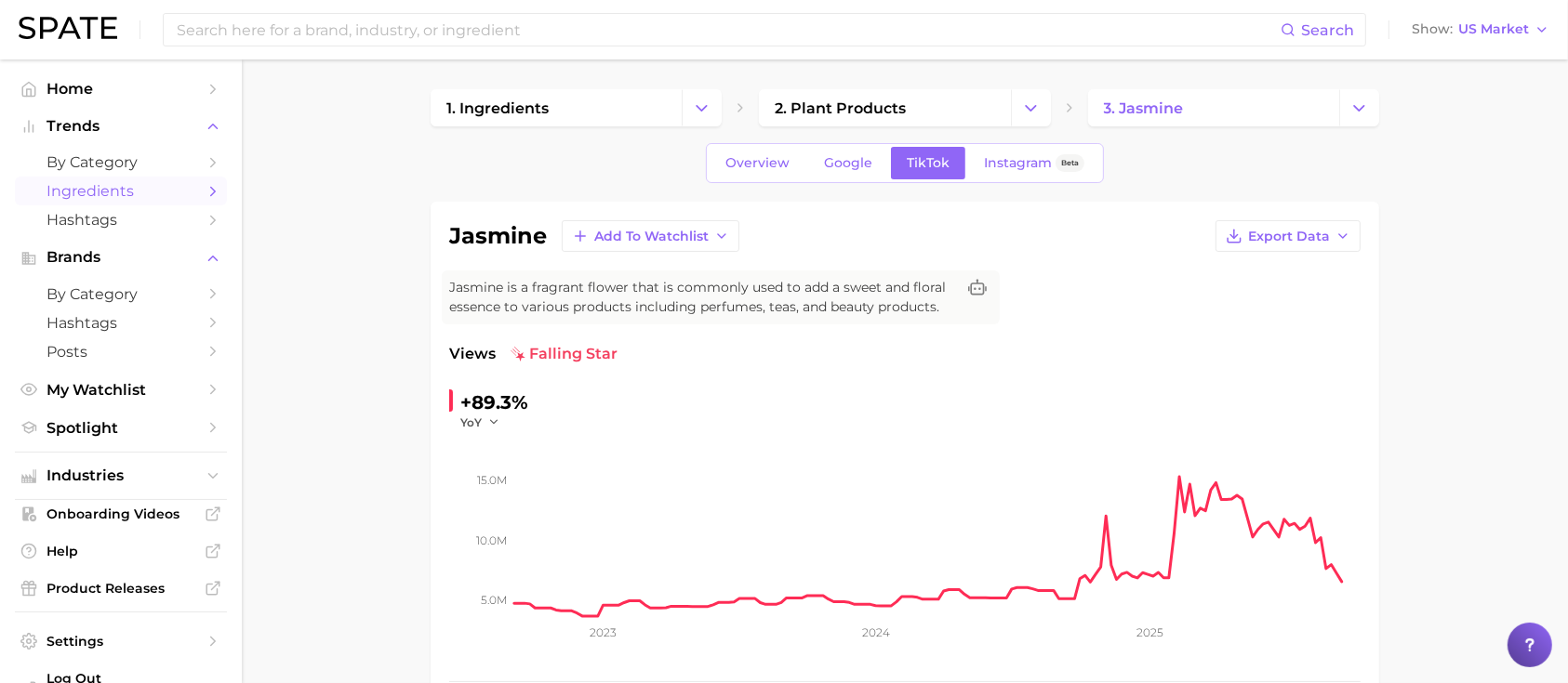
click at [88, 190] on span "Ingredients" at bounding box center [121, 191] width 149 height 18
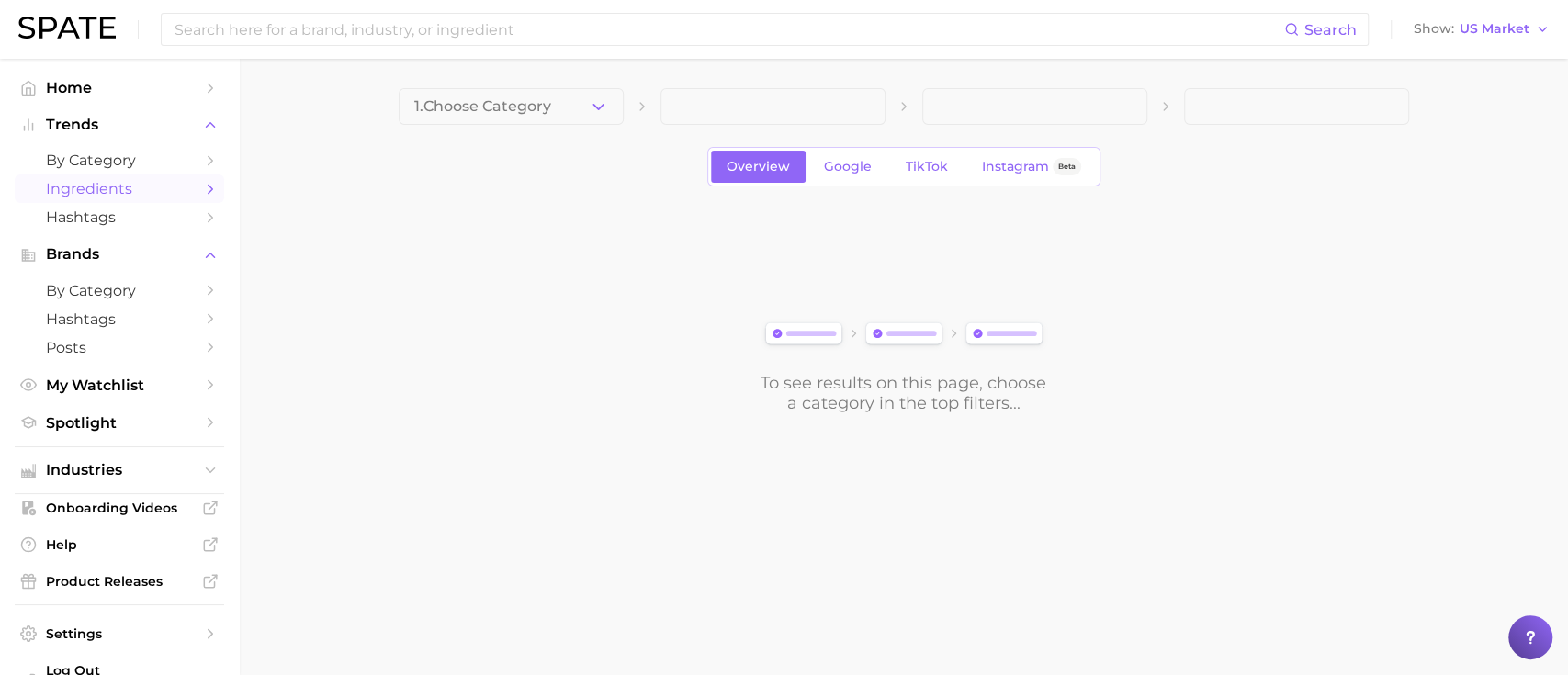
click at [541, 112] on span "1. Choose Category" at bounding box center [482, 106] width 137 height 16
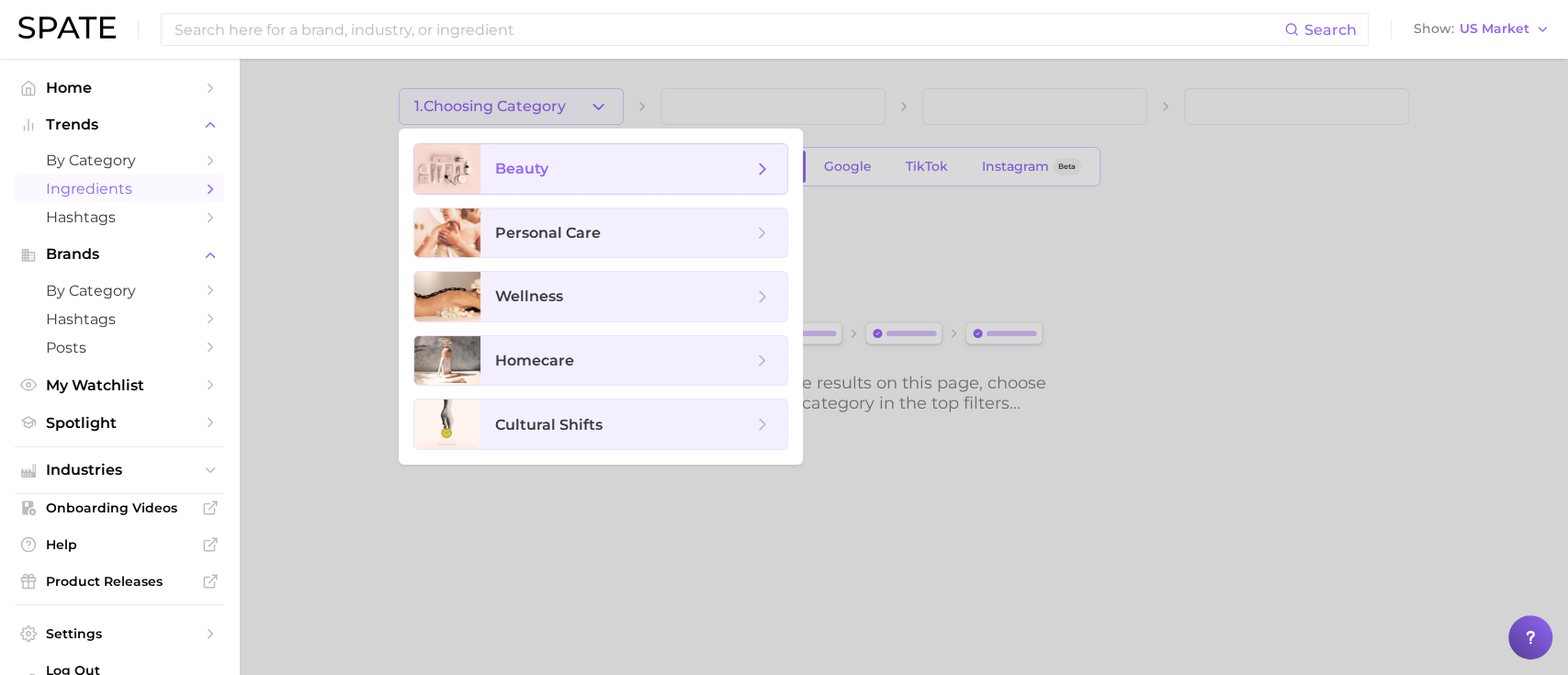
click at [607, 171] on span "beauty" at bounding box center [624, 169] width 257 height 20
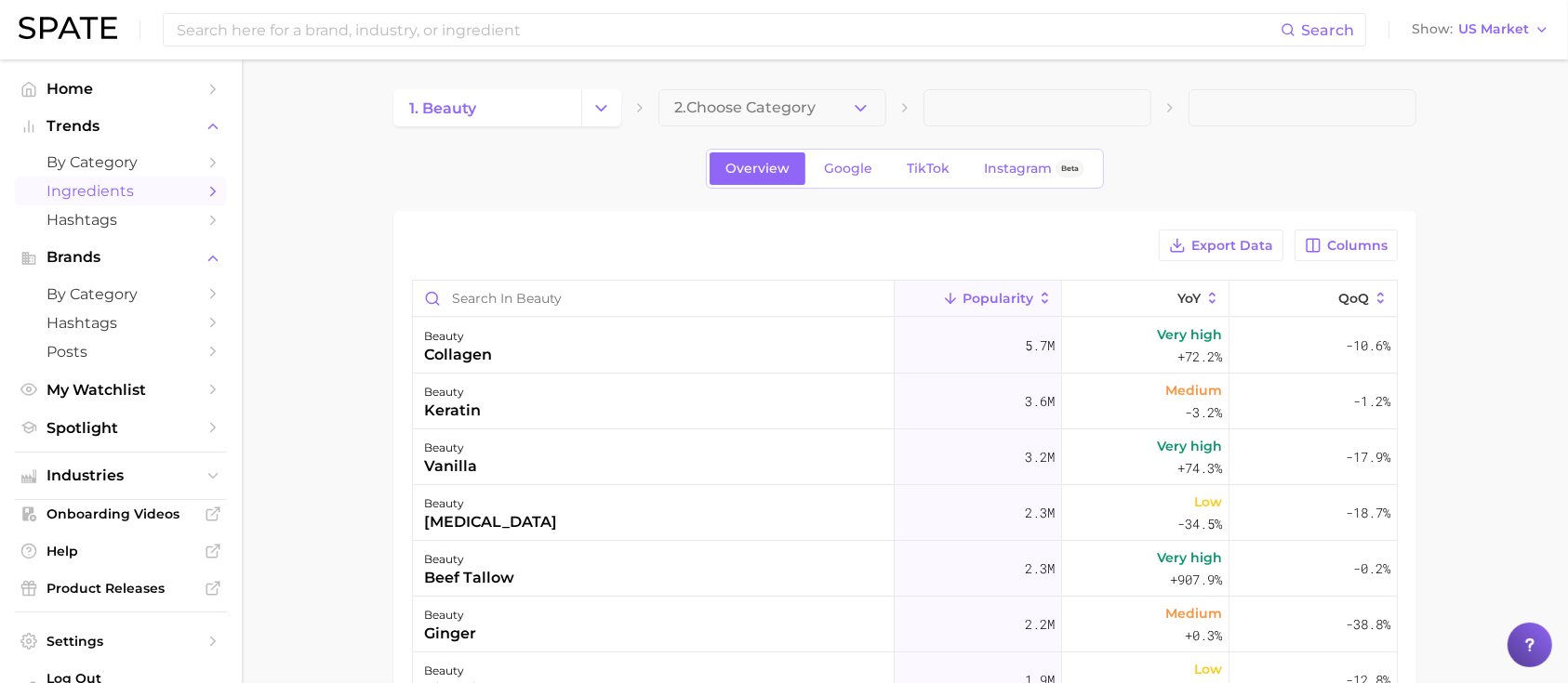
click at [743, 121] on button "2. Choose Category" at bounding box center [773, 108] width 228 height 37
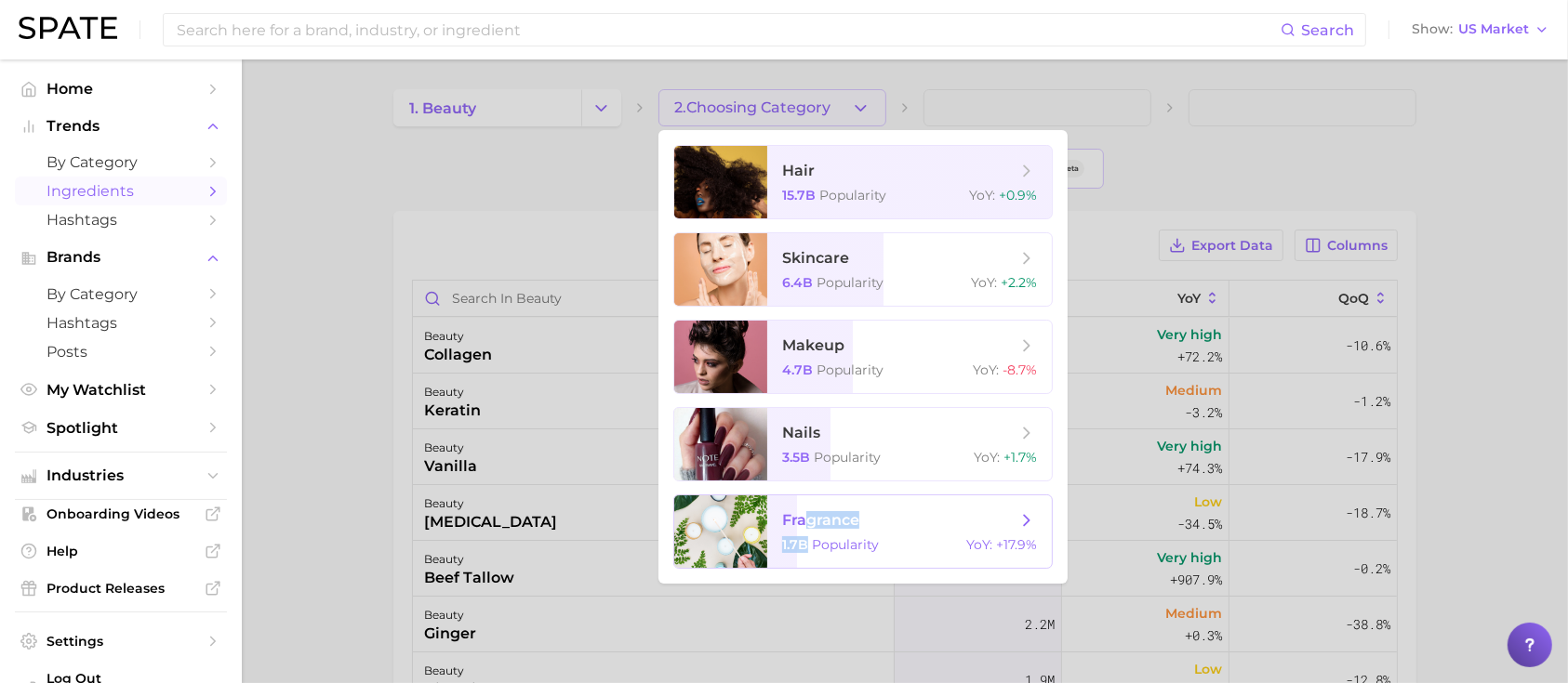
click at [804, 530] on span "fragrance 1.7b Popularity YoY : +17.9%" at bounding box center [909, 532] width 285 height 73
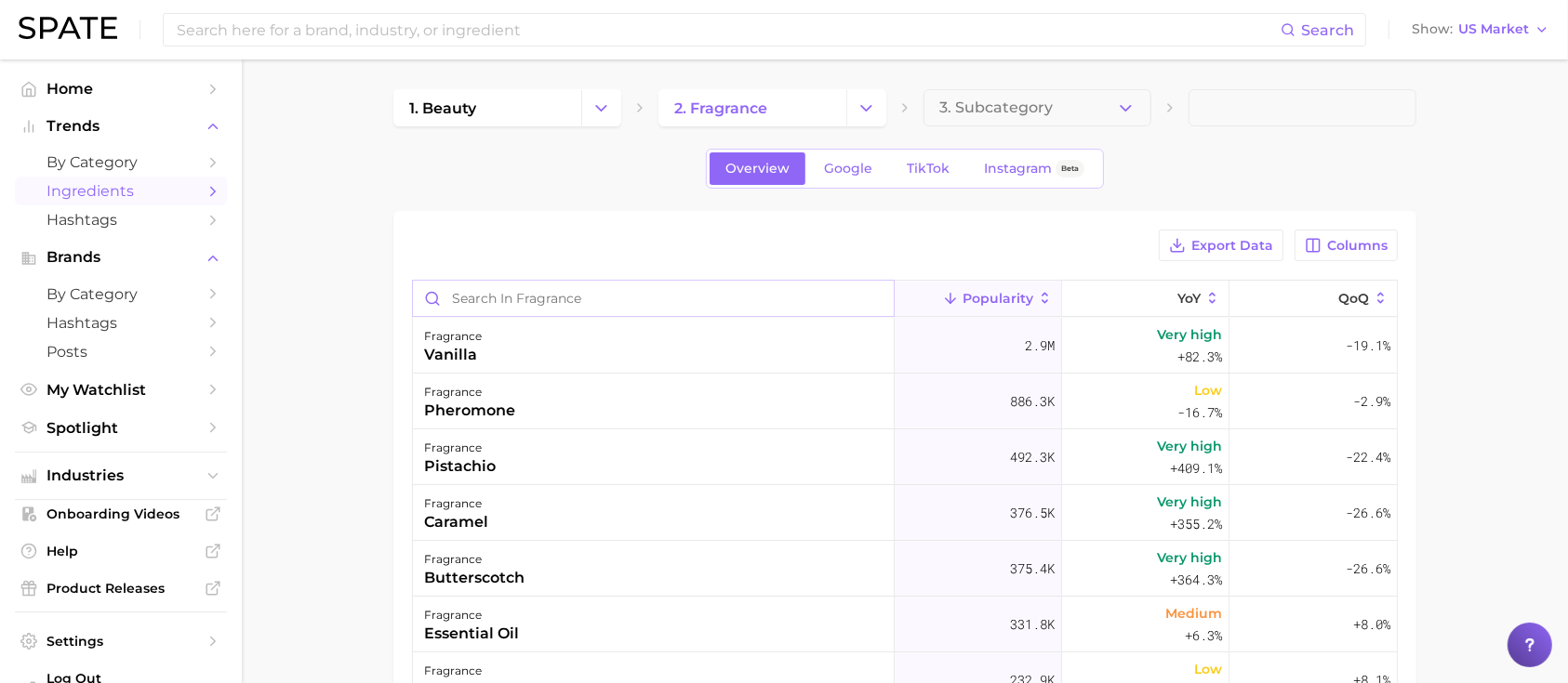
click at [584, 295] on input "Search in fragrance" at bounding box center [654, 298] width 481 height 35
type input "jasmine"
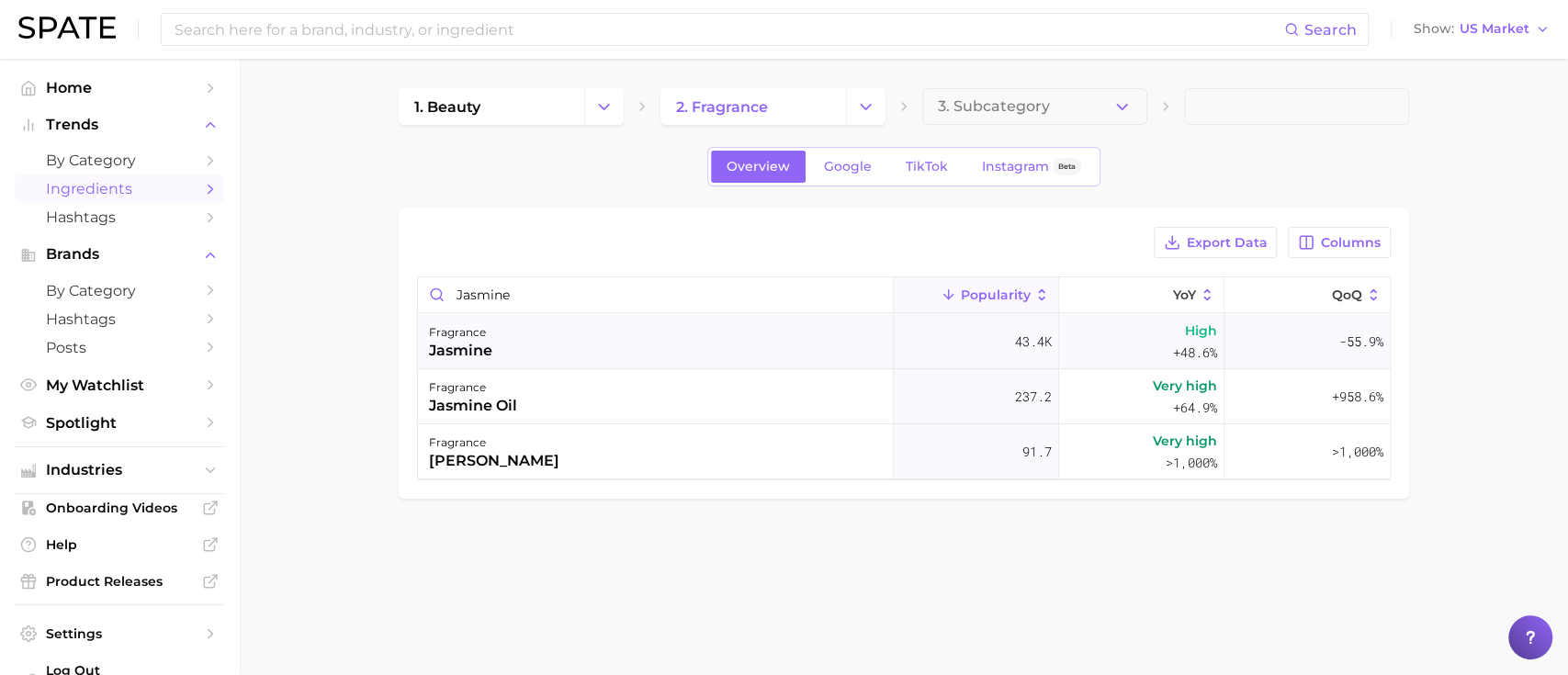
click at [578, 336] on div "fragrance jasmine" at bounding box center [656, 341] width 476 height 55
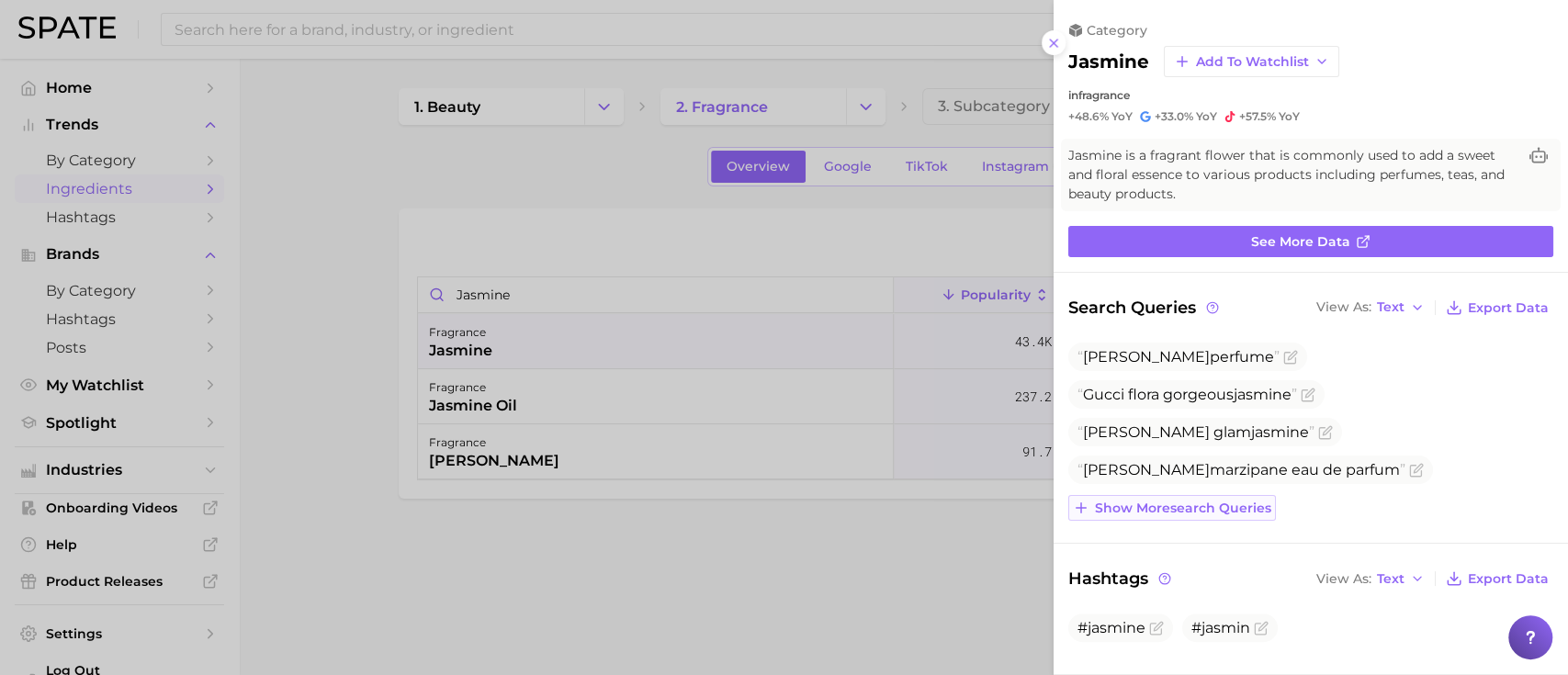
click at [1185, 513] on button "Show more search queries" at bounding box center [1172, 508] width 208 height 26
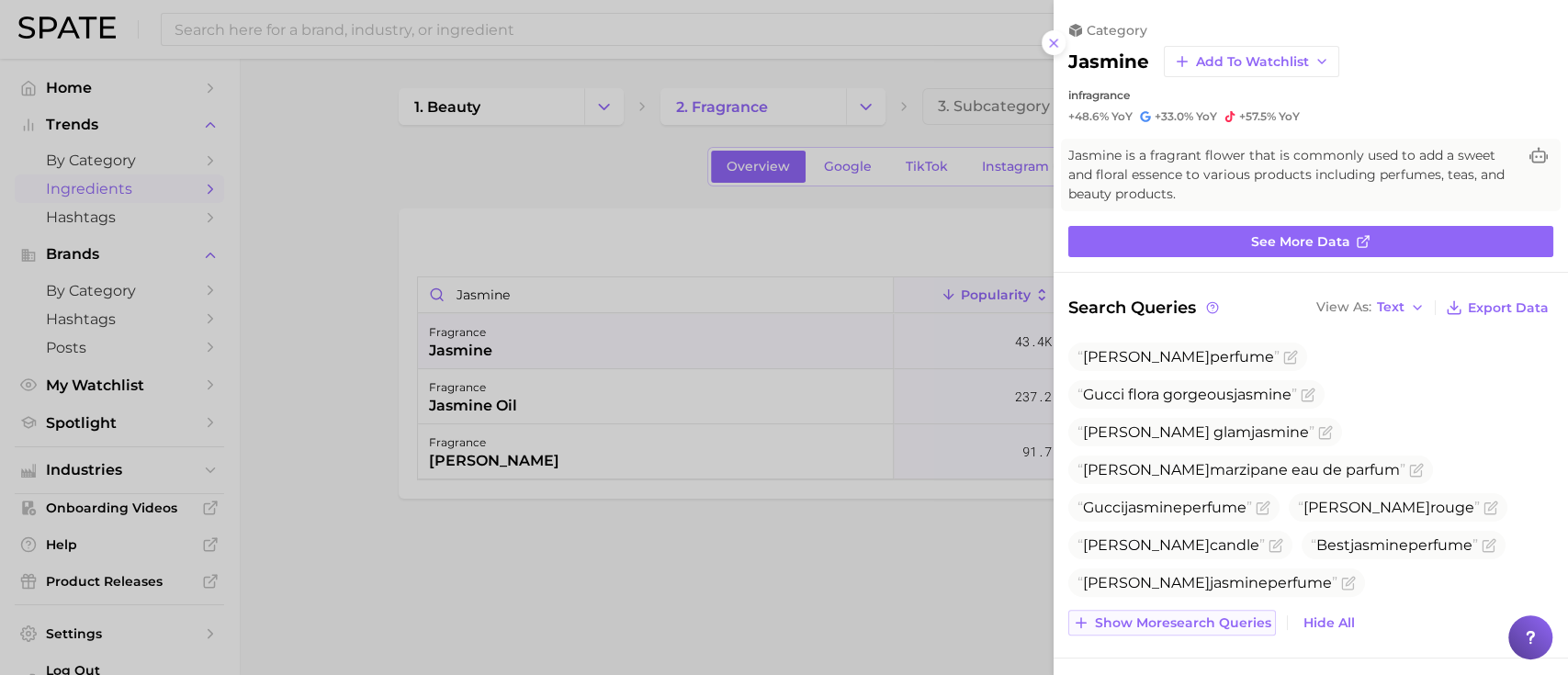
click at [1196, 624] on span "Show more search queries" at bounding box center [1183, 624] width 176 height 16
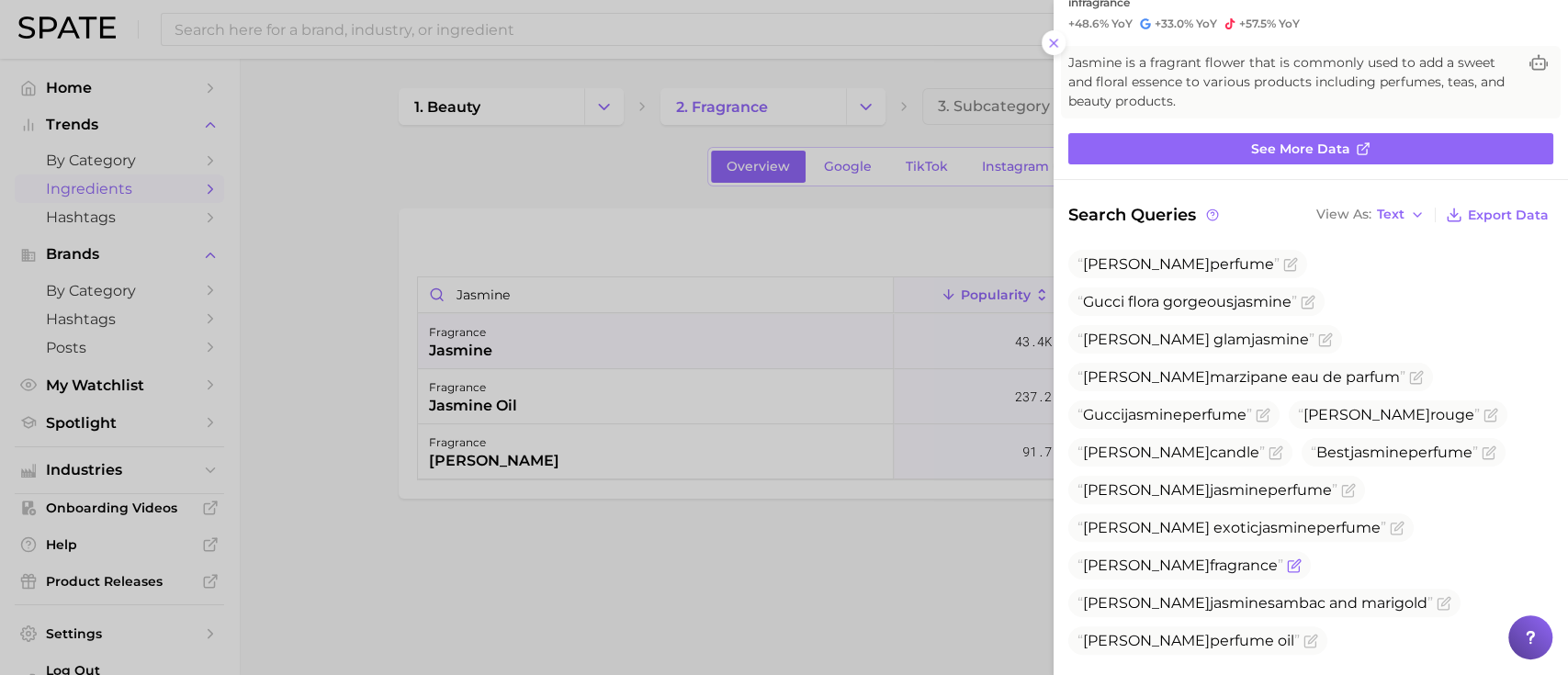
scroll to position [244, 0]
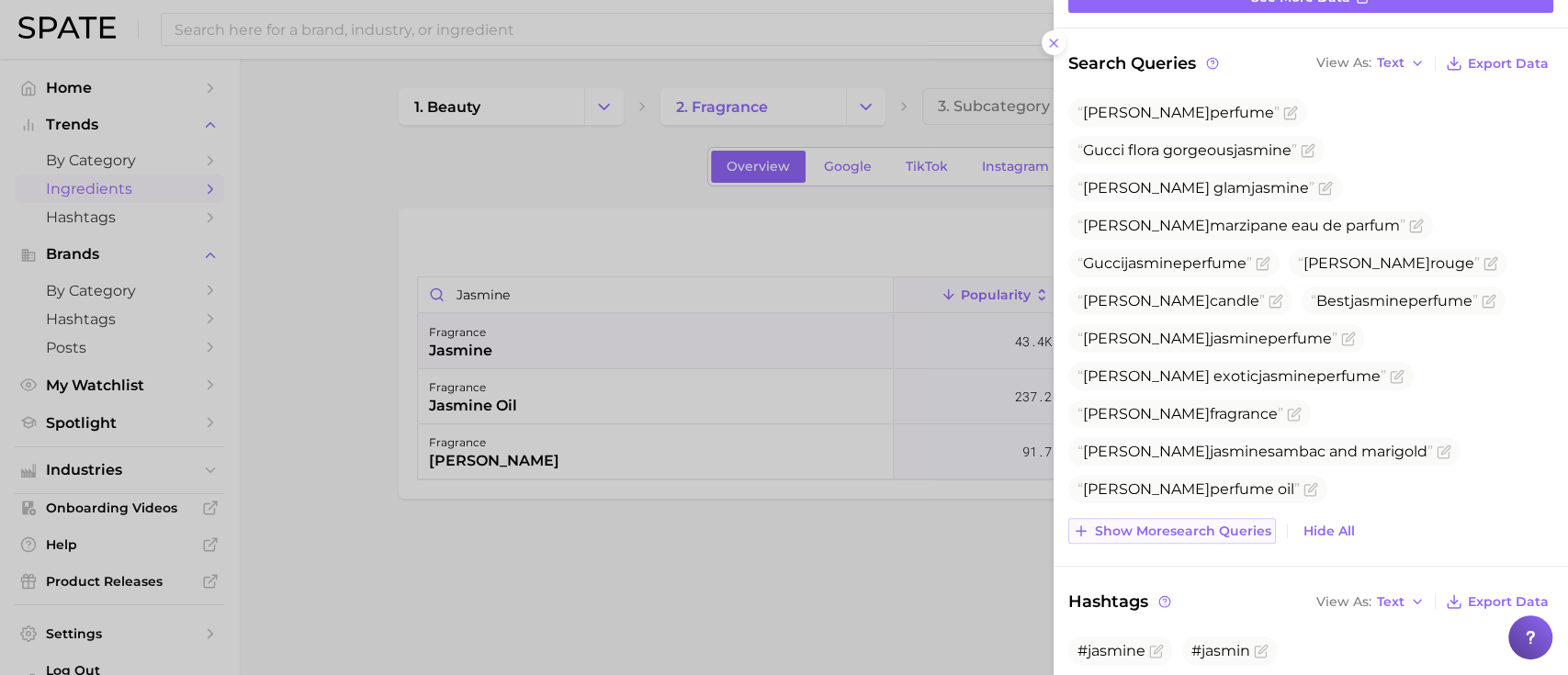
click at [1209, 532] on span "Show more search queries" at bounding box center [1183, 531] width 176 height 16
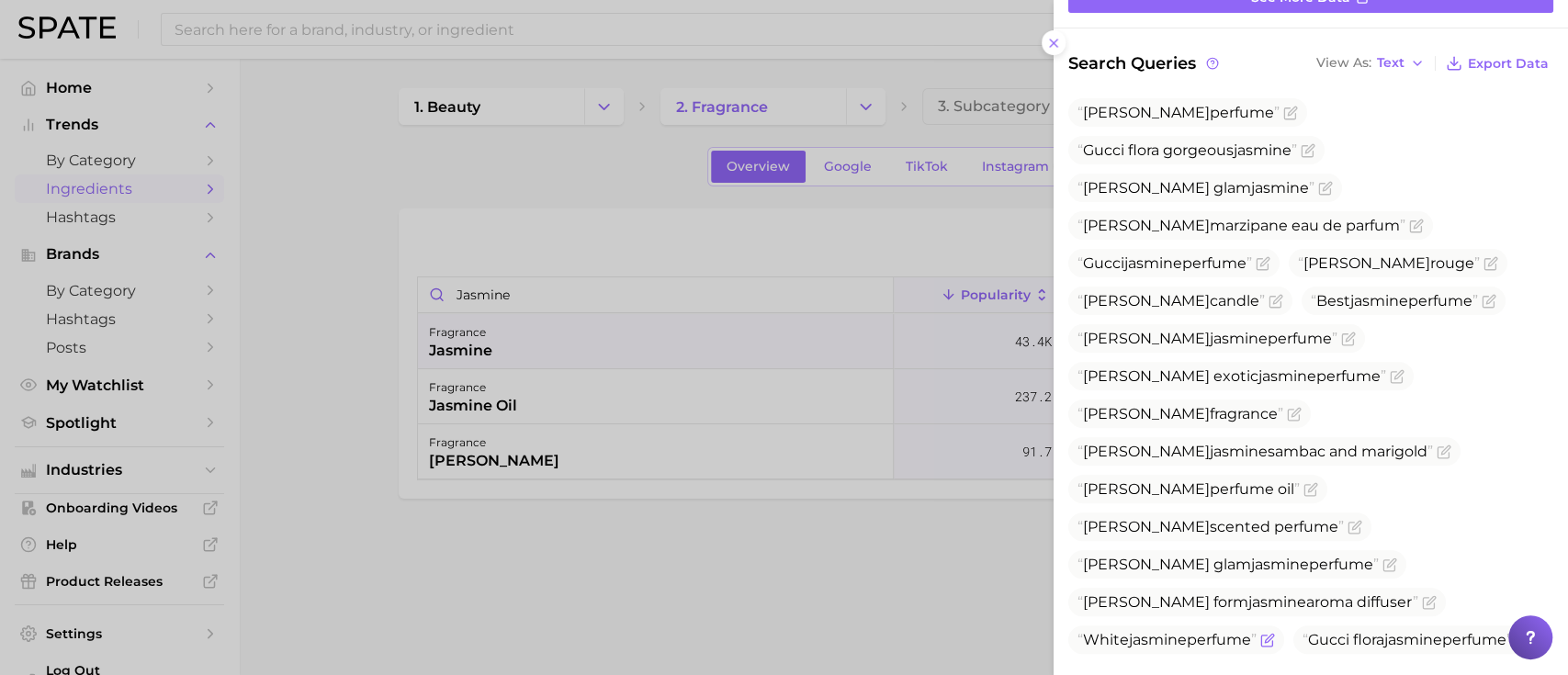
scroll to position [490, 0]
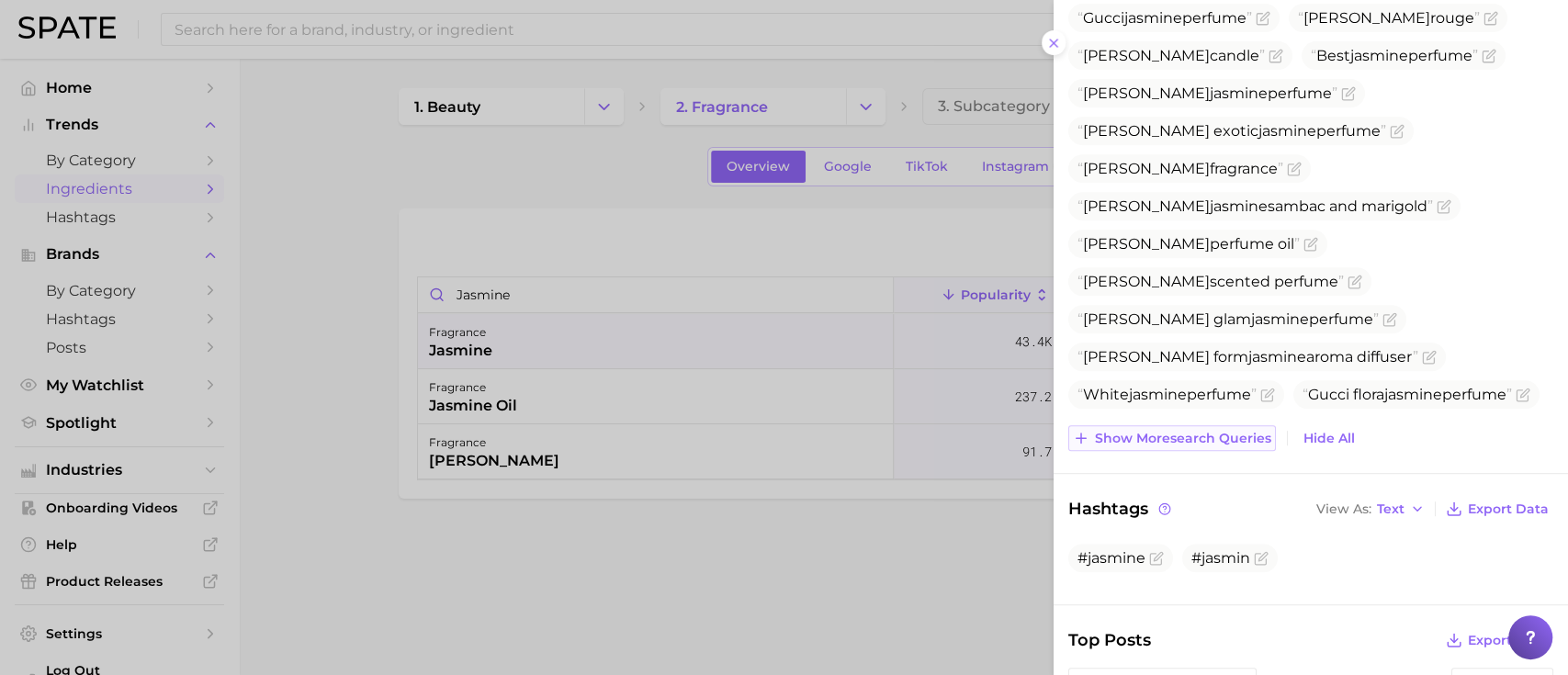
click at [1177, 437] on span "Show more search queries" at bounding box center [1183, 438] width 176 height 16
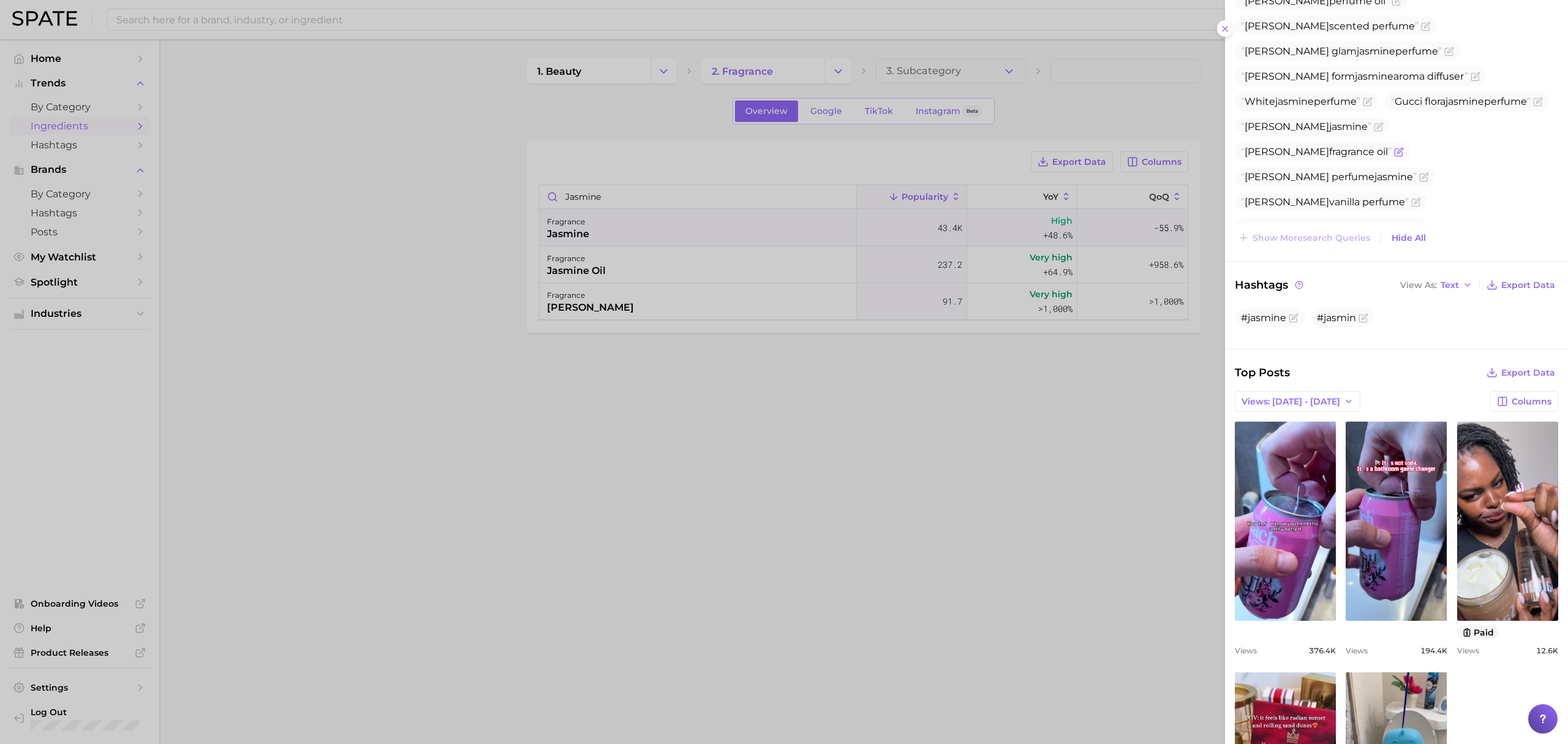
scroll to position [490, 0]
click at [1032, 402] on icon "button" at bounding box center [1348, 399] width 10 height 10
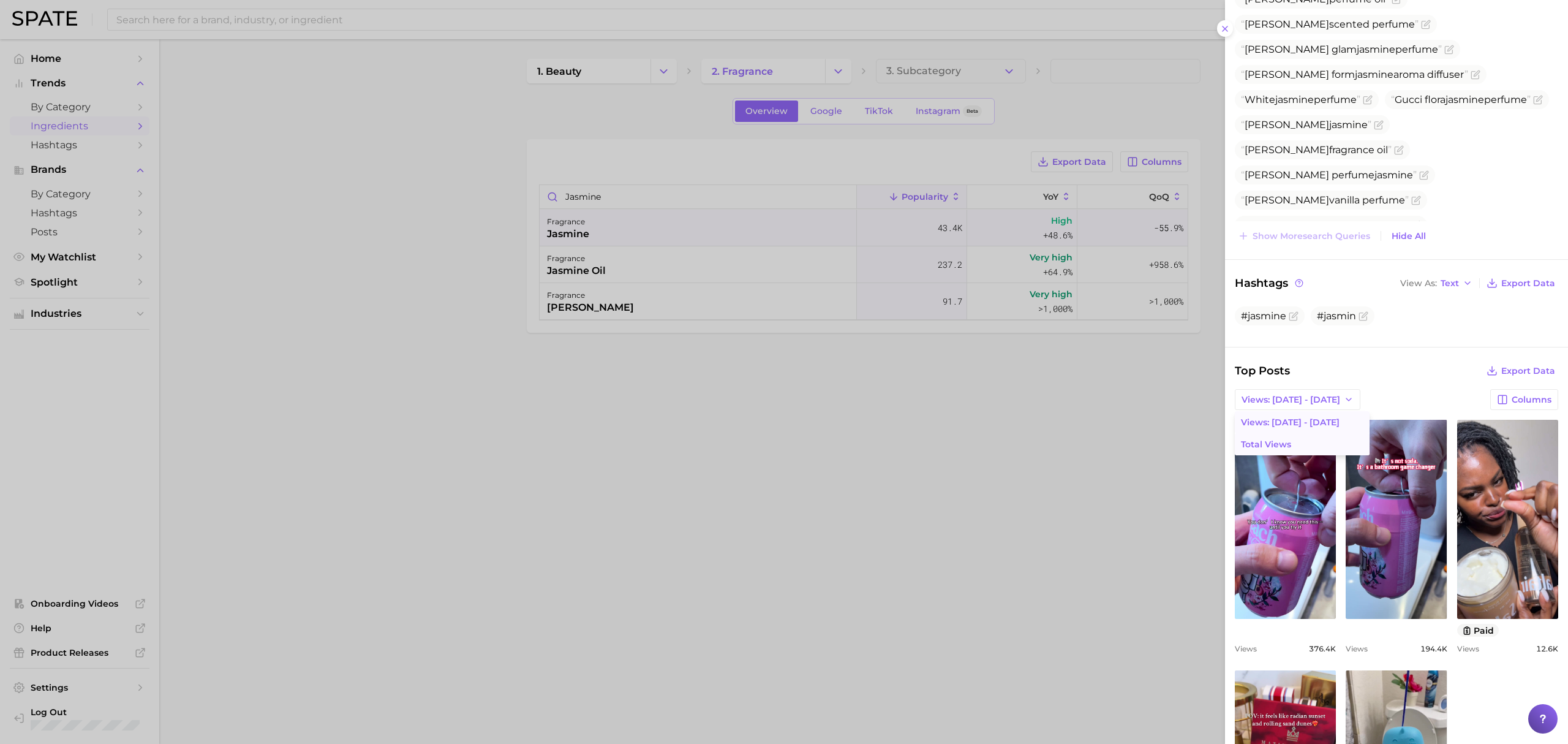
click at [1032, 449] on span "Total Views" at bounding box center [1266, 444] width 50 height 10
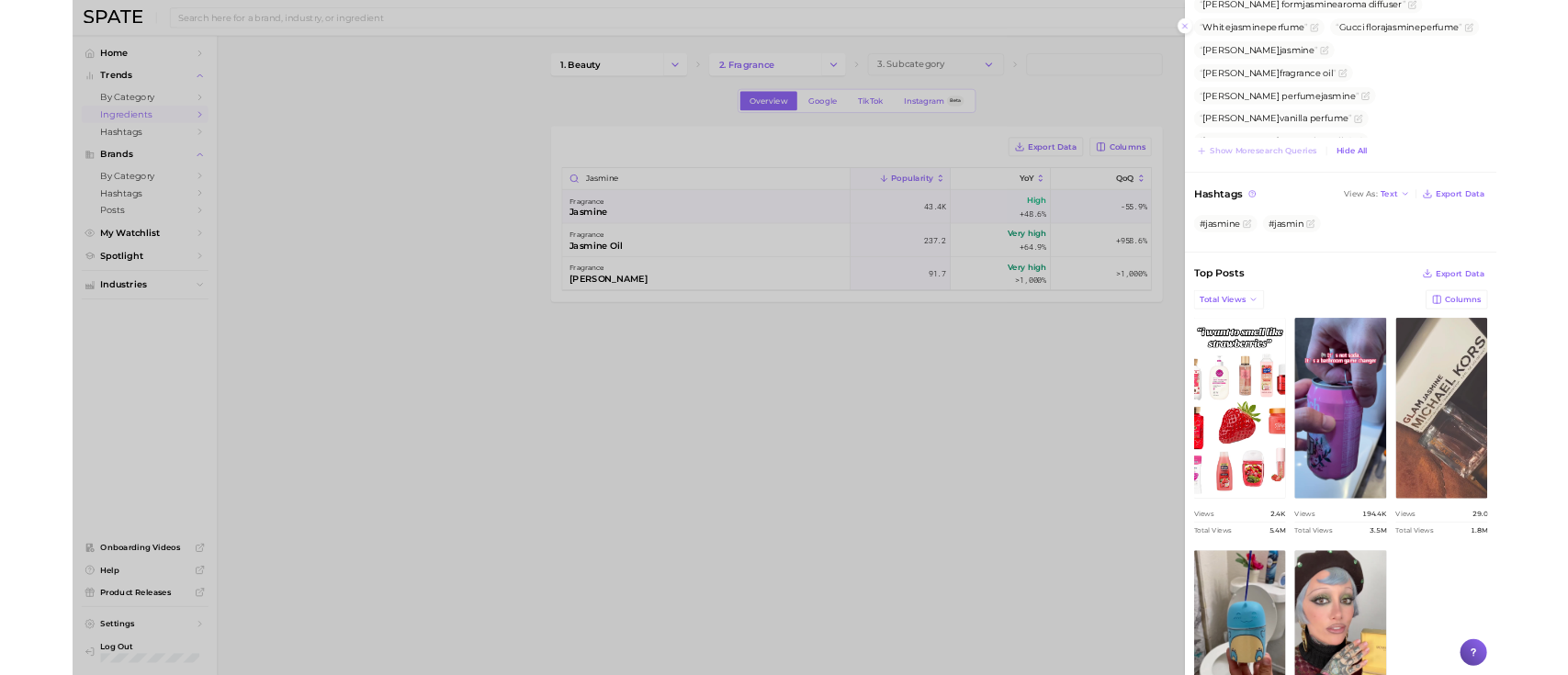
scroll to position [847, 0]
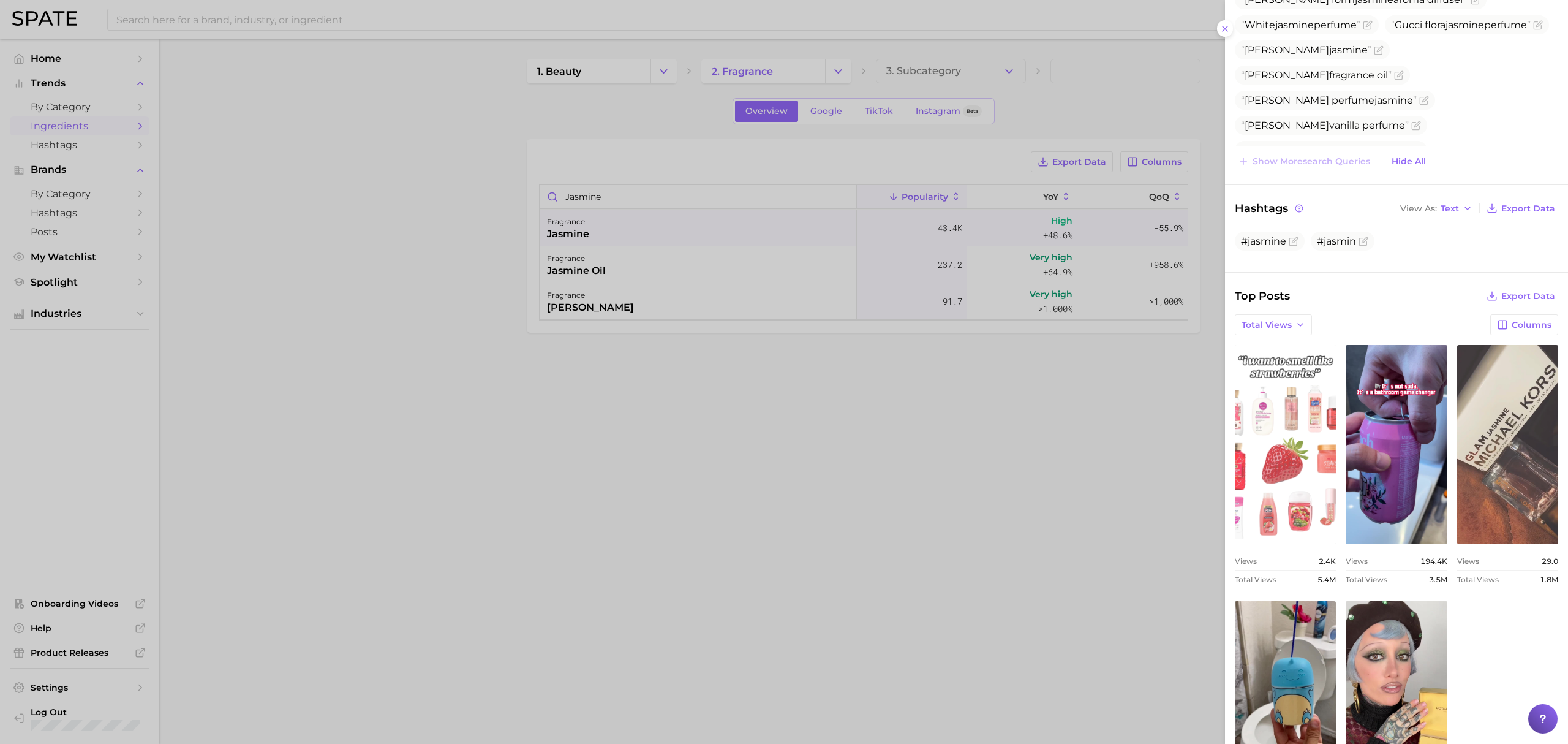
click at [1032, 450] on link "view post on TikTok" at bounding box center [1285, 444] width 101 height 199
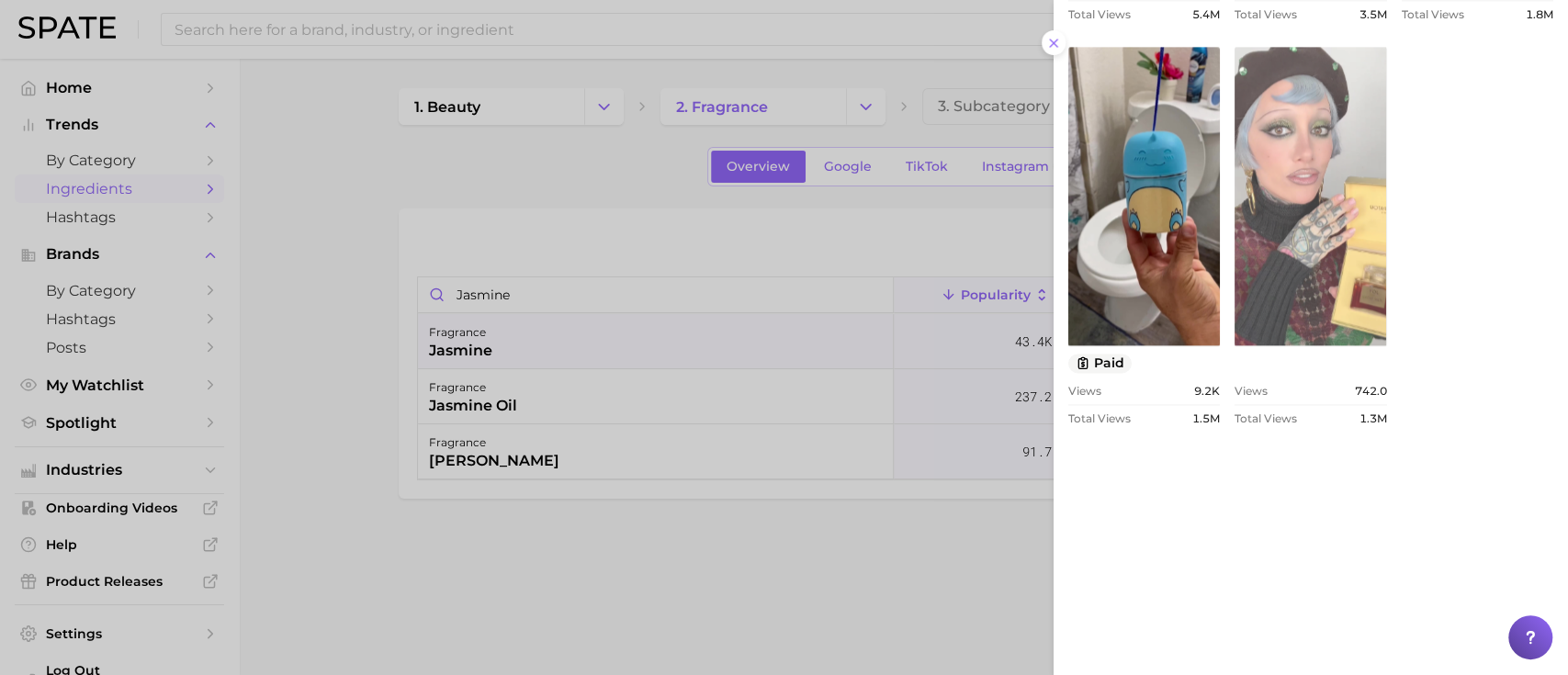
scroll to position [1882, 0]
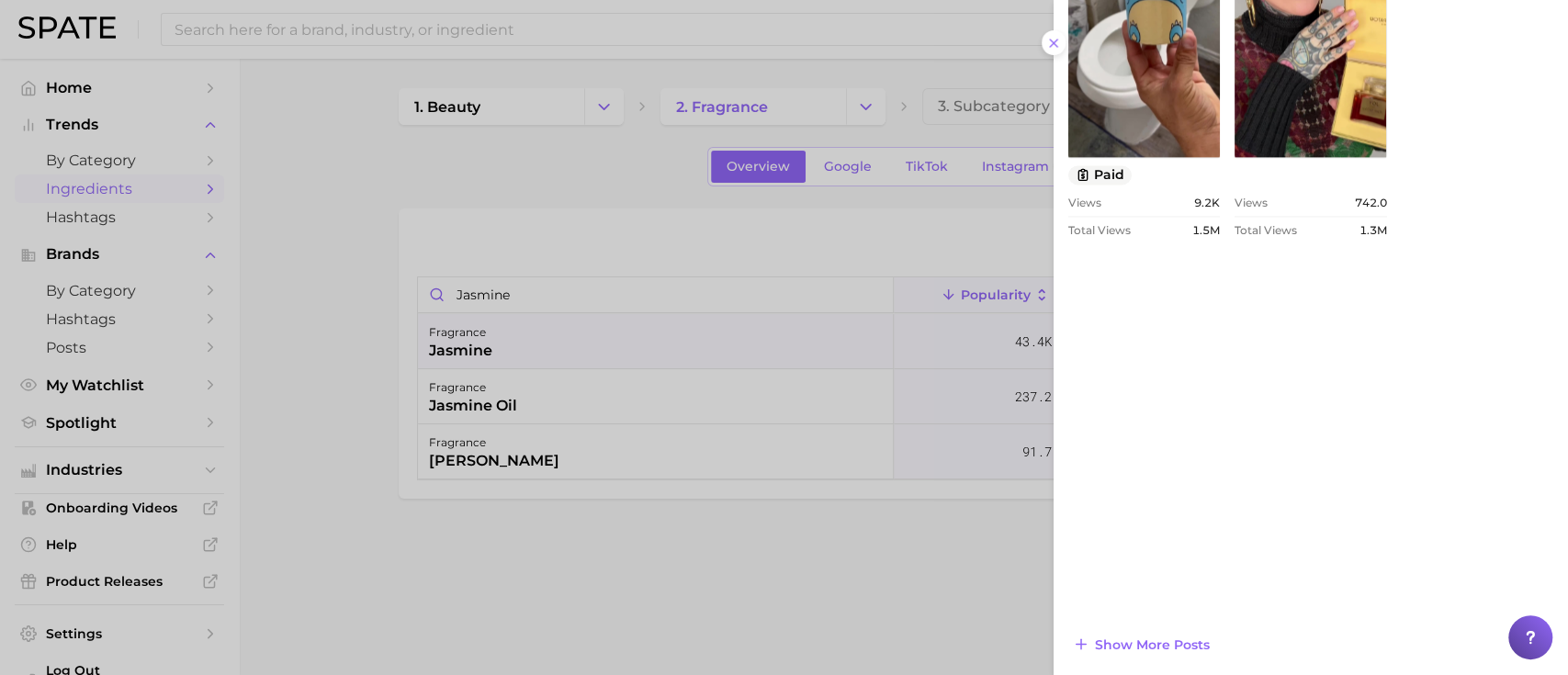
click at [849, 602] on div at bounding box center [784, 338] width 1568 height 675
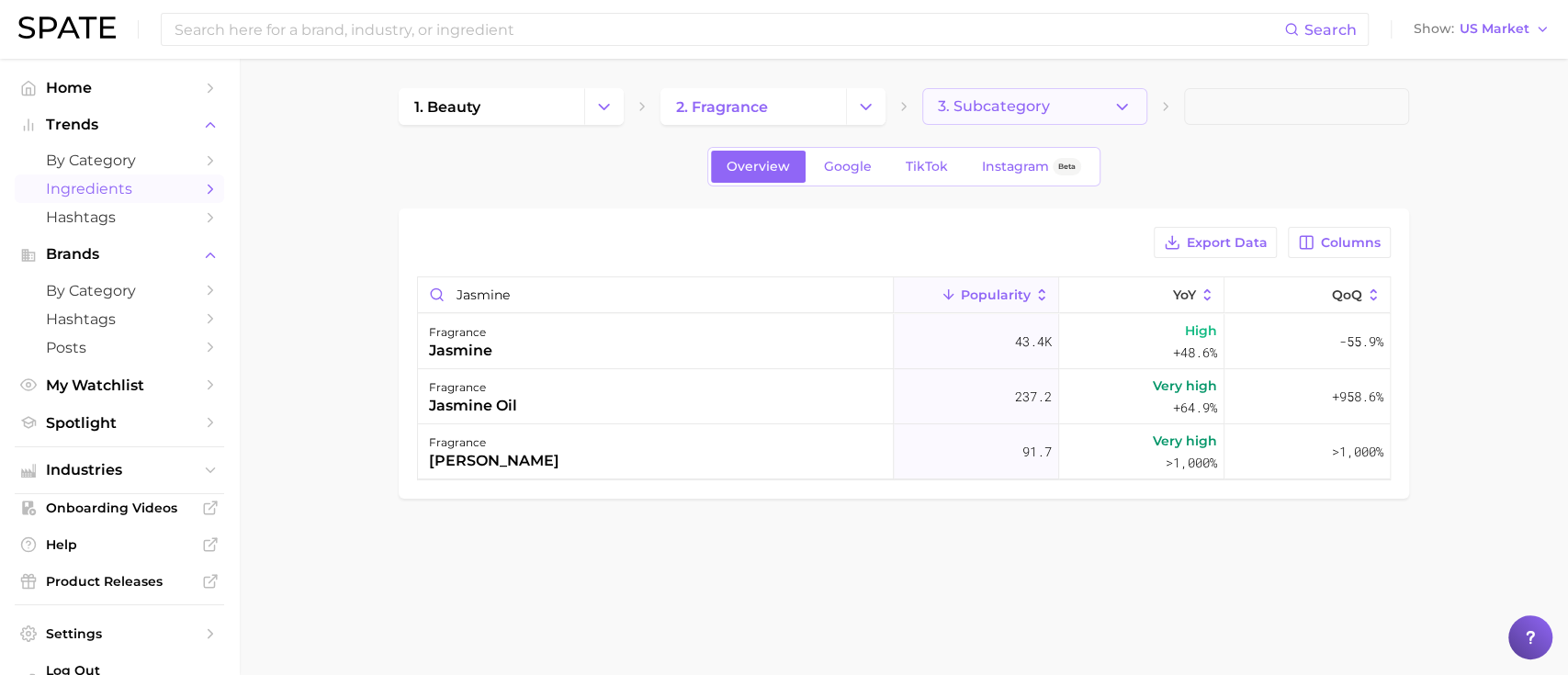
click at [1021, 94] on button "3. Subcategory" at bounding box center [1035, 107] width 225 height 37
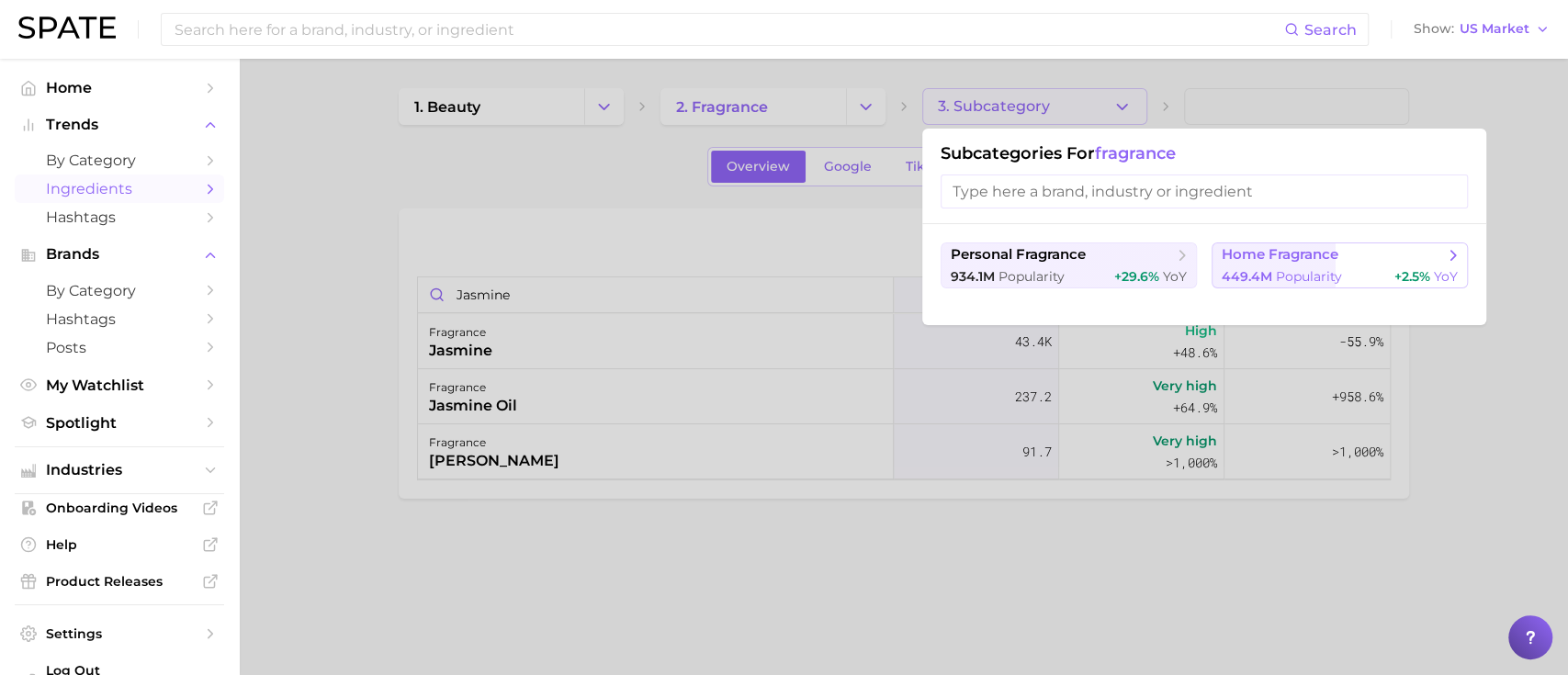
click at [1309, 255] on span "home fragrance" at bounding box center [1280, 255] width 116 height 17
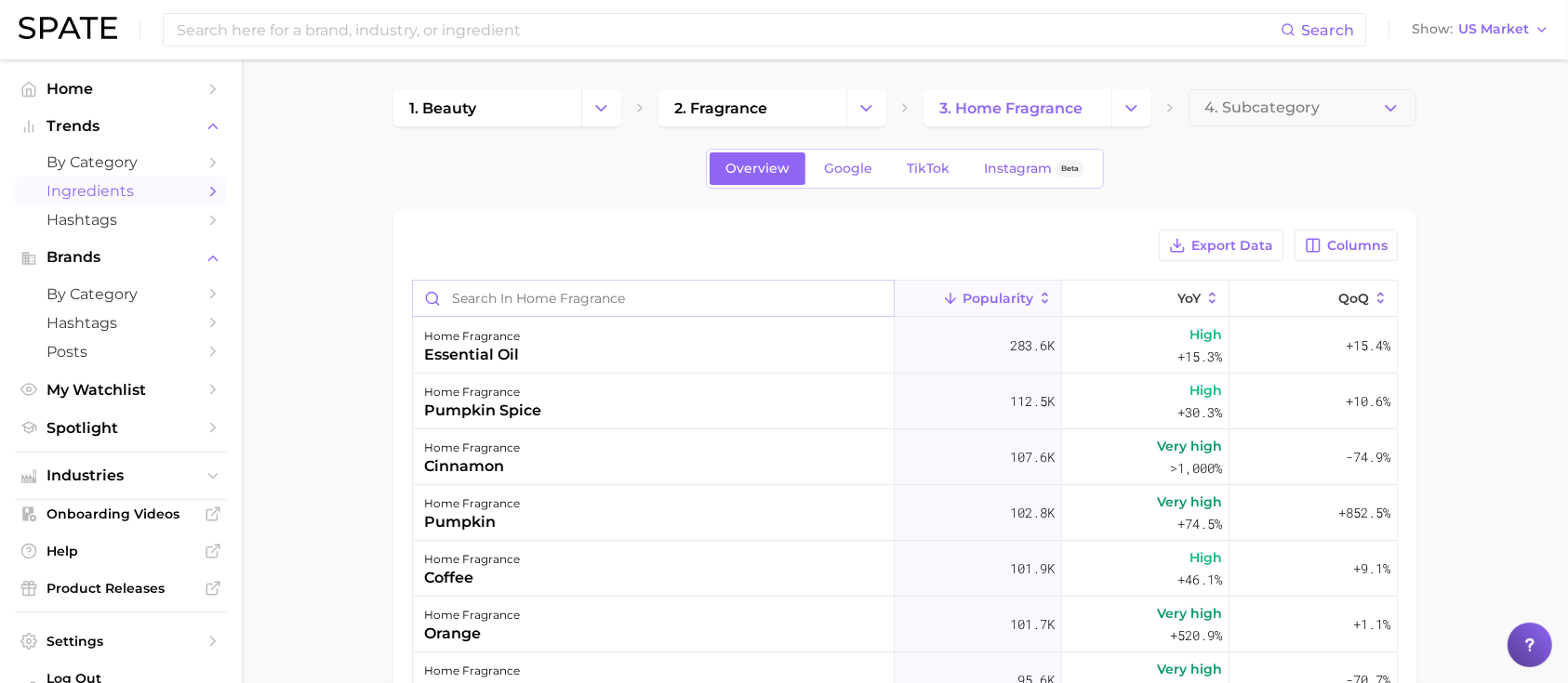
click at [559, 281] on input "Search in home fragrance" at bounding box center [654, 298] width 481 height 35
type input "jasmine"
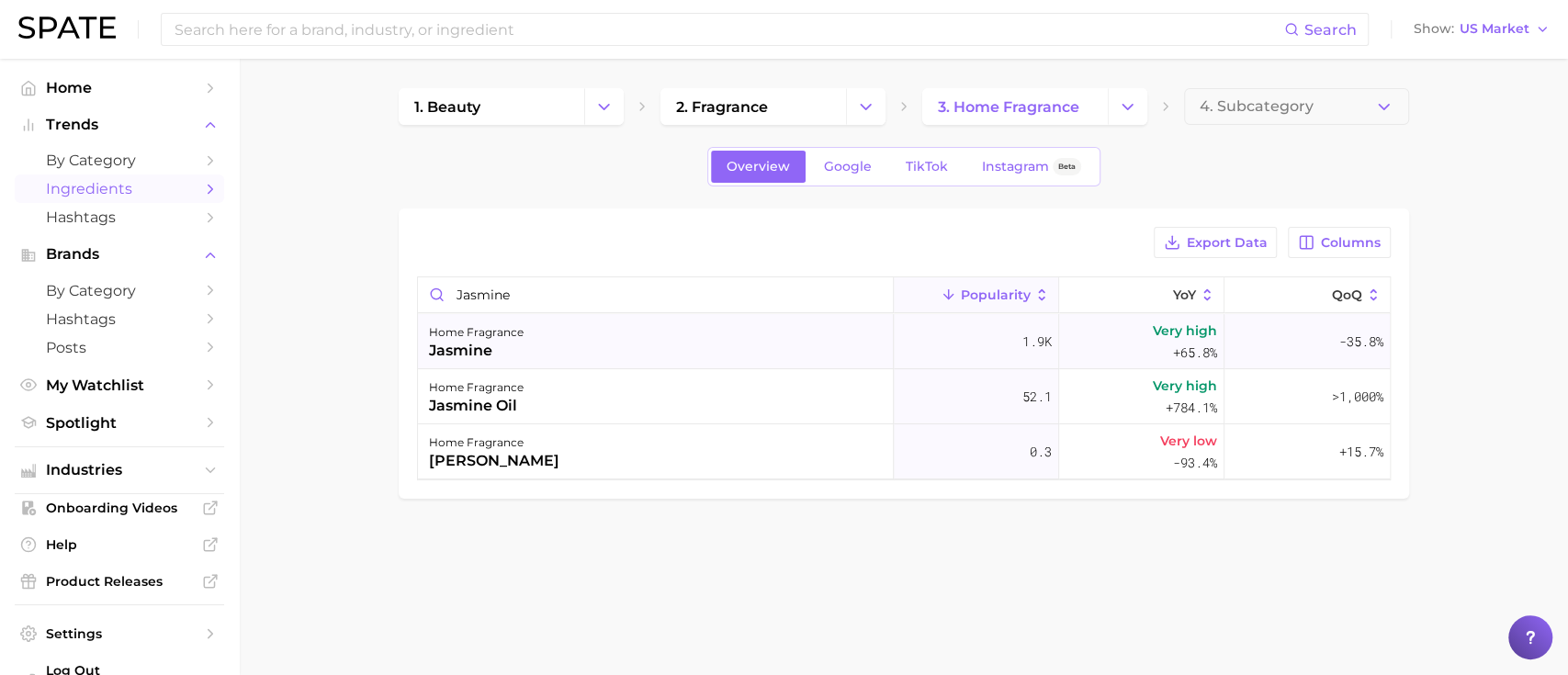
click at [653, 353] on div "home fragrance jasmine" at bounding box center [656, 341] width 476 height 55
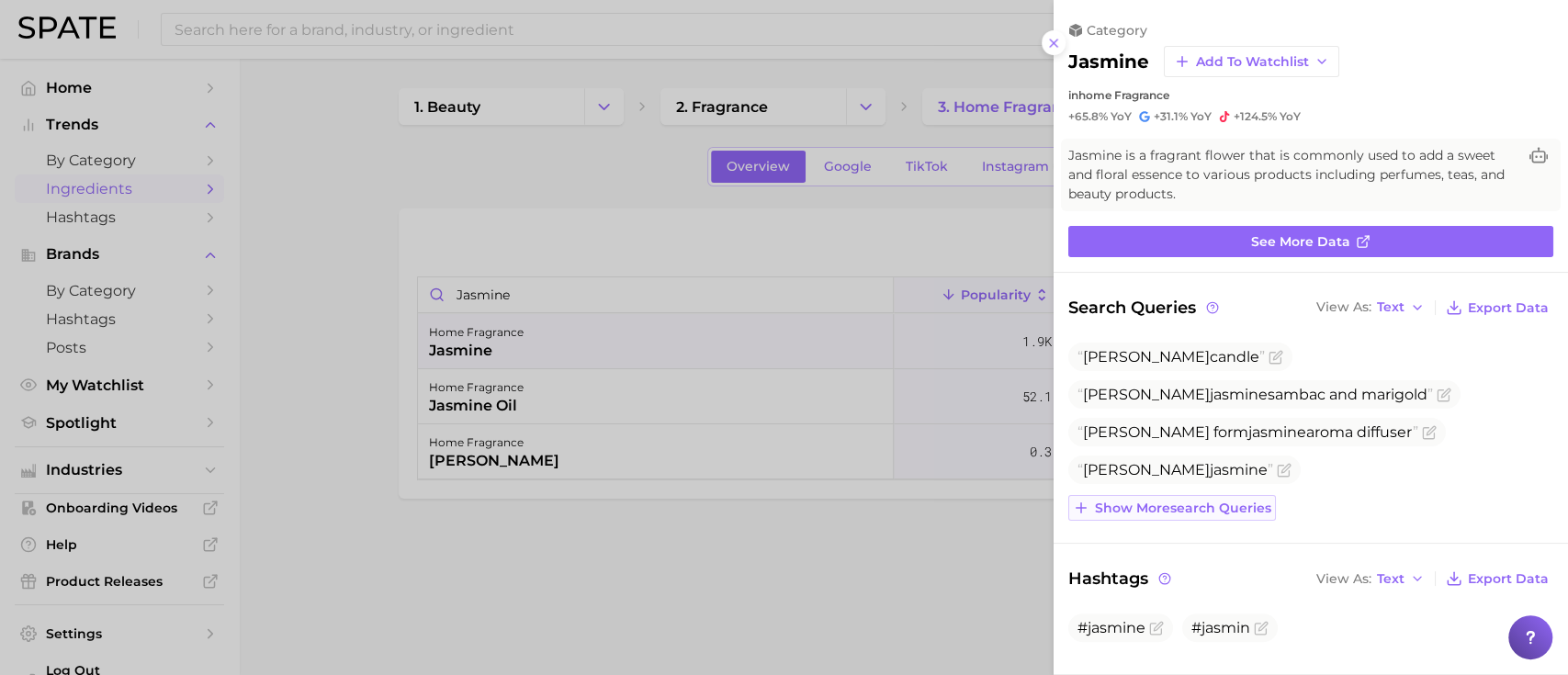
click at [1253, 496] on button "Show more search queries" at bounding box center [1172, 508] width 208 height 26
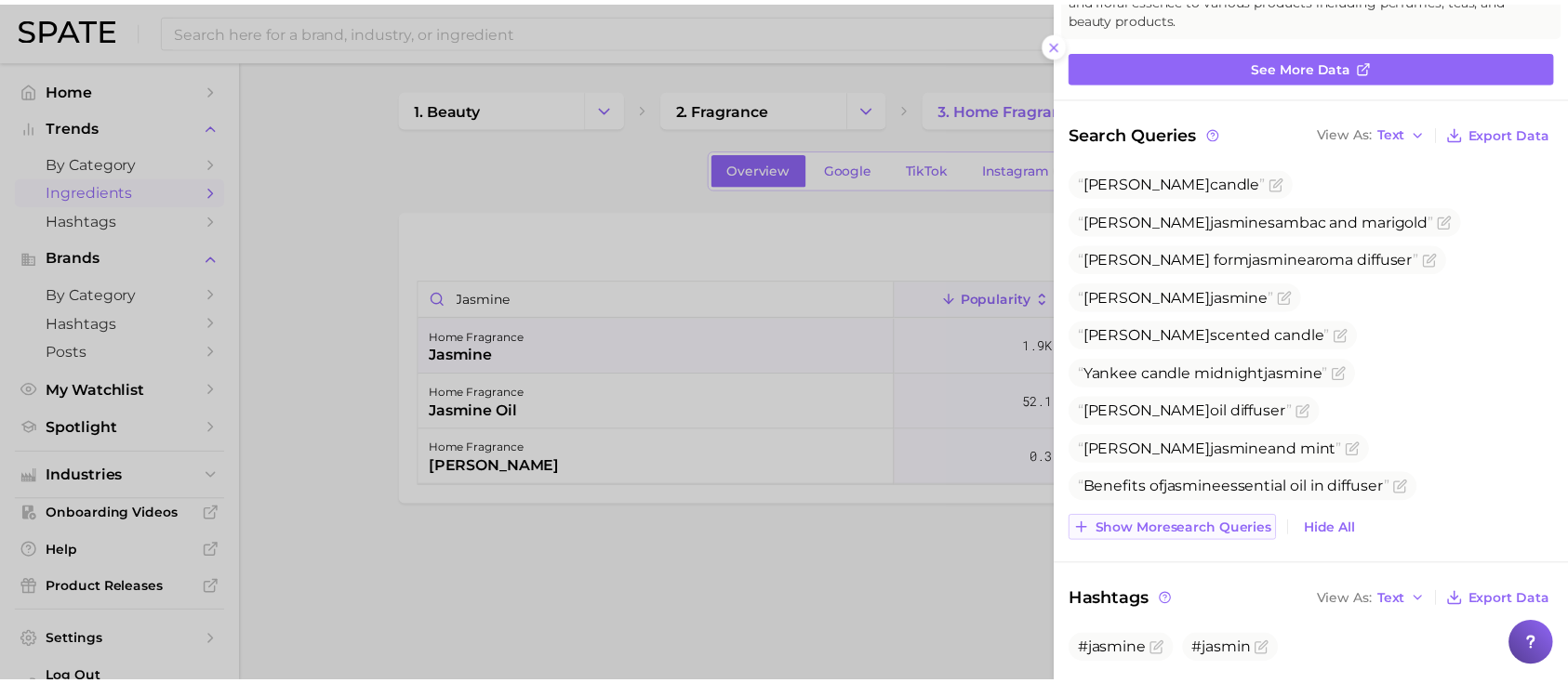
scroll to position [124, 0]
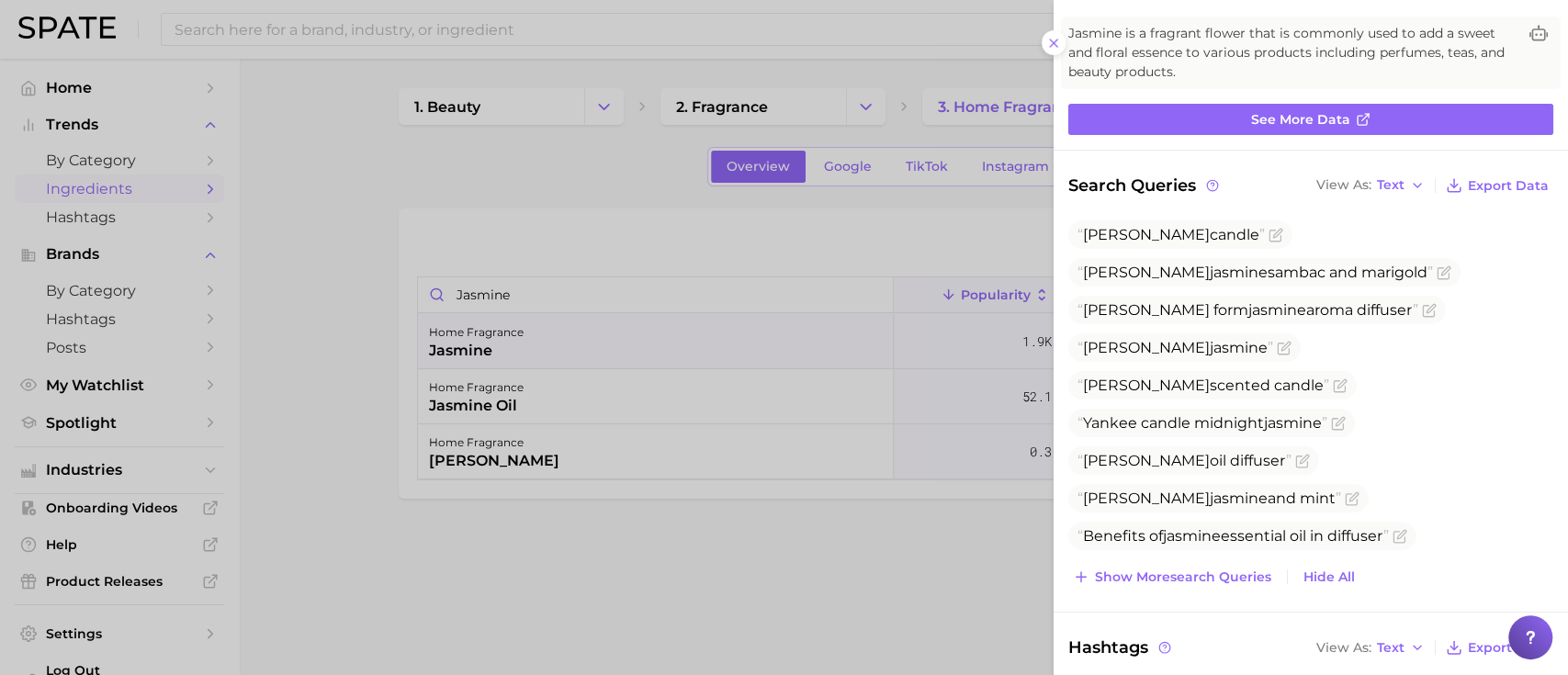
click at [249, 38] on div at bounding box center [784, 338] width 1568 height 675
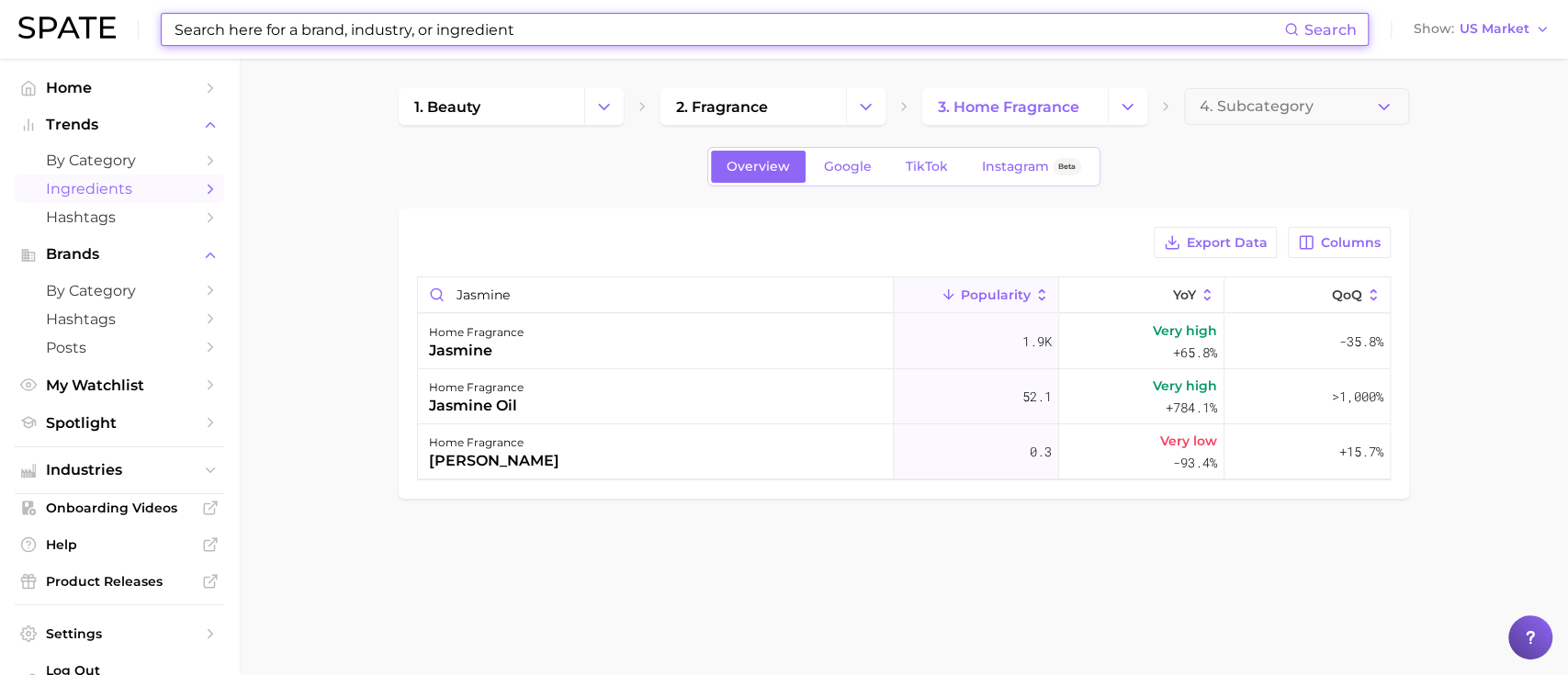
click at [282, 27] on input at bounding box center [728, 29] width 1111 height 31
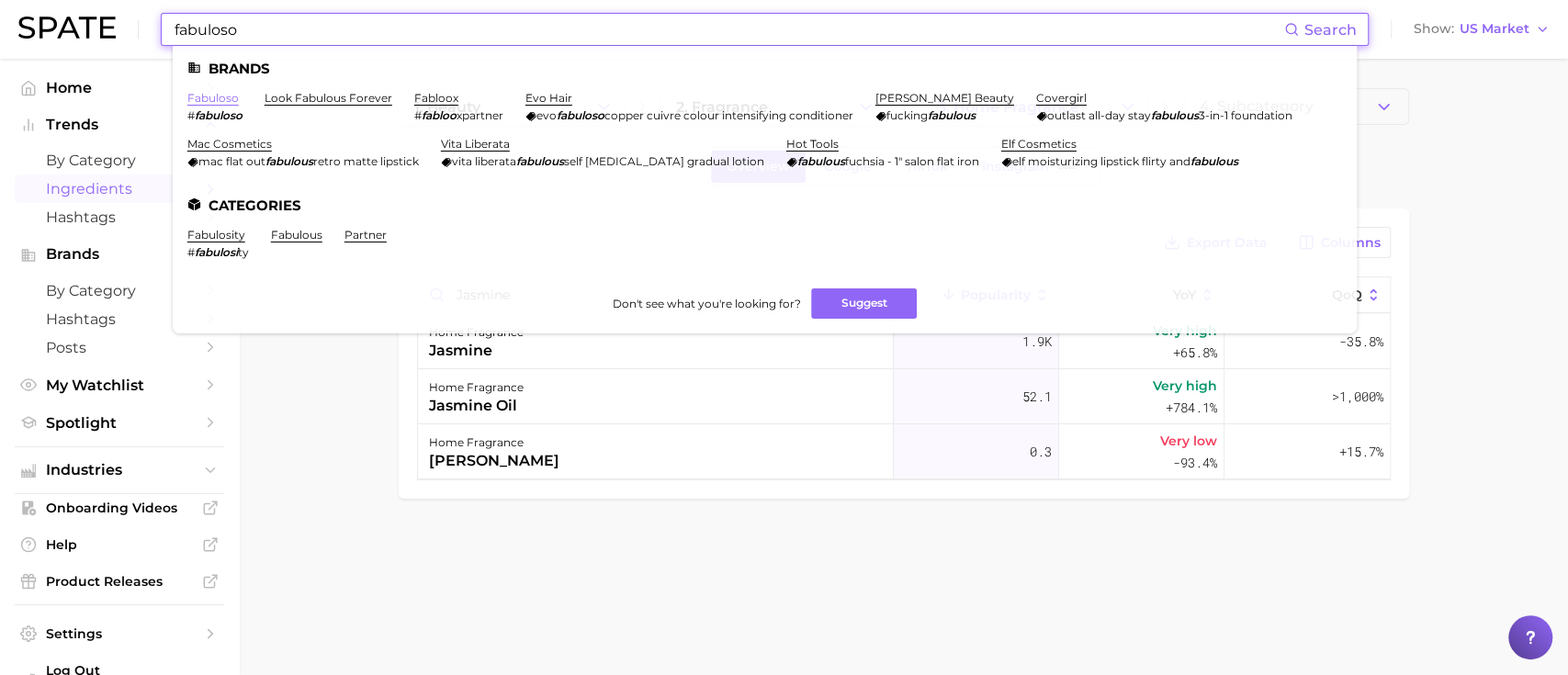
type input "fabuloso"
click at [205, 101] on link "fabuloso" at bounding box center [212, 98] width 51 height 14
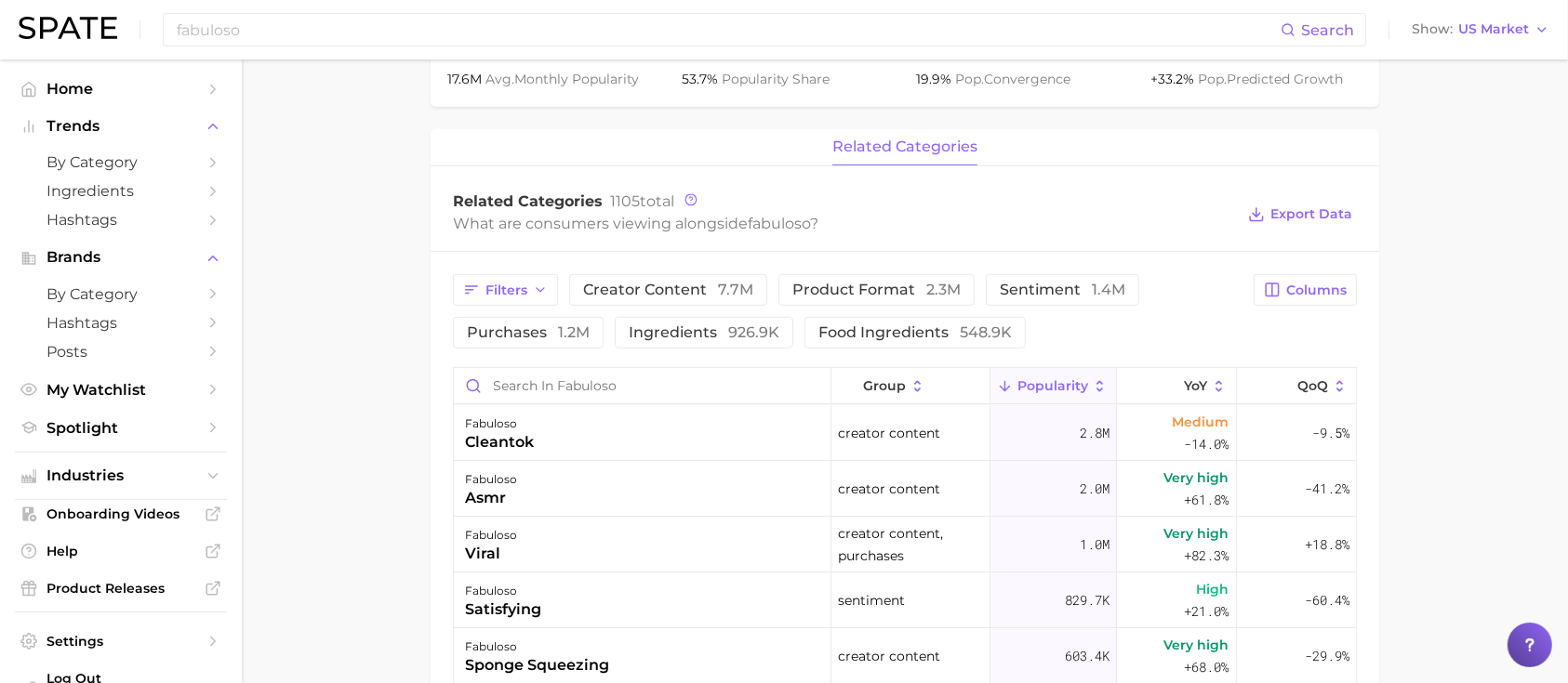
scroll to position [744, 0]
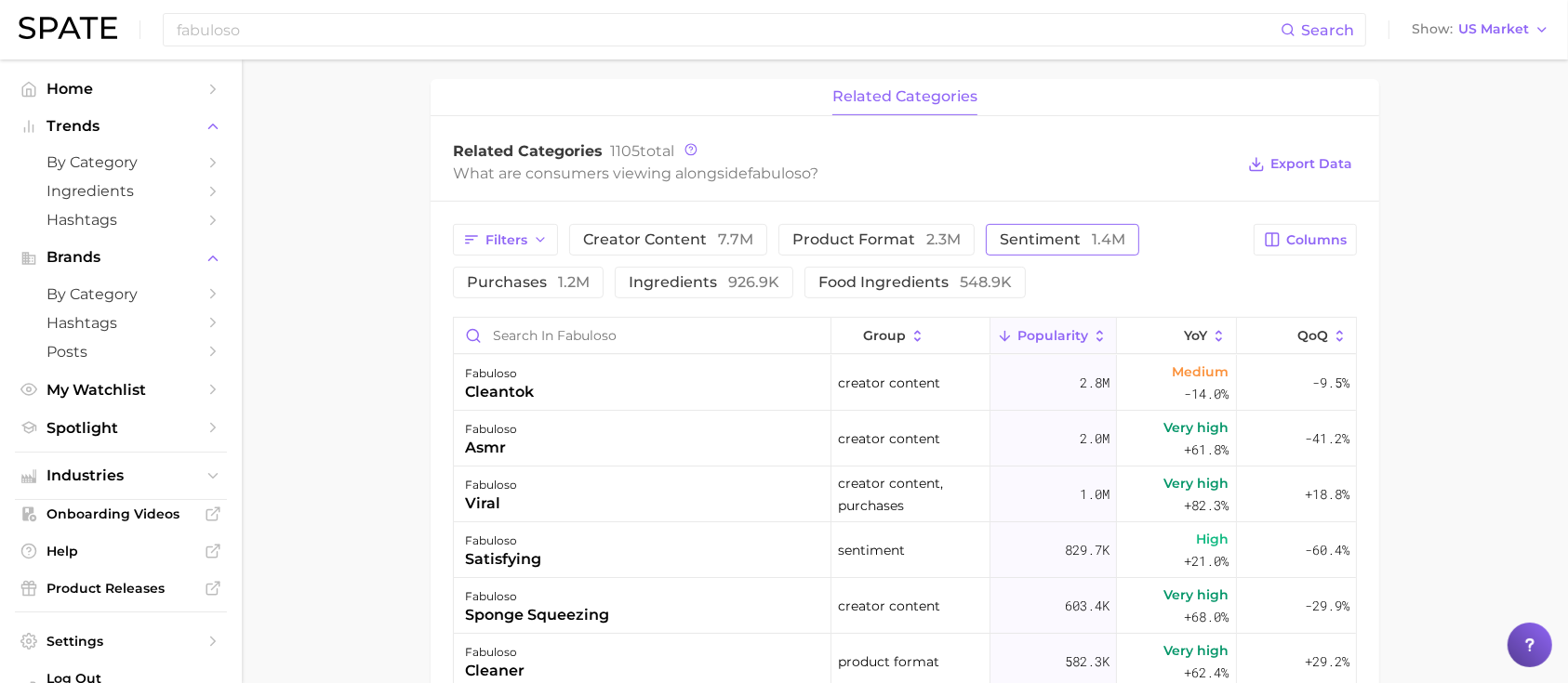
click at [1040, 238] on span "sentiment 1.4m" at bounding box center [1062, 239] width 126 height 15
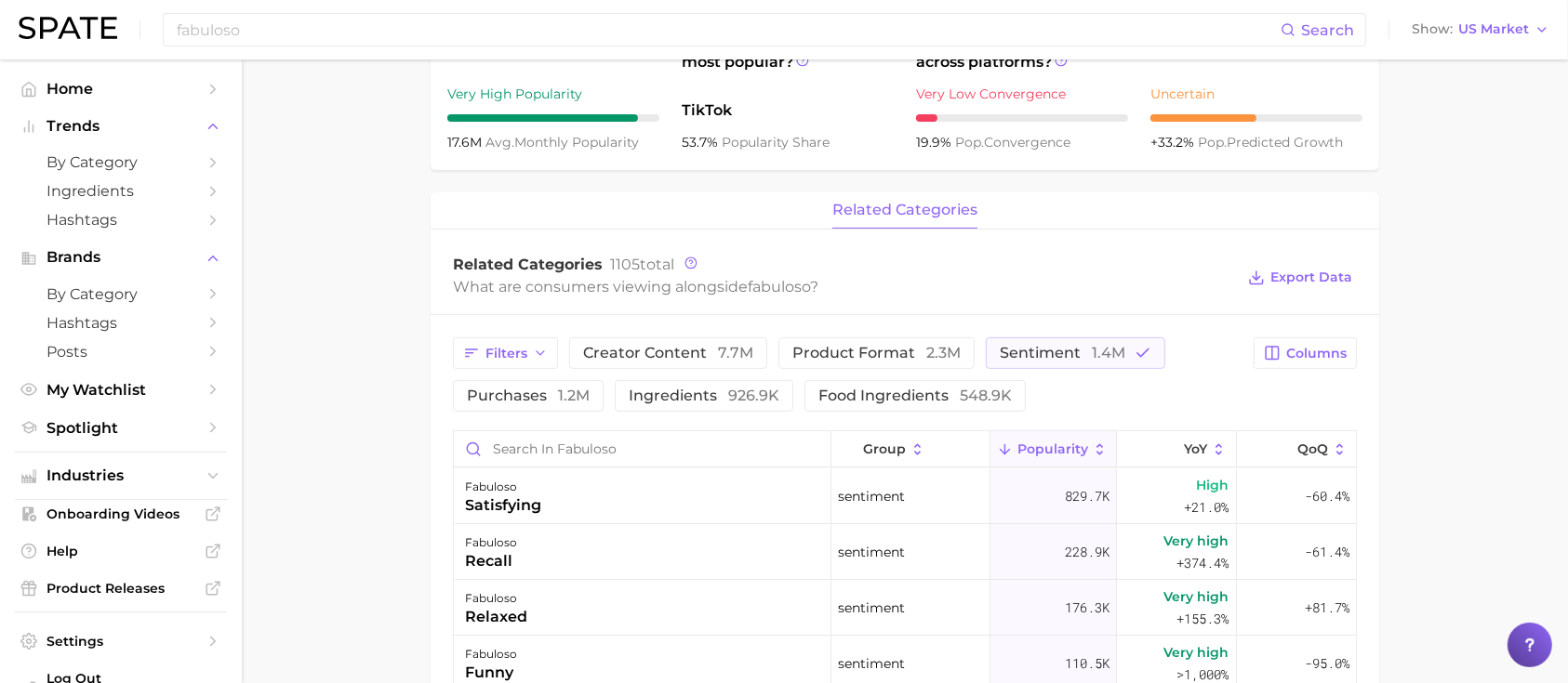
scroll to position [619, 0]
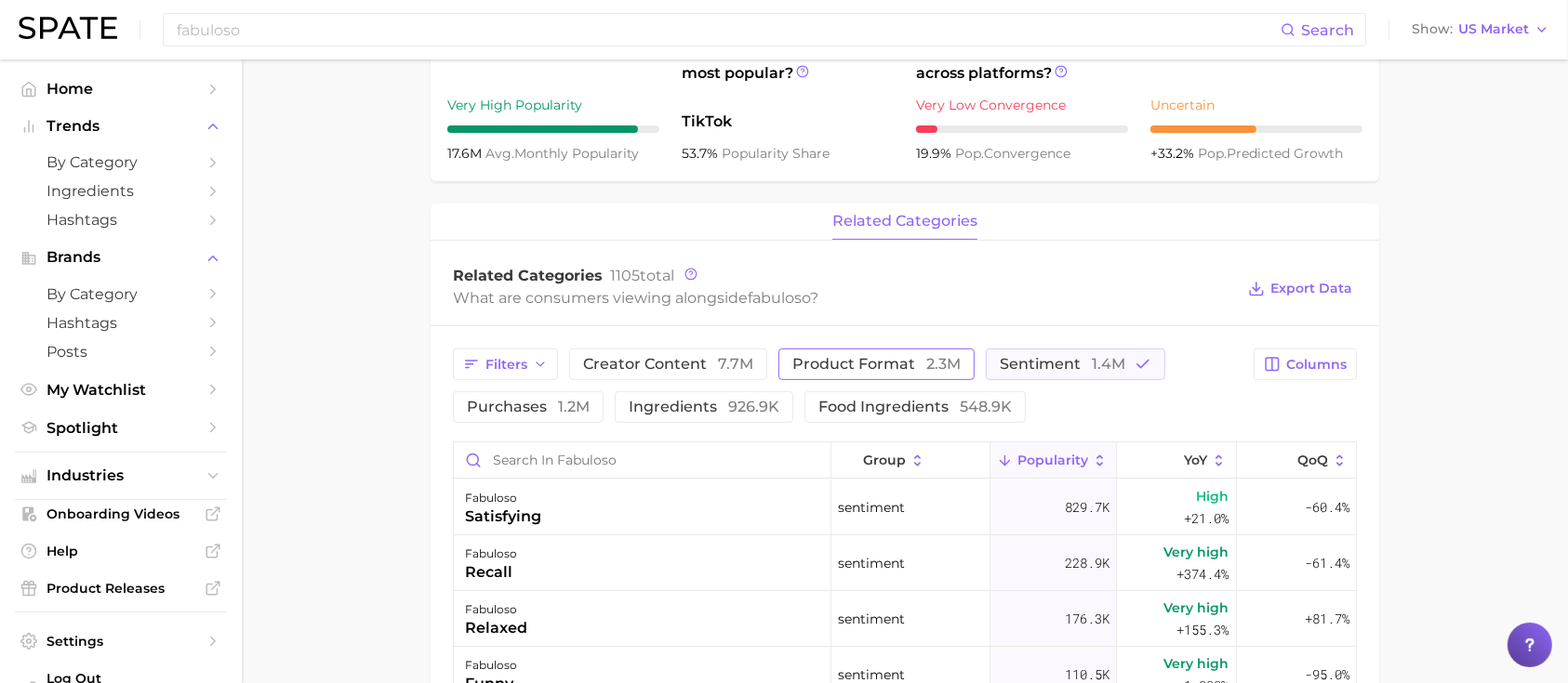
click at [855, 357] on span "product format 2.3m" at bounding box center [876, 364] width 168 height 15
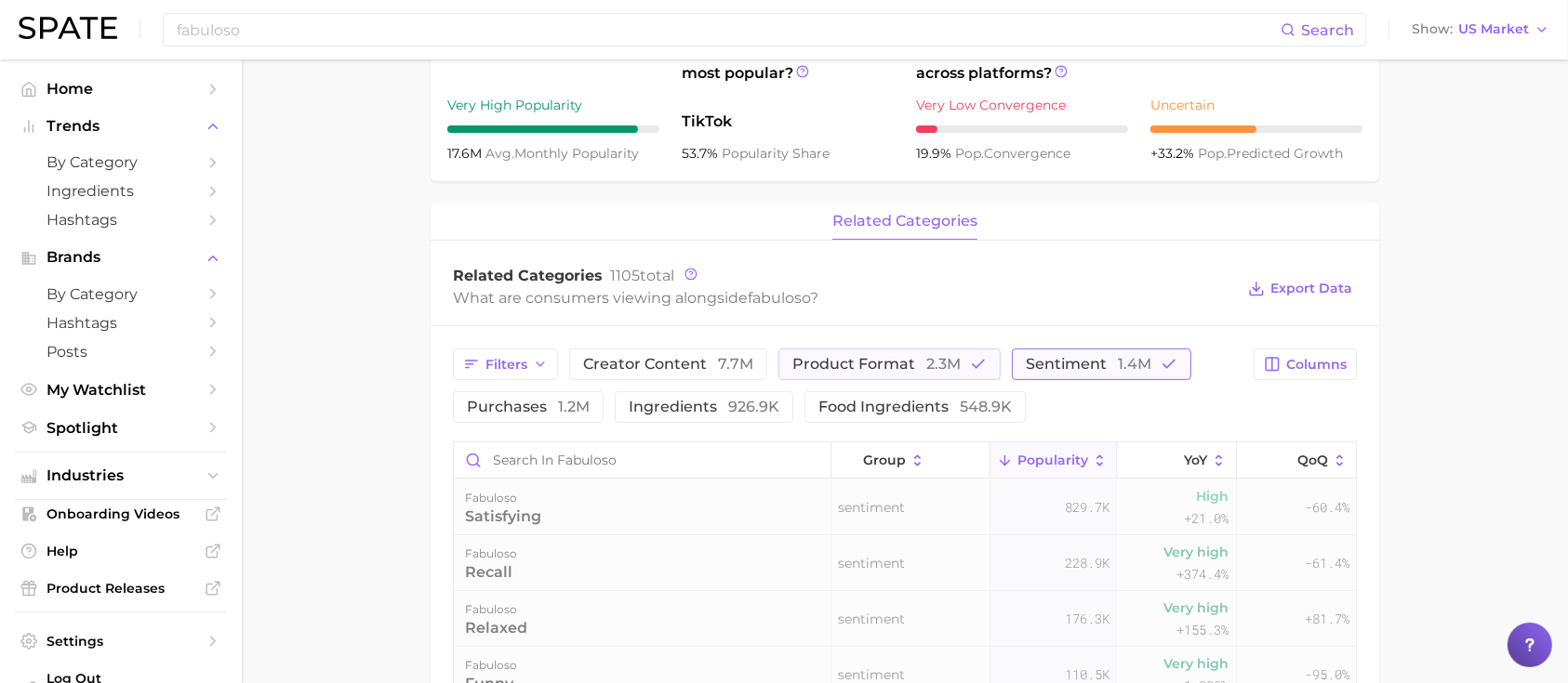
click at [1079, 375] on button "sentiment 1.4m" at bounding box center [1102, 364] width 180 height 31
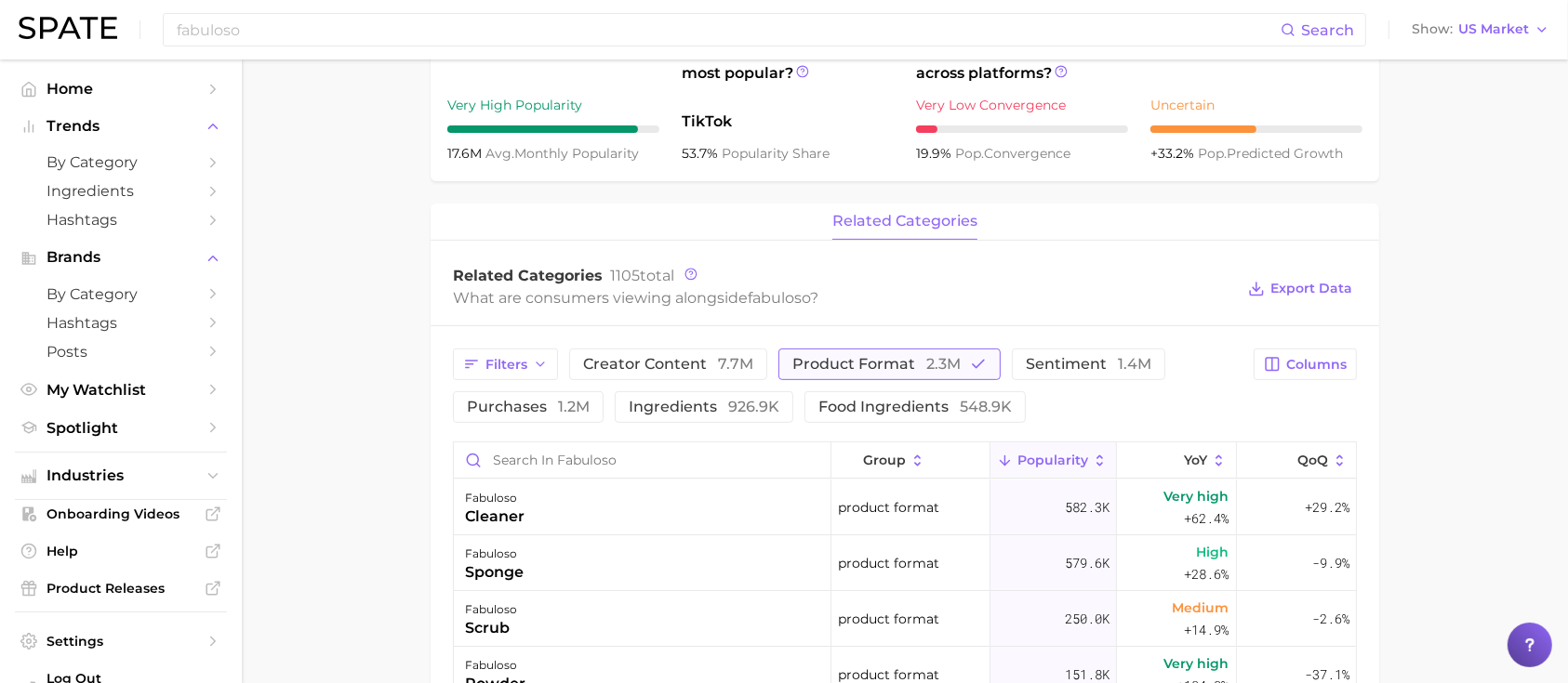
click at [812, 361] on span "product format 2.3m" at bounding box center [876, 364] width 168 height 15
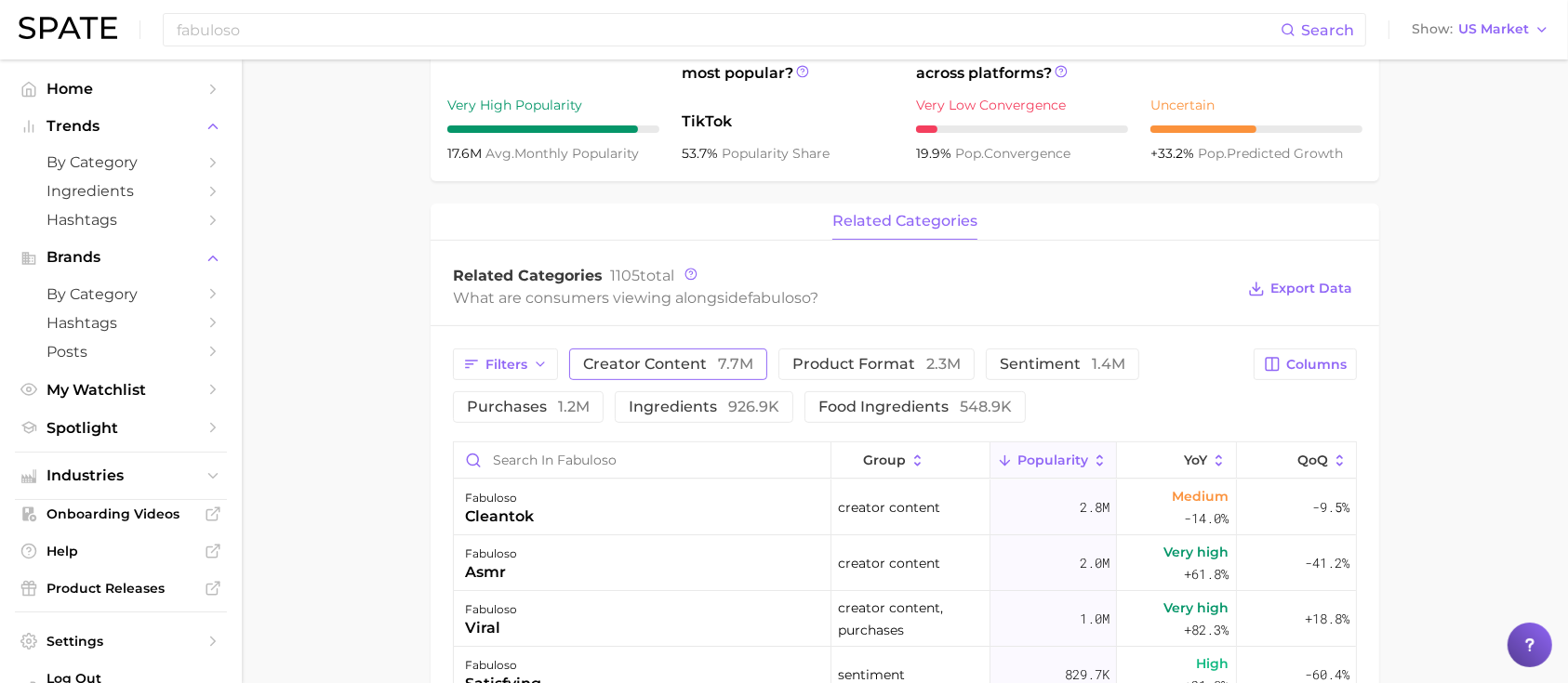
click at [678, 368] on span "creator content 7.7m" at bounding box center [668, 364] width 170 height 15
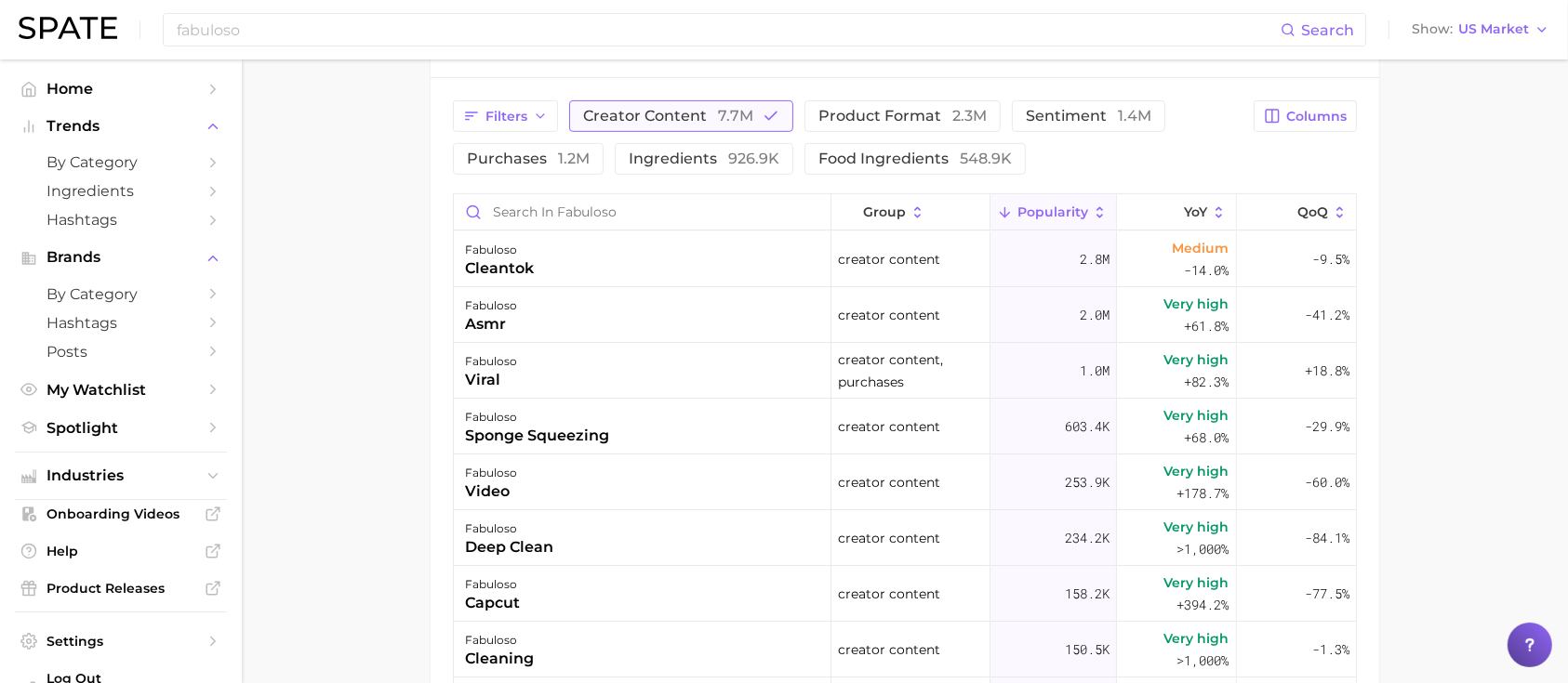
scroll to position [744, 0]
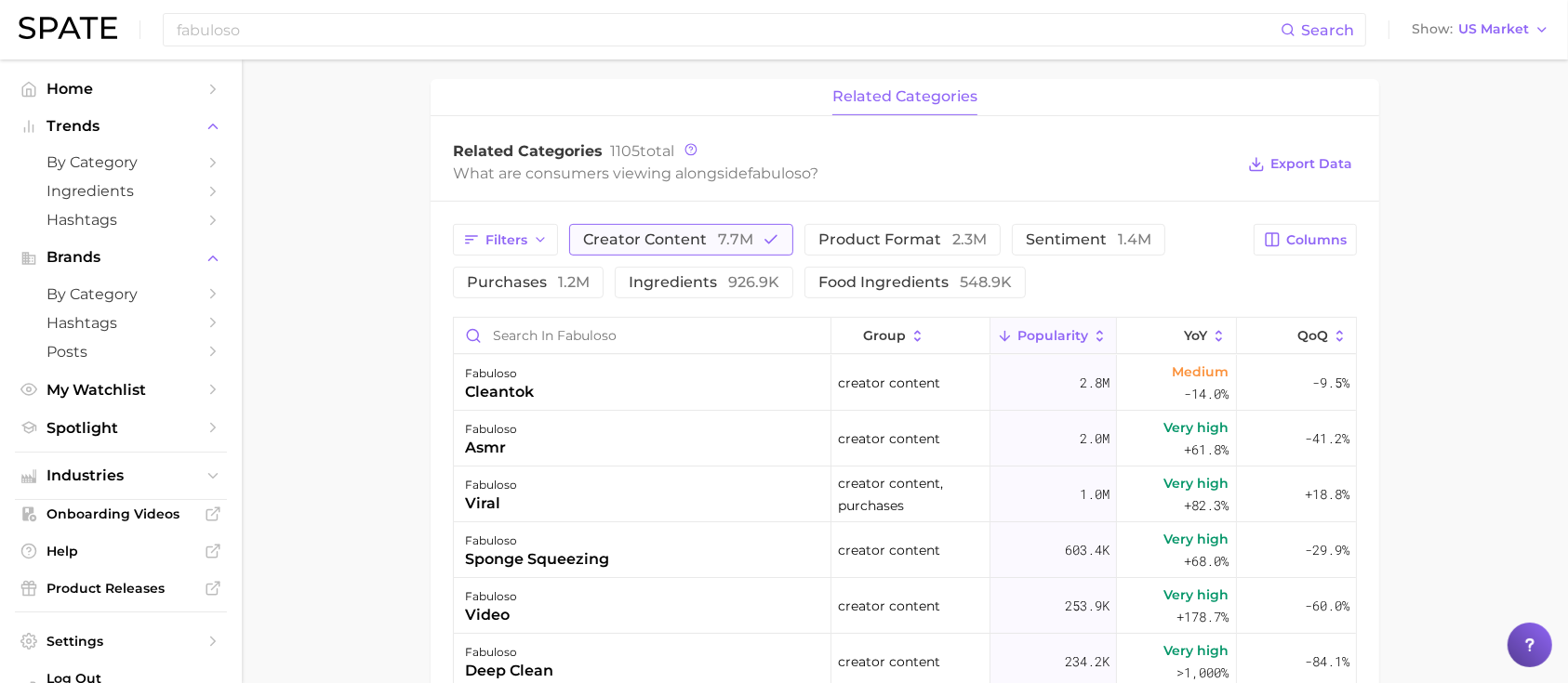
click at [652, 233] on span "creator content 7.7m" at bounding box center [668, 239] width 170 height 15
click at [527, 285] on span "purchases 1.2m" at bounding box center [528, 282] width 123 height 15
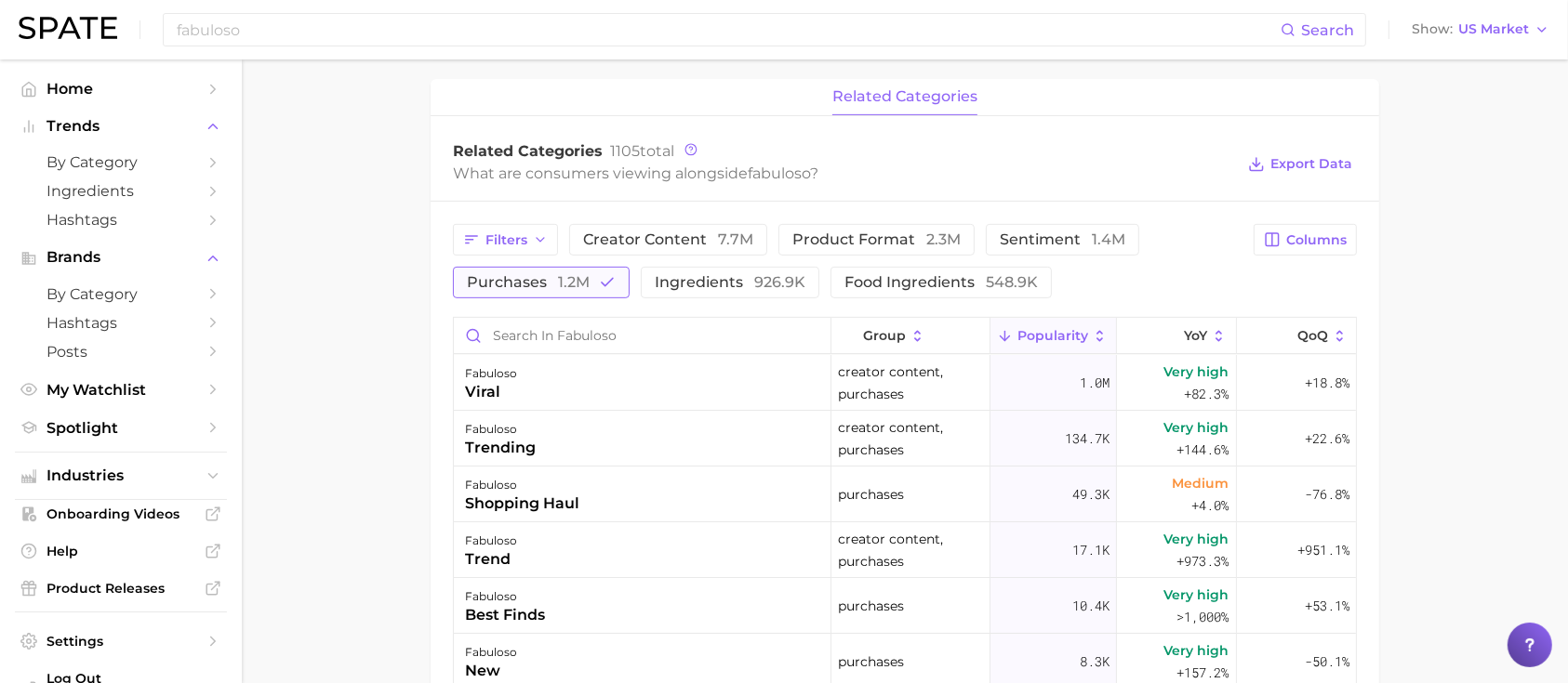
click at [564, 289] on span "1.2m" at bounding box center [573, 282] width 31 height 18
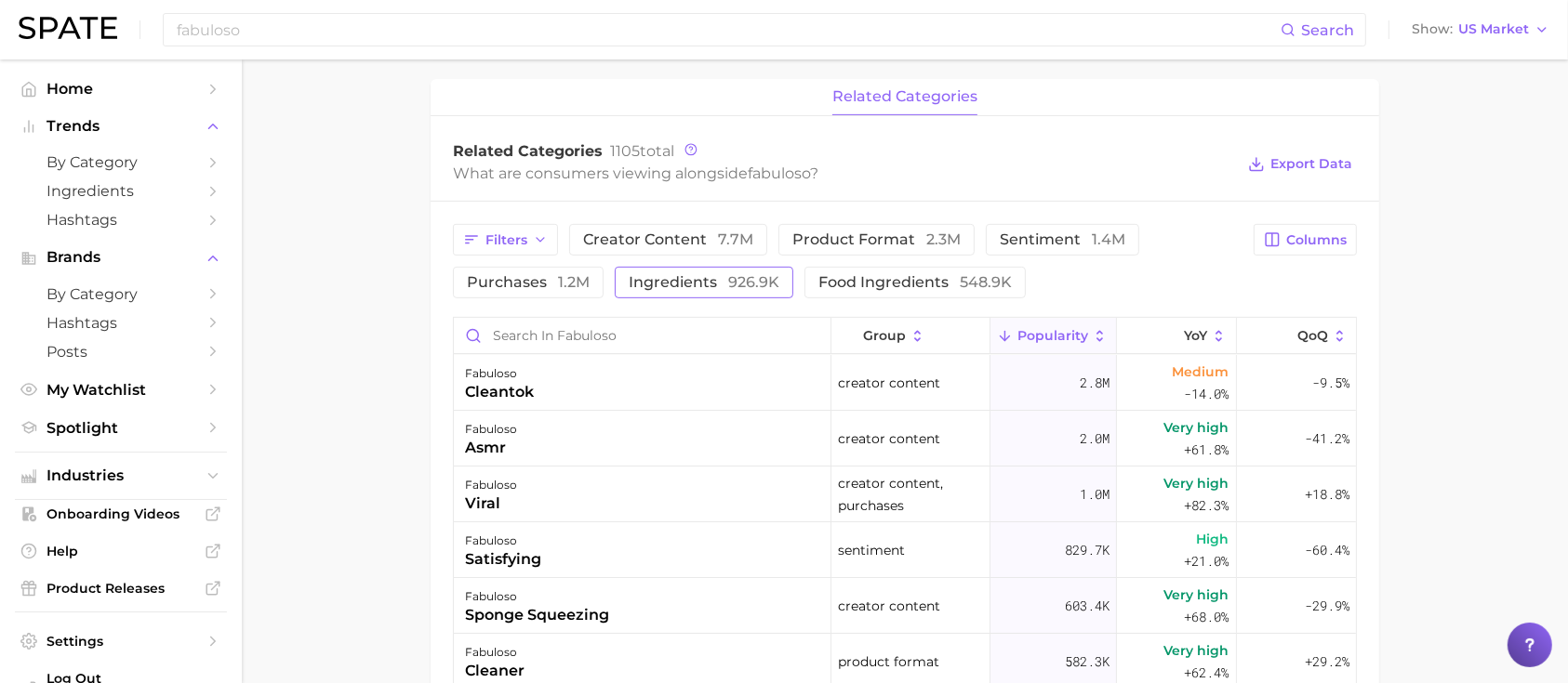
click at [707, 269] on button "ingredients 926.9k" at bounding box center [704, 283] width 179 height 31
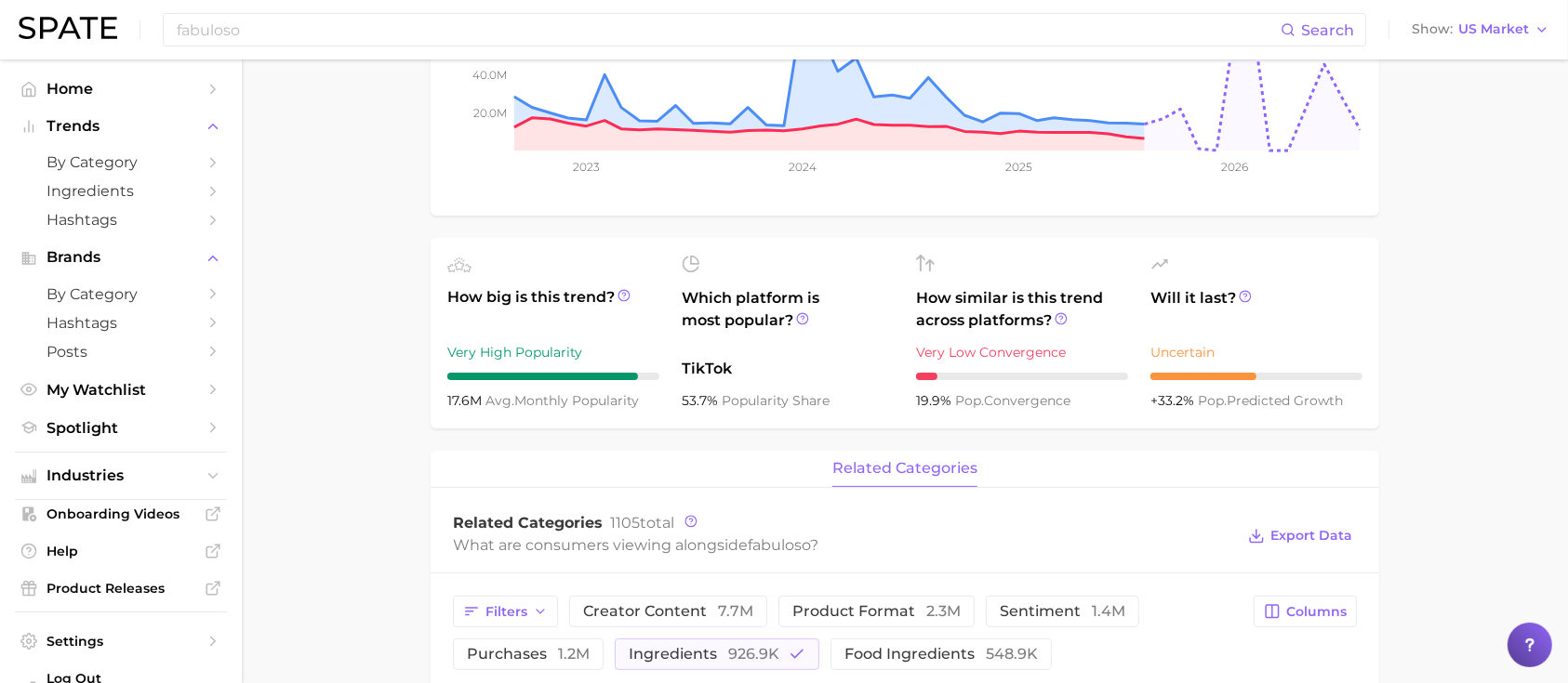
scroll to position [0, 0]
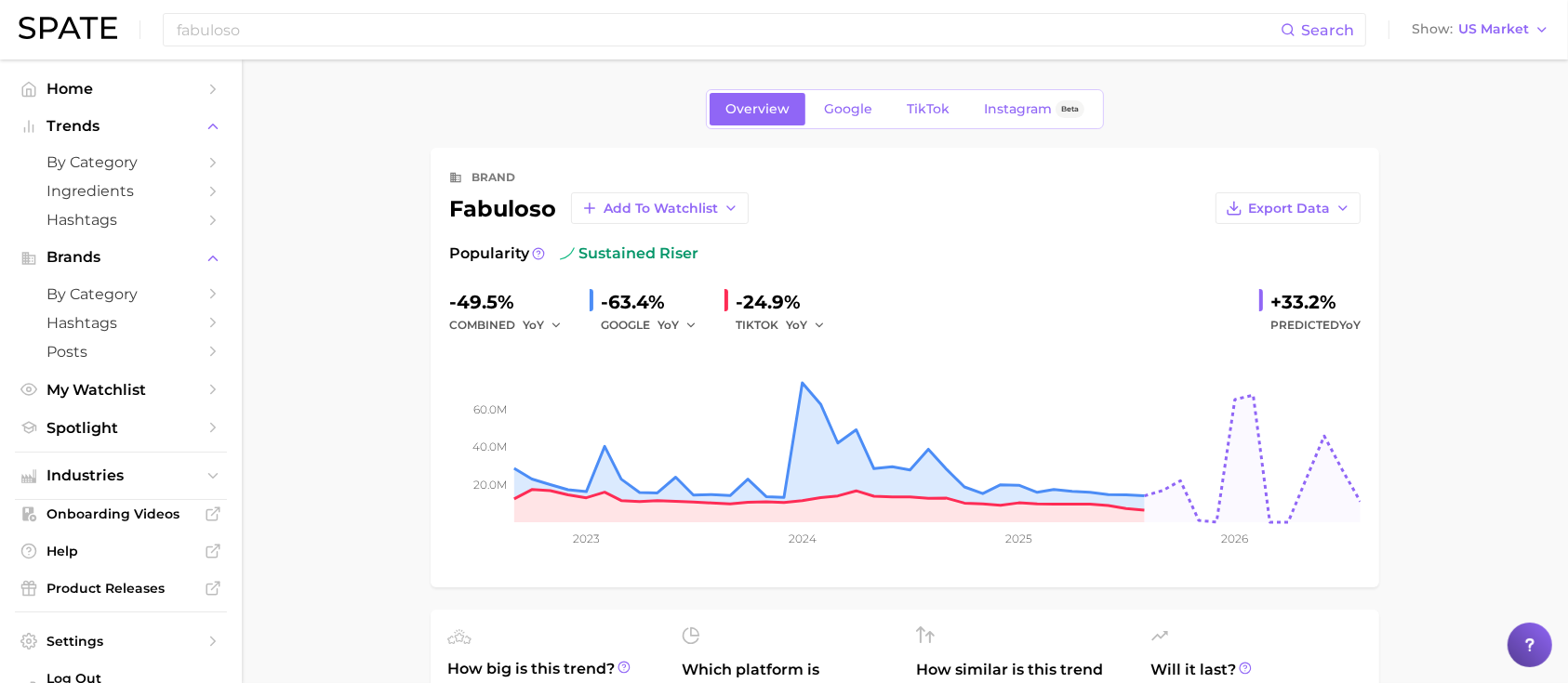
click at [866, 89] on div "Overview Google TikTok Instagram Beta" at bounding box center [904, 109] width 398 height 40
click at [845, 114] on span "Google" at bounding box center [847, 109] width 48 height 16
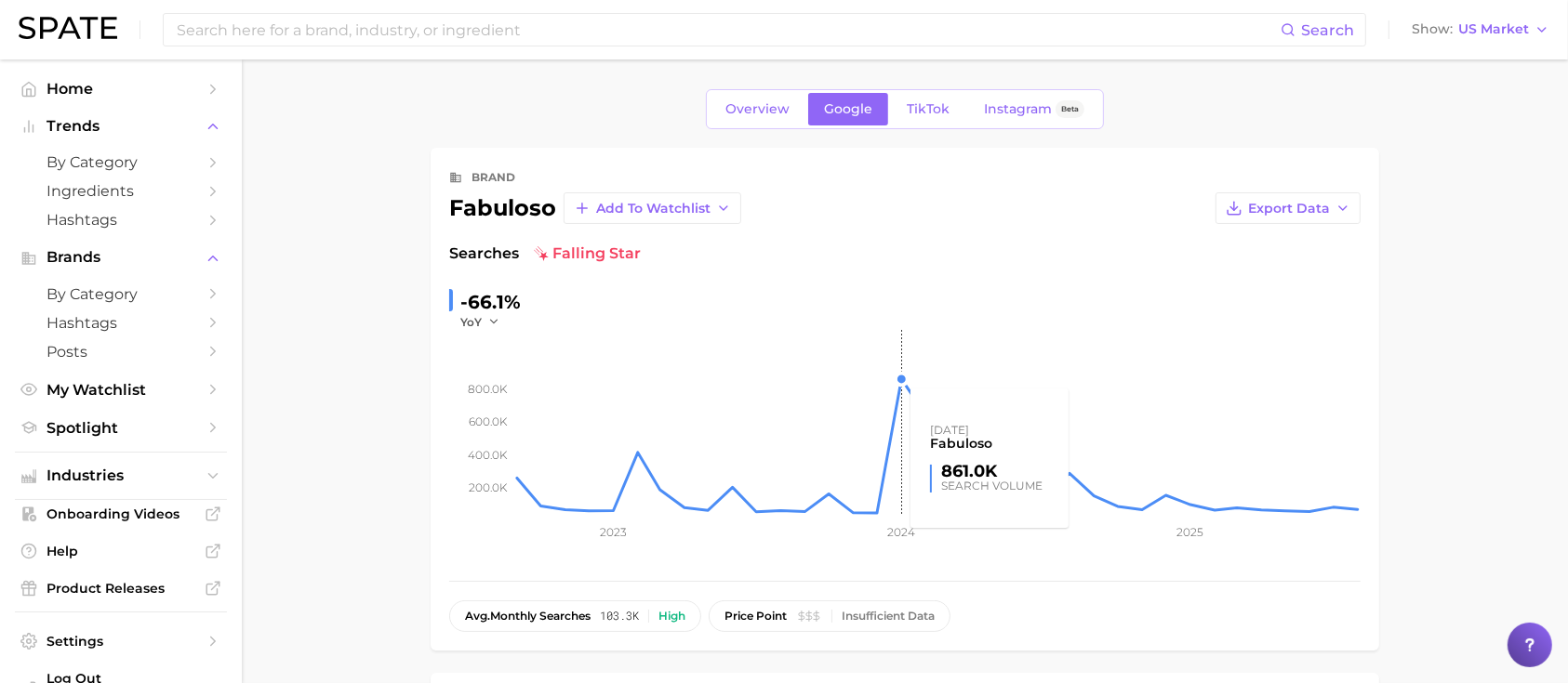
scroll to position [372, 0]
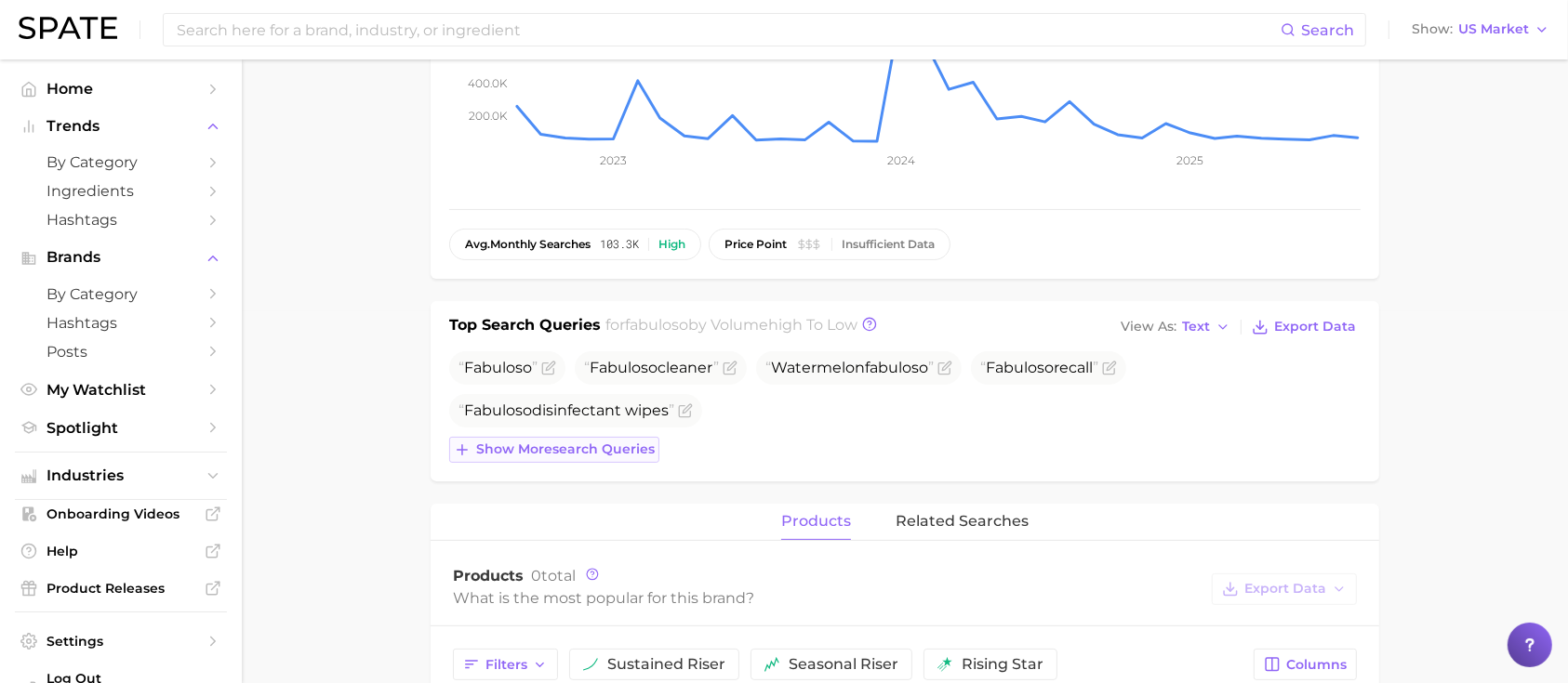
click at [497, 450] on span "Show more search queries" at bounding box center [566, 449] width 179 height 16
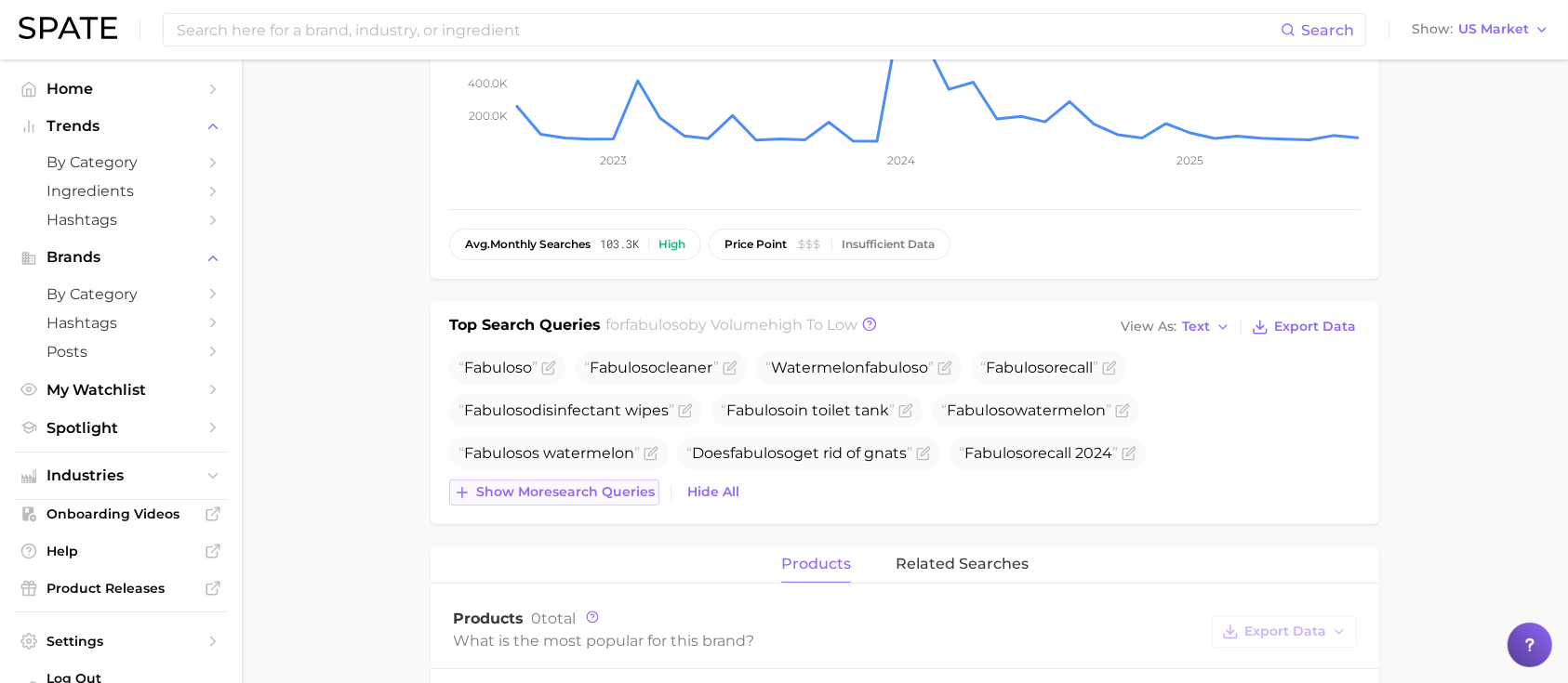
click at [601, 495] on span "Show more search queries" at bounding box center [566, 492] width 179 height 16
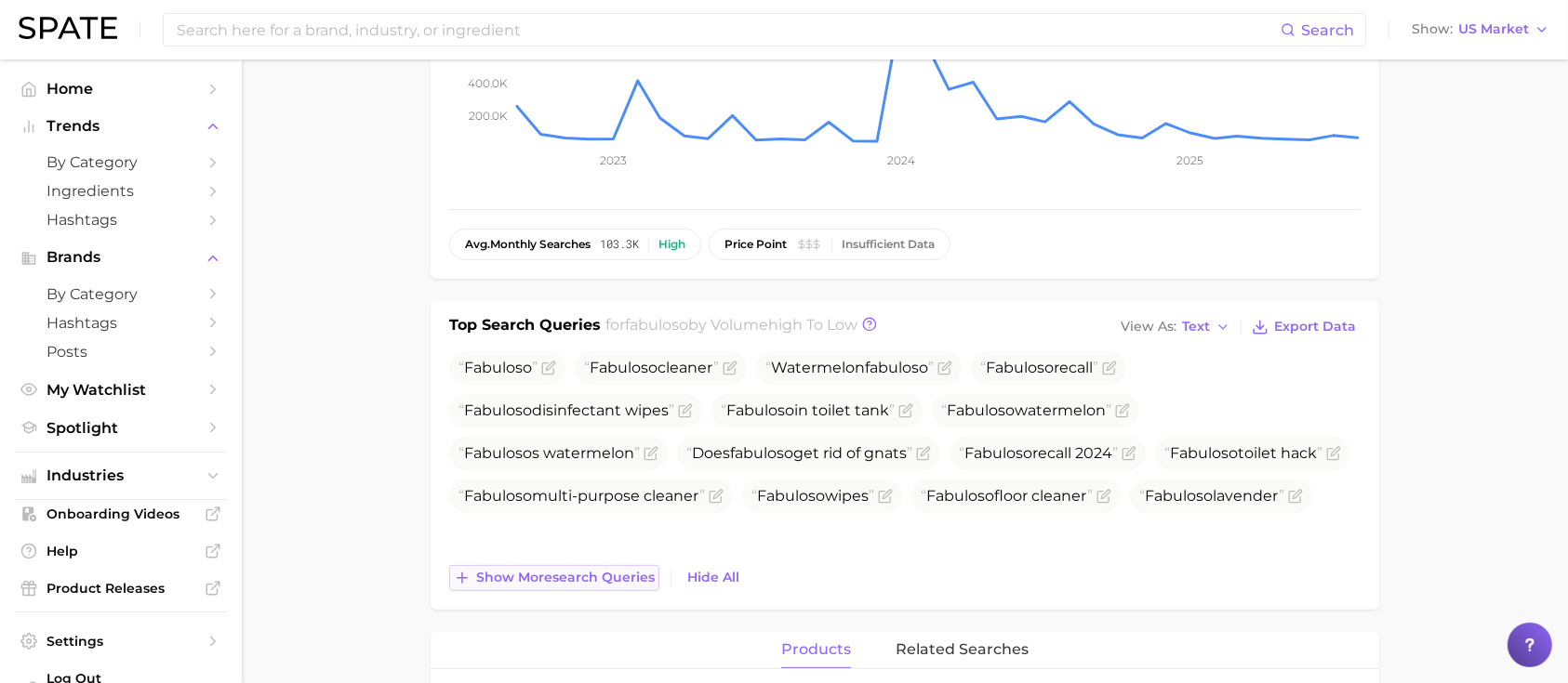
click at [547, 579] on span "Show more search queries" at bounding box center [566, 578] width 179 height 16
click at [1406, 357] on main "Overview Google TikTok Instagram Beta brand fabuloso Add to Watchlist Export Da…" at bounding box center [904, 489] width 1326 height 1602
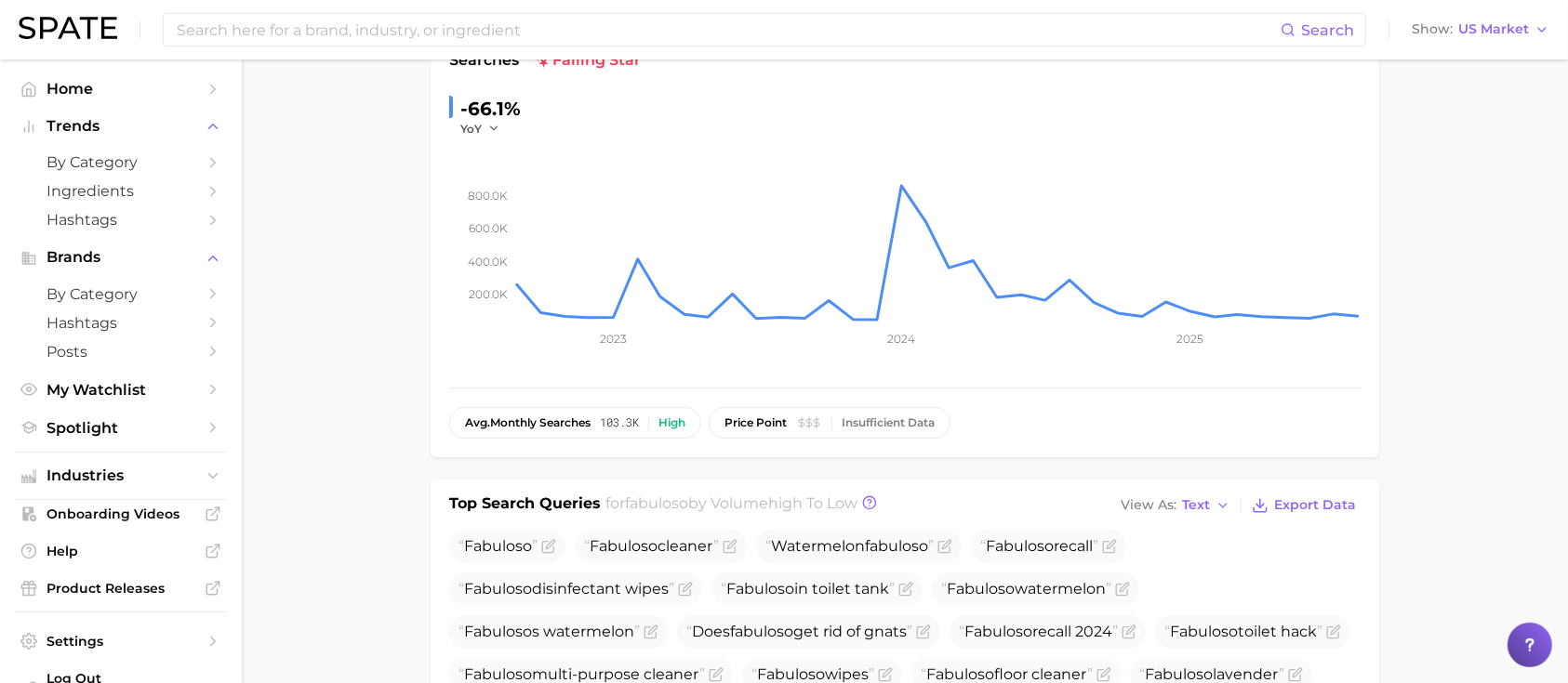
scroll to position [0, 0]
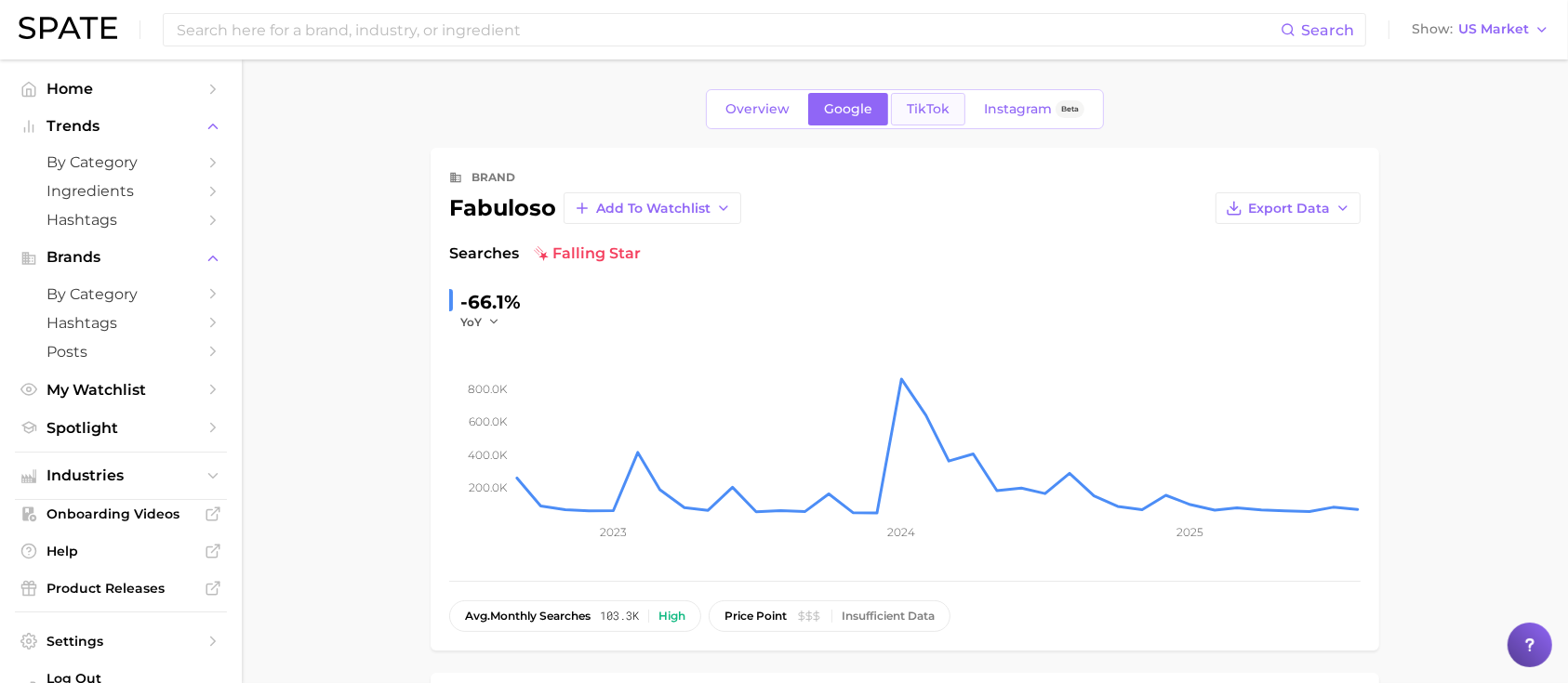
click at [907, 114] on span "TikTok" at bounding box center [929, 109] width 43 height 16
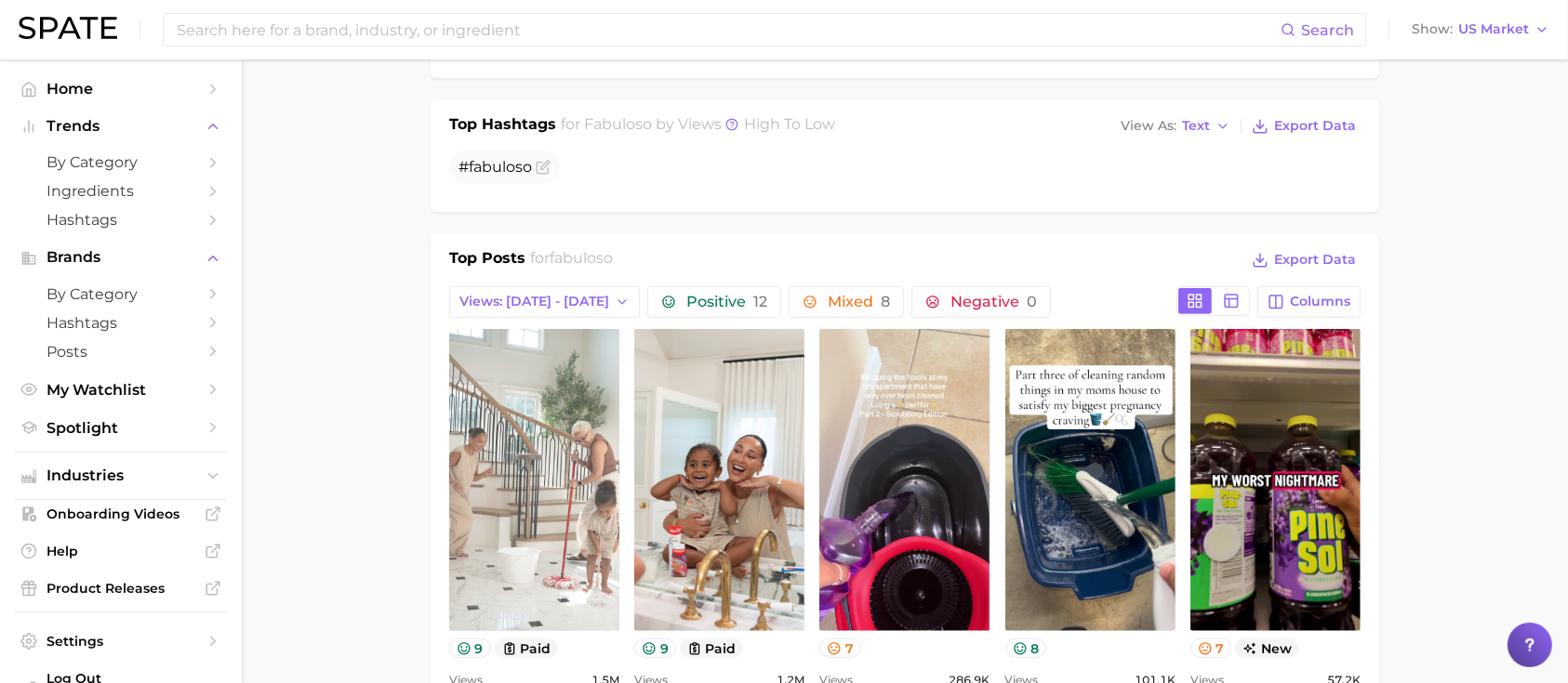
scroll to position [744, 0]
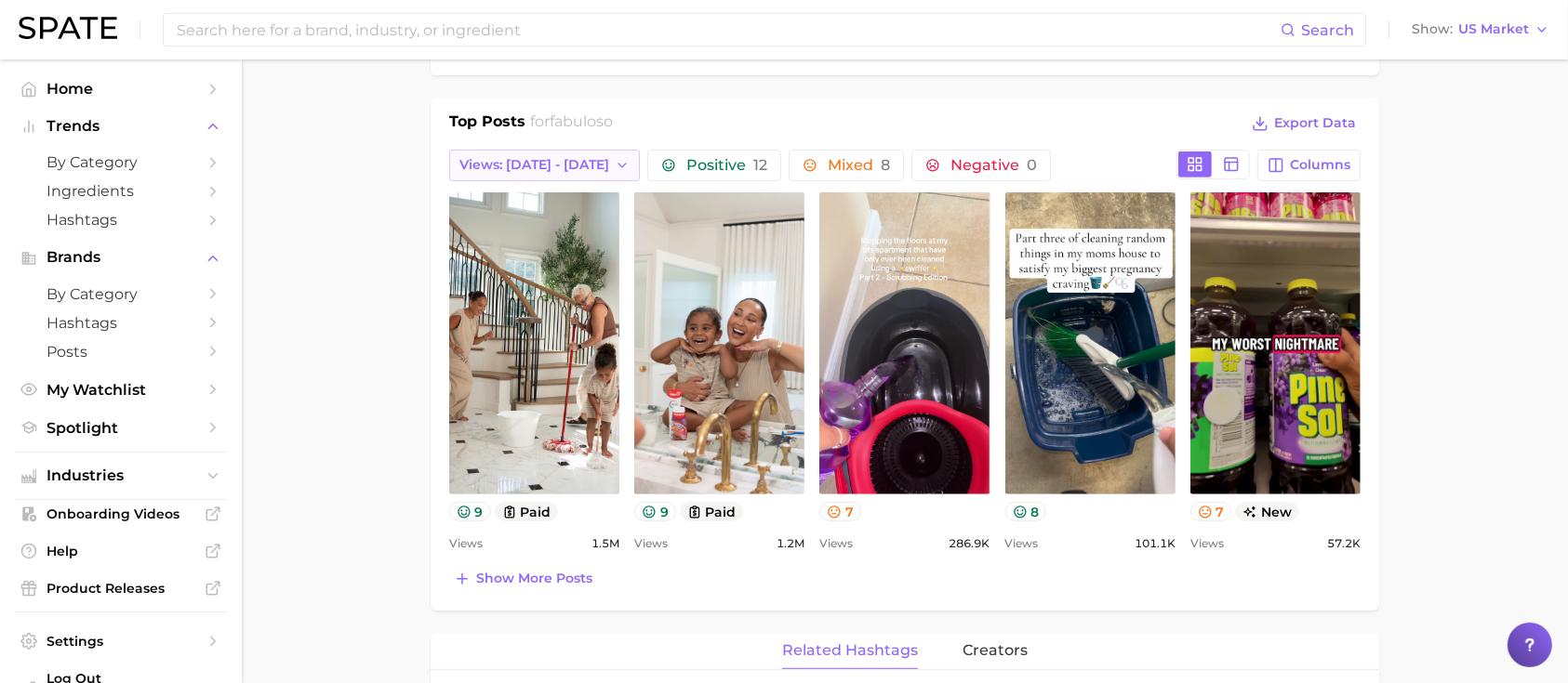
click at [524, 160] on span "Views: [DATE] - [DATE]" at bounding box center [534, 165] width 150 height 16
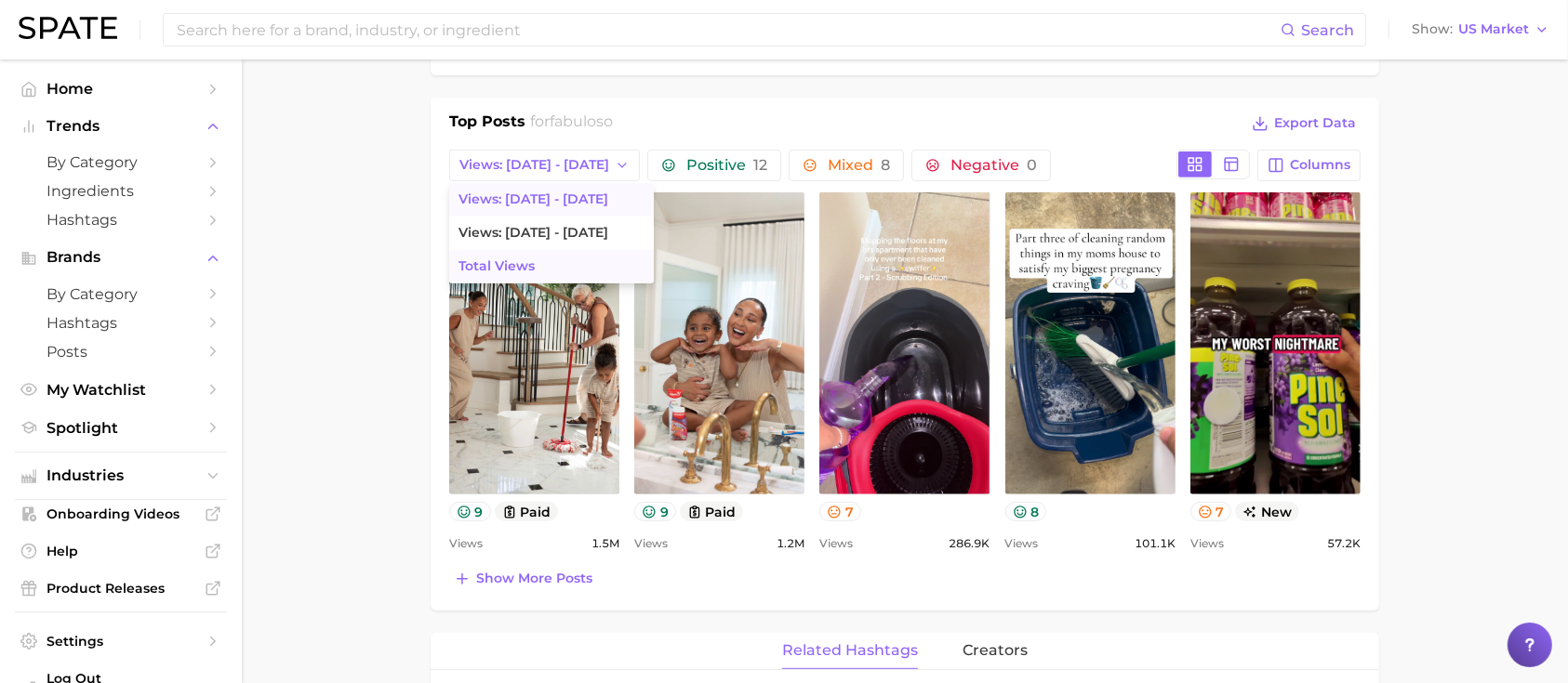
click at [536, 253] on button "Total Views" at bounding box center [552, 267] width 204 height 33
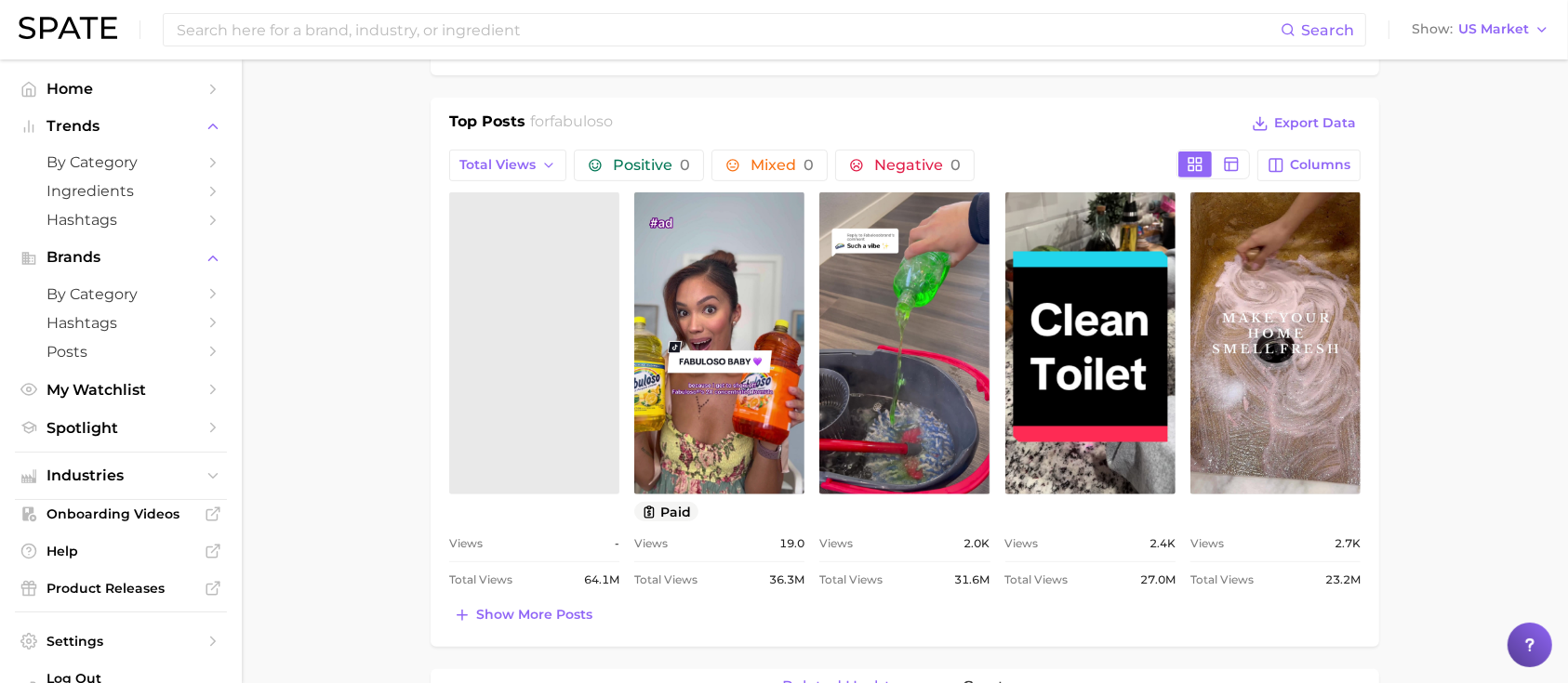
scroll to position [0, 0]
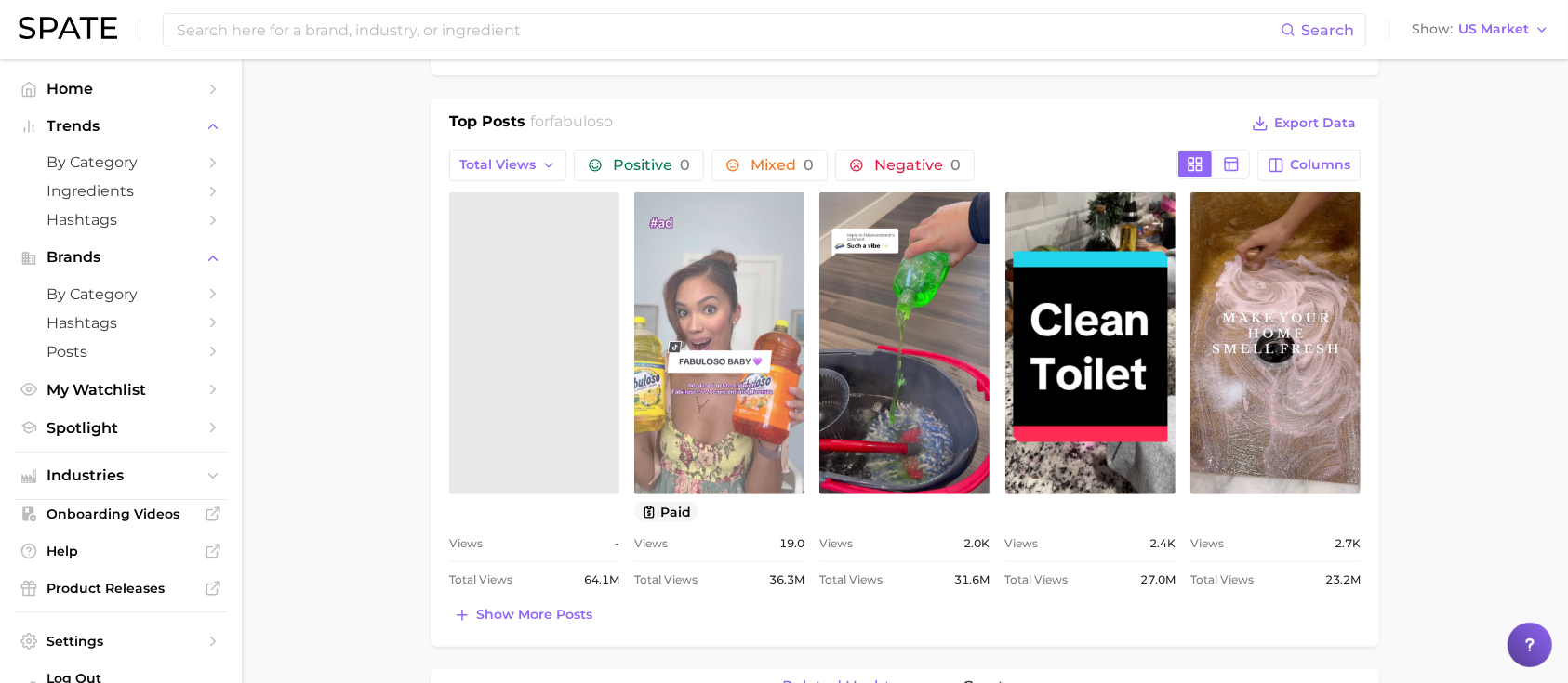
click at [746, 445] on link "view post on TikTok" at bounding box center [719, 343] width 170 height 302
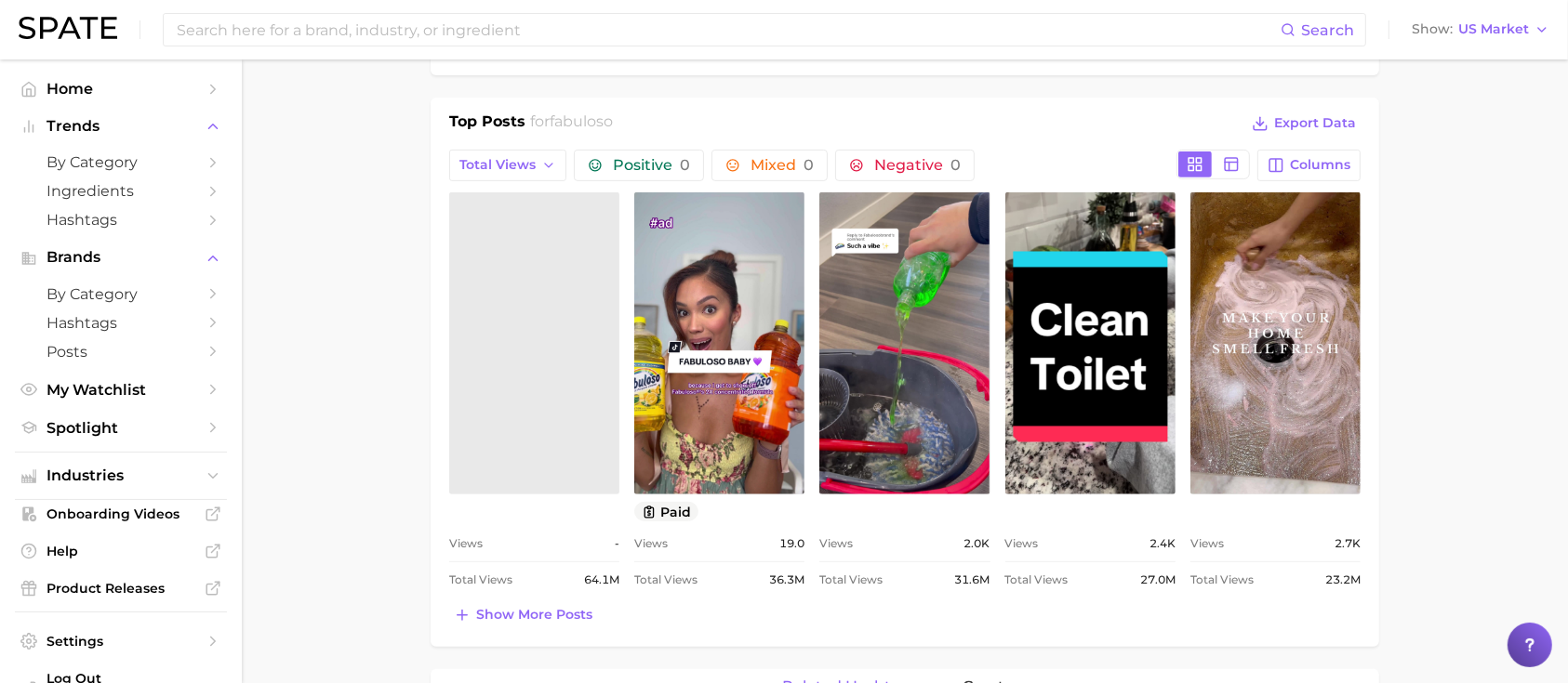
click at [528, 433] on link at bounding box center [534, 343] width 170 height 302
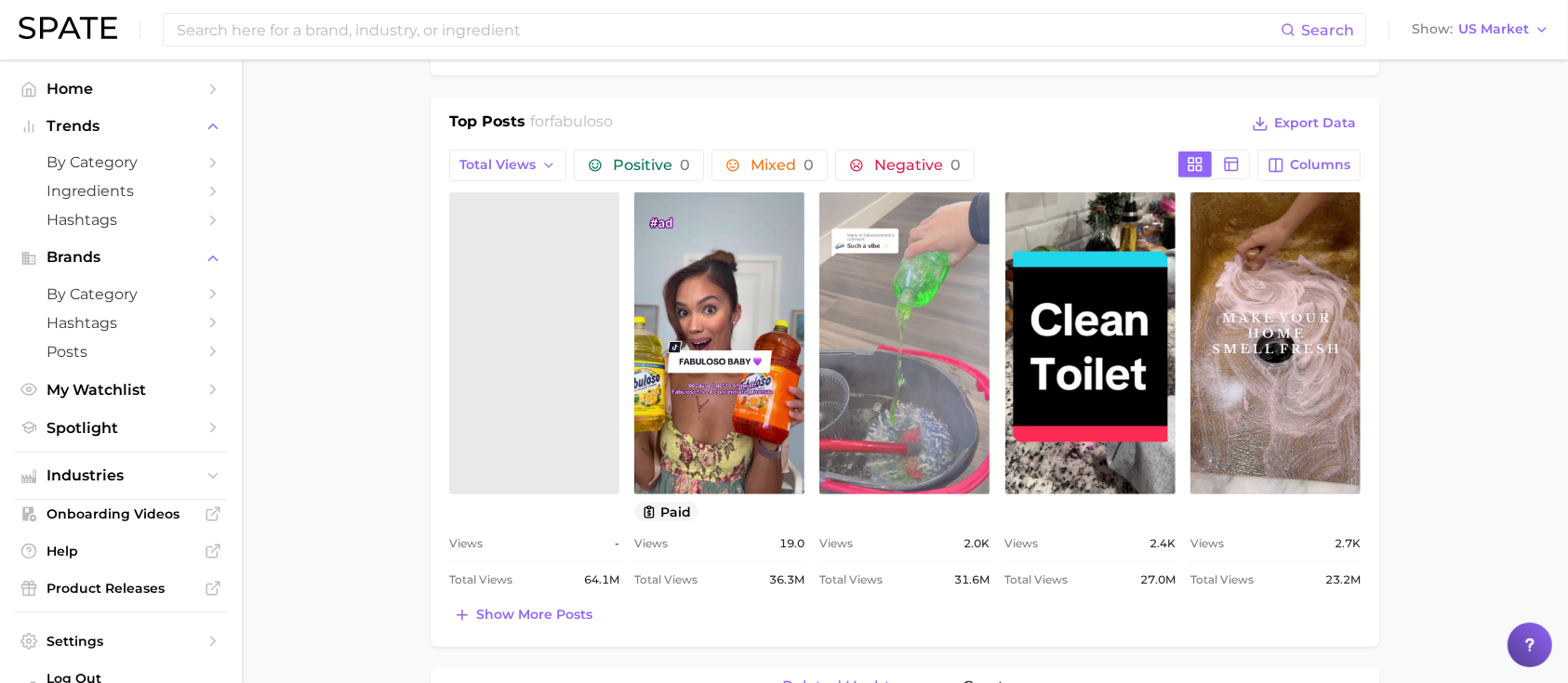
click at [966, 445] on link "view post on TikTok" at bounding box center [903, 343] width 170 height 302
